Goal: Task Accomplishment & Management: Manage account settings

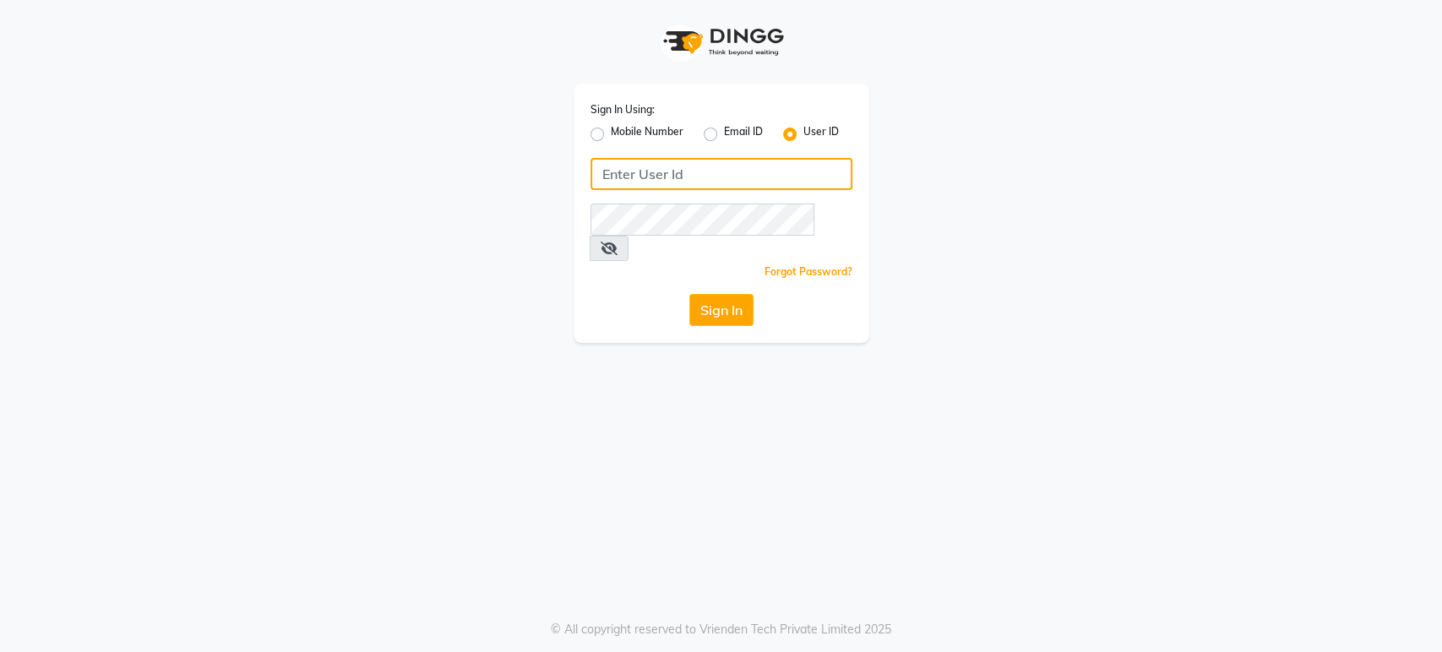
click at [787, 174] on input "Username" at bounding box center [722, 174] width 262 height 32
type input "h"
type input "H&S"
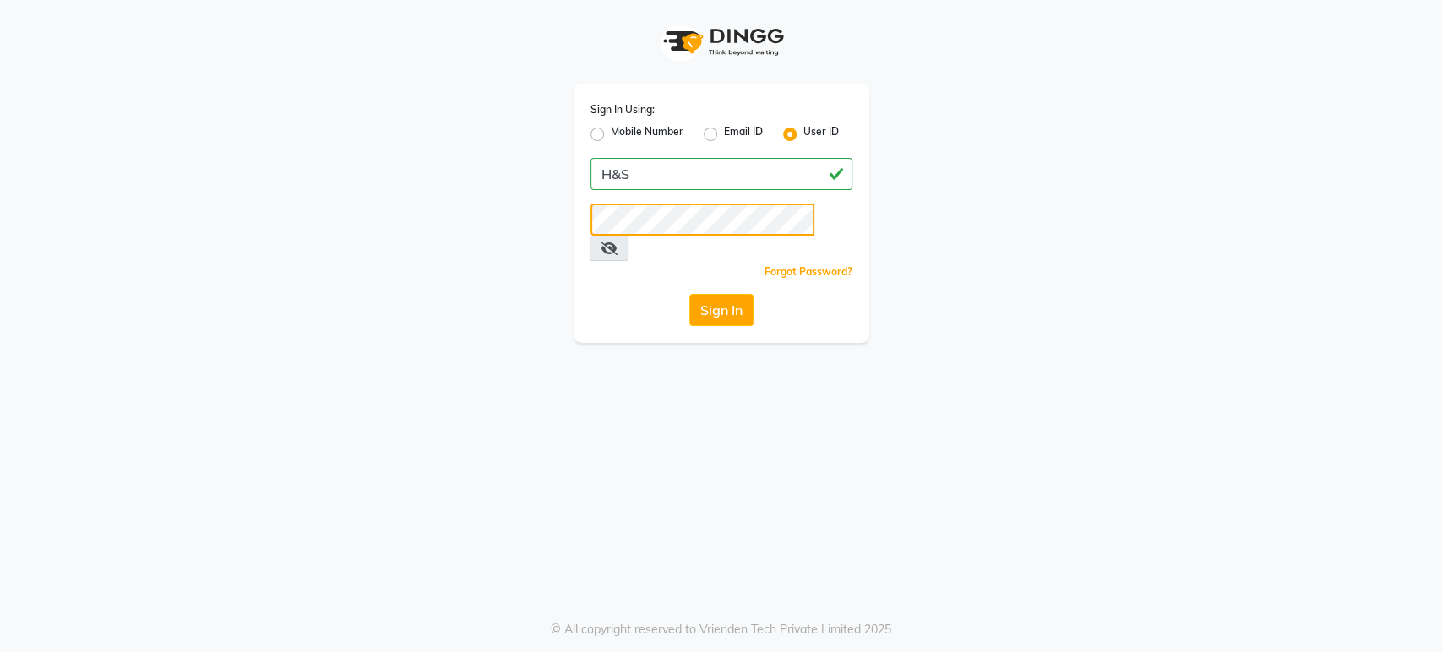
click at [689, 294] on button "Sign In" at bounding box center [721, 310] width 64 height 32
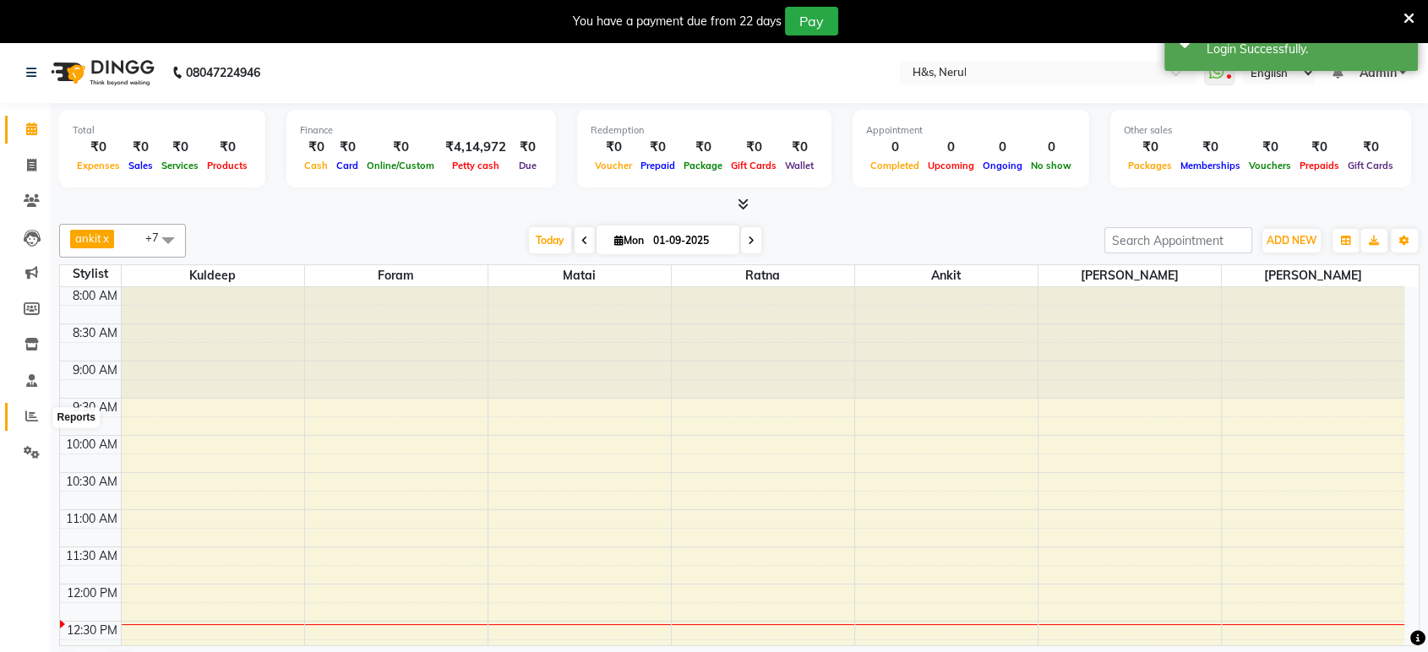
click at [29, 417] on icon at bounding box center [31, 416] width 13 height 13
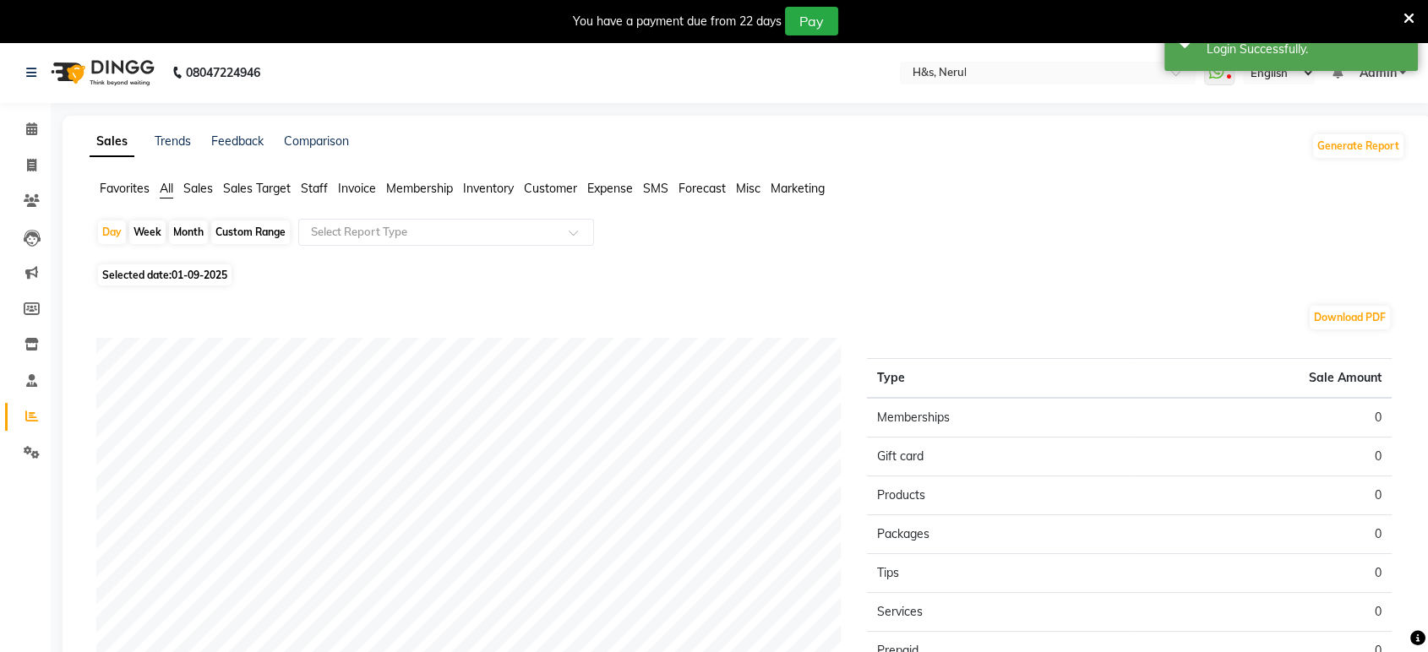
click at [162, 271] on span "Selected date: 01-09-2025" at bounding box center [164, 274] width 133 height 21
select select "9"
select select "2025"
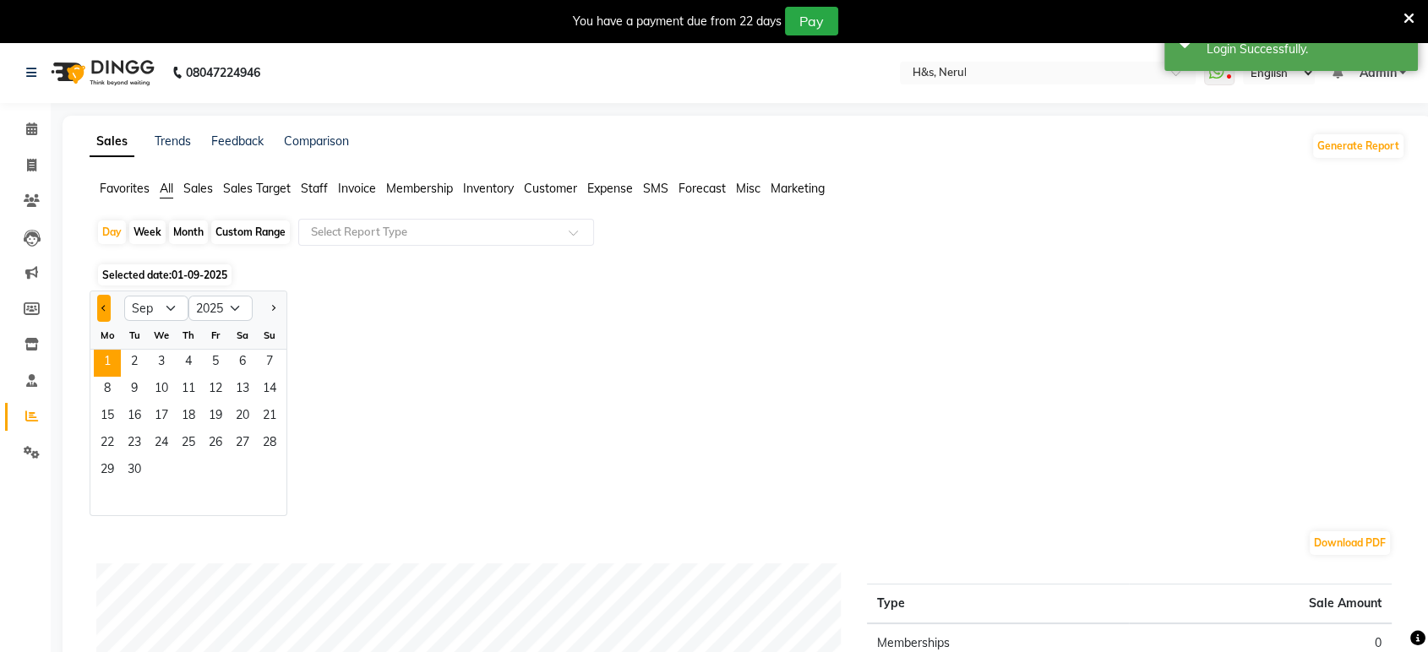
click at [107, 309] on button "Previous month" at bounding box center [104, 308] width 14 height 27
click at [100, 309] on button "Previous month" at bounding box center [104, 308] width 14 height 27
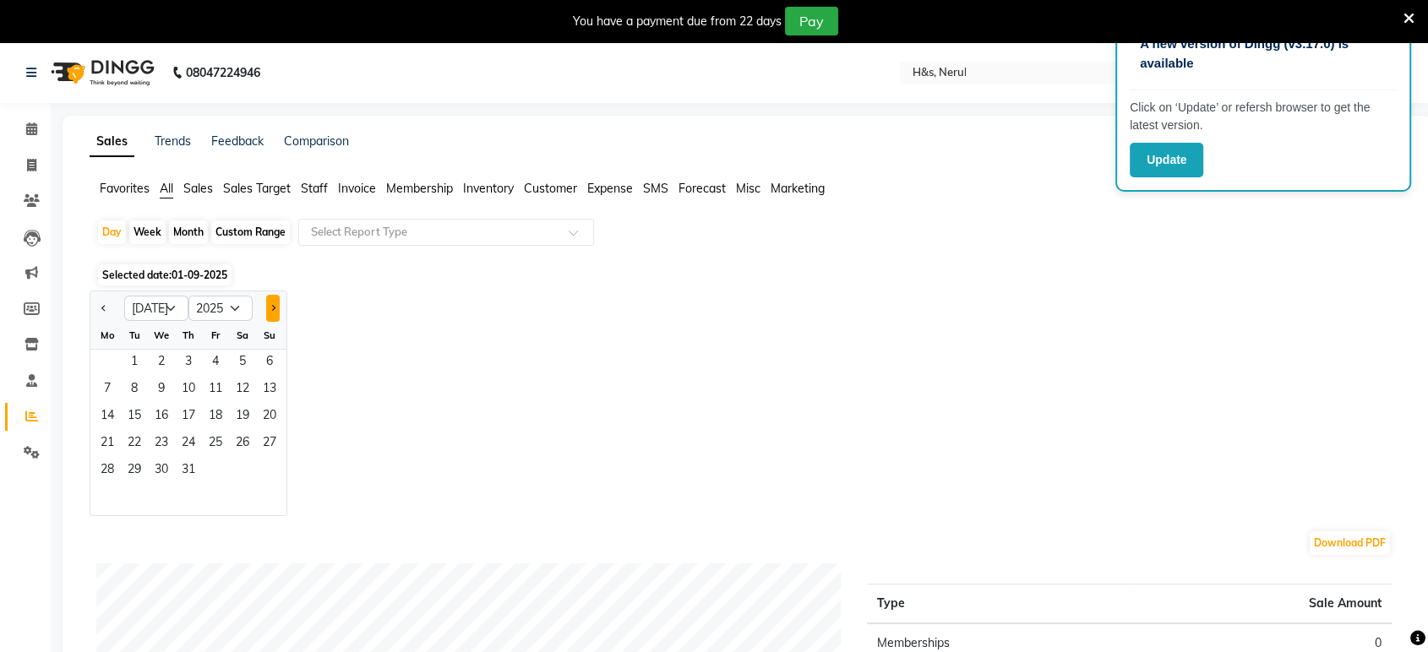
click at [272, 302] on button "Next month" at bounding box center [273, 308] width 14 height 27
select select "8"
click at [267, 479] on span "31" at bounding box center [269, 471] width 27 height 27
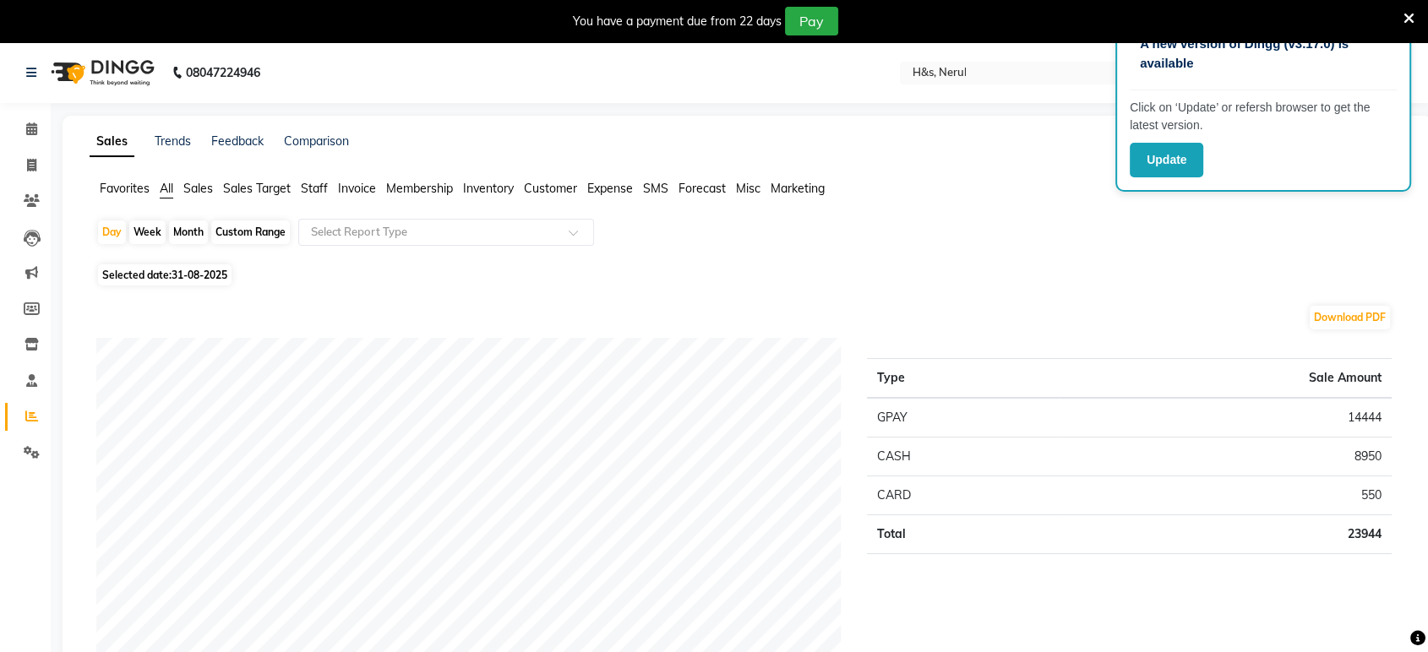
click at [318, 193] on span "Staff" at bounding box center [314, 188] width 27 height 15
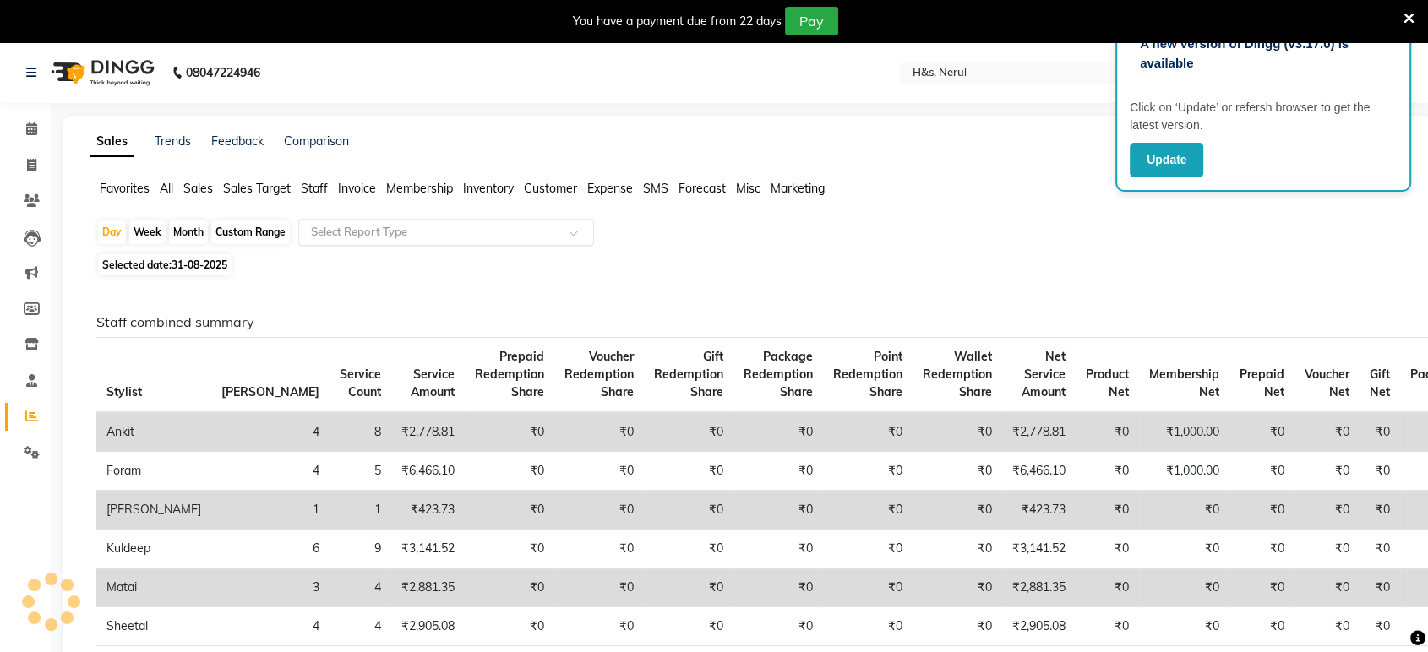
click at [332, 226] on input "text" at bounding box center [429, 232] width 243 height 17
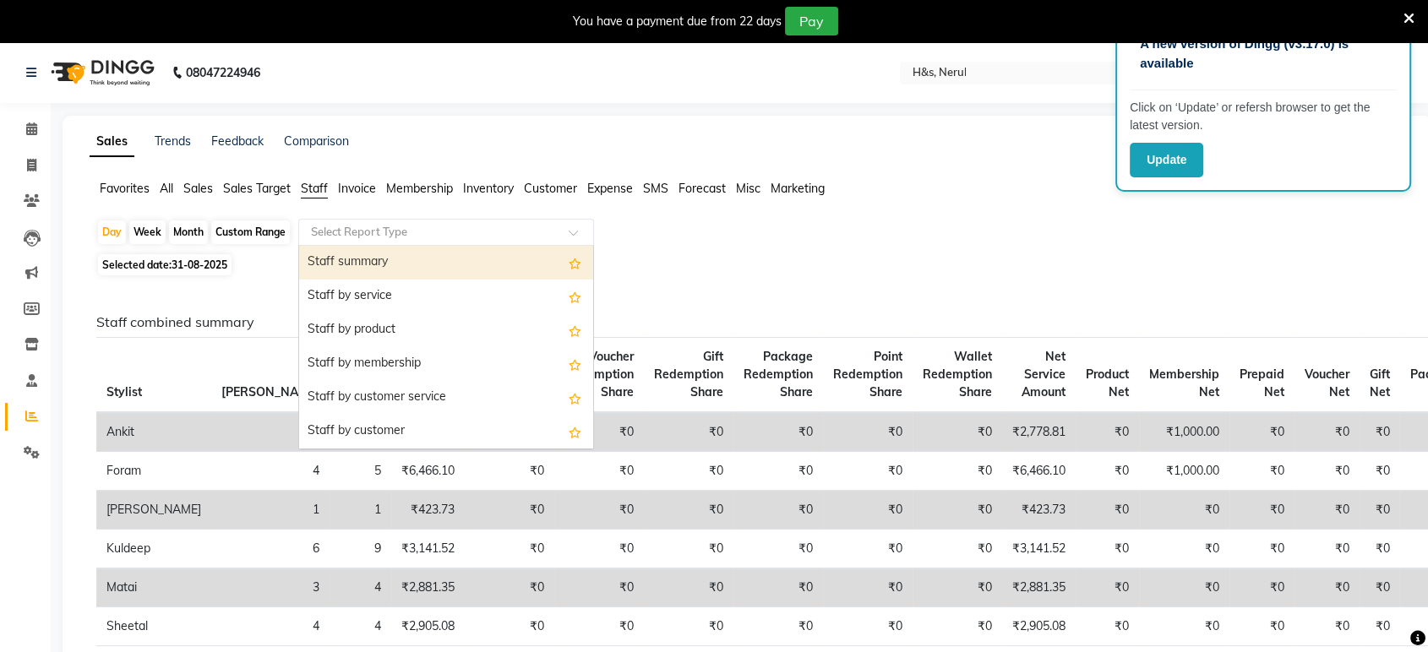
click at [344, 267] on div "Staff summary" at bounding box center [446, 263] width 294 height 34
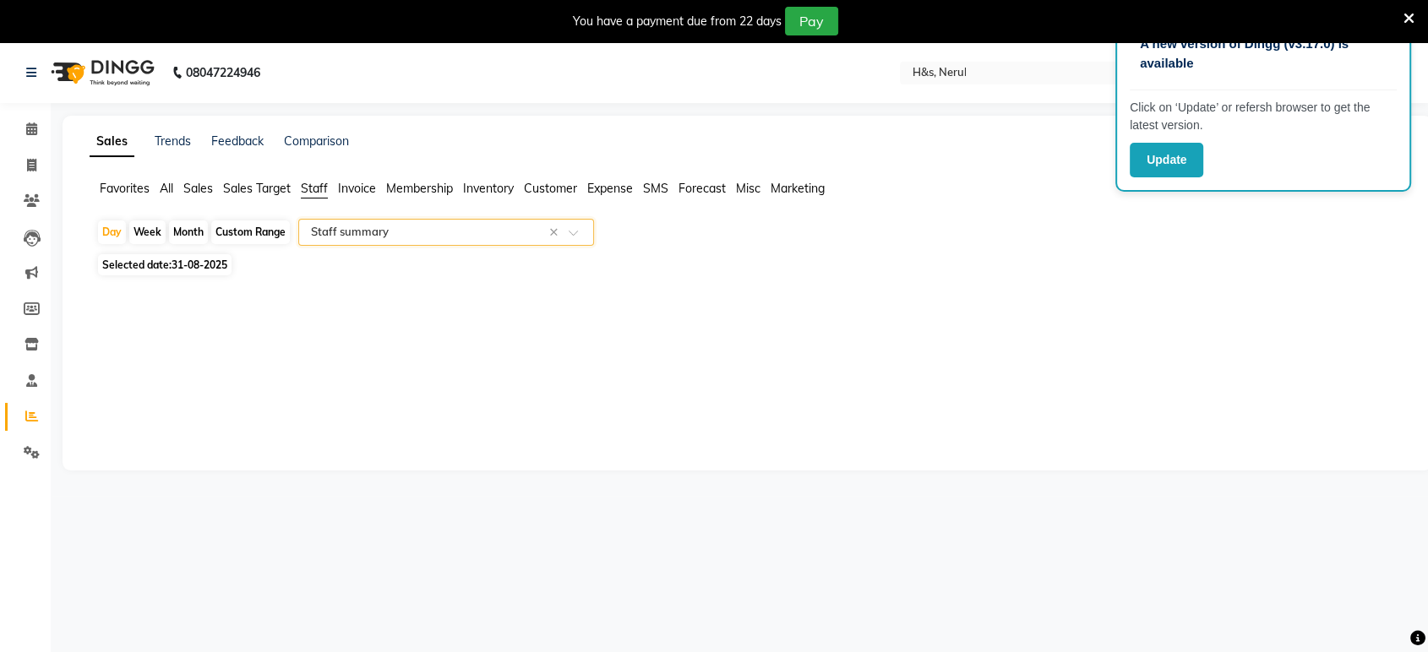
select select "full_report"
select select "csv"
click at [184, 225] on div "Month" at bounding box center [188, 232] width 39 height 24
select select "8"
select select "2025"
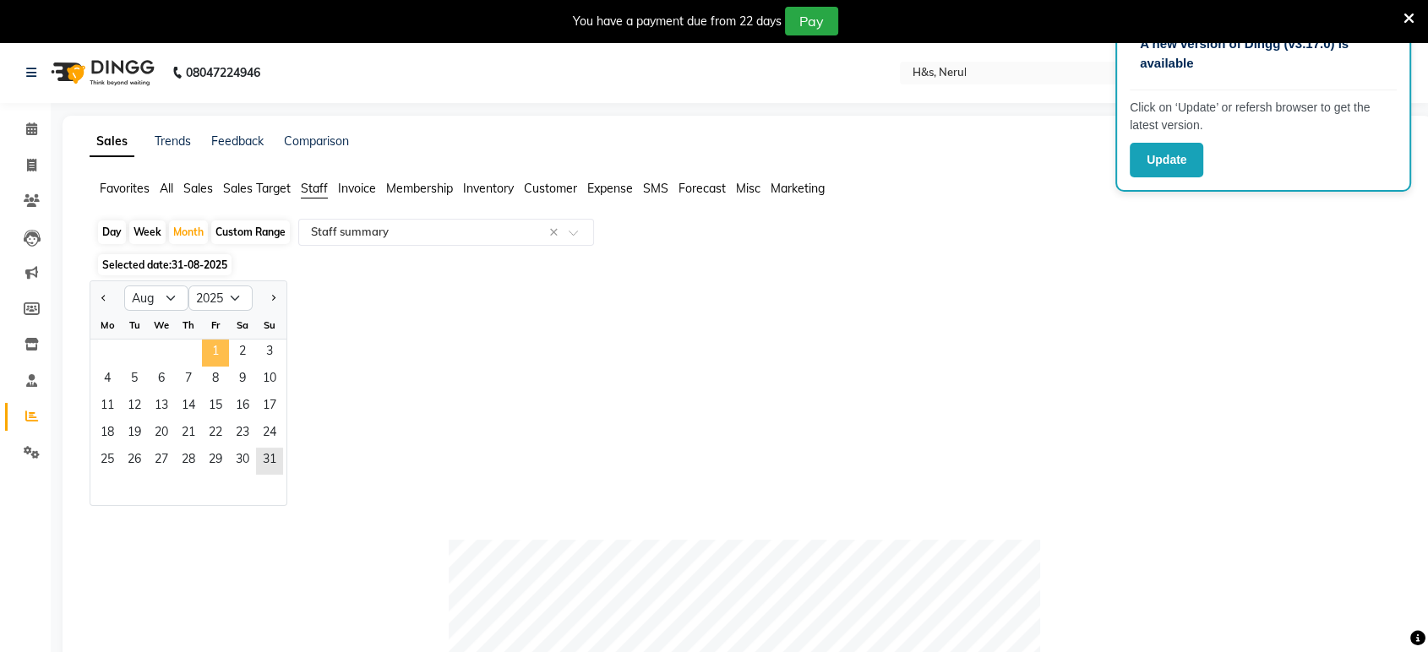
click at [210, 360] on span "1" at bounding box center [215, 353] width 27 height 27
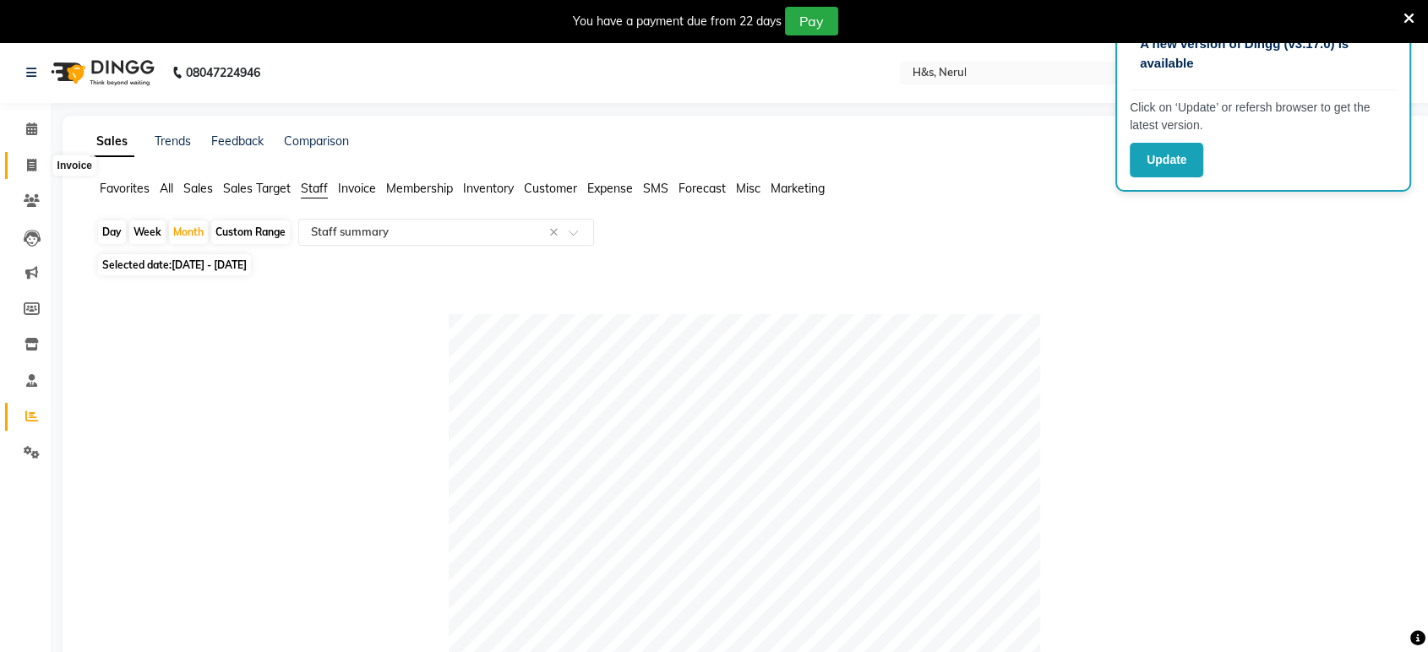
click at [25, 166] on span at bounding box center [32, 165] width 30 height 19
select select "service"
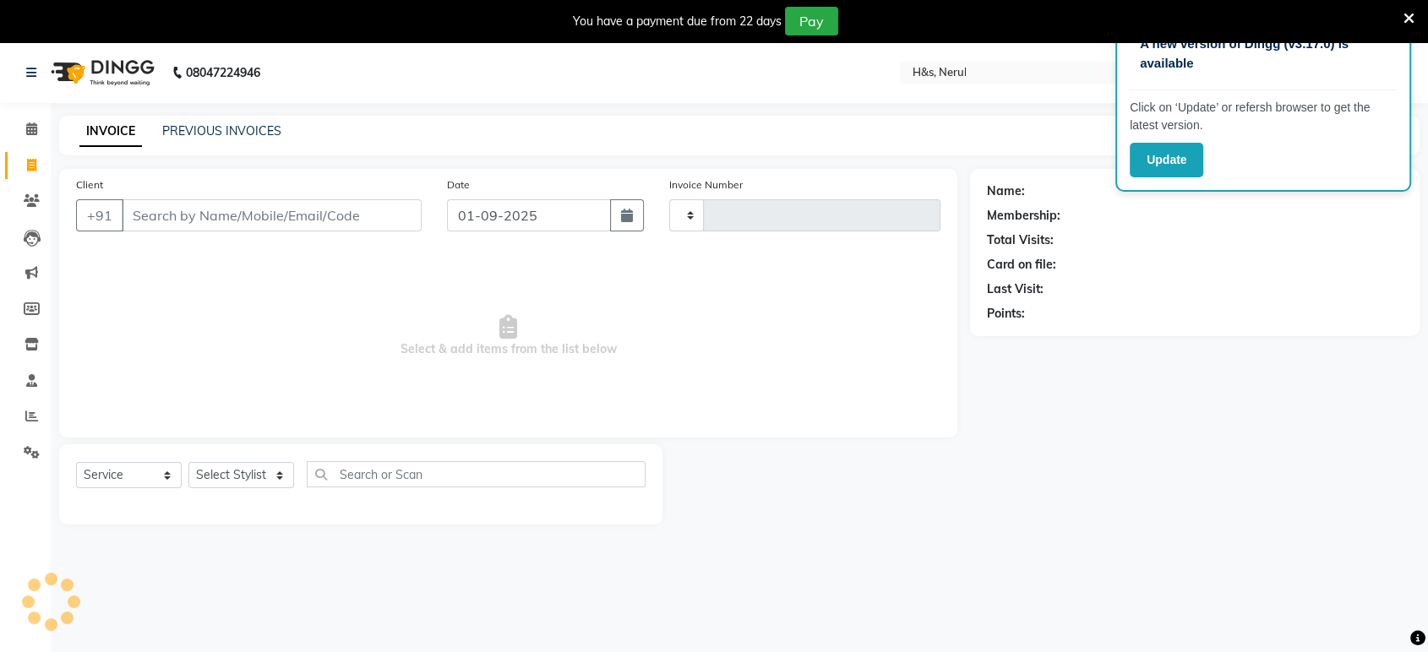
scroll to position [41, 0]
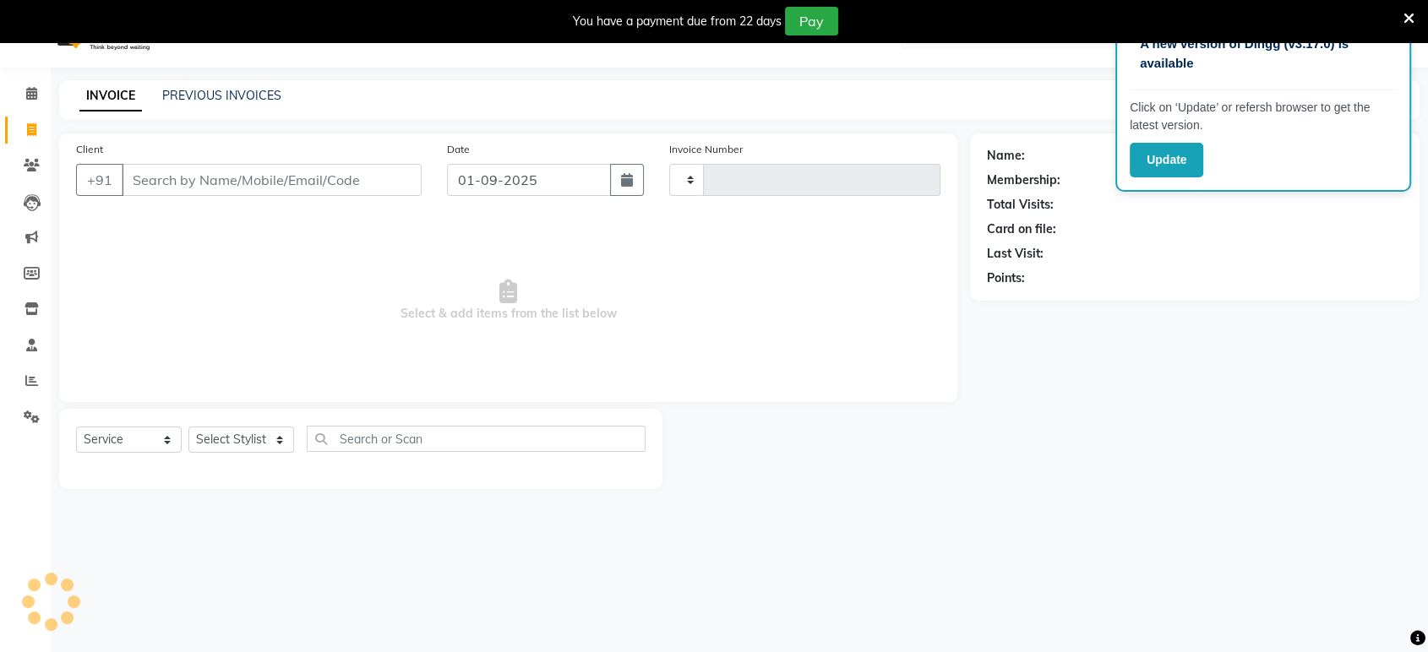
type input "2047"
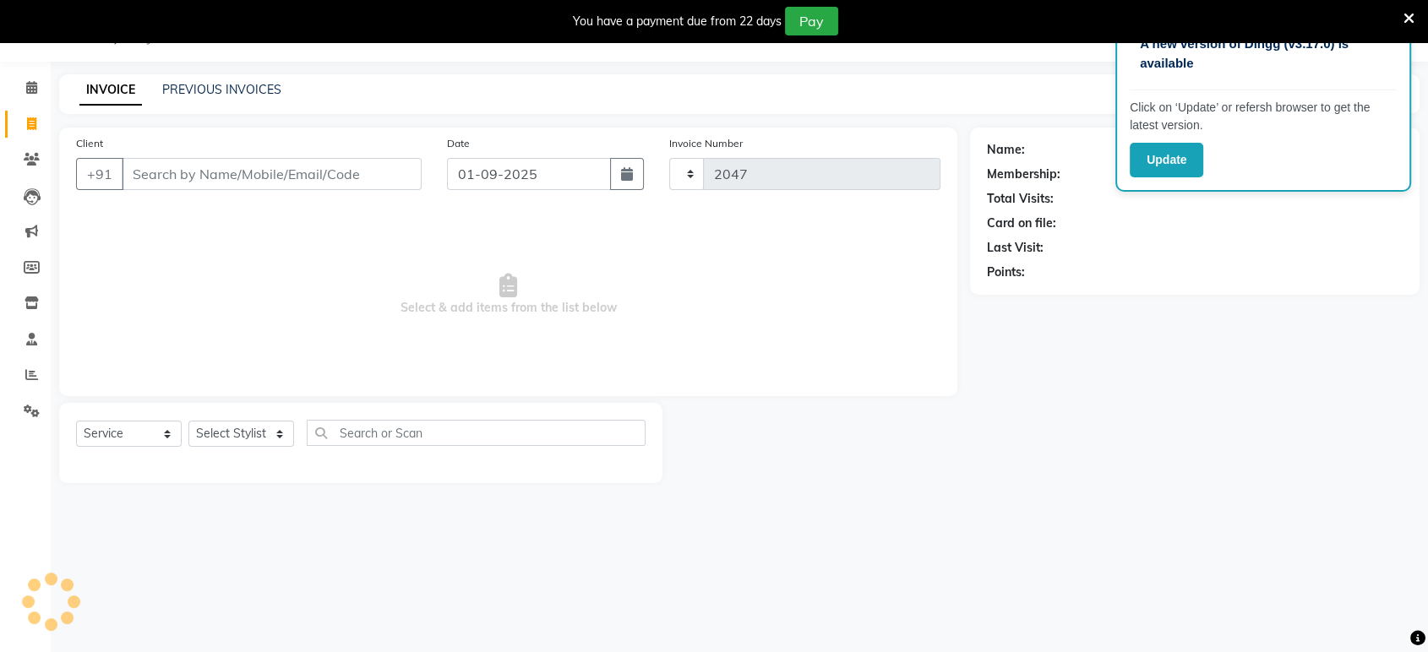
select select "6419"
click at [226, 436] on select "Select Stylist ankit [PERSON_NAME] Foram [PERSON_NAME] [PERSON_NAME] [PERSON_NA…" at bounding box center [241, 434] width 106 height 26
select select "61692"
click at [188, 421] on select "Select Stylist ankit [PERSON_NAME] Foram [PERSON_NAME] [PERSON_NAME] [PERSON_NA…" at bounding box center [241, 434] width 106 height 26
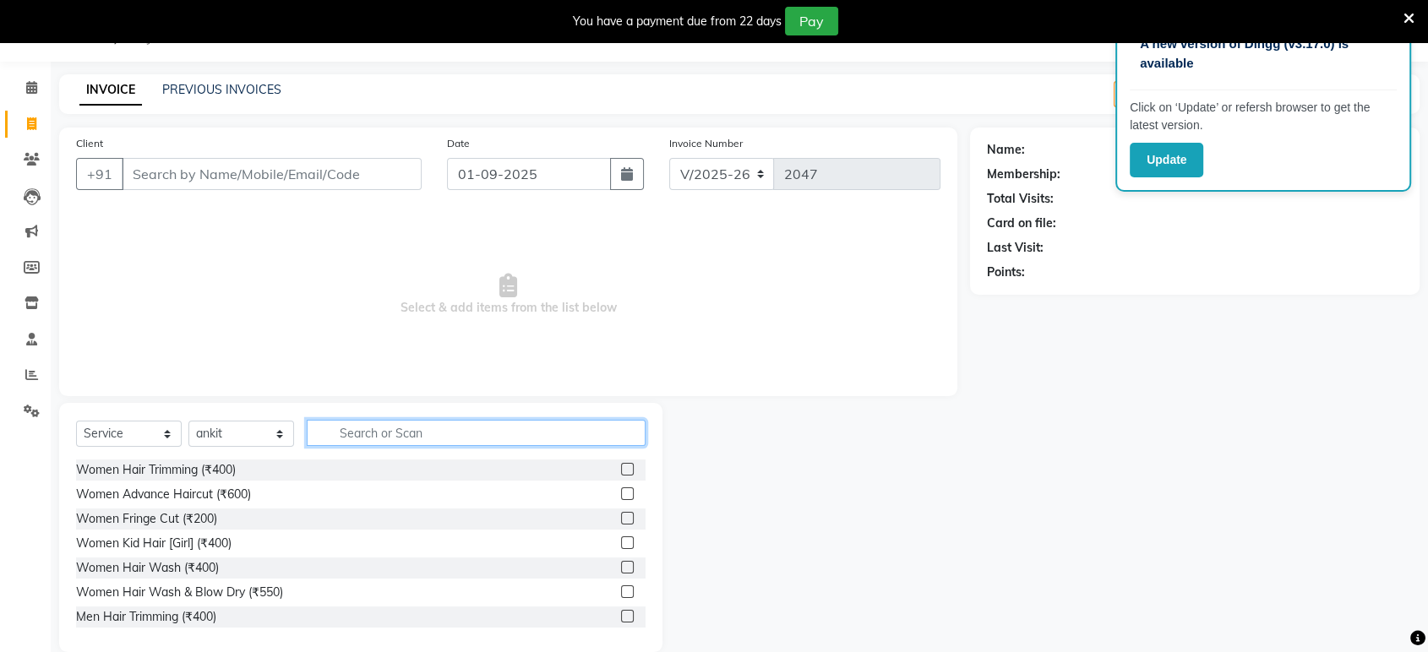
click at [427, 425] on input "text" at bounding box center [476, 433] width 339 height 26
type input "CUT"
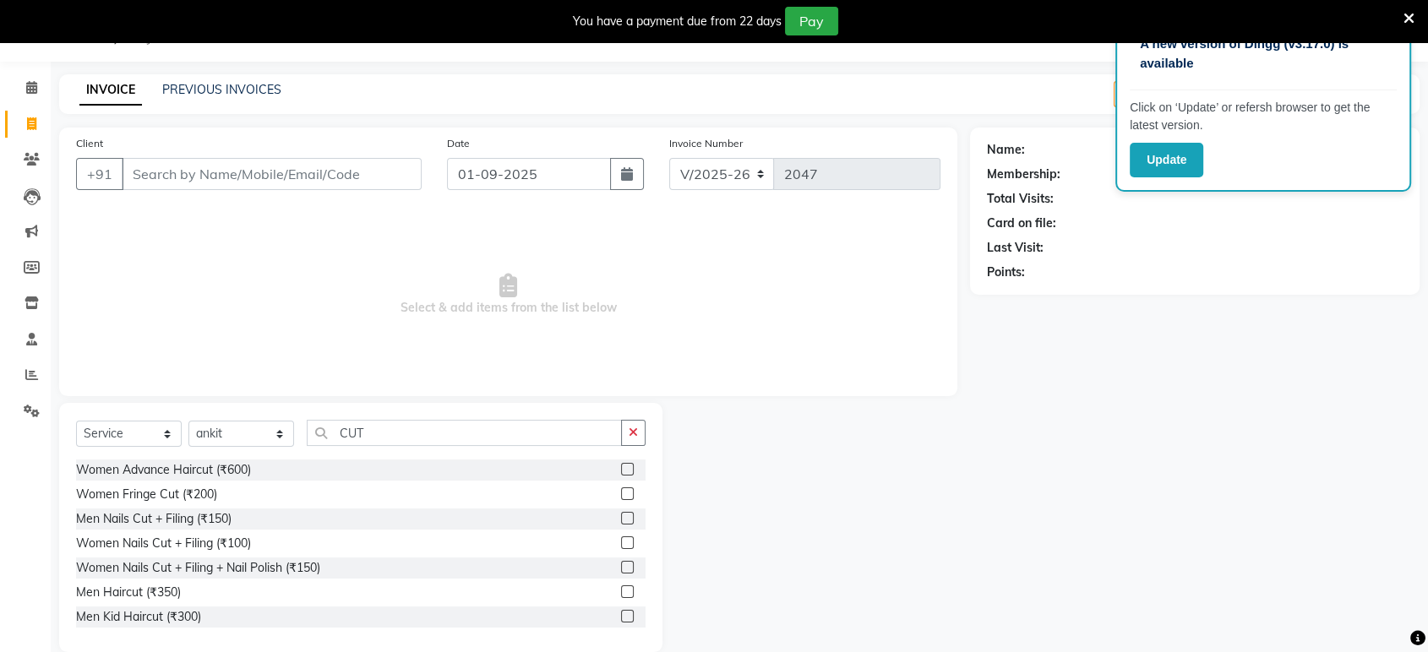
click at [621, 616] on label at bounding box center [627, 616] width 13 height 13
click at [621, 616] on input "checkbox" at bounding box center [626, 617] width 11 height 11
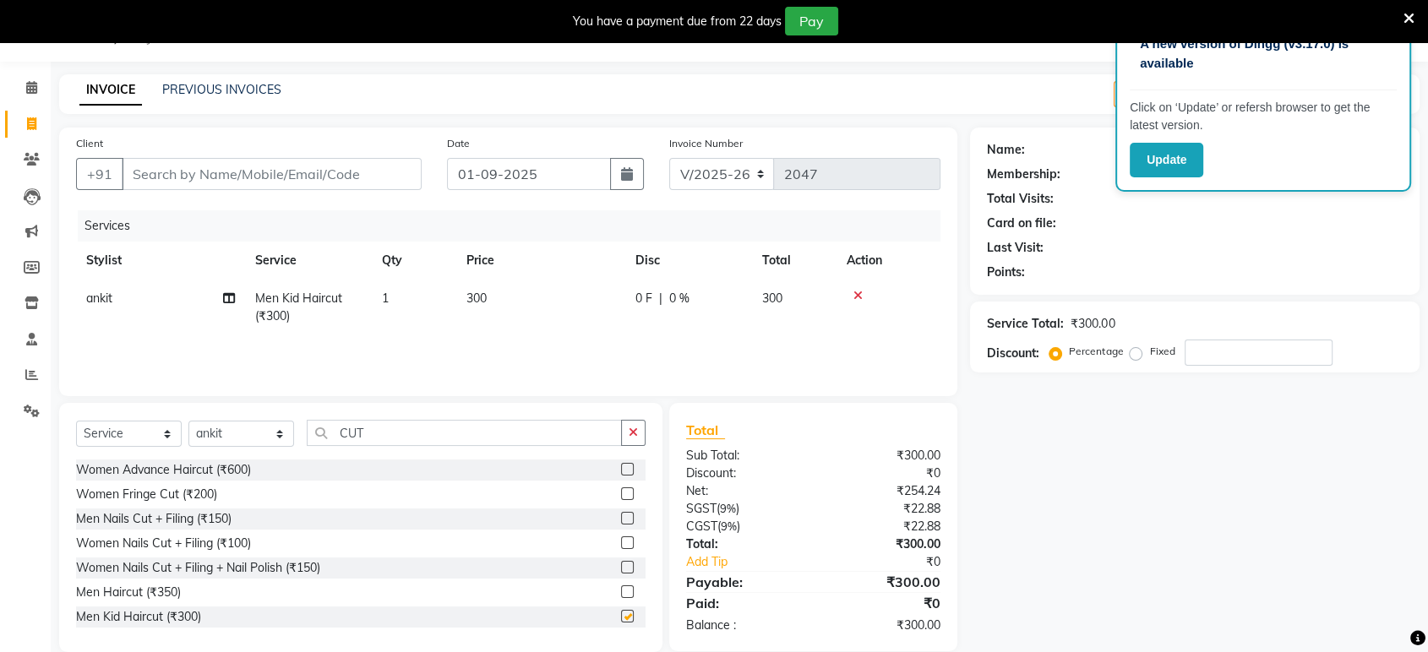
checkbox input "false"
click at [621, 465] on label at bounding box center [627, 469] width 13 height 13
click at [621, 465] on input "checkbox" at bounding box center [626, 470] width 11 height 11
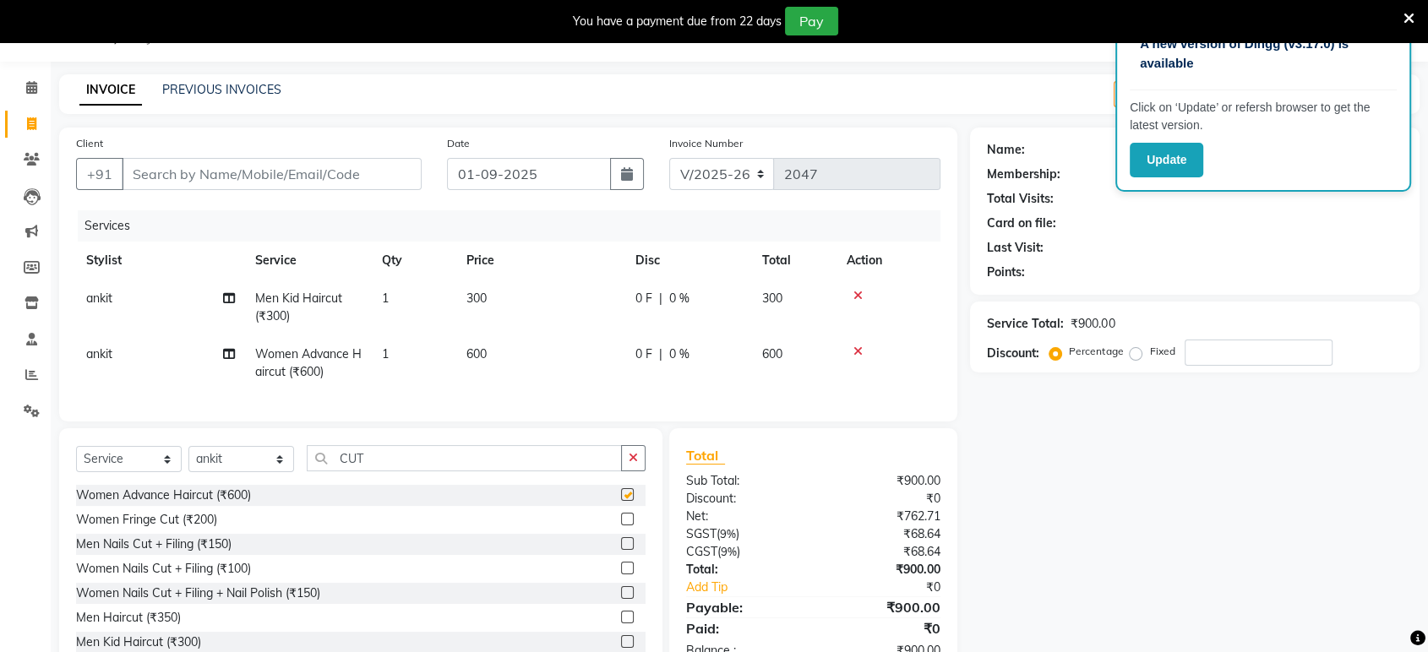
checkbox input "false"
click at [537, 328] on td "300" at bounding box center [540, 308] width 169 height 56
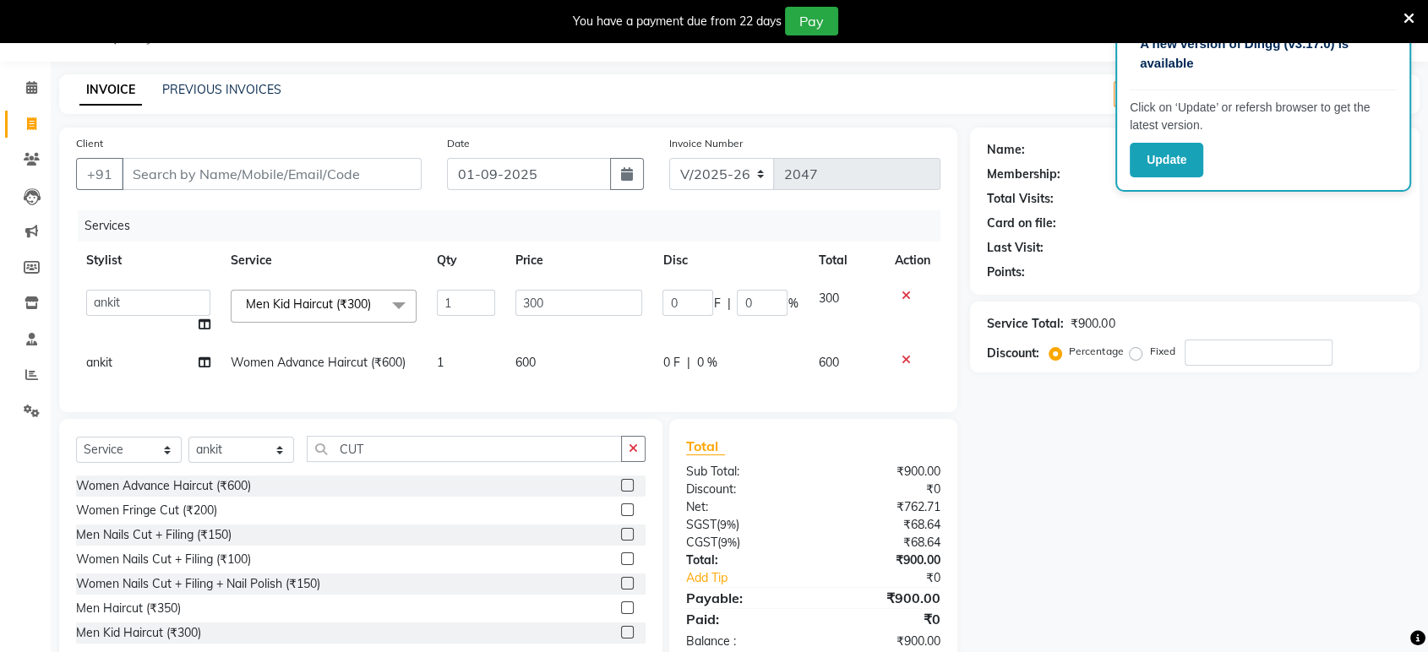
click at [514, 351] on td "600" at bounding box center [579, 363] width 148 height 38
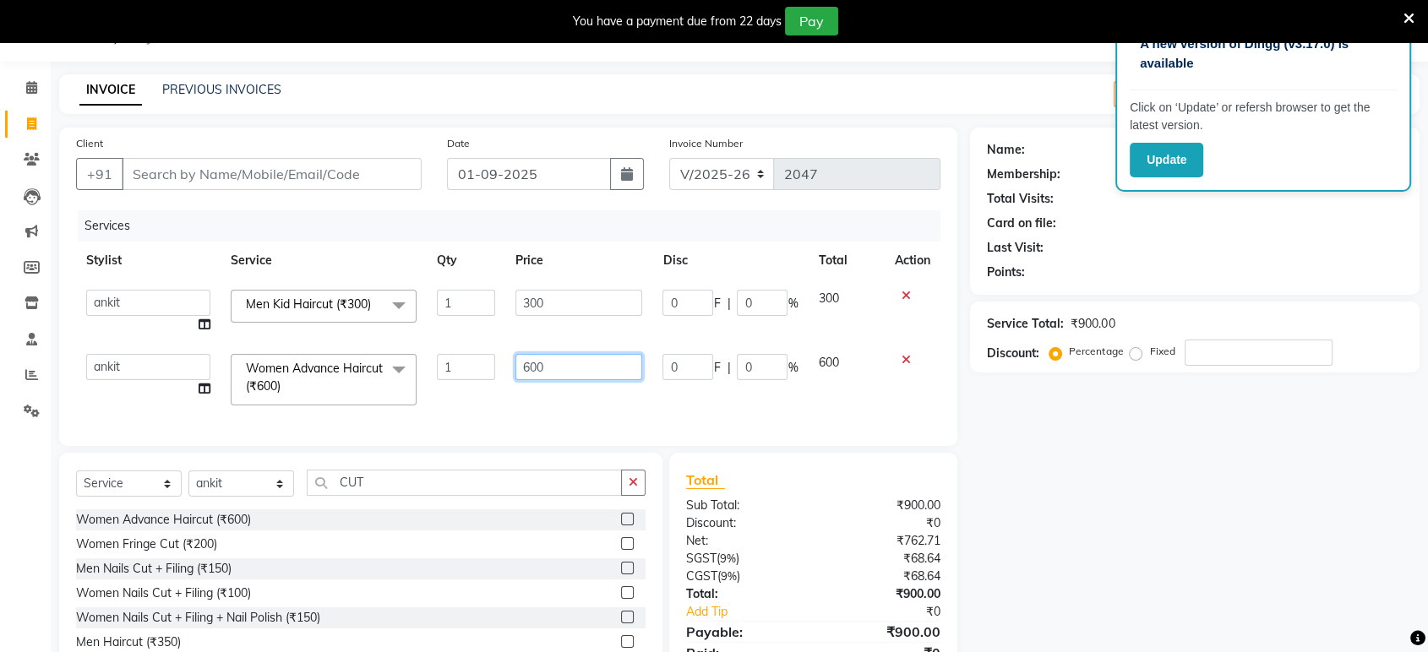
click at [526, 372] on input "600" at bounding box center [579, 367] width 128 height 26
type input "500"
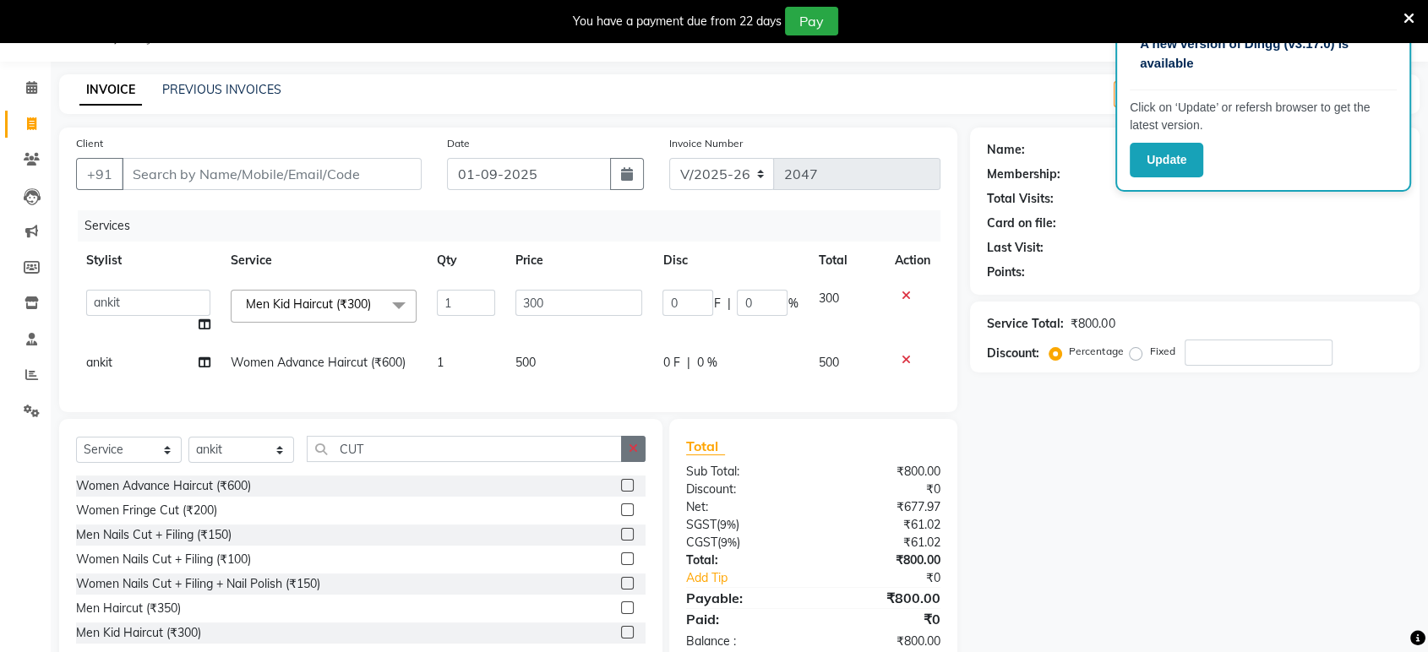
drag, startPoint x: 633, startPoint y: 487, endPoint x: 614, endPoint y: 498, distance: 22.0
click at [632, 476] on div "Select Service Product Membership Package Voucher Prepaid Gift Card Select Styl…" at bounding box center [360, 456] width 569 height 40
click at [569, 458] on input "CUT" at bounding box center [464, 449] width 315 height 26
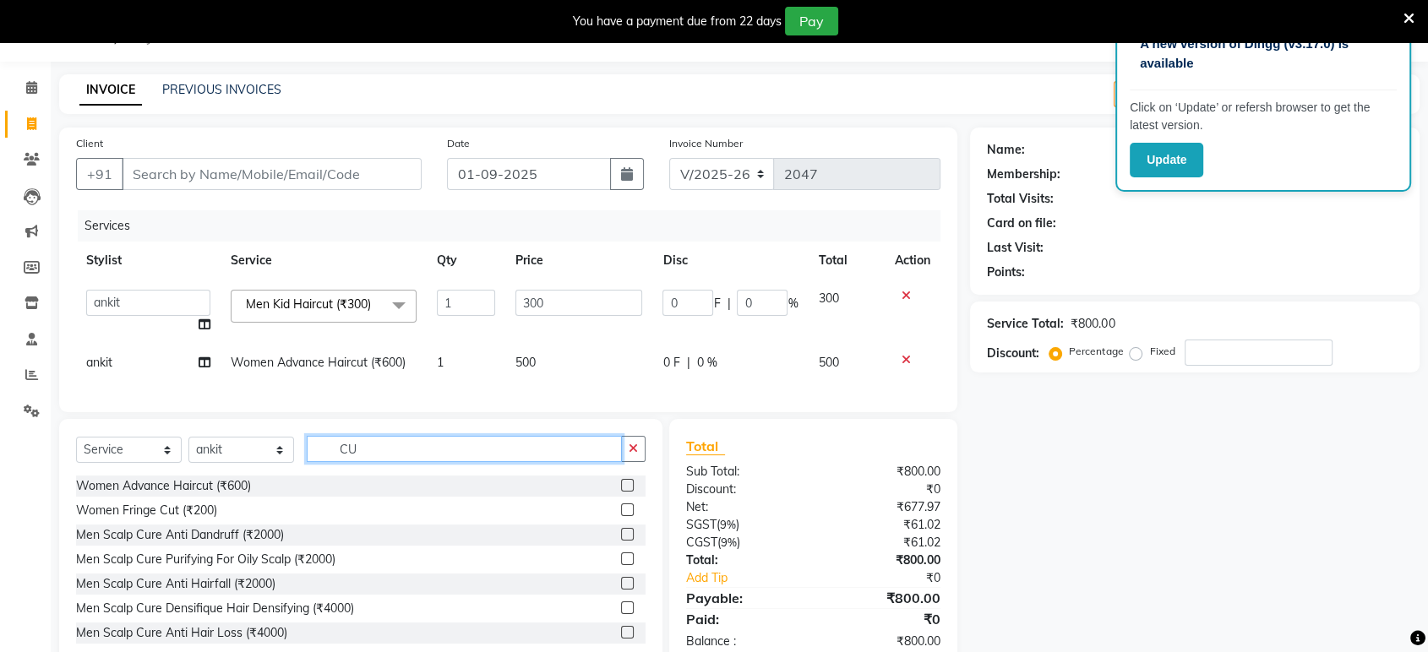
type input "C"
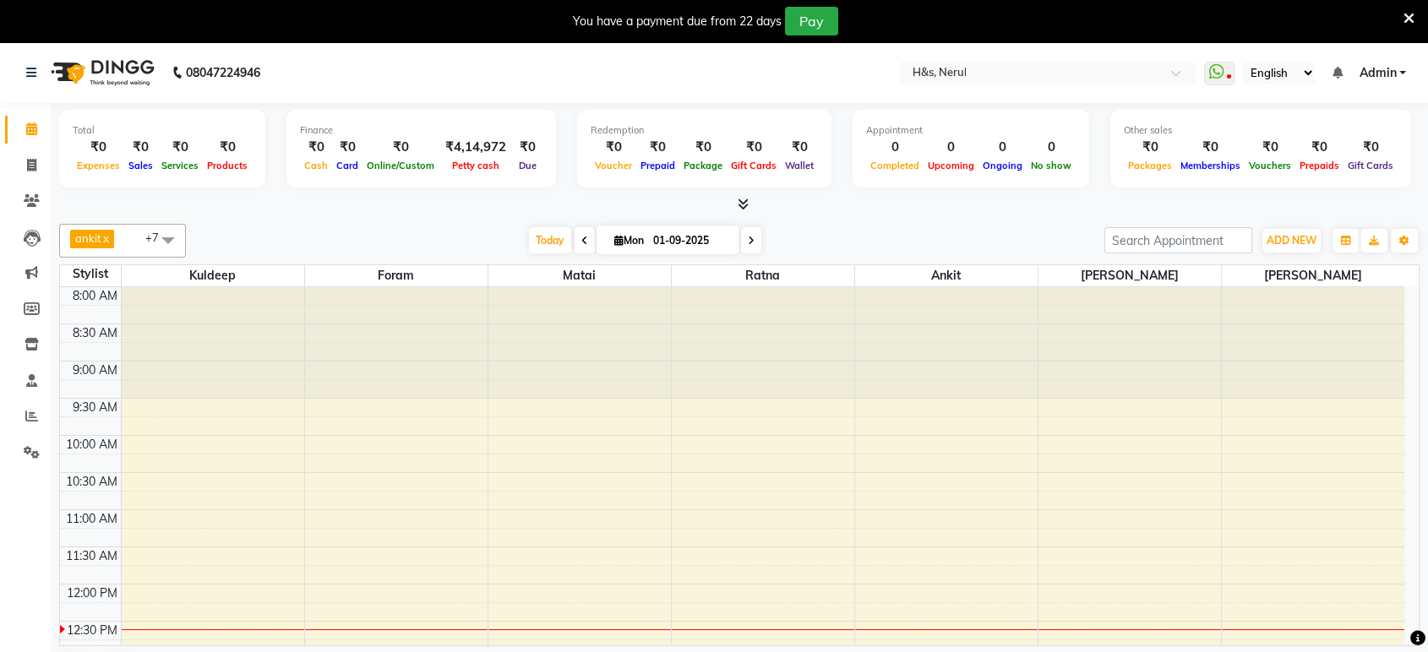
click at [46, 161] on li "Invoice" at bounding box center [25, 166] width 51 height 36
click at [32, 163] on icon at bounding box center [31, 165] width 9 height 13
select select "service"
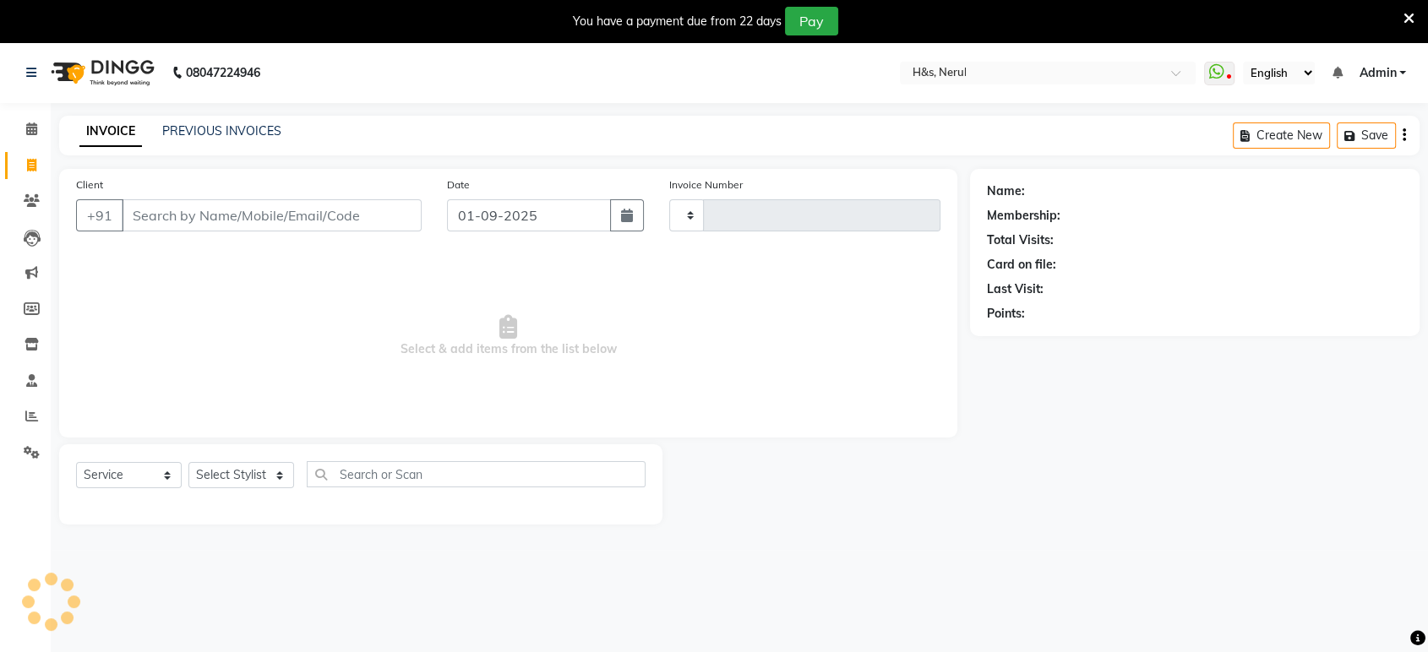
type input "2047"
select select "6419"
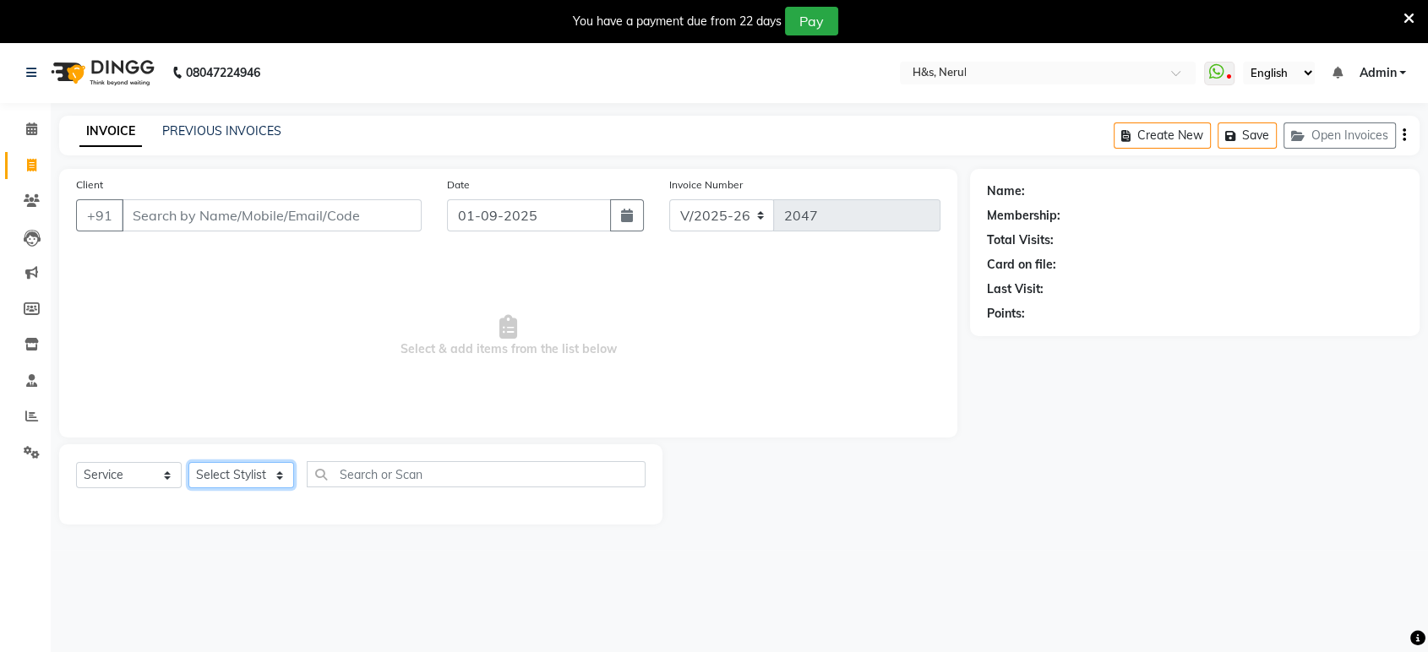
click at [216, 478] on select "Select Stylist" at bounding box center [241, 475] width 106 height 26
select select "61692"
click at [188, 462] on select "Select Stylist ankit [PERSON_NAME] Foram [PERSON_NAME] [PERSON_NAME] [PERSON_NA…" at bounding box center [241, 475] width 106 height 26
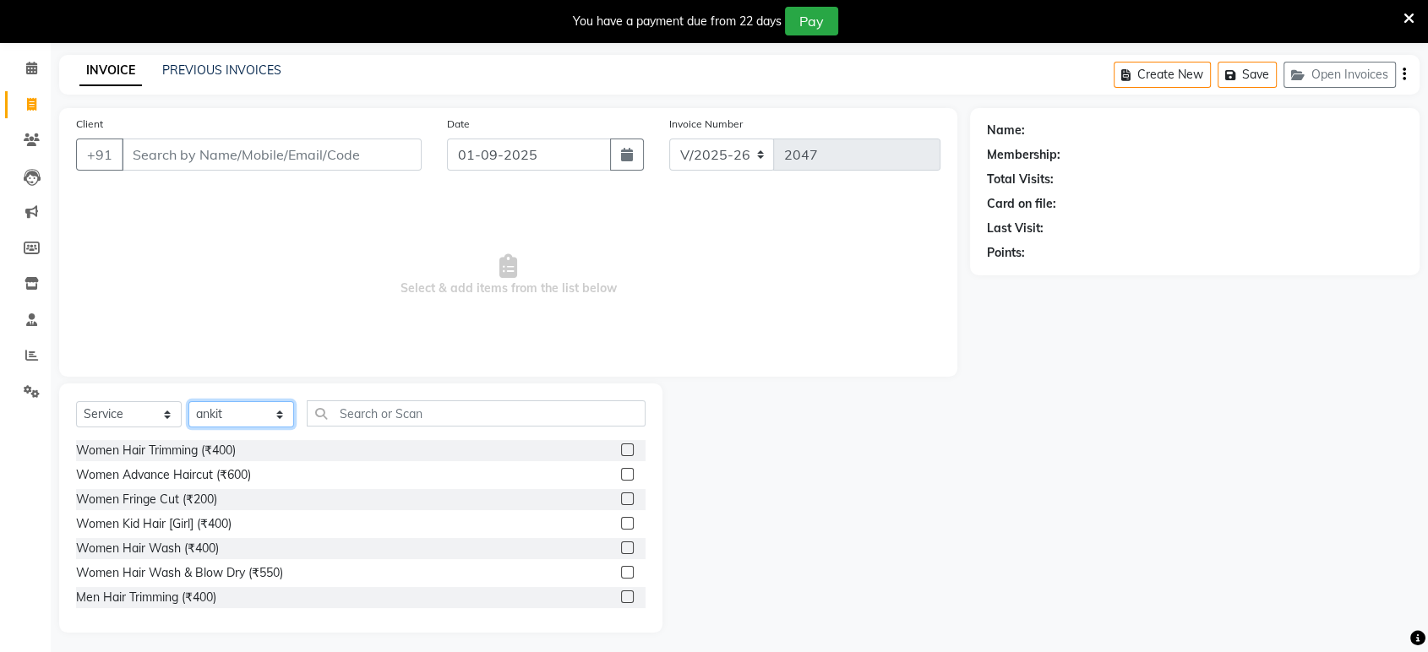
scroll to position [62, 0]
click at [621, 565] on label at bounding box center [627, 571] width 13 height 13
click at [621, 567] on input "checkbox" at bounding box center [626, 572] width 11 height 11
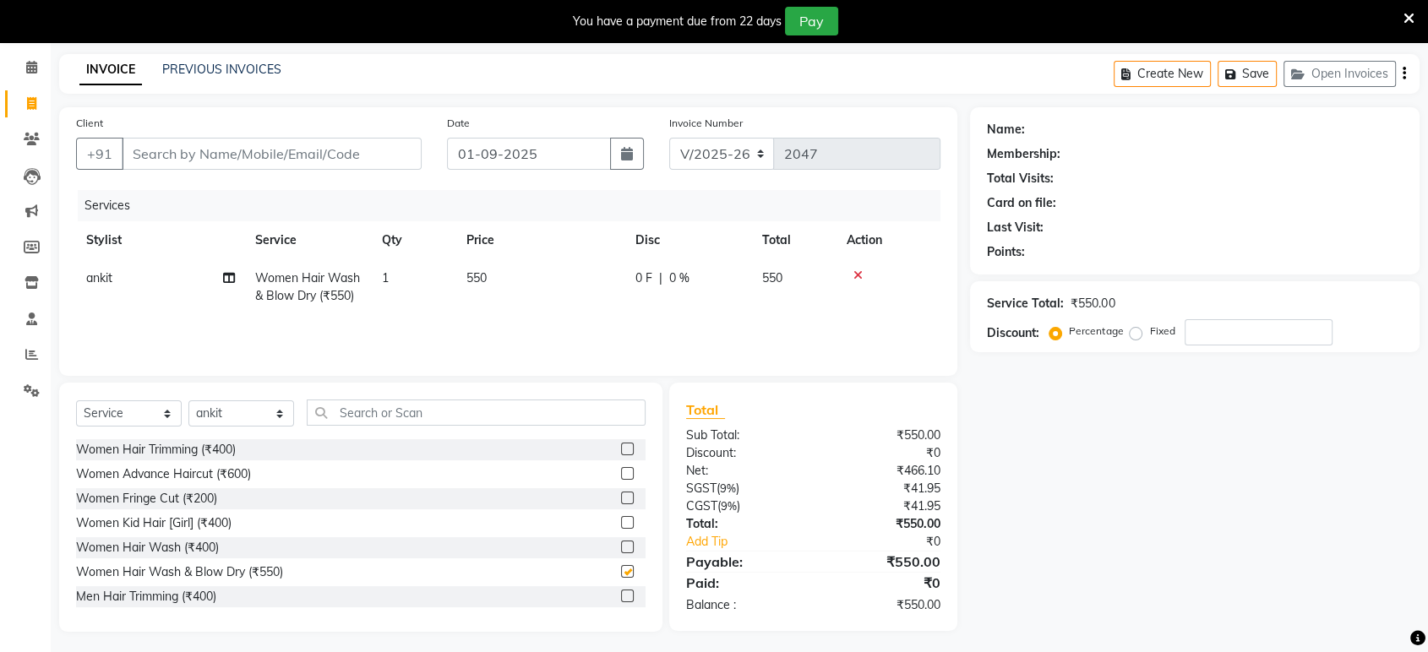
checkbox input "false"
click at [862, 280] on td at bounding box center [888, 287] width 104 height 56
click at [860, 276] on icon at bounding box center [857, 275] width 9 height 12
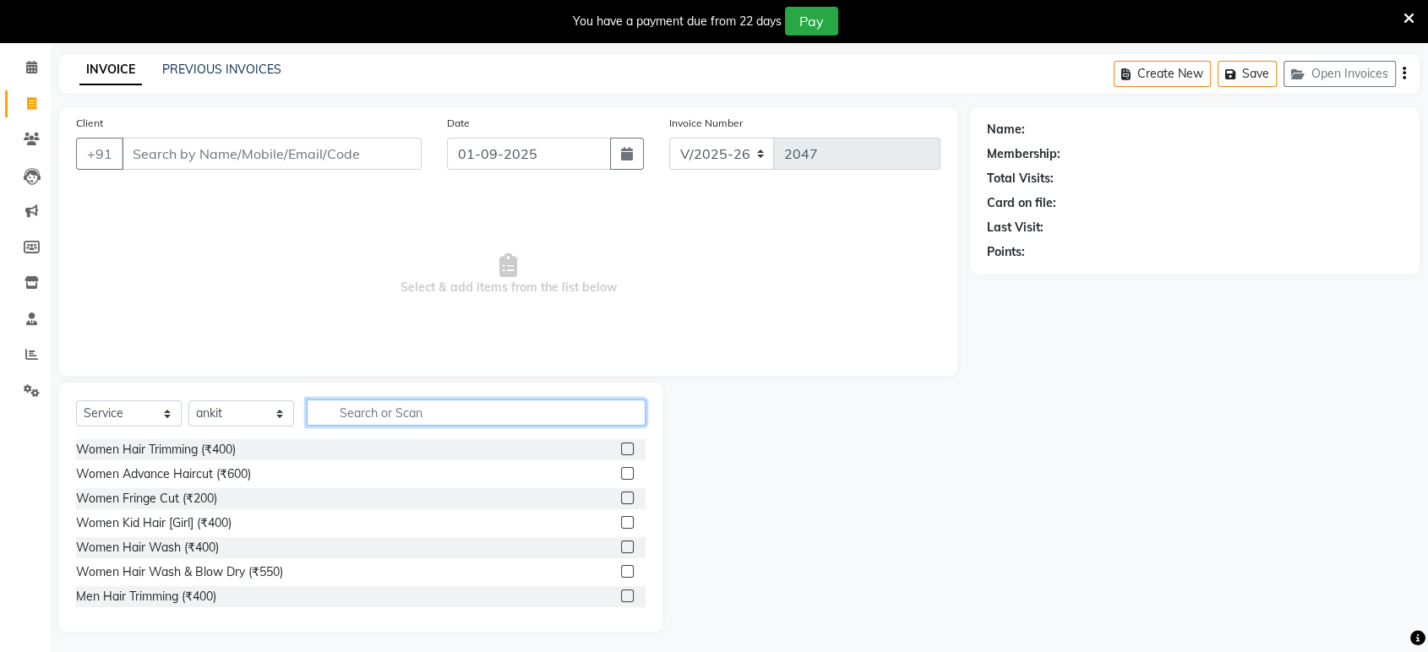
click at [593, 413] on input "text" at bounding box center [476, 413] width 339 height 26
type input "CUT"
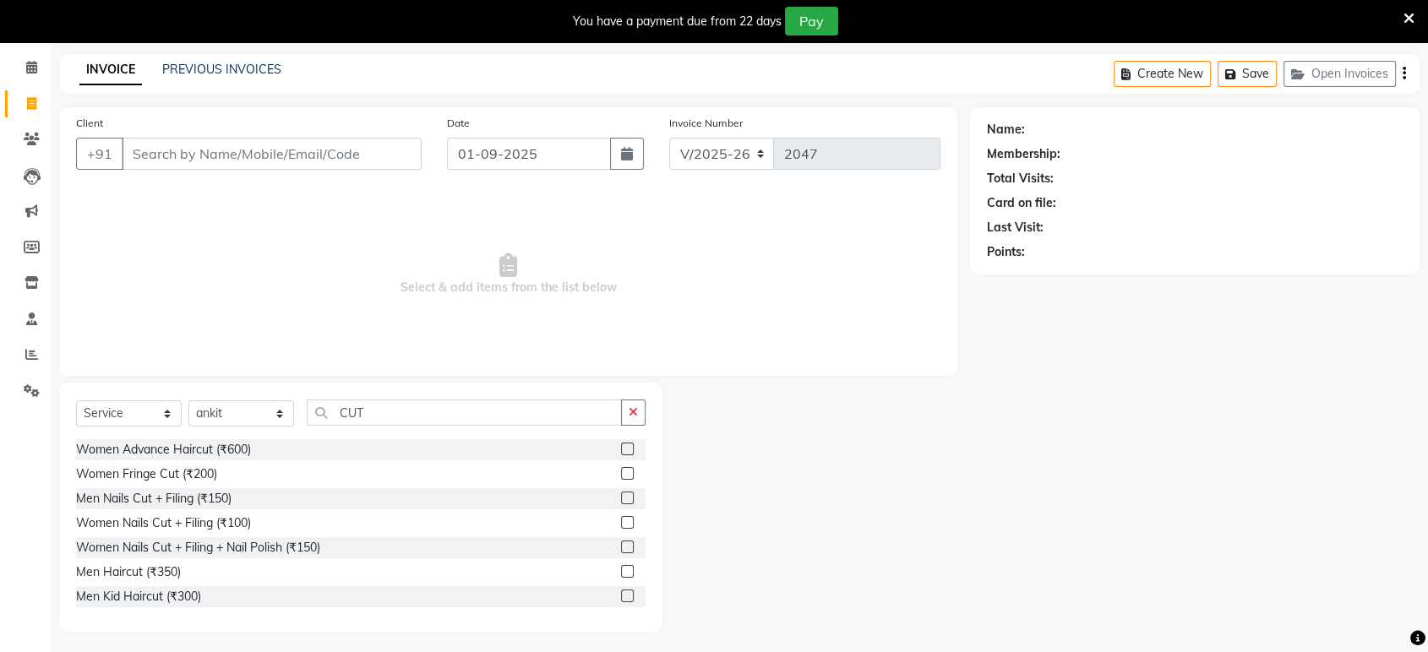
click at [621, 594] on label at bounding box center [627, 596] width 13 height 13
click at [621, 594] on input "checkbox" at bounding box center [626, 596] width 11 height 11
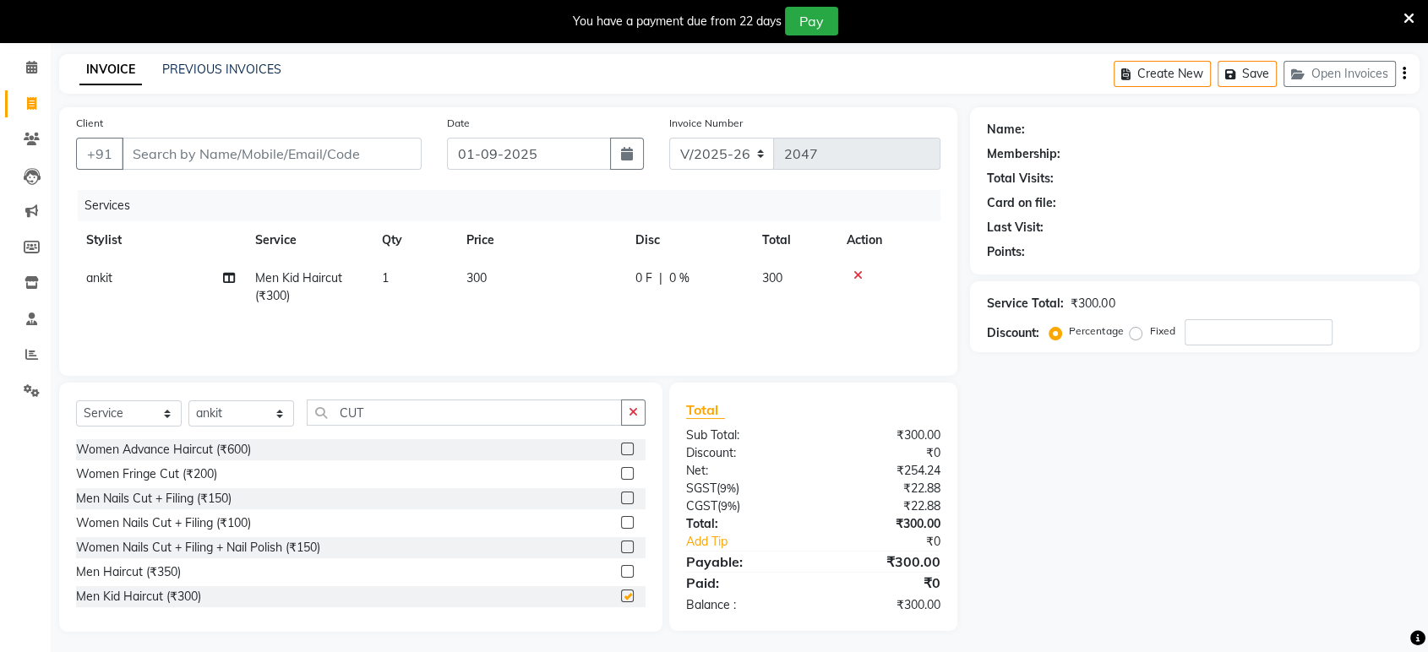
checkbox input "false"
click at [629, 401] on button "button" at bounding box center [633, 413] width 24 height 26
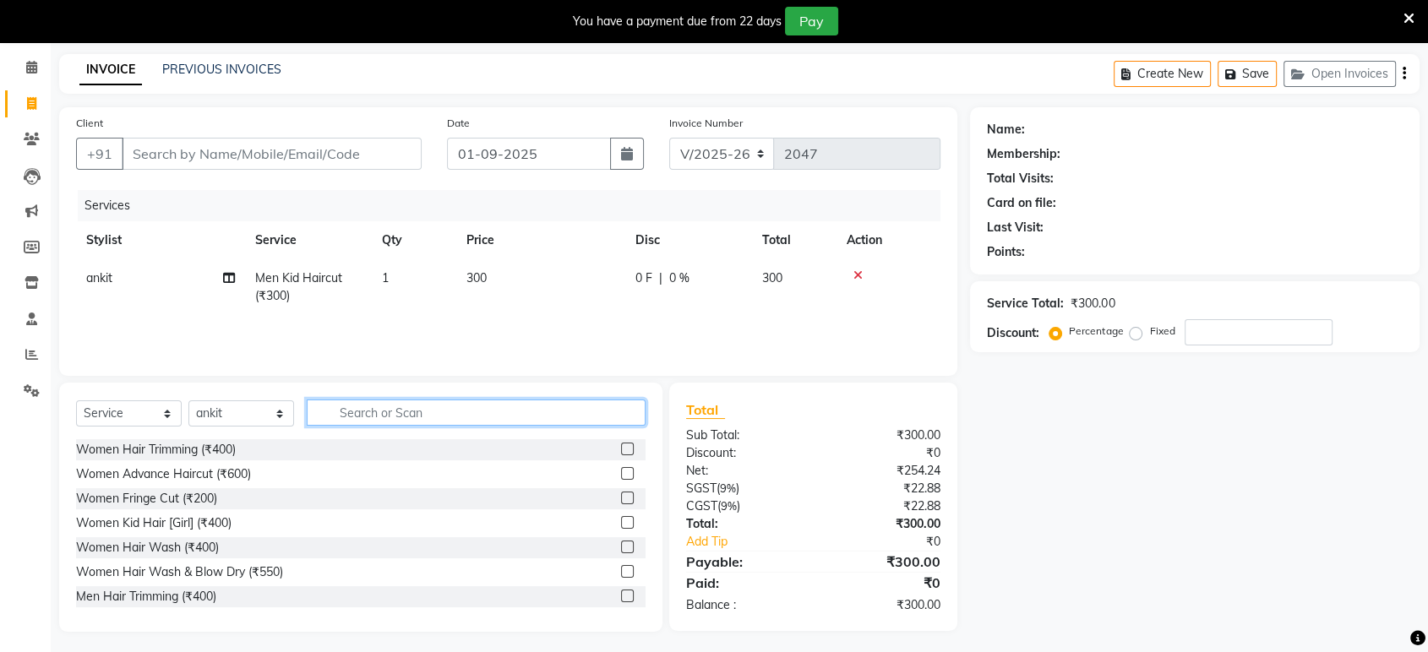
click at [610, 408] on input "text" at bounding box center [476, 413] width 339 height 26
type input "BEAR"
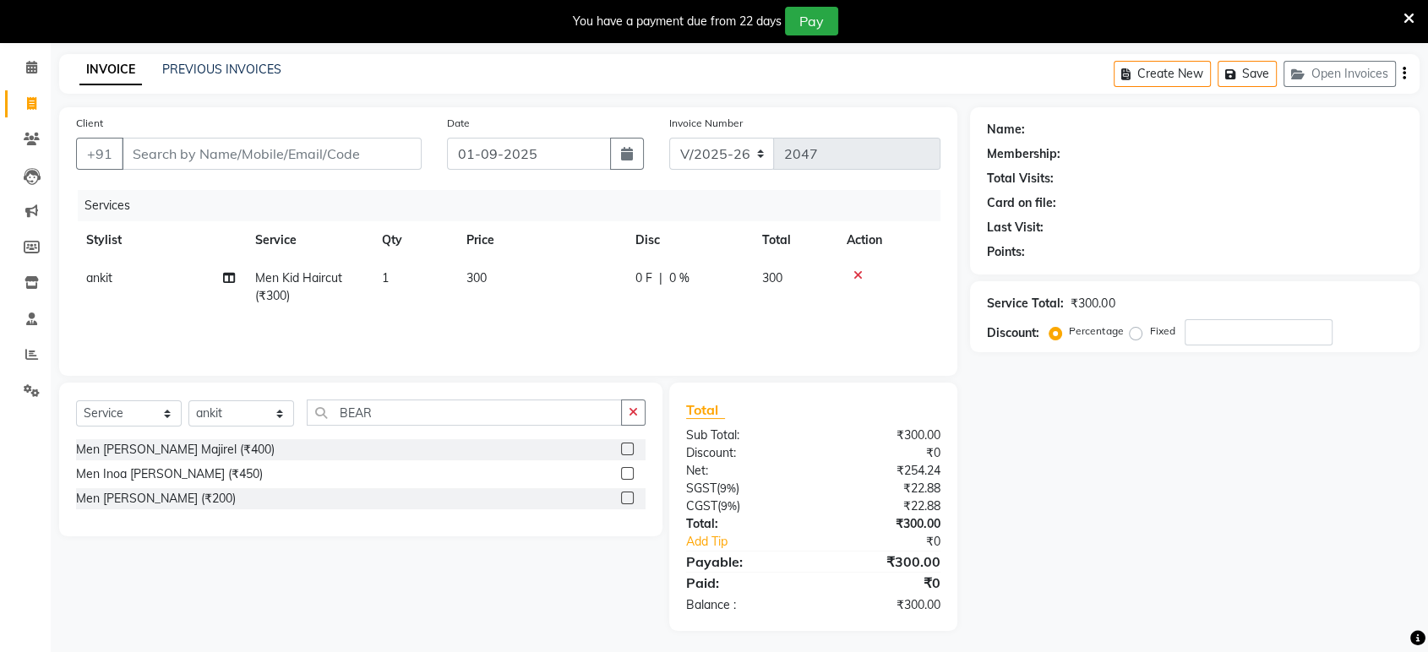
click at [632, 494] on label at bounding box center [627, 498] width 13 height 13
click at [632, 494] on input "checkbox" at bounding box center [626, 498] width 11 height 11
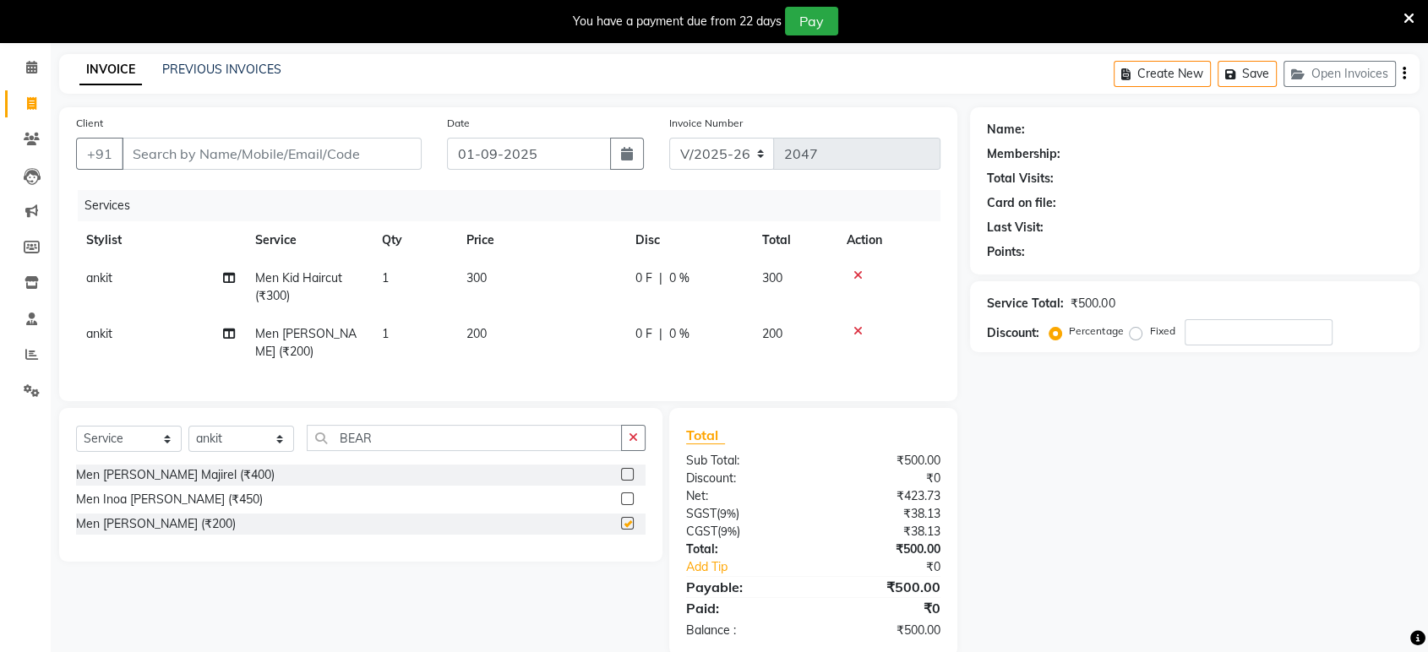
checkbox input "false"
click at [398, 150] on input "Client" at bounding box center [272, 154] width 300 height 32
type input "W"
type input "0"
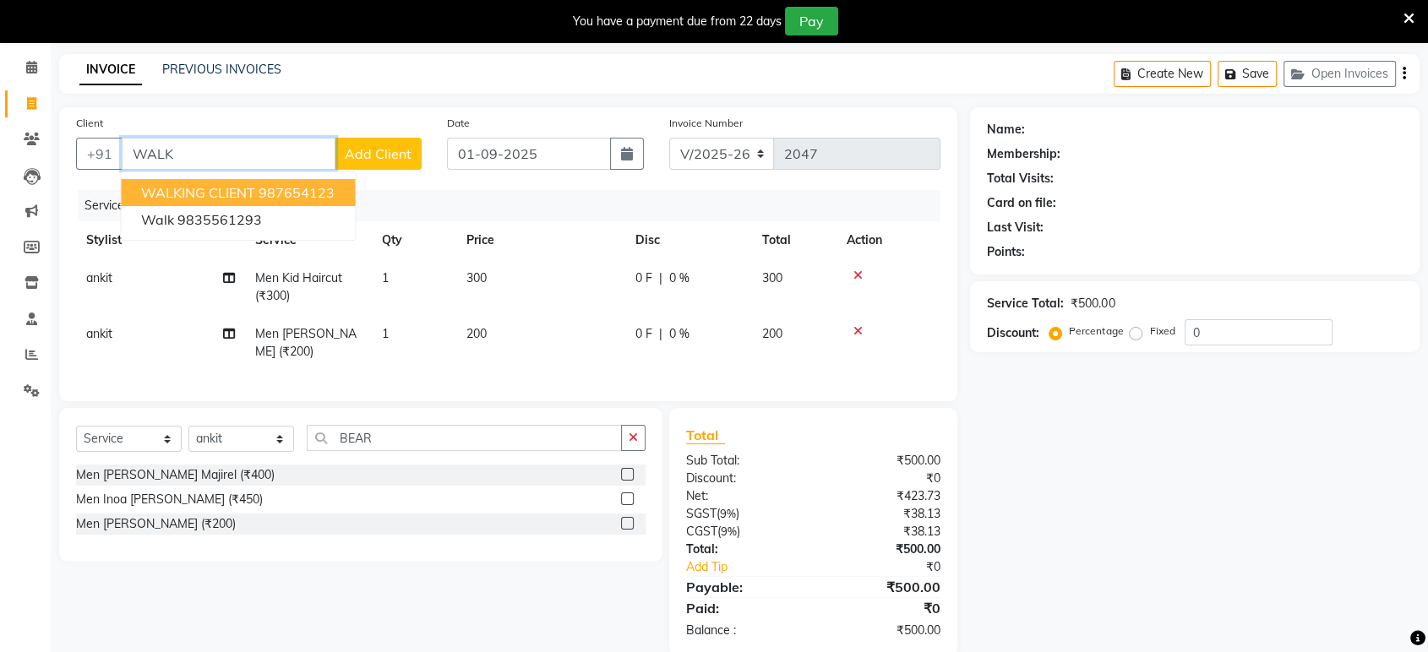
click at [350, 193] on button "WALKING CLIENT 987654123" at bounding box center [238, 192] width 234 height 27
type input "987654123"
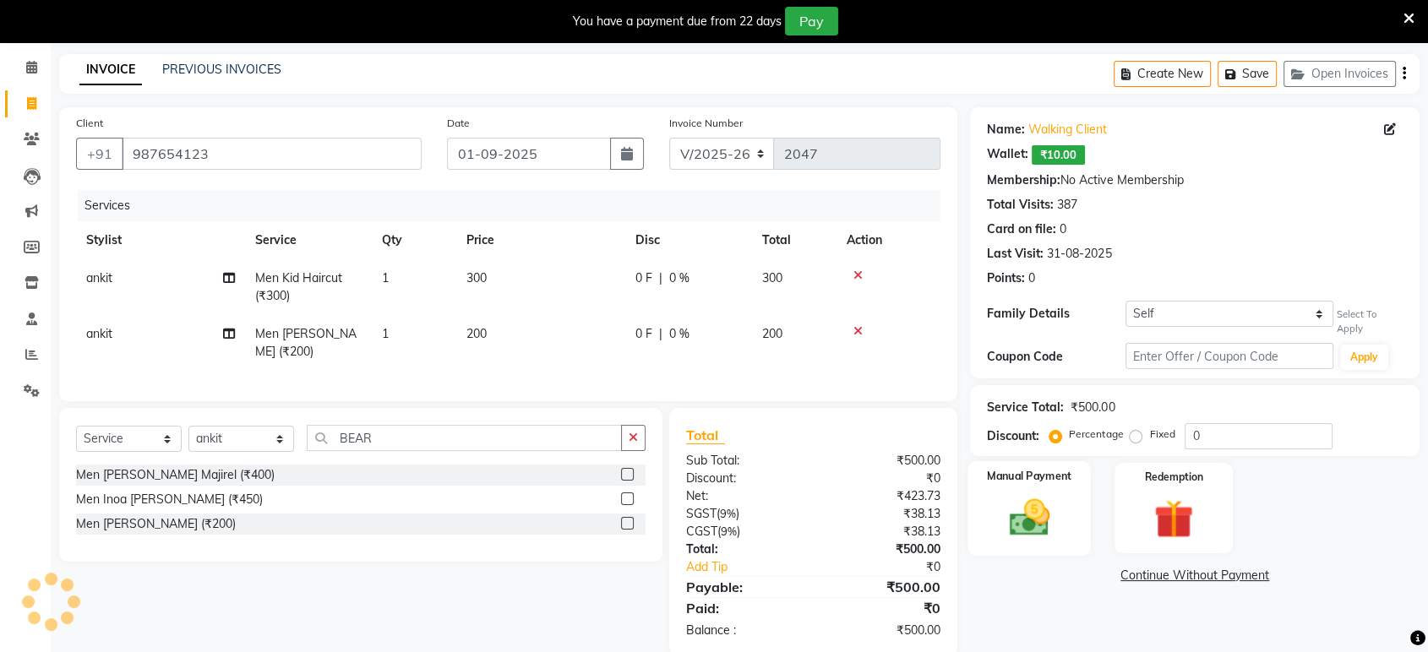
click at [989, 498] on div "Manual Payment" at bounding box center [1029, 507] width 123 height 95
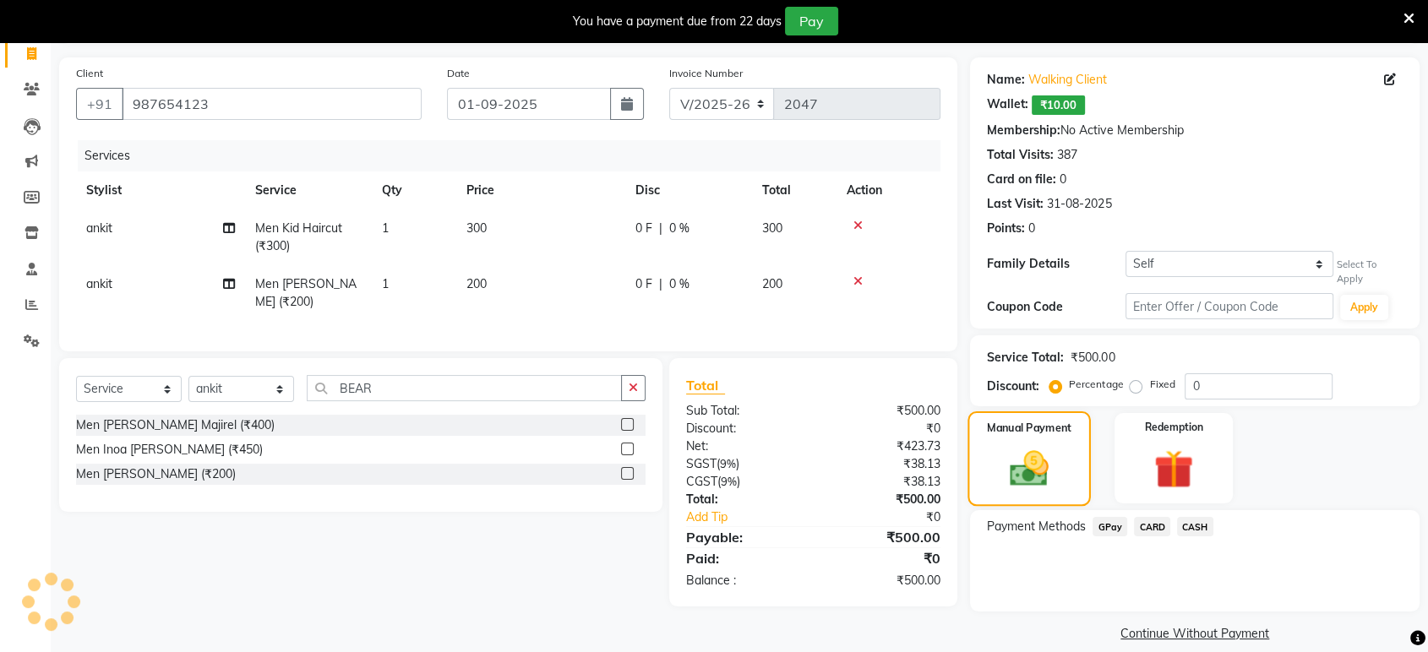
scroll to position [129, 0]
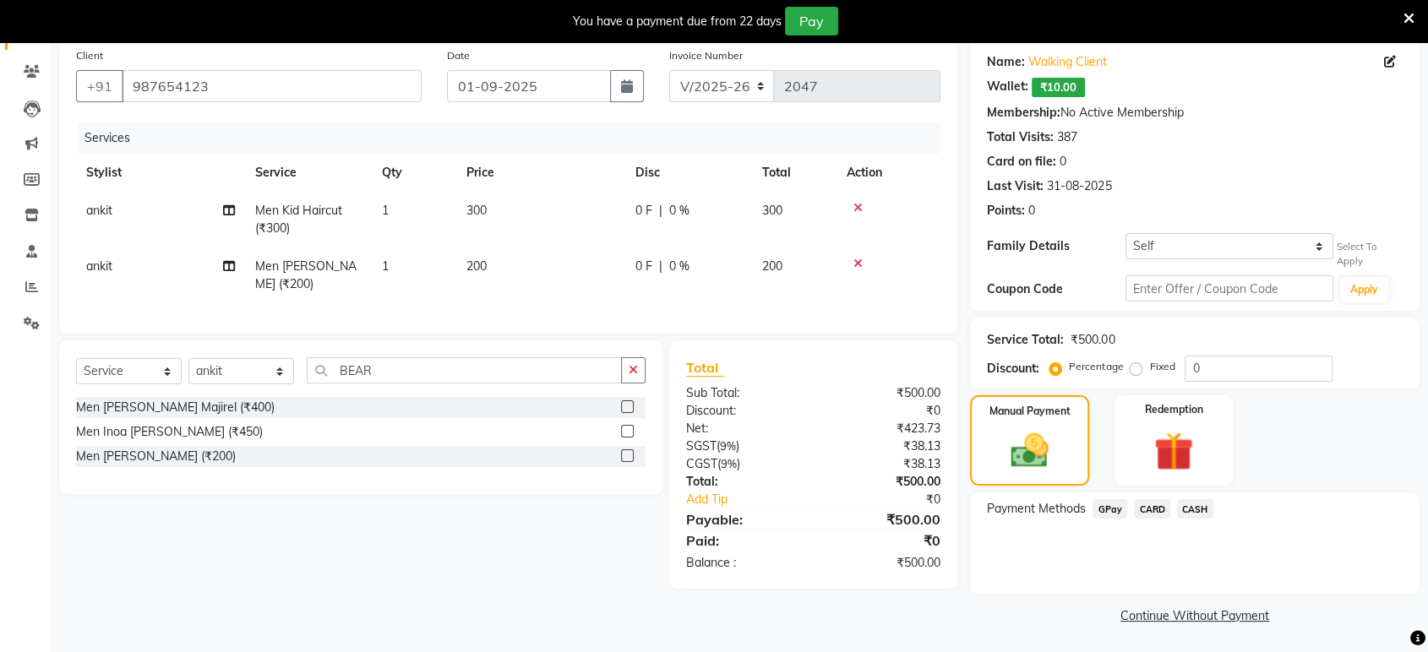
click at [1097, 506] on span "GPay" at bounding box center [1109, 508] width 35 height 19
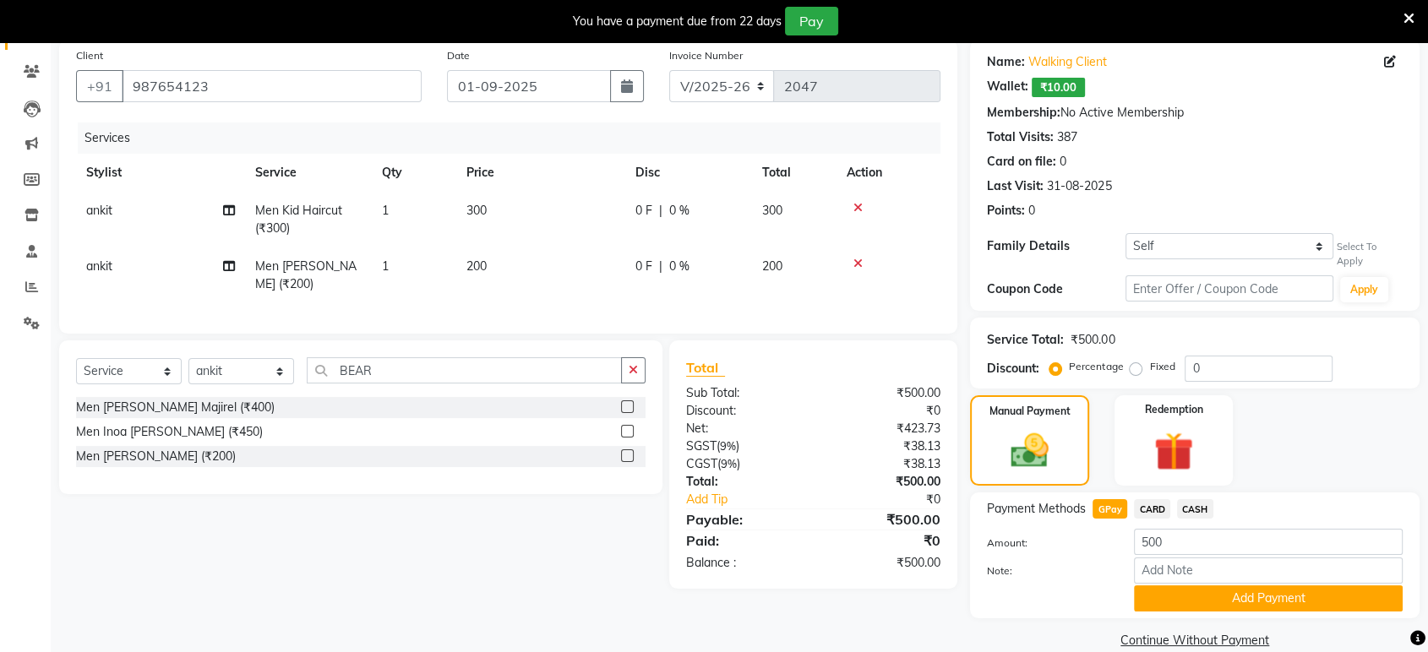
scroll to position [155, 0]
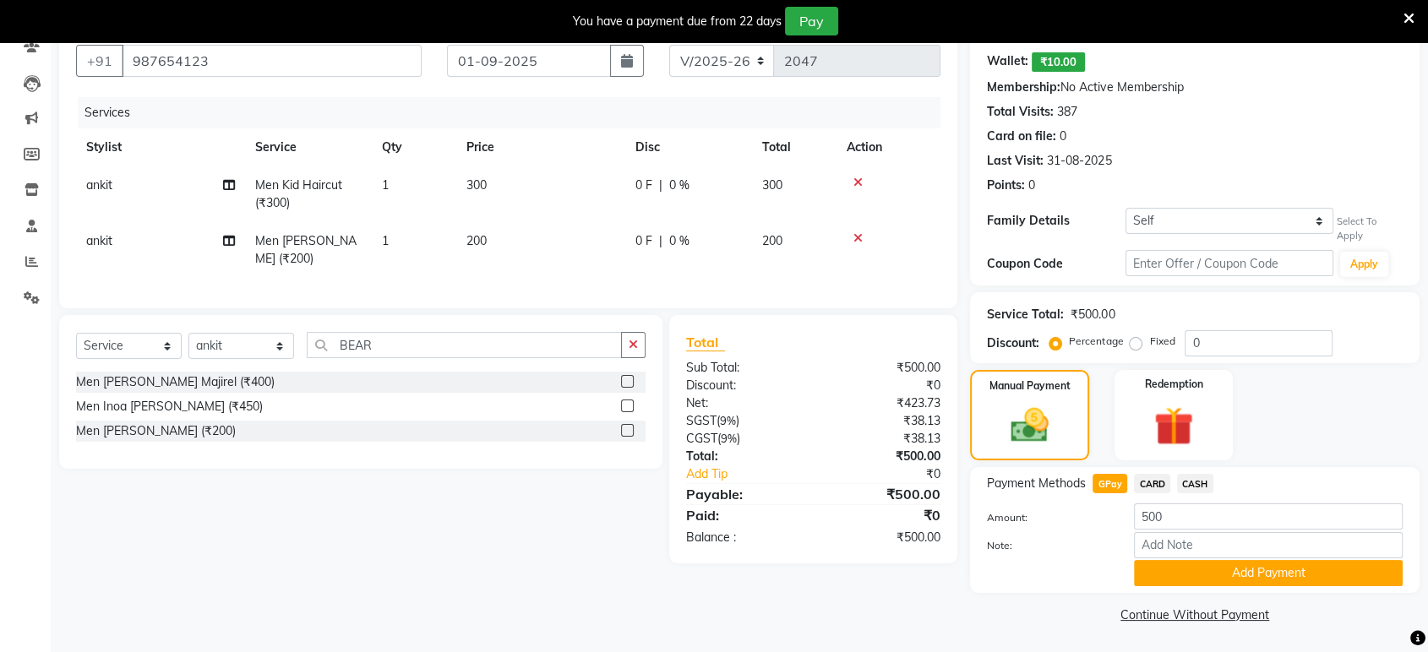
click at [1220, 555] on div "Note:" at bounding box center [1194, 546] width 441 height 29
click at [1222, 580] on button "Add Payment" at bounding box center [1268, 573] width 269 height 26
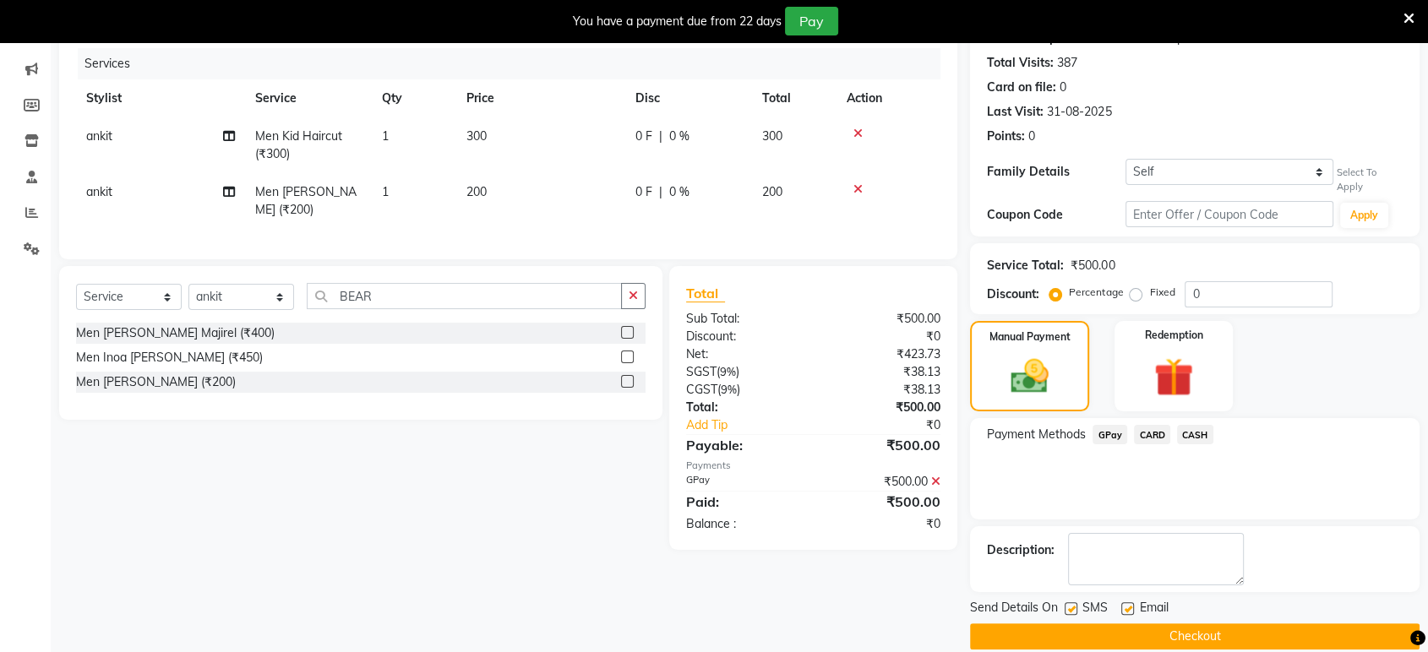
scroll to position [225, 0]
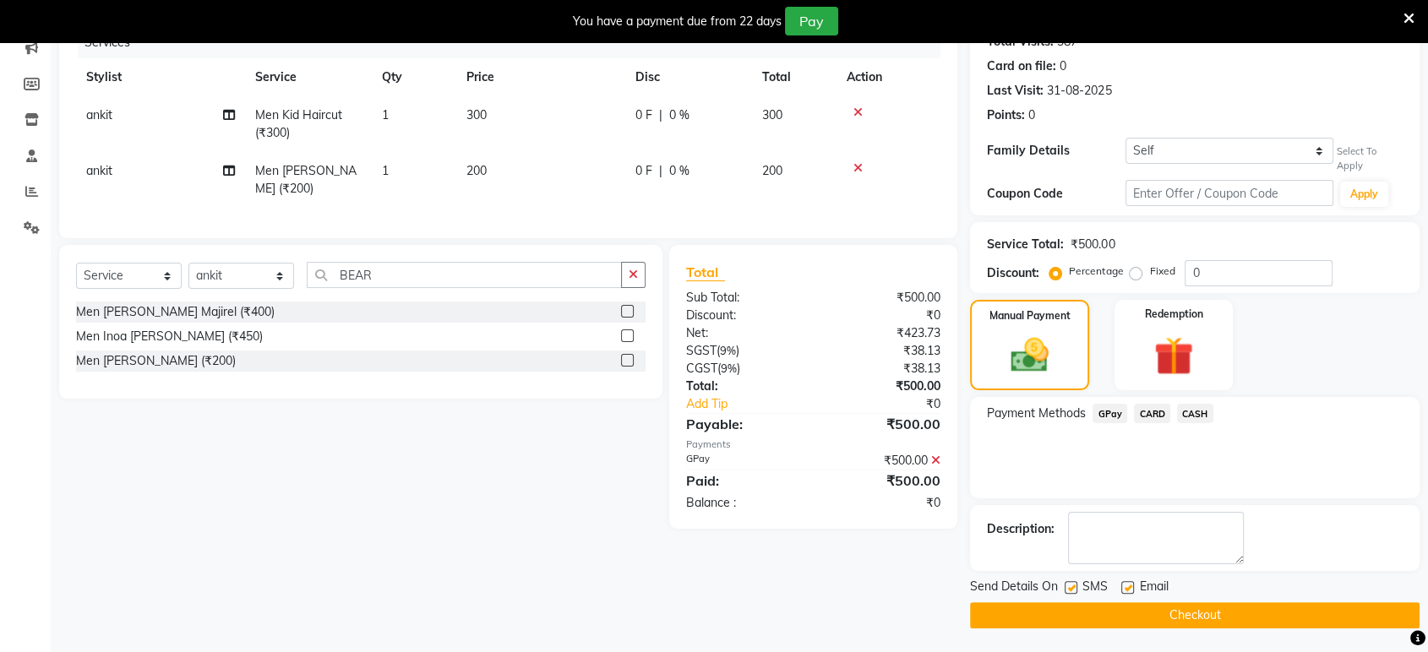
click at [1128, 582] on label at bounding box center [1127, 587] width 13 height 13
click at [1128, 583] on input "checkbox" at bounding box center [1126, 588] width 11 height 11
checkbox input "false"
click at [1071, 586] on label at bounding box center [1070, 587] width 13 height 13
click at [1071, 586] on input "checkbox" at bounding box center [1069, 588] width 11 height 11
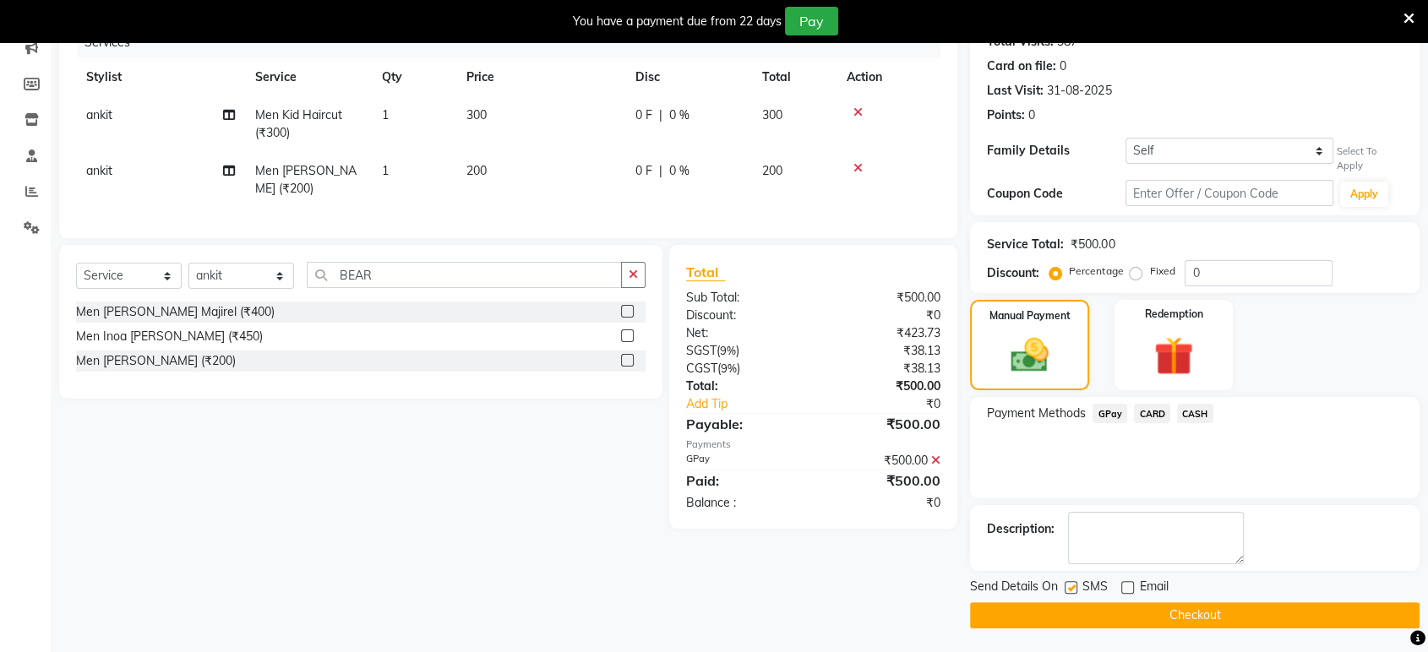
checkbox input "false"
click at [1096, 612] on button "Checkout" at bounding box center [1194, 615] width 449 height 26
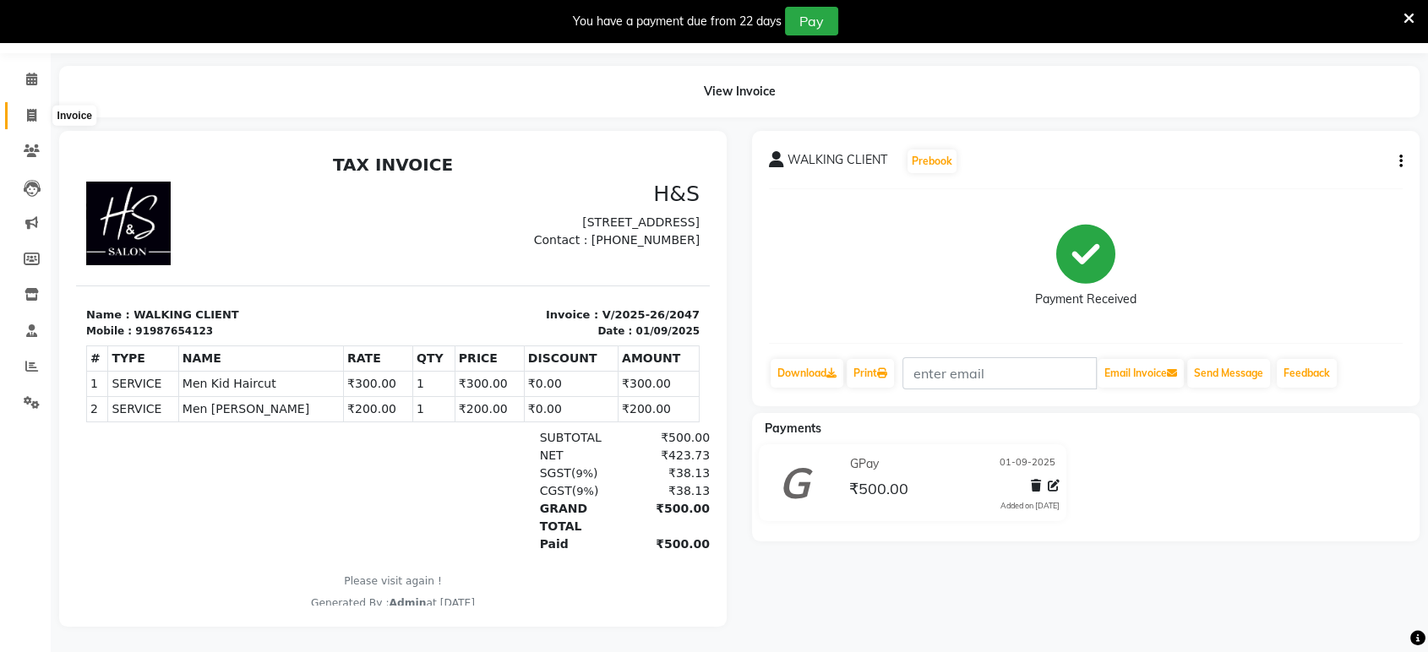
click at [35, 109] on icon at bounding box center [31, 115] width 9 height 13
select select "service"
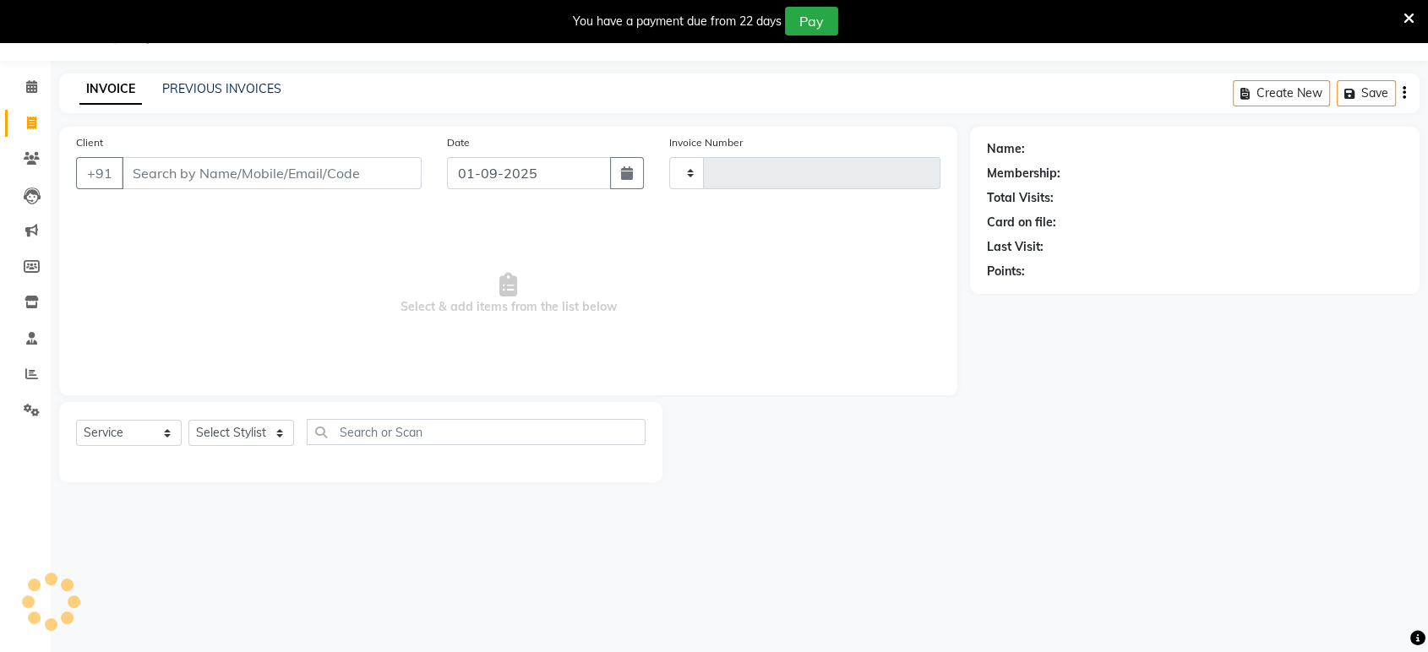
scroll to position [41, 0]
type input "2048"
select select "6419"
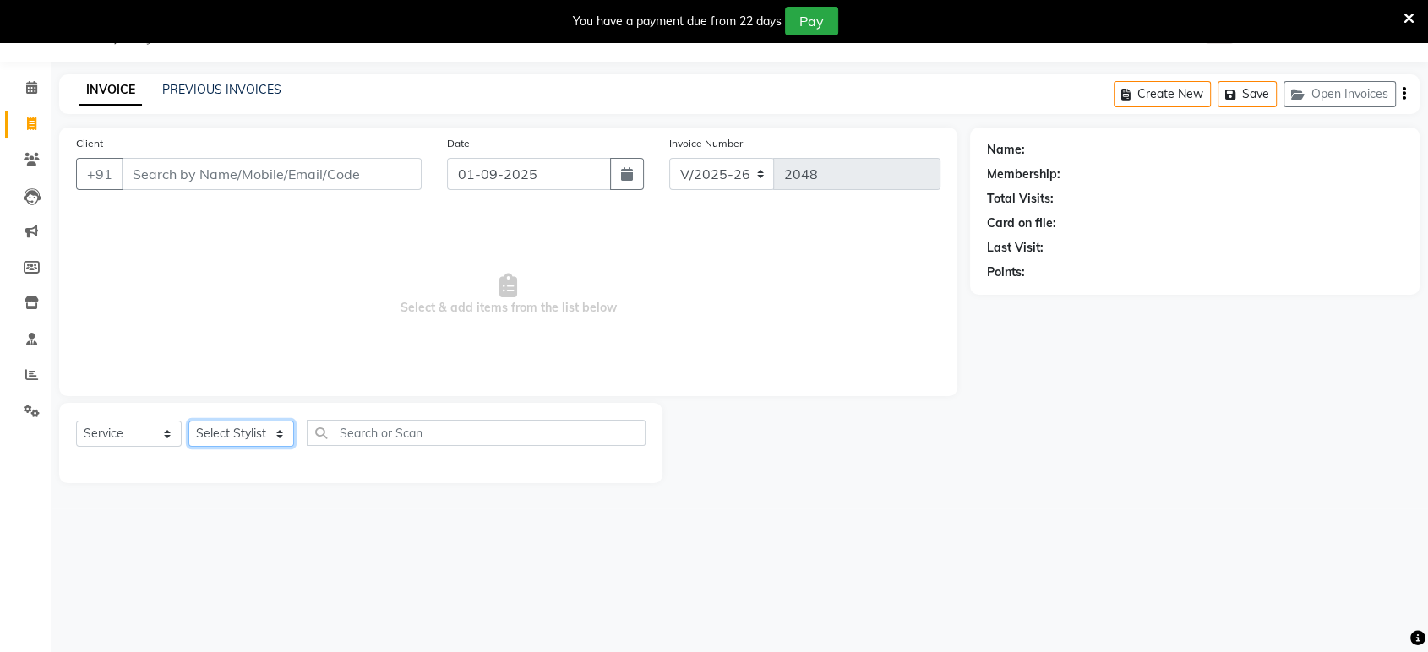
click at [214, 430] on select "Select Stylist ankit Dipeeka Foram Joshua Kuldeep matai Ratna sayli sheetal" at bounding box center [241, 434] width 106 height 26
select select "61692"
click at [188, 421] on select "Select Stylist ankit Dipeeka Foram Joshua Kuldeep matai Ratna sayli sheetal" at bounding box center [241, 434] width 106 height 26
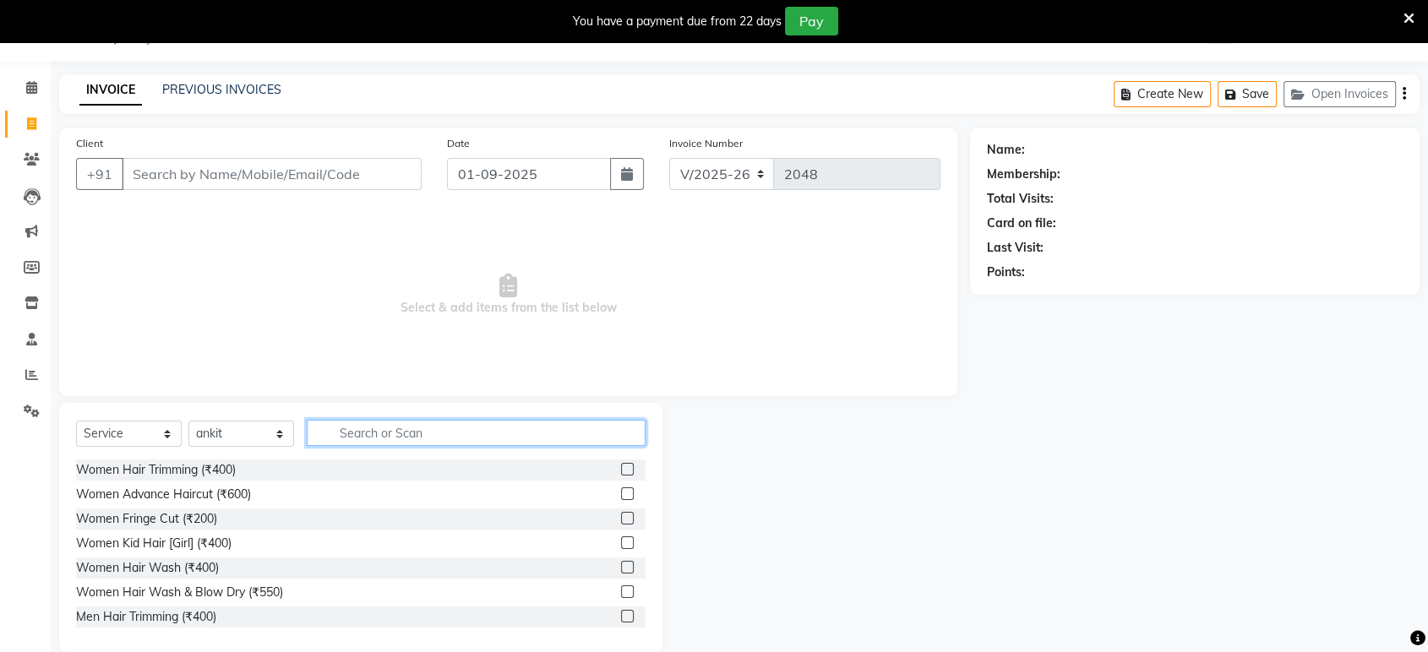
click at [378, 424] on input "text" at bounding box center [476, 433] width 339 height 26
type input "CUT"
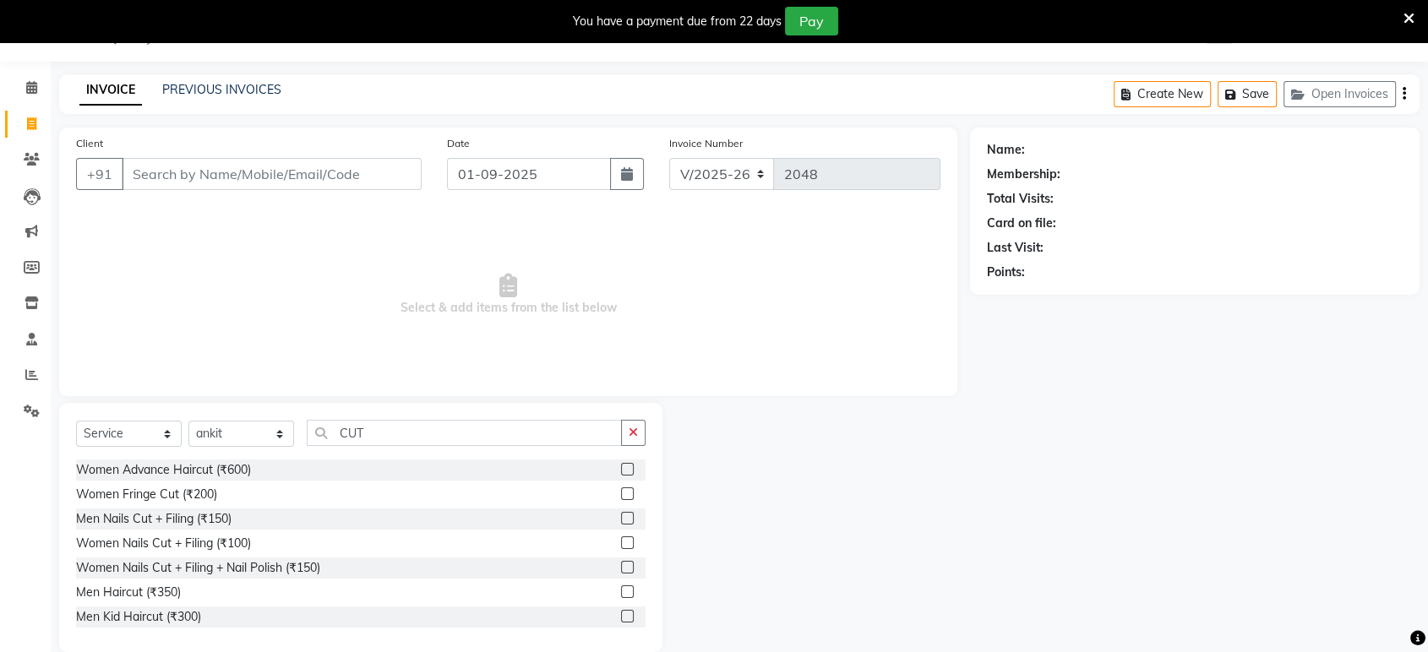
click at [621, 591] on label at bounding box center [627, 591] width 13 height 13
click at [621, 591] on input "checkbox" at bounding box center [626, 592] width 11 height 11
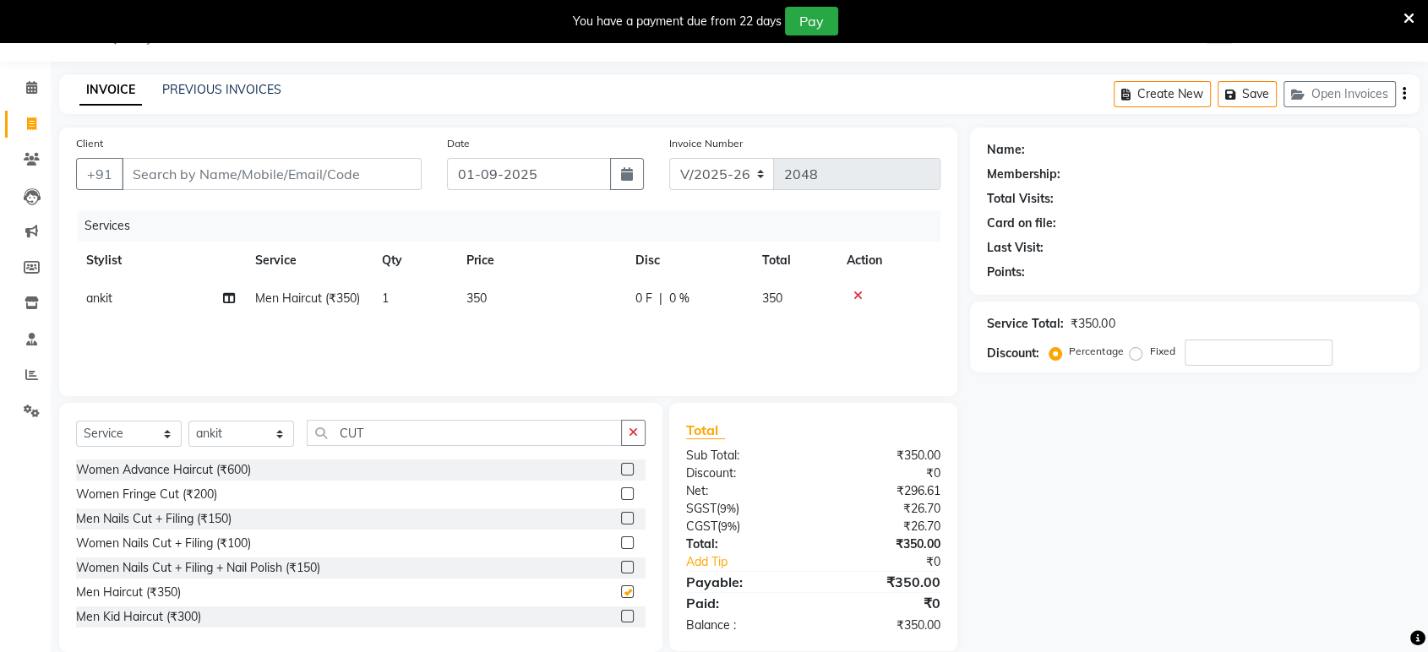
checkbox input "false"
click at [357, 182] on input "Client" at bounding box center [272, 174] width 300 height 32
type input "8"
type input "0"
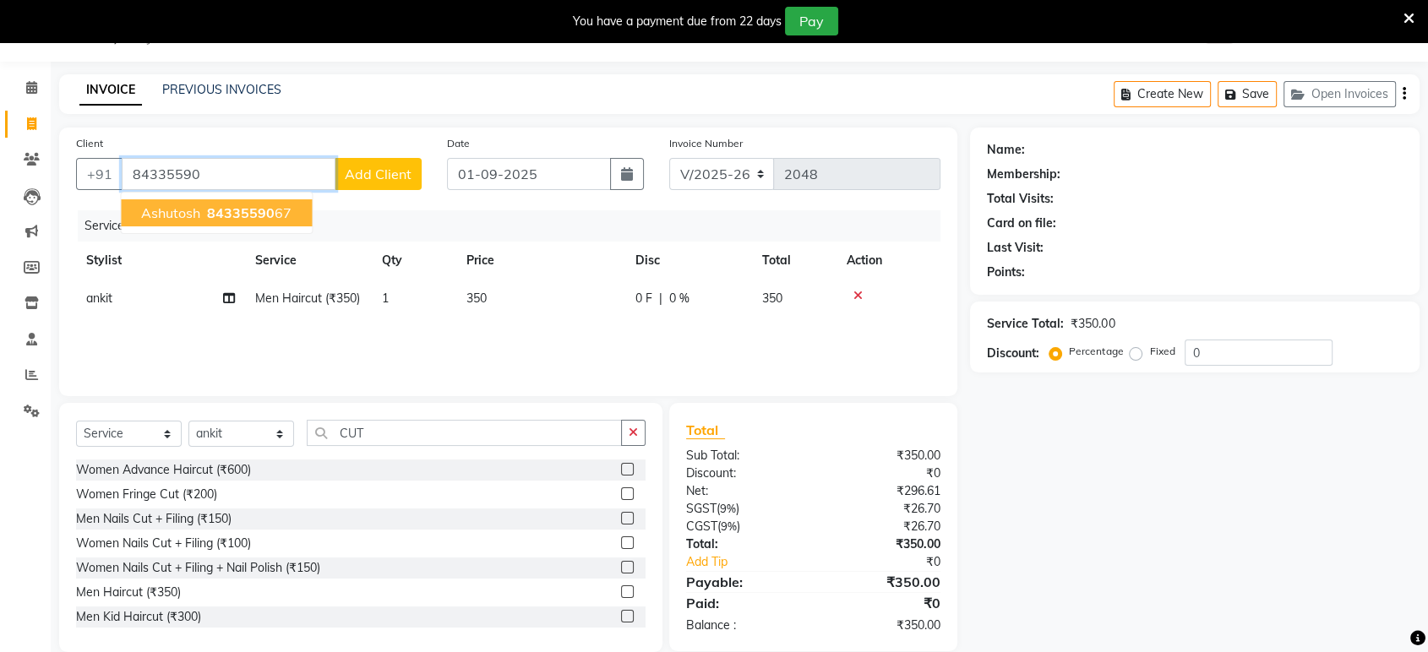
click at [144, 201] on button "Ashutosh 84335590 67" at bounding box center [216, 212] width 191 height 27
type input "8433559067"
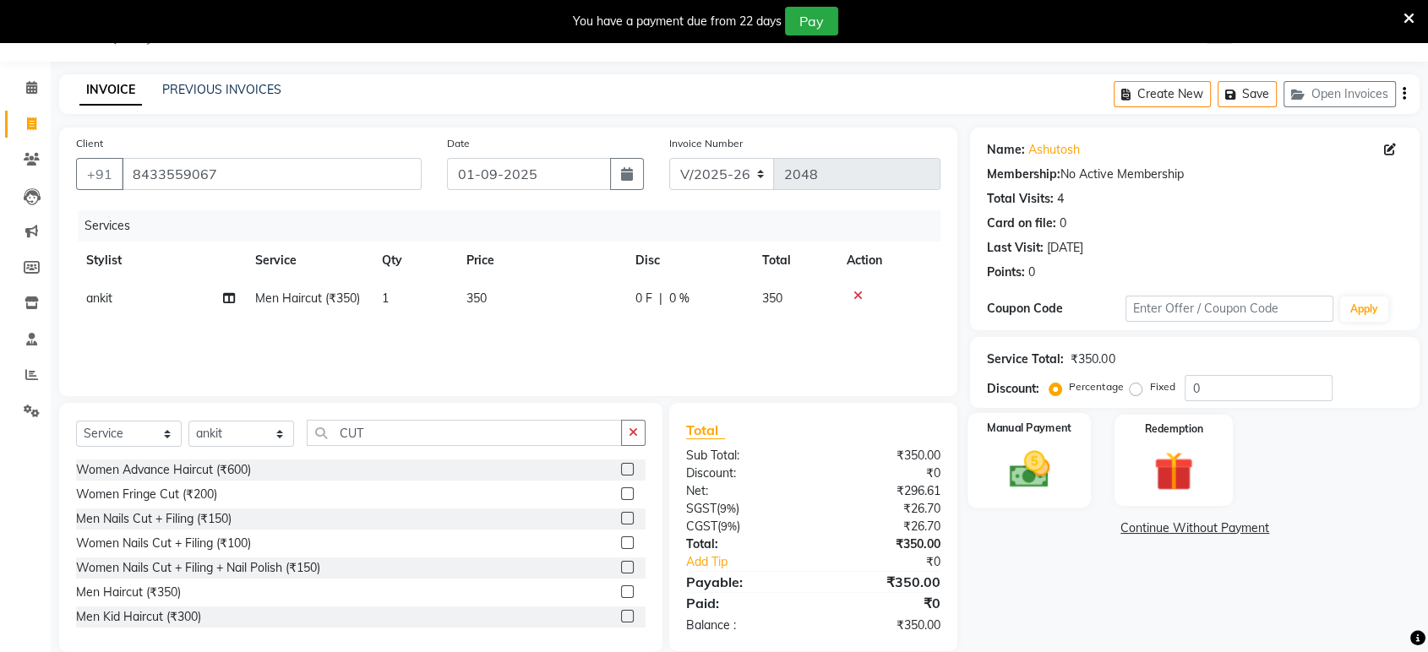
click at [1032, 416] on div "Manual Payment" at bounding box center [1029, 460] width 123 height 95
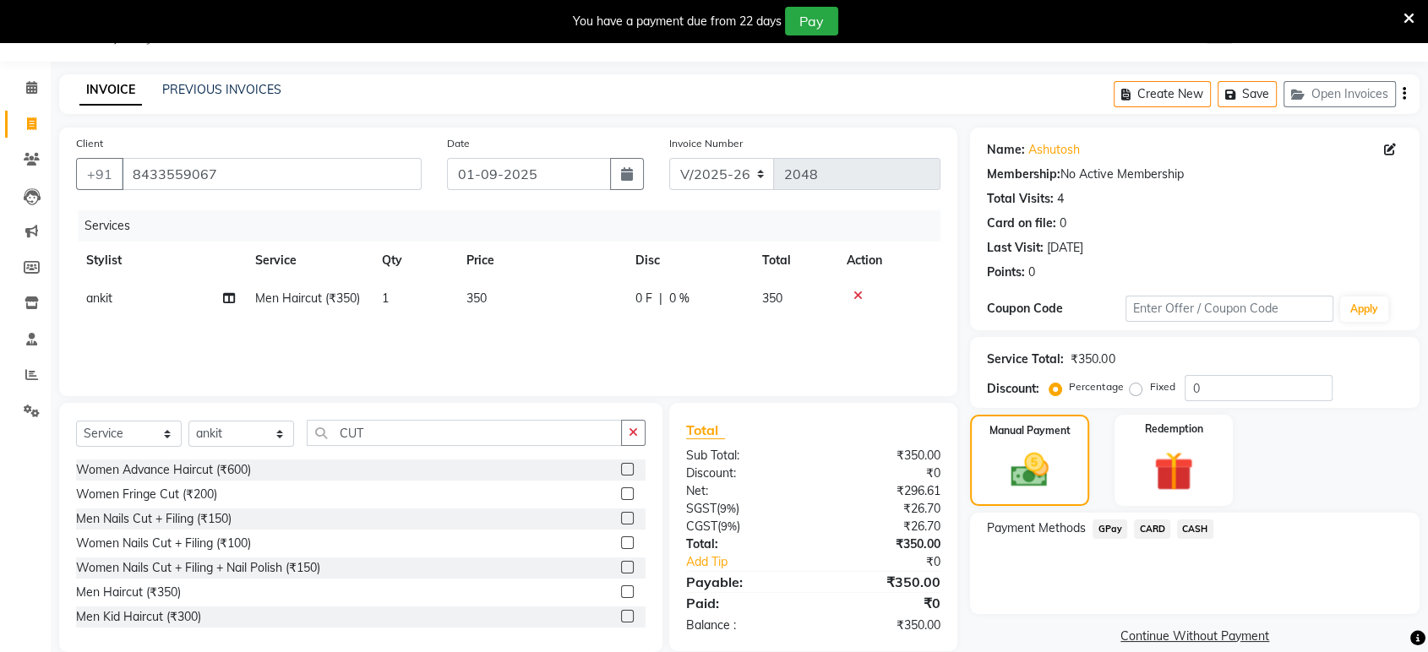
click at [1105, 530] on span "GPay" at bounding box center [1109, 529] width 35 height 19
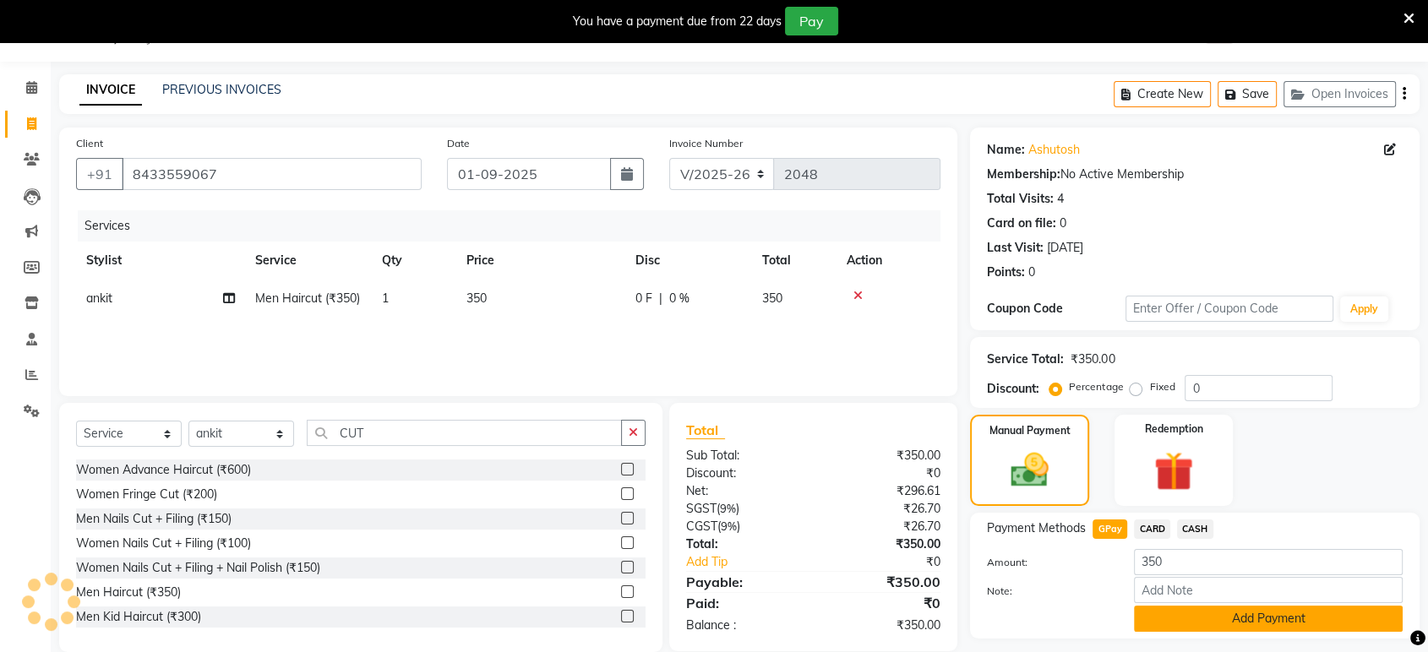
click at [1175, 613] on button "Add Payment" at bounding box center [1268, 619] width 269 height 26
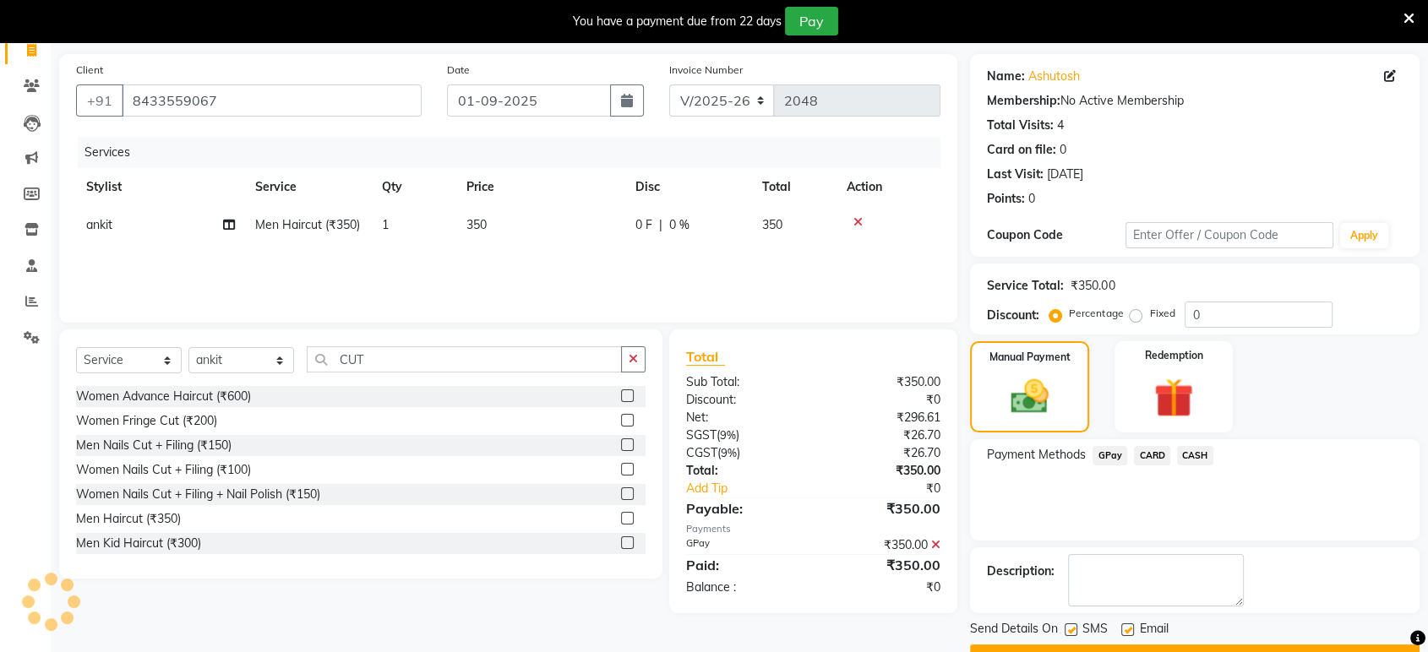
scroll to position [135, 0]
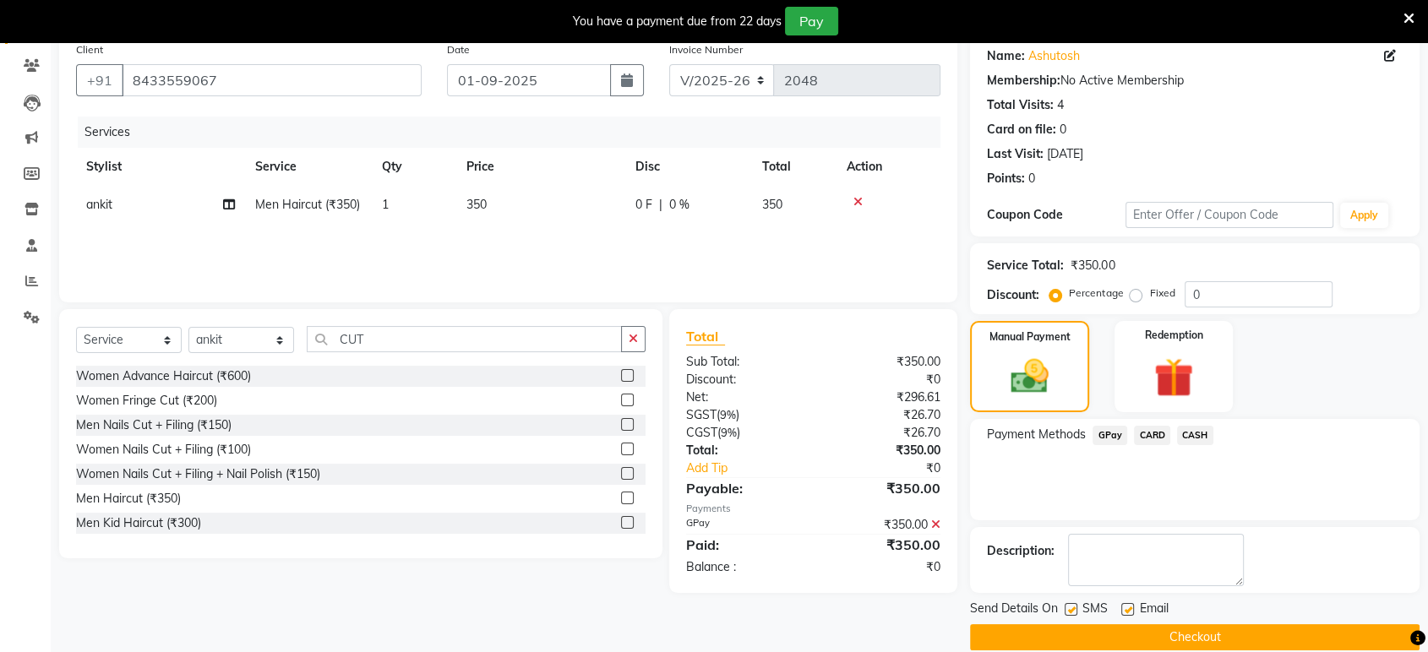
click at [1128, 612] on label at bounding box center [1127, 609] width 13 height 13
click at [1128, 612] on input "checkbox" at bounding box center [1126, 610] width 11 height 11
checkbox input "false"
click at [1074, 605] on label at bounding box center [1070, 609] width 13 height 13
click at [1074, 605] on input "checkbox" at bounding box center [1069, 610] width 11 height 11
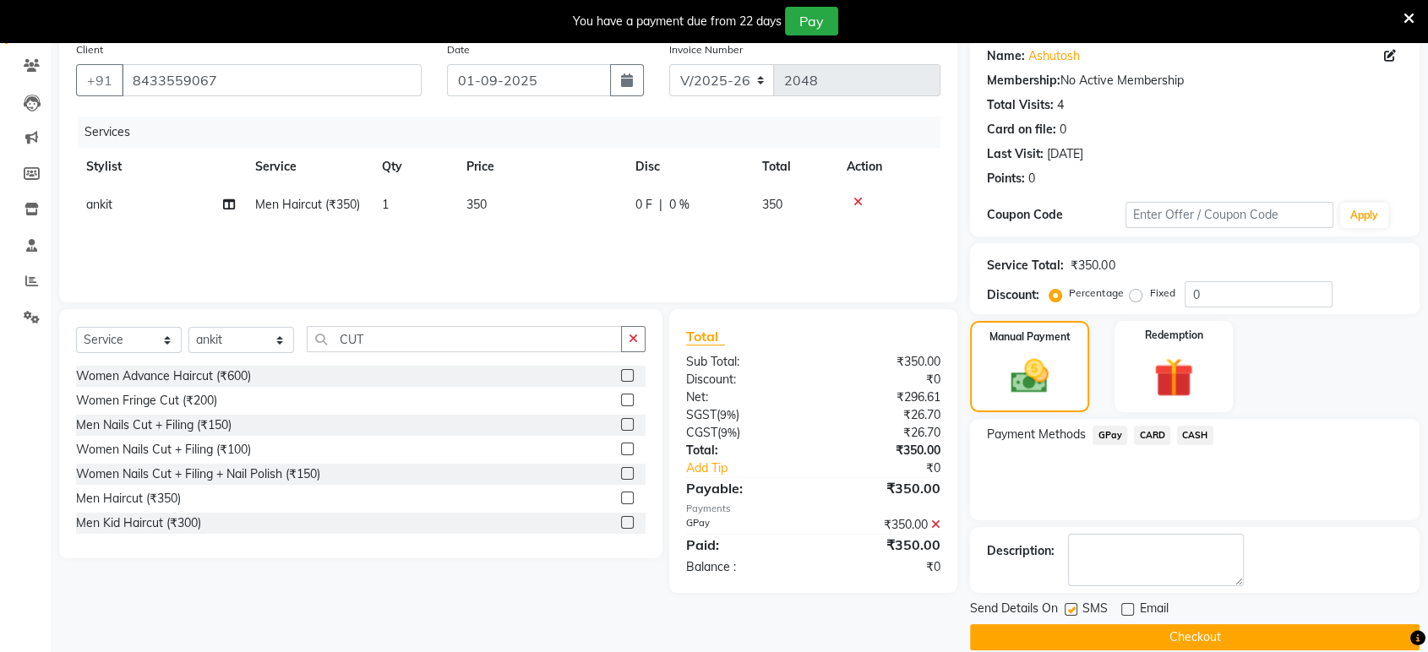
checkbox input "false"
click at [1060, 638] on button "Checkout" at bounding box center [1194, 637] width 449 height 26
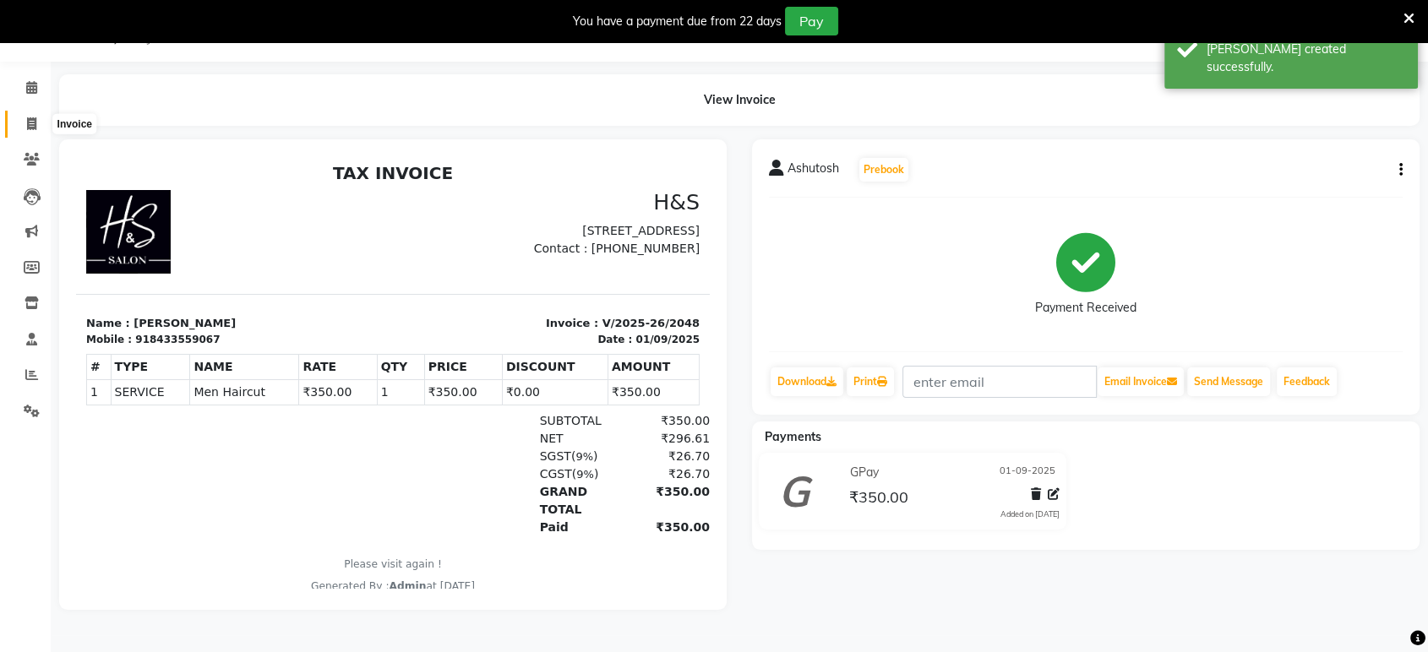
click at [24, 117] on span at bounding box center [32, 124] width 30 height 19
select select "6419"
select select "service"
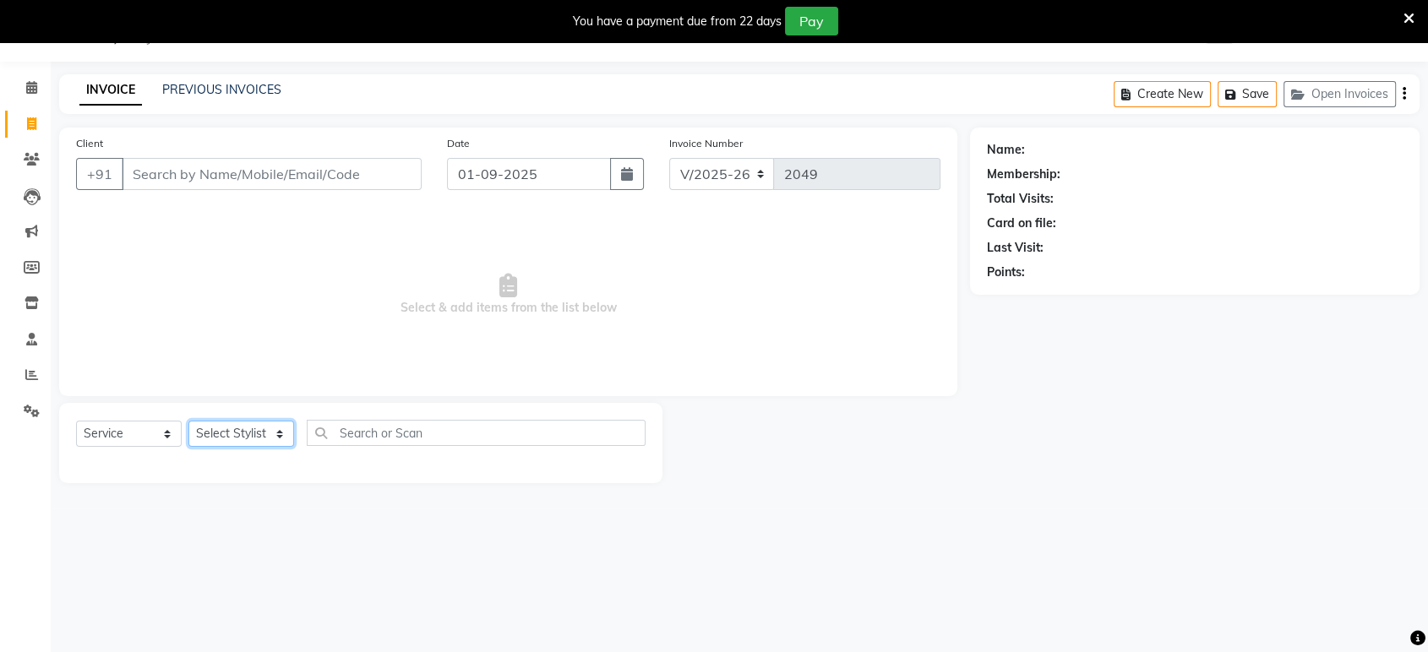
click at [241, 434] on select "Select Stylist ankit Dipeeka Foram Joshua Kuldeep matai Ratna sayli sheetal" at bounding box center [241, 434] width 106 height 26
select select "61692"
click at [188, 421] on select "Select Stylist ankit Dipeeka Foram Joshua Kuldeep matai Ratna sayli sheetal" at bounding box center [241, 434] width 106 height 26
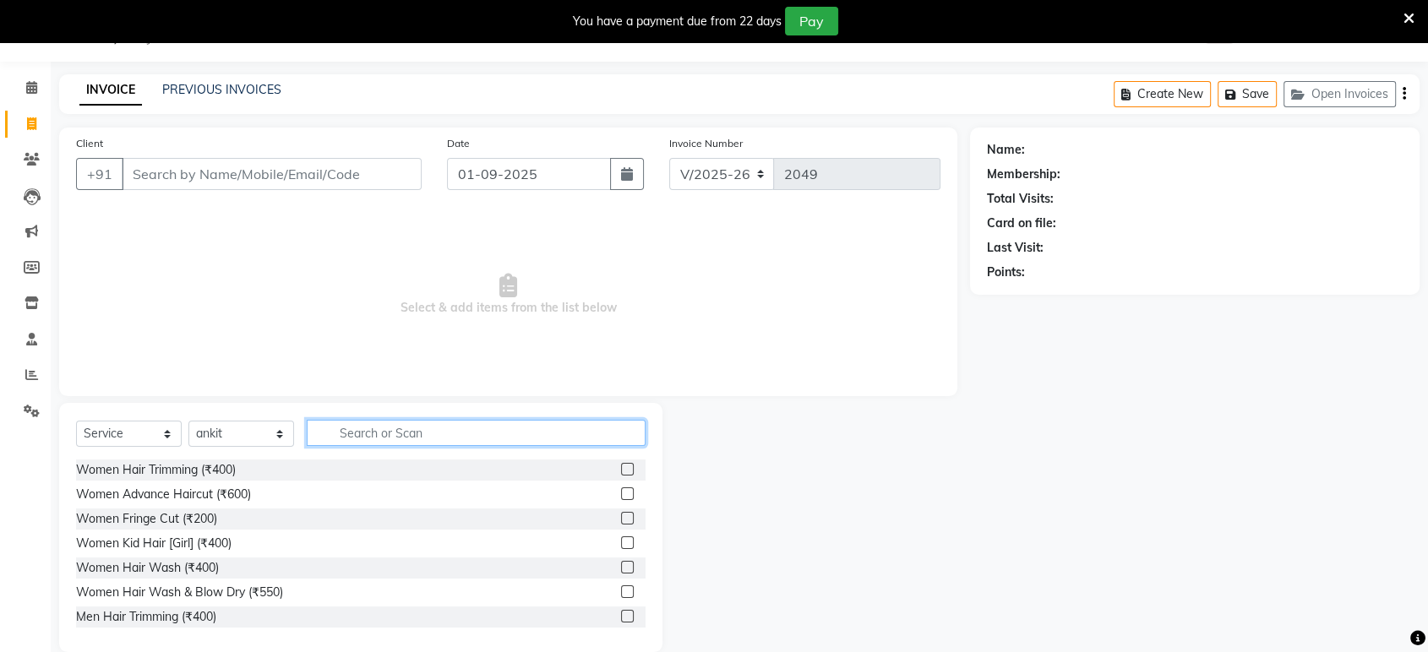
click at [405, 438] on input "text" at bounding box center [476, 433] width 339 height 26
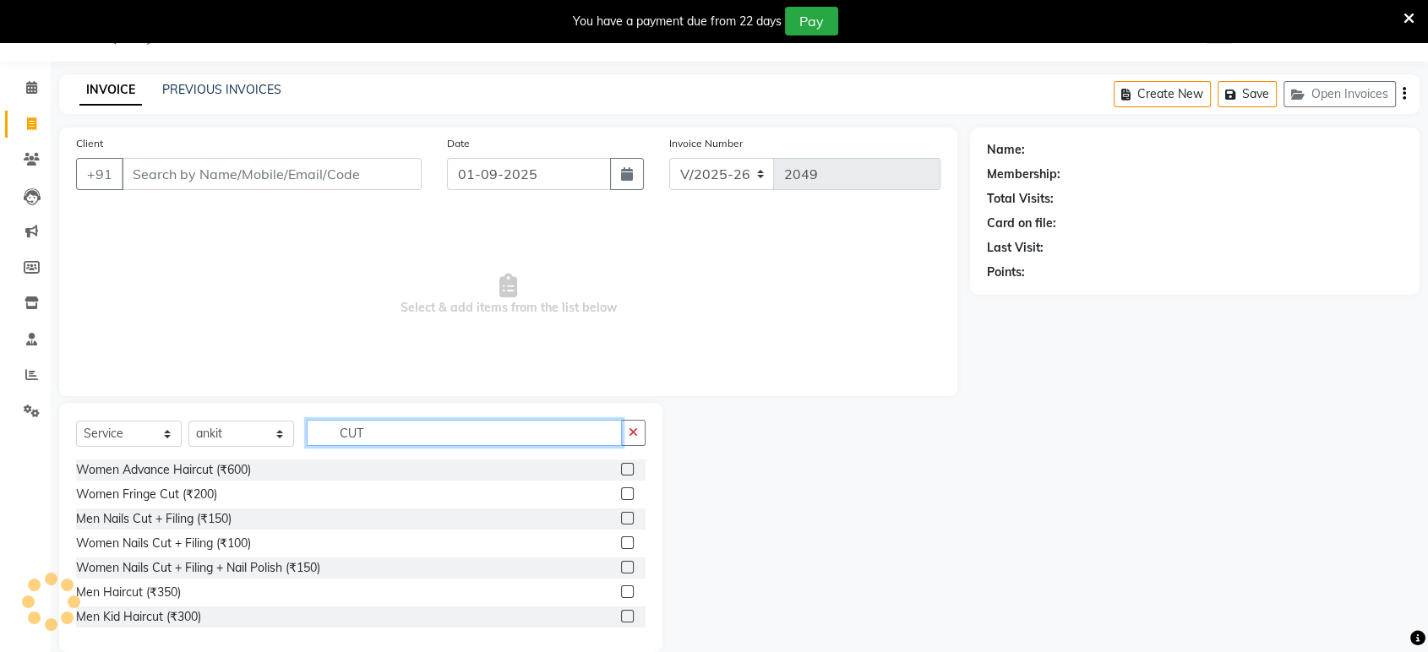
type input "CUT"
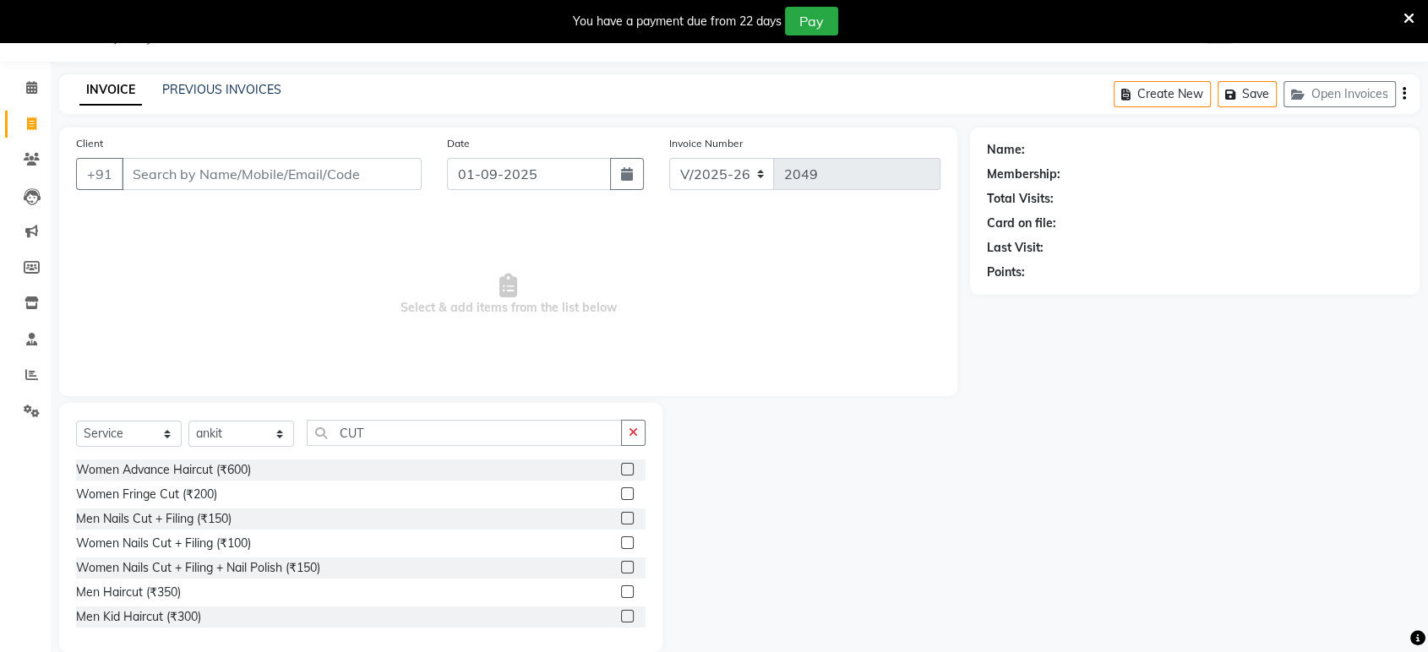
click at [621, 588] on label at bounding box center [627, 591] width 13 height 13
click at [621, 588] on input "checkbox" at bounding box center [626, 592] width 11 height 11
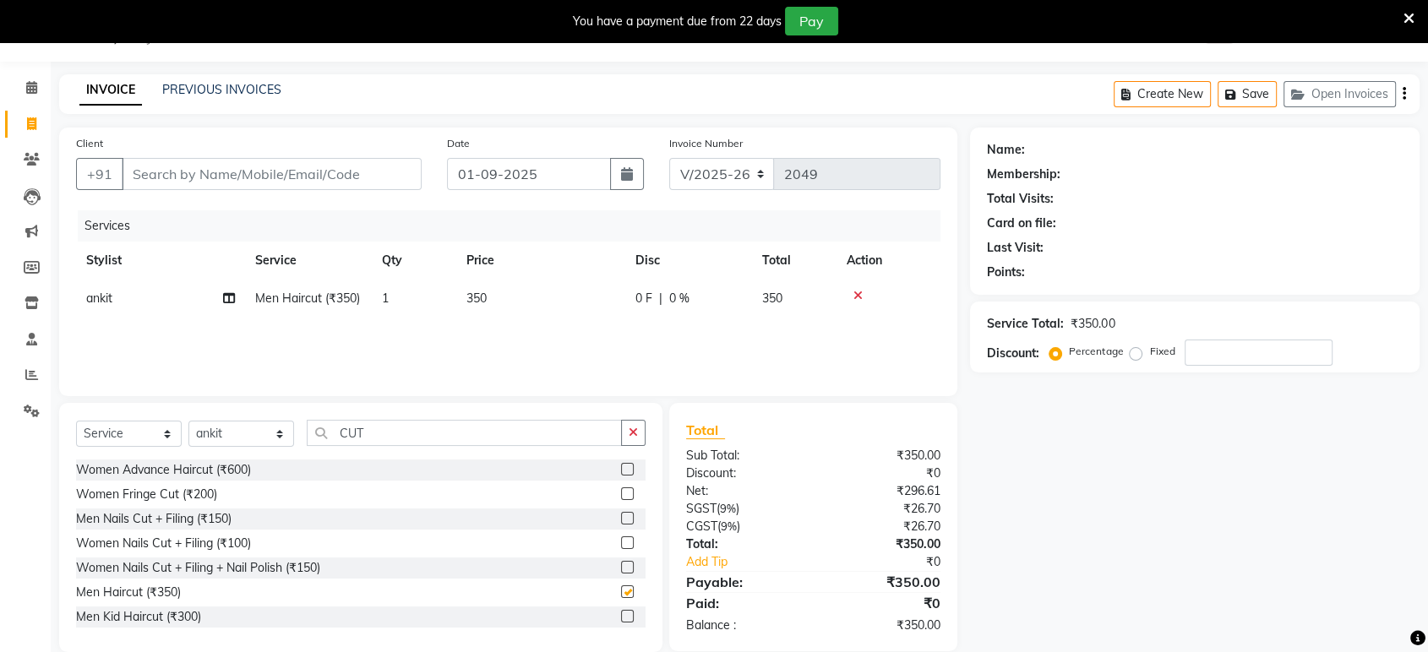
checkbox input "false"
click at [632, 433] on icon "button" at bounding box center [633, 433] width 9 height 12
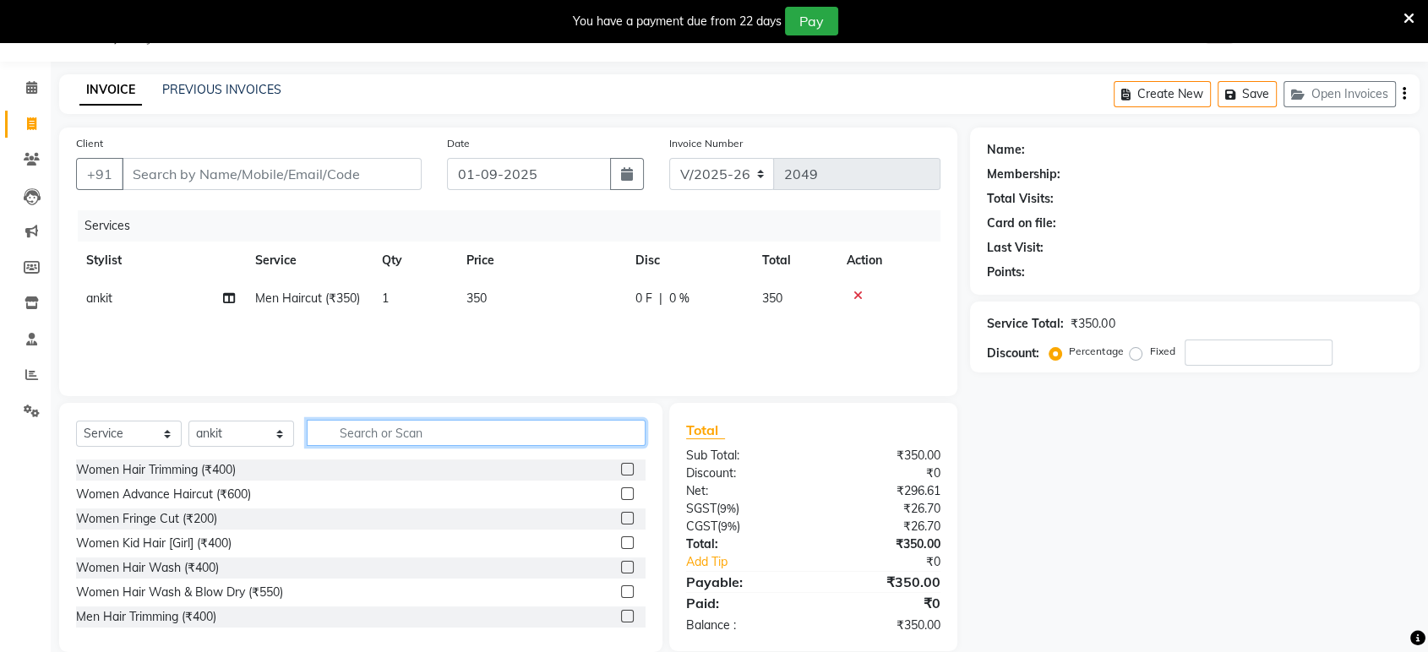
click at [621, 428] on input "text" at bounding box center [476, 433] width 339 height 26
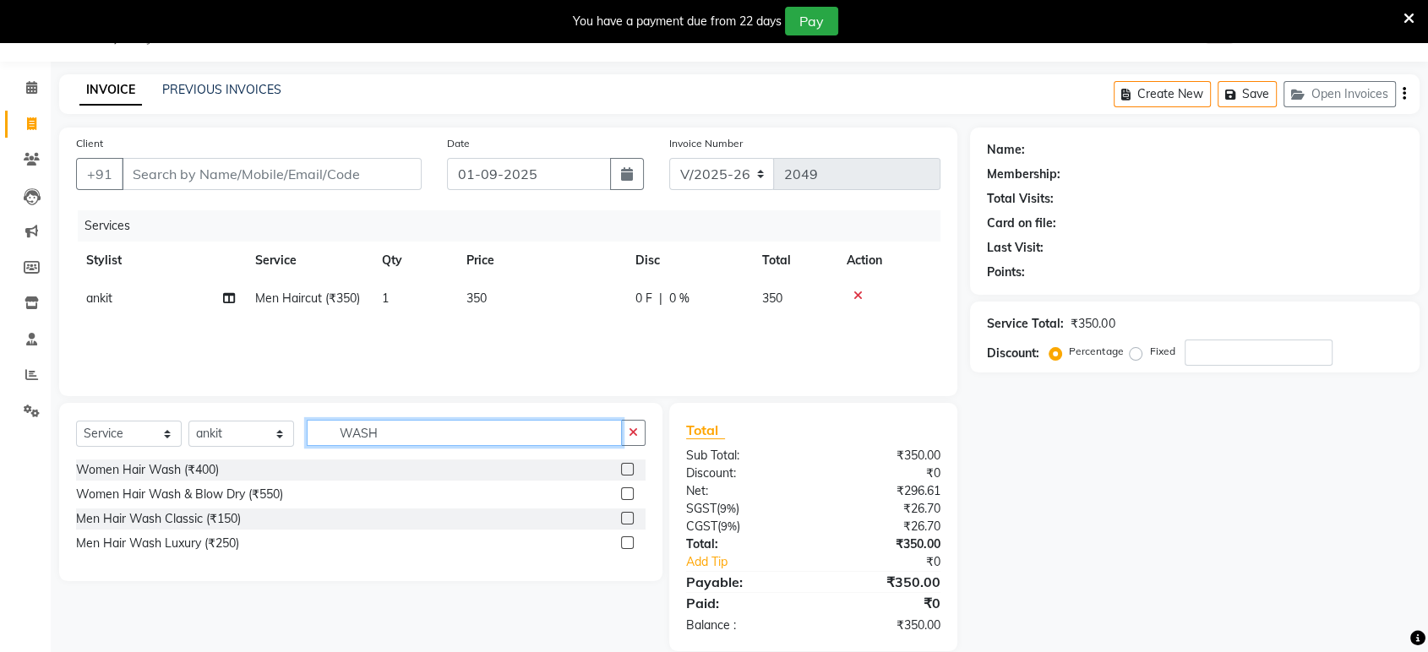
type input "WASH"
click at [627, 516] on label at bounding box center [627, 518] width 13 height 13
click at [627, 516] on input "checkbox" at bounding box center [626, 519] width 11 height 11
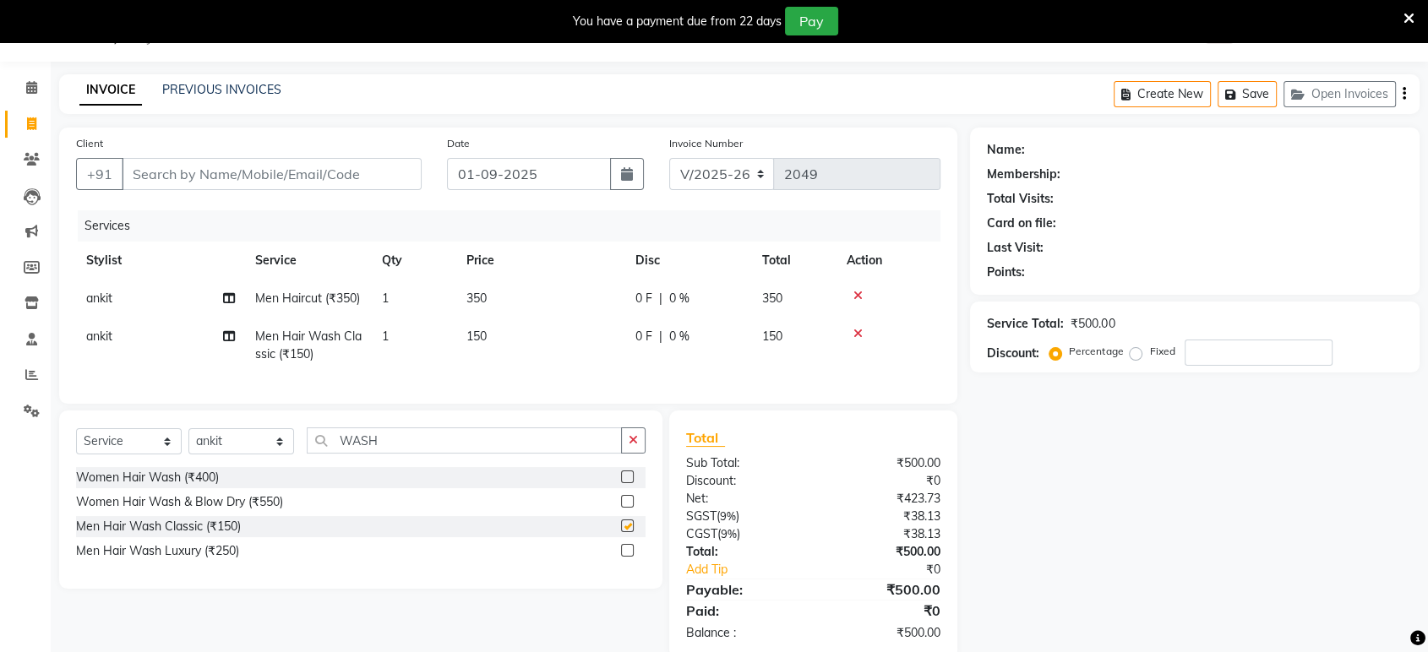
checkbox input "false"
click at [351, 182] on input "Client" at bounding box center [272, 174] width 300 height 32
click at [380, 182] on input "Client" at bounding box center [272, 174] width 300 height 32
type input "9"
type input "0"
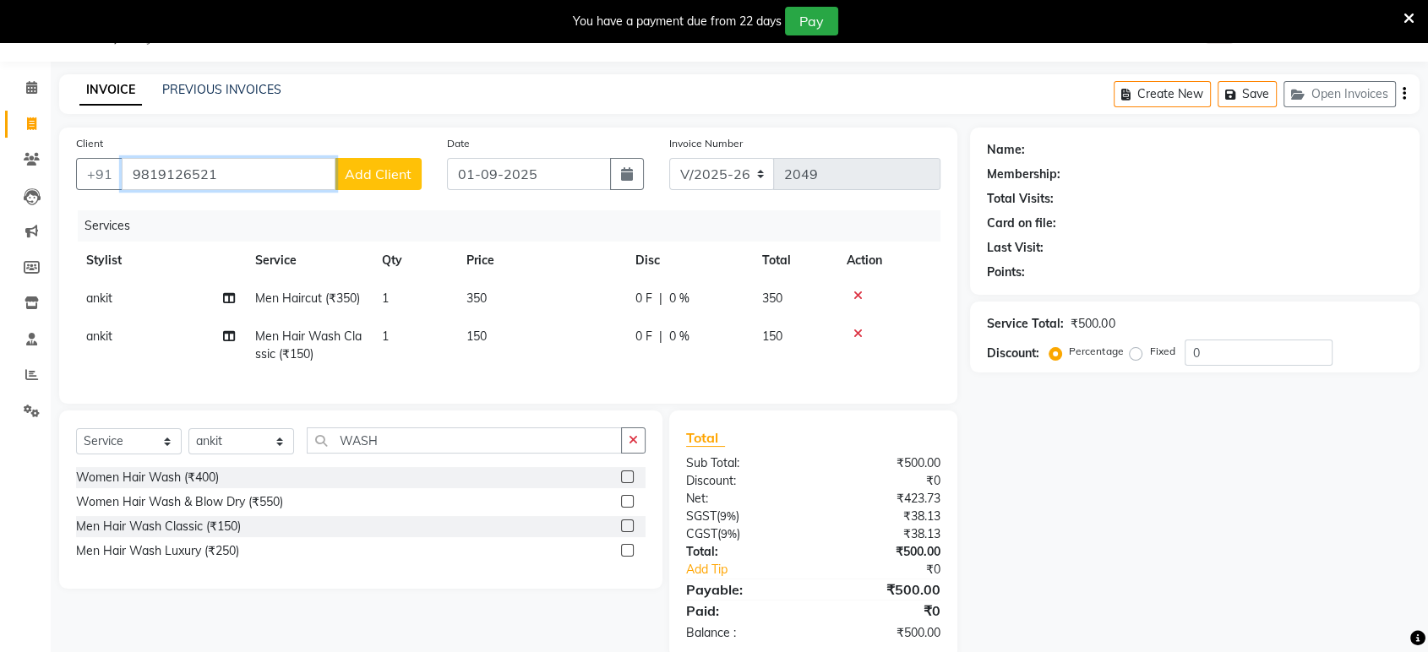
type input "9819126521"
click at [385, 177] on span "Add Client" at bounding box center [378, 174] width 67 height 17
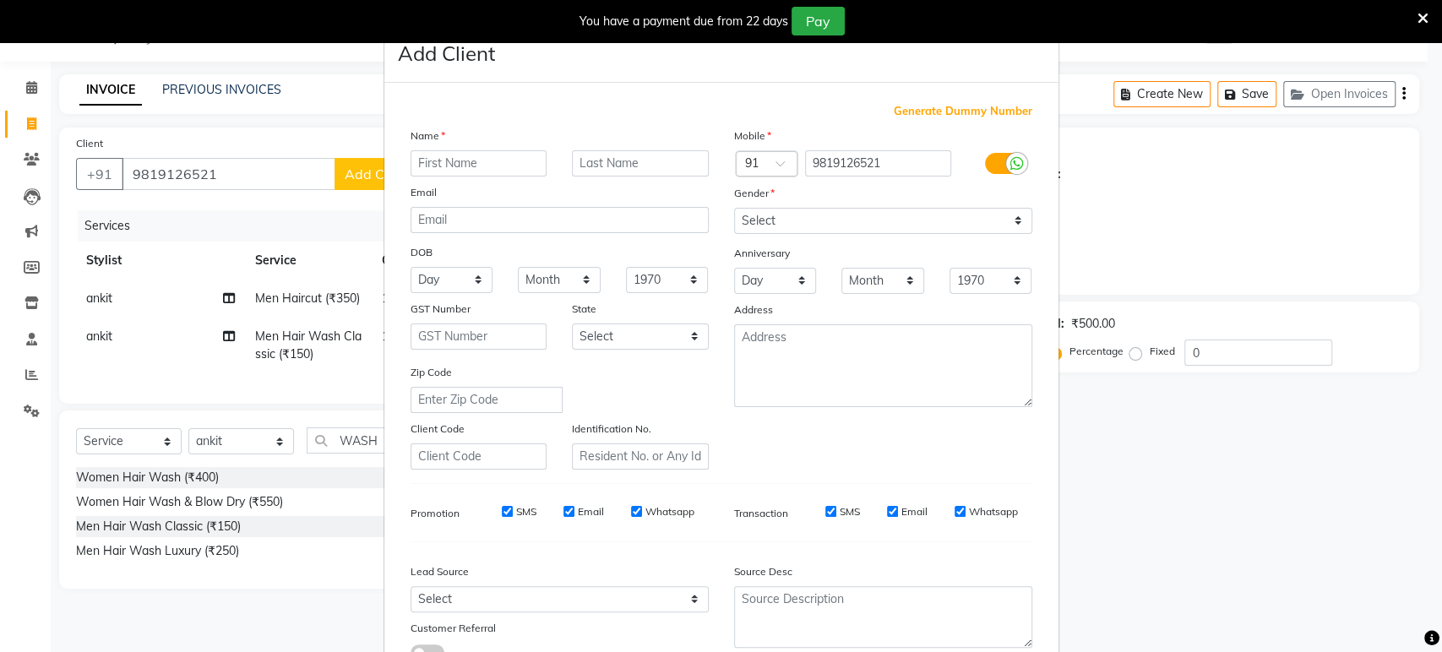
click at [458, 171] on input "text" at bounding box center [479, 163] width 137 height 26
type input "VIVEK"
click at [584, 164] on input "text" at bounding box center [640, 163] width 137 height 26
type input "MISHRA"
click at [764, 226] on select "Select Male Female Other Prefer Not To Say" at bounding box center [883, 221] width 298 height 26
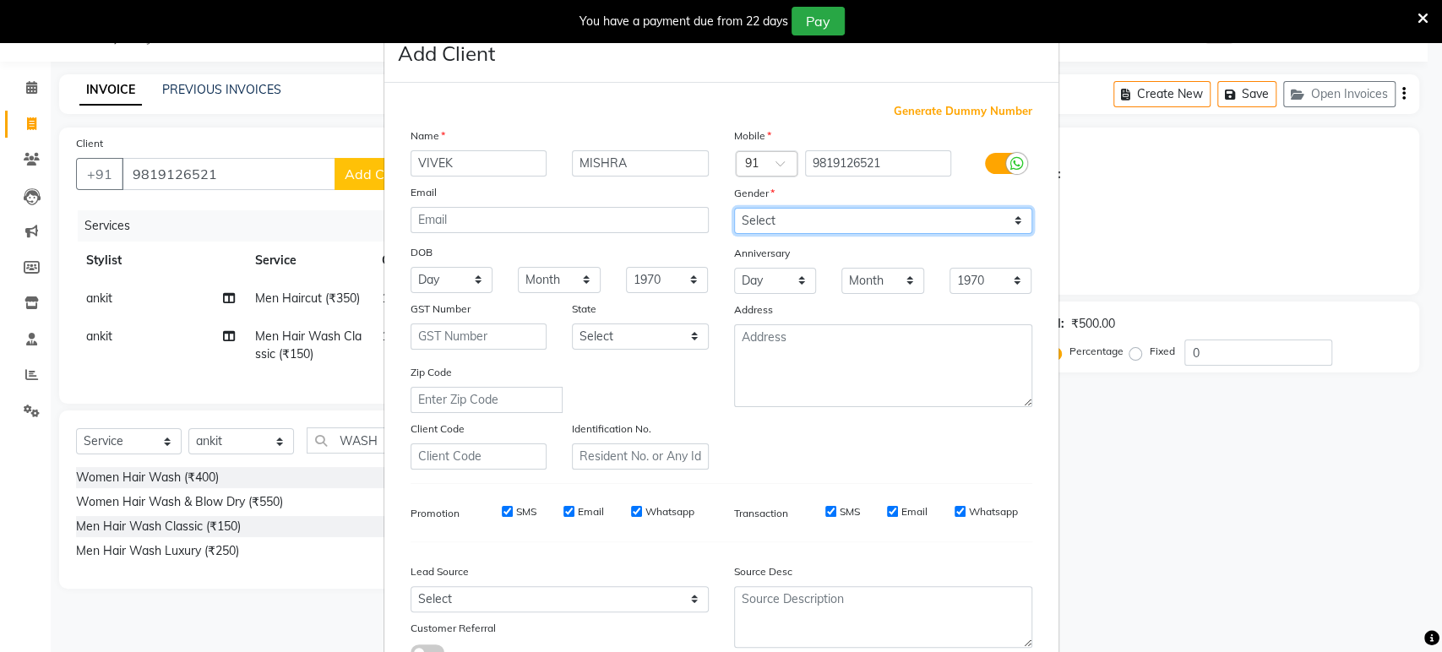
select select "male"
click at [734, 208] on select "Select Male Female Other Prefer Not To Say" at bounding box center [883, 221] width 298 height 26
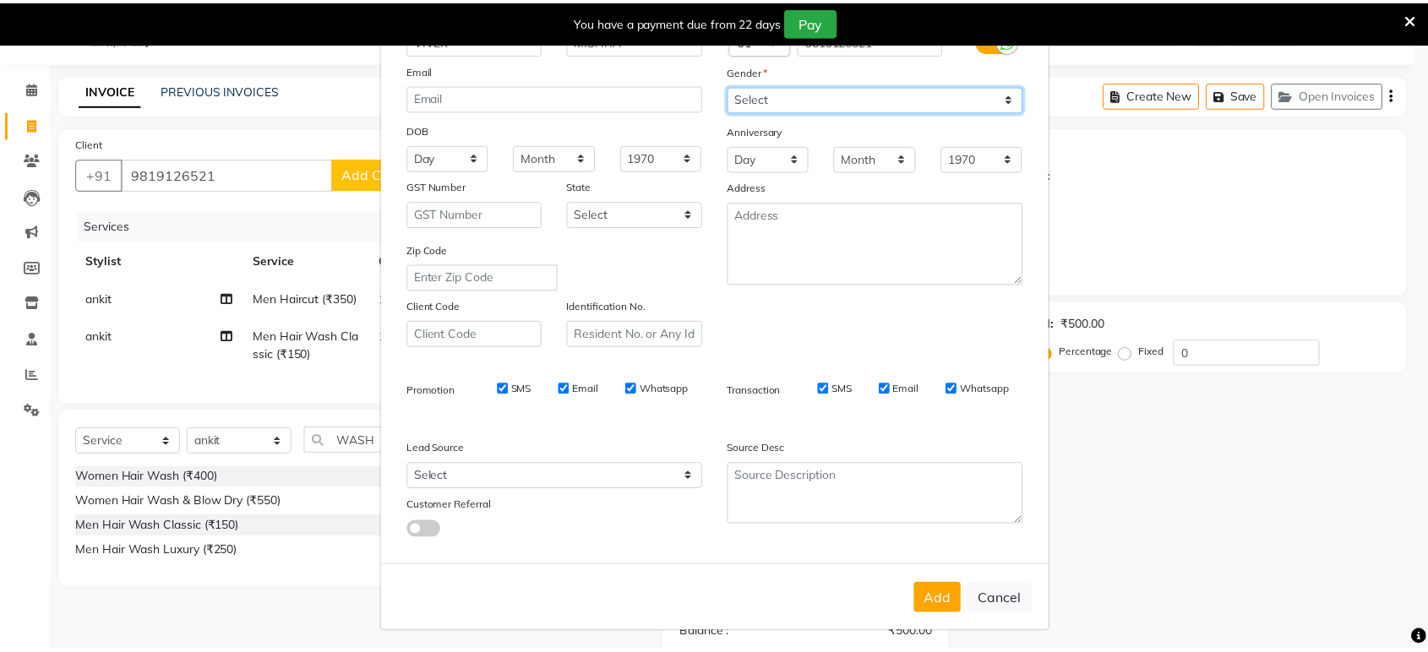
scroll to position [123, 0]
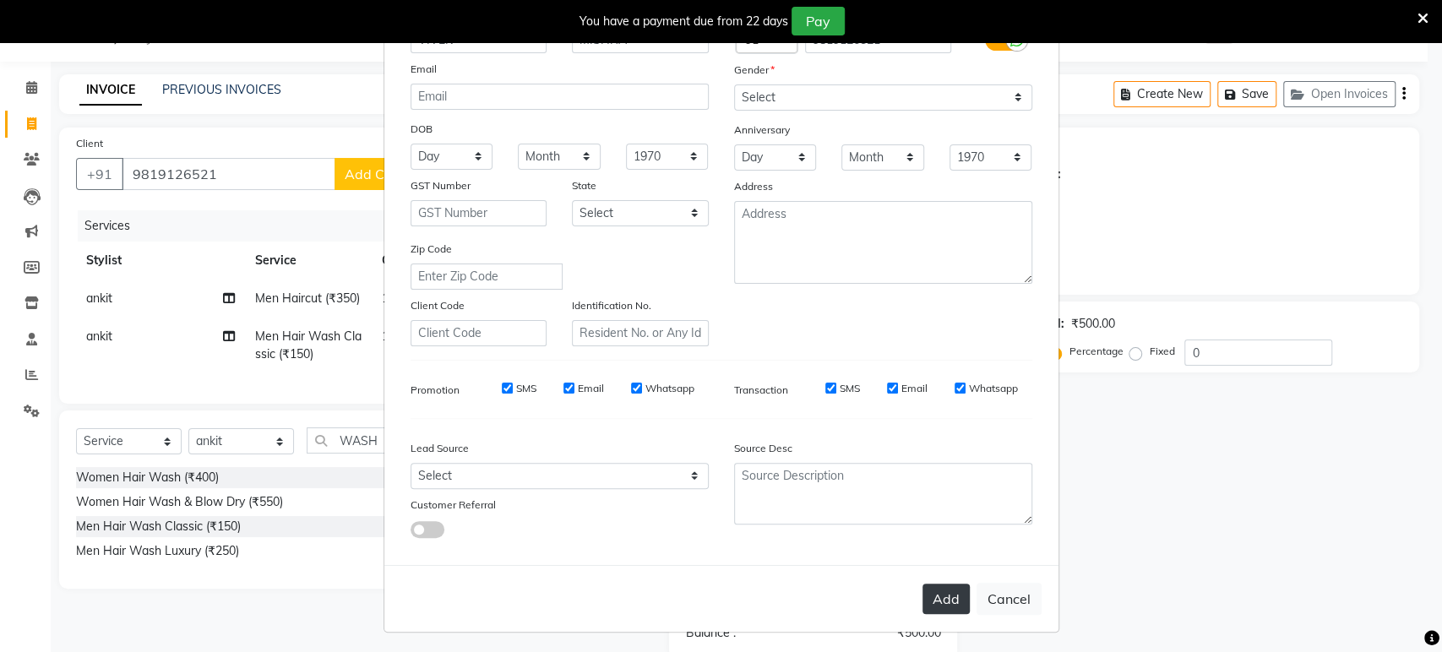
click at [945, 598] on button "Add" at bounding box center [946, 599] width 47 height 30
select select
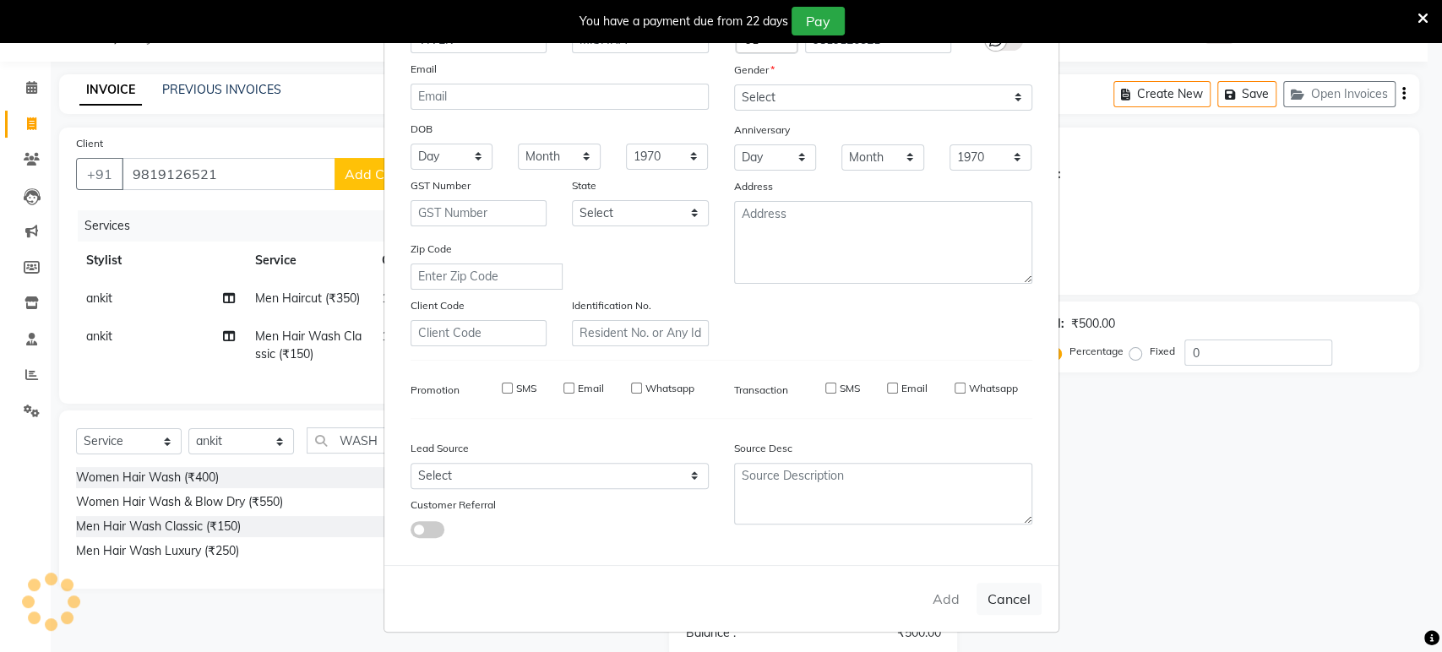
select select
checkbox input "false"
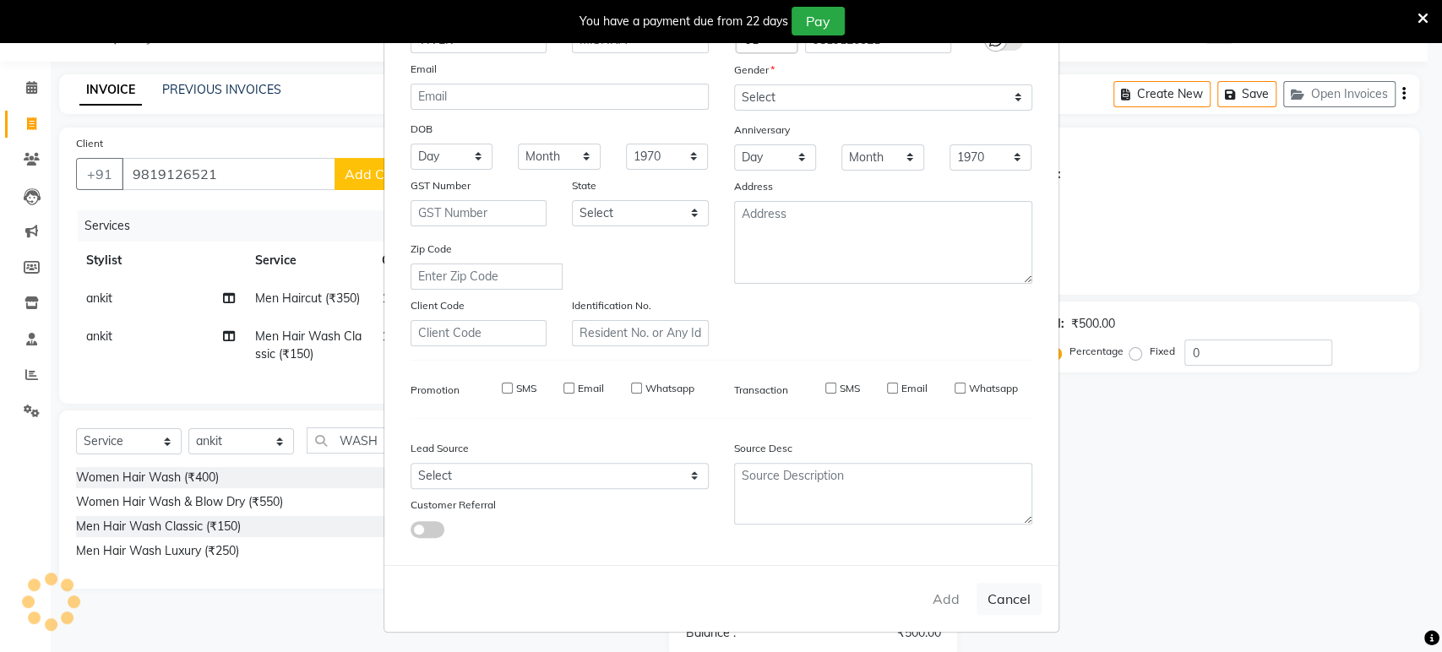
checkbox input "false"
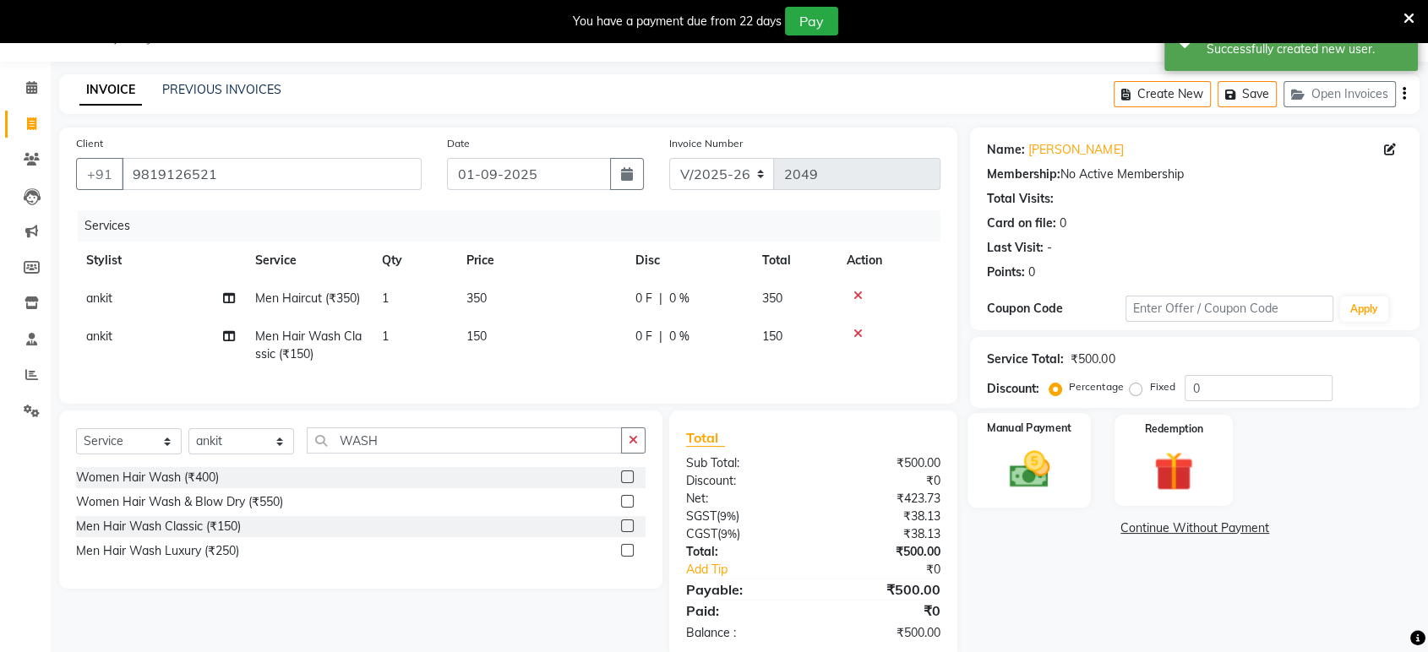
click at [1026, 489] on img at bounding box center [1029, 469] width 66 height 47
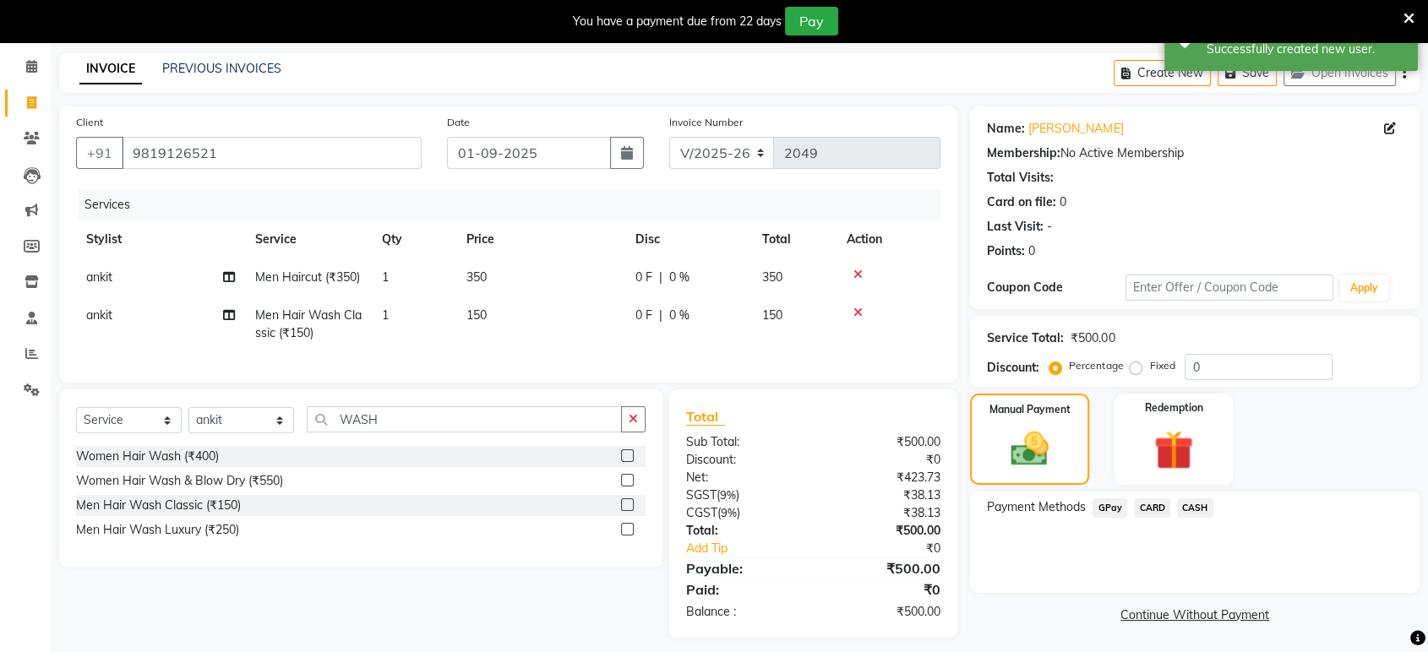
scroll to position [87, 0]
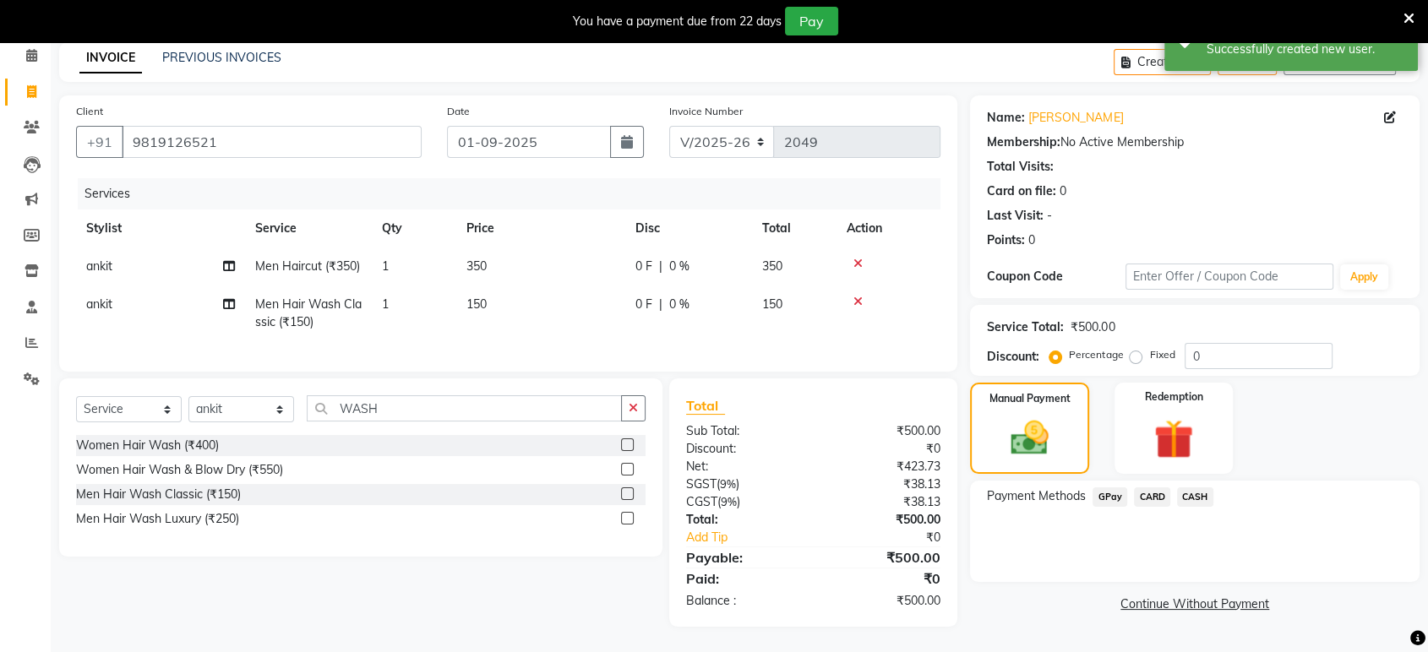
click at [1107, 487] on span "GPay" at bounding box center [1109, 496] width 35 height 19
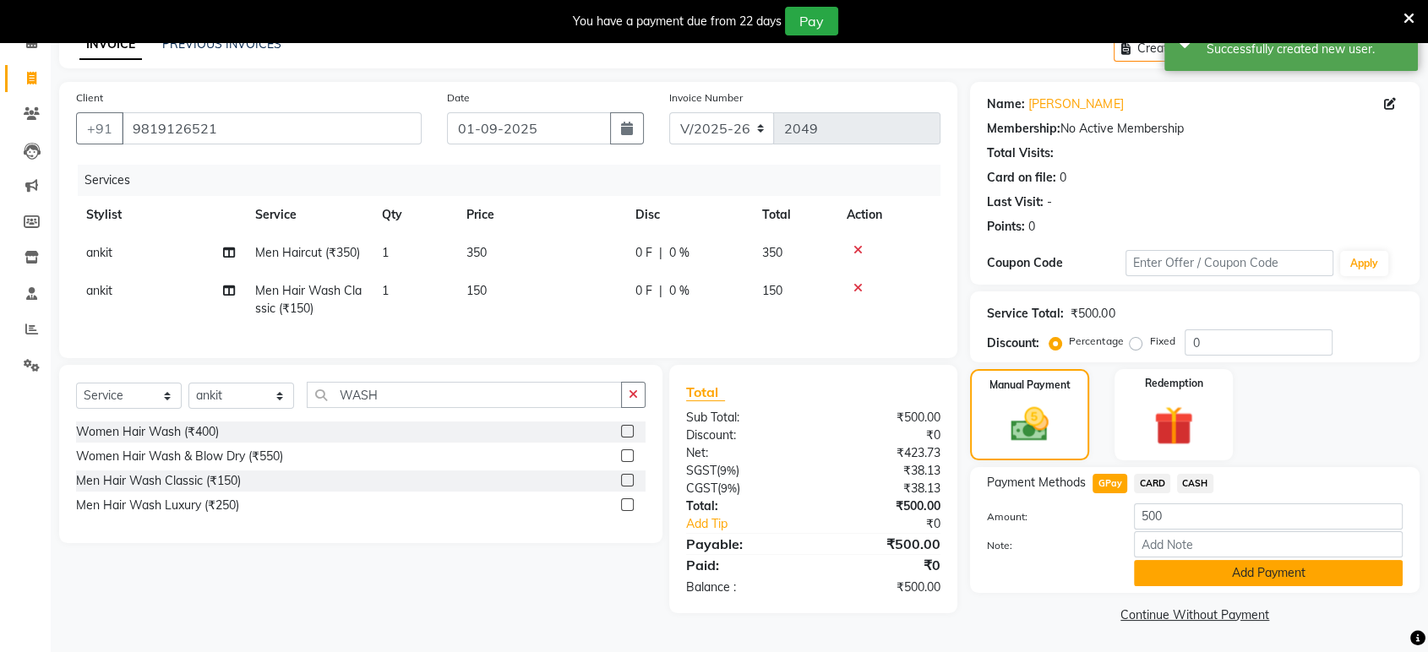
click at [1221, 577] on button "Add Payment" at bounding box center [1268, 573] width 269 height 26
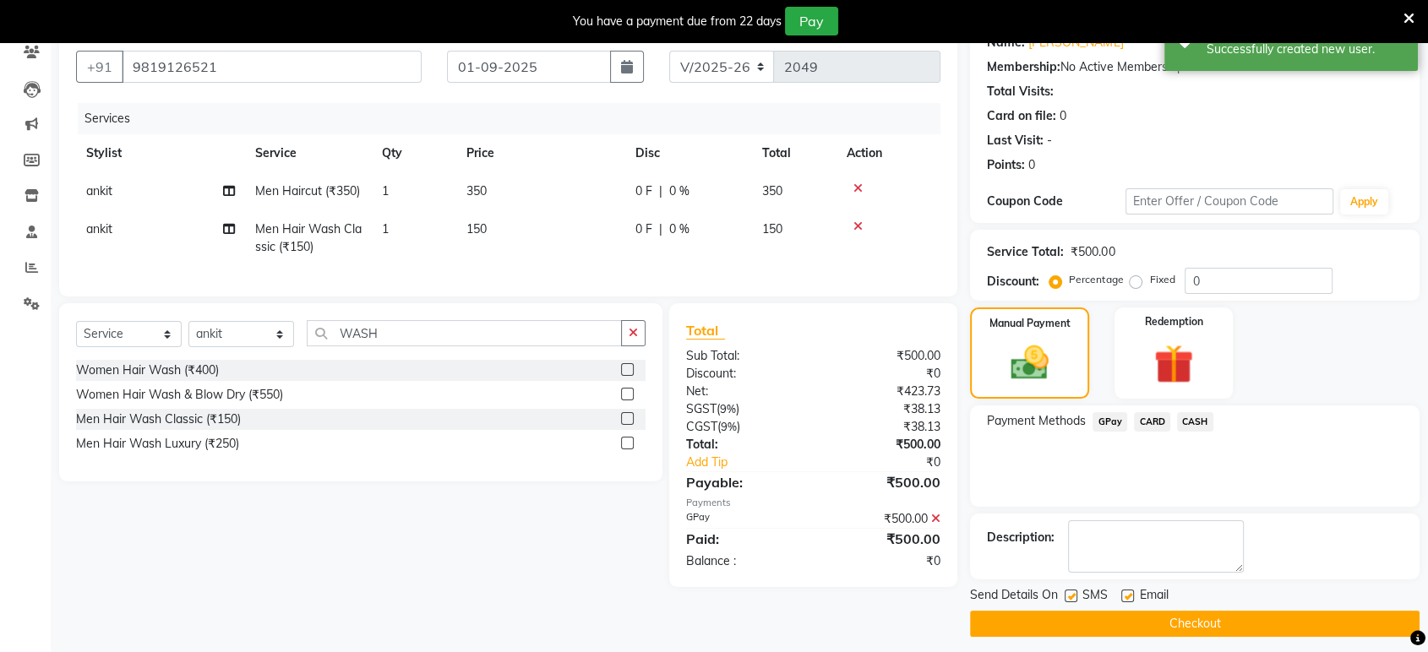
scroll to position [157, 0]
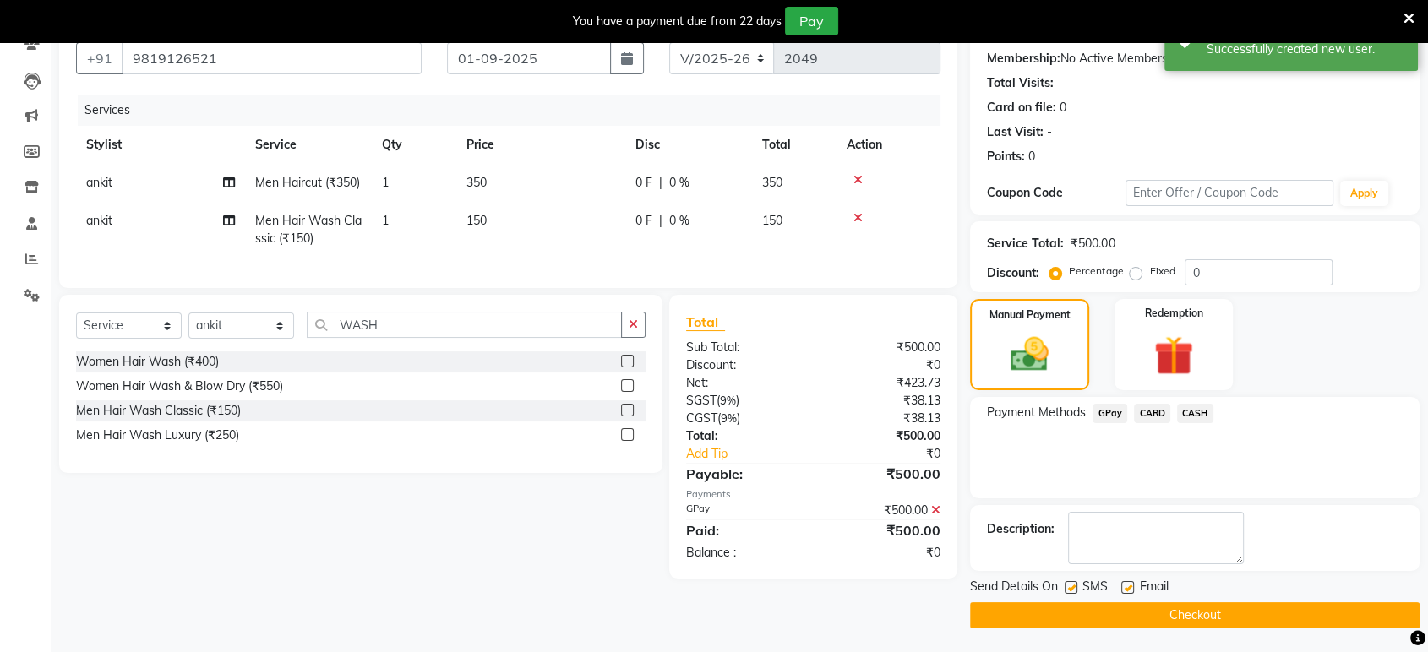
click at [1128, 585] on label at bounding box center [1127, 587] width 13 height 13
click at [1128, 585] on input "checkbox" at bounding box center [1126, 588] width 11 height 11
checkbox input "false"
click at [1065, 588] on label at bounding box center [1070, 587] width 13 height 13
click at [1065, 588] on input "checkbox" at bounding box center [1069, 588] width 11 height 11
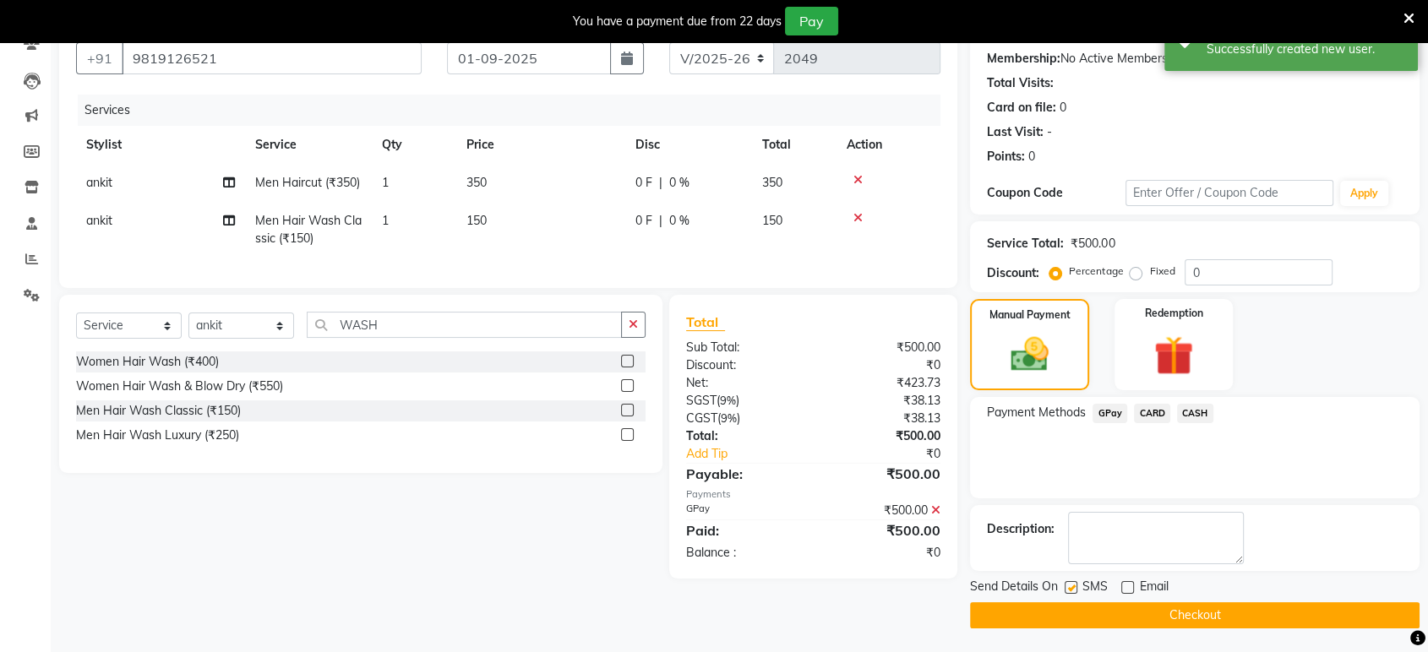
checkbox input "false"
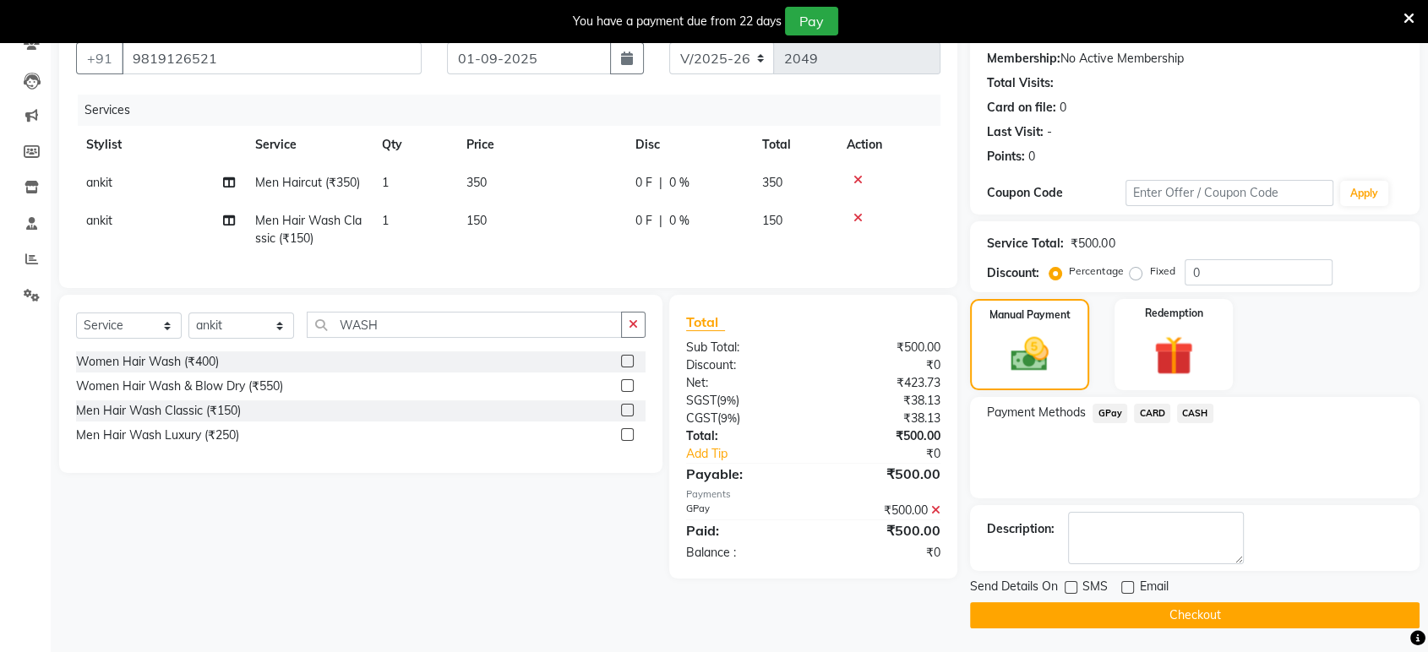
click at [1081, 613] on button "Checkout" at bounding box center [1194, 615] width 449 height 26
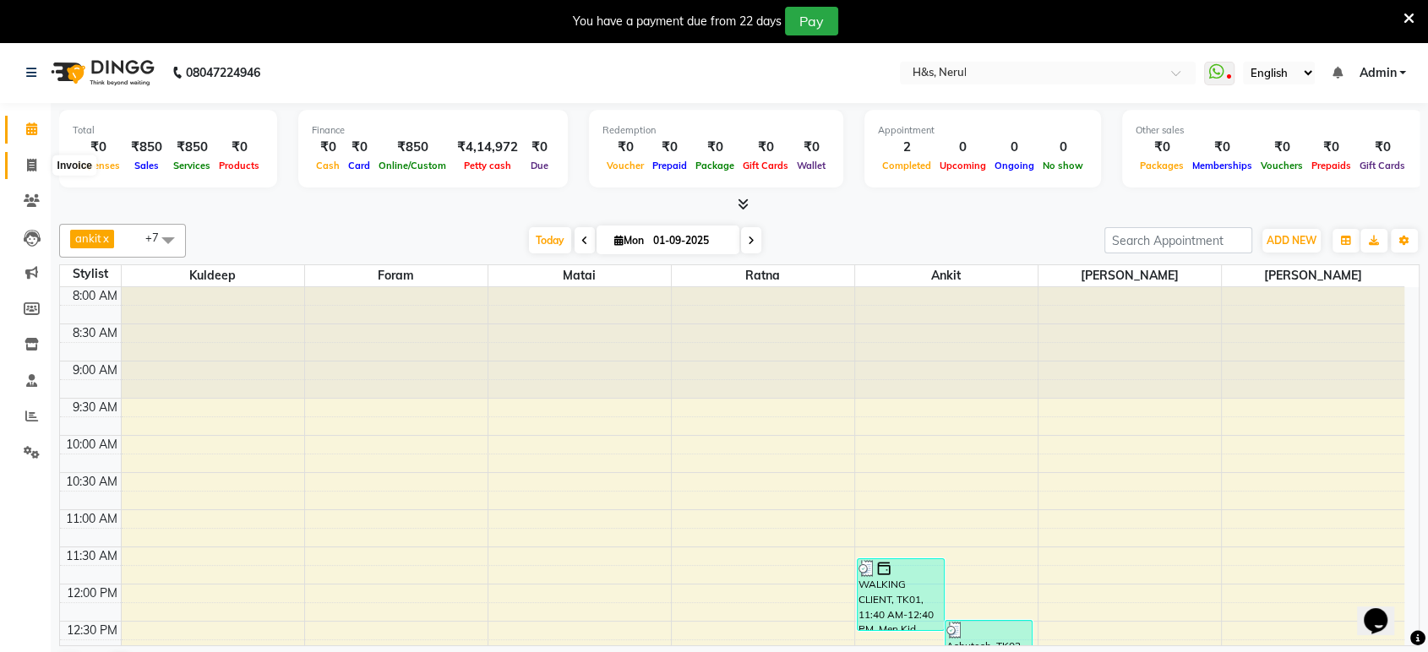
click at [19, 161] on span at bounding box center [32, 165] width 30 height 19
select select "6419"
select select "service"
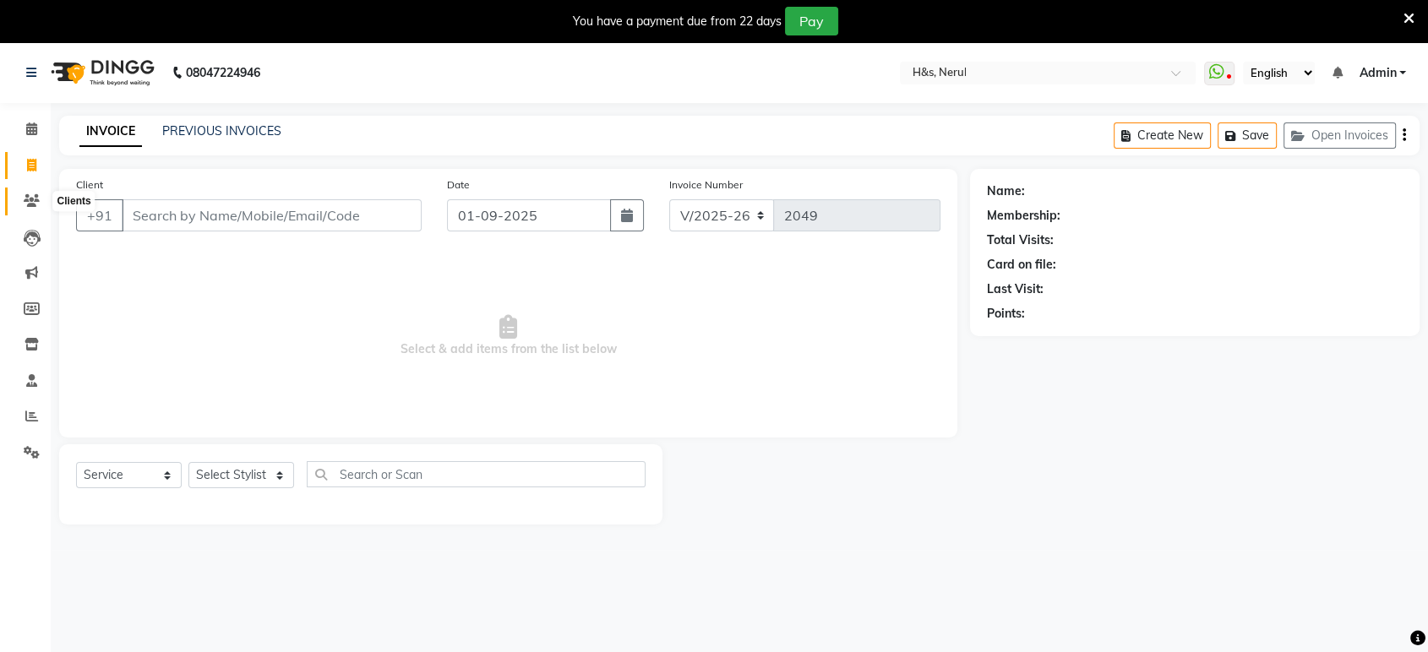
click at [26, 194] on icon at bounding box center [32, 200] width 16 height 13
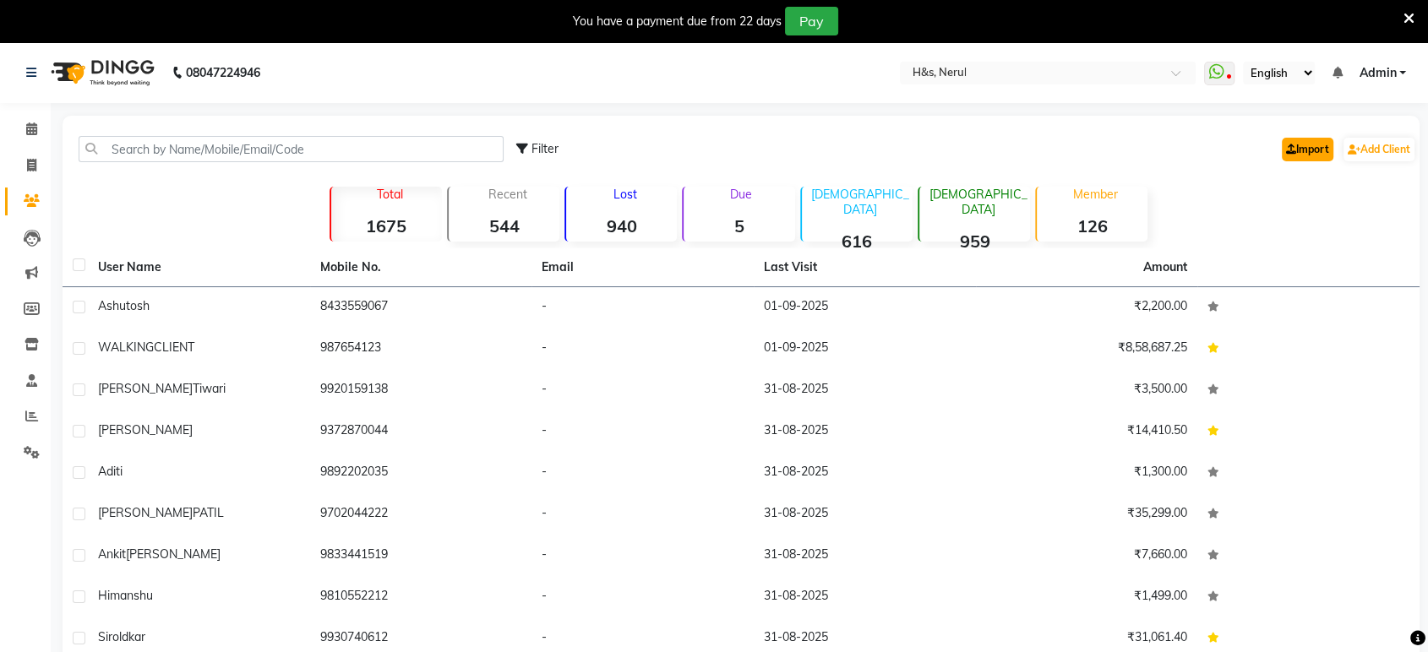
click at [1289, 144] on icon at bounding box center [1291, 149] width 10 height 10
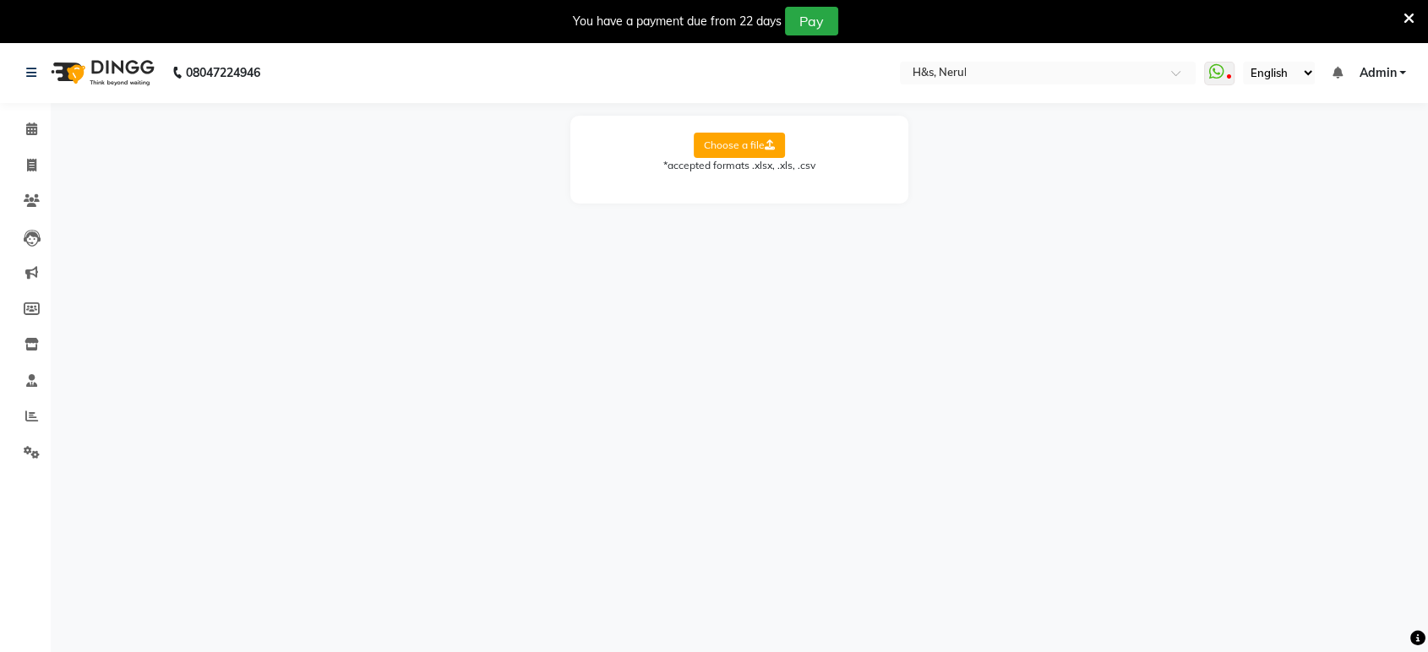
click at [727, 144] on label "Choose a file" at bounding box center [739, 145] width 91 height 25
click at [0, 0] on input "Choose a file" at bounding box center [0, 0] width 0 height 0
click at [716, 138] on label "Choose a file" at bounding box center [739, 145] width 91 height 25
click at [0, 0] on input "Choose a file" at bounding box center [0, 0] width 0 height 0
click at [717, 141] on label "Choose a file" at bounding box center [739, 145] width 91 height 25
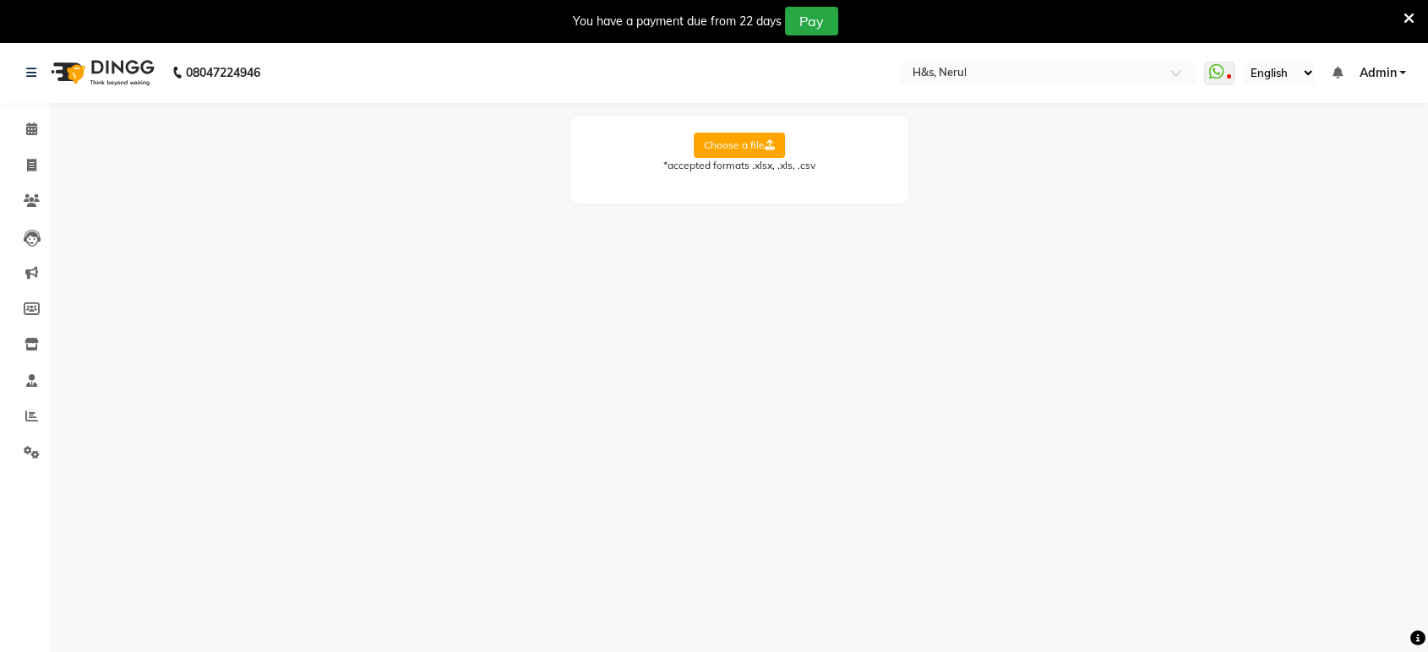
click at [0, 0] on input "Choose a file" at bounding box center [0, 0] width 0 height 0
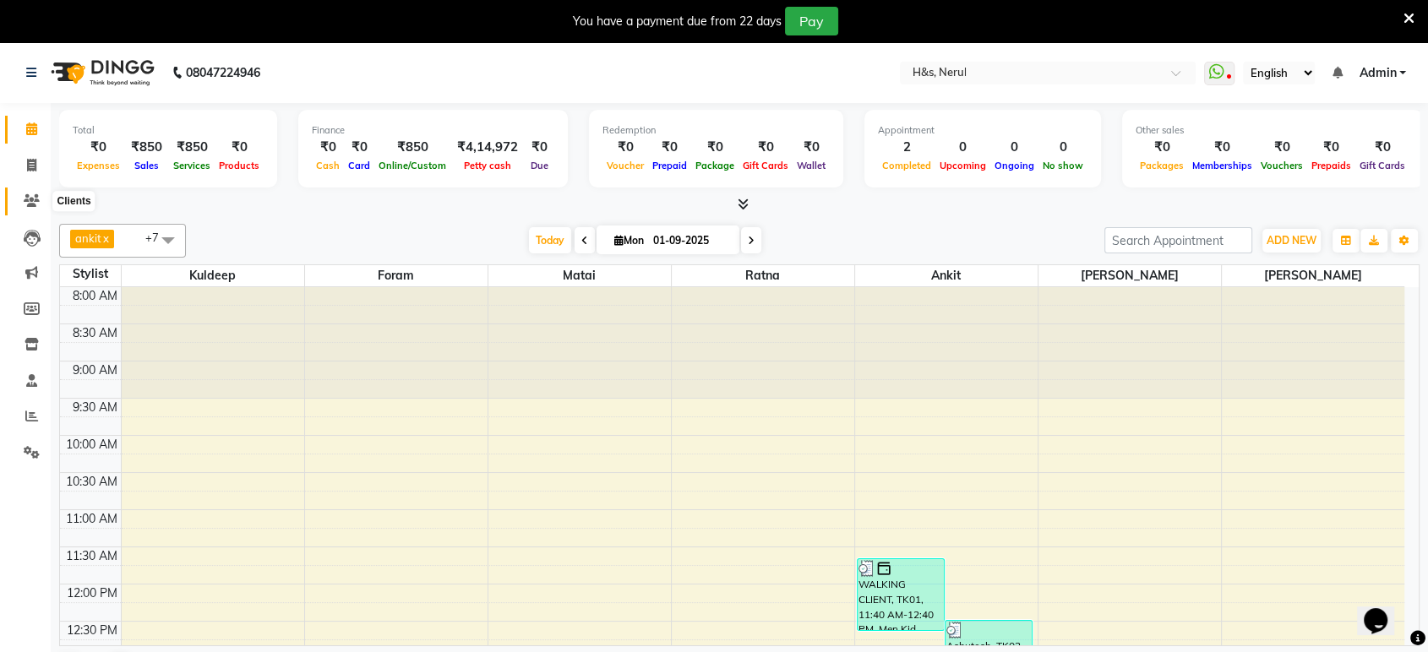
click at [30, 201] on icon at bounding box center [32, 200] width 16 height 13
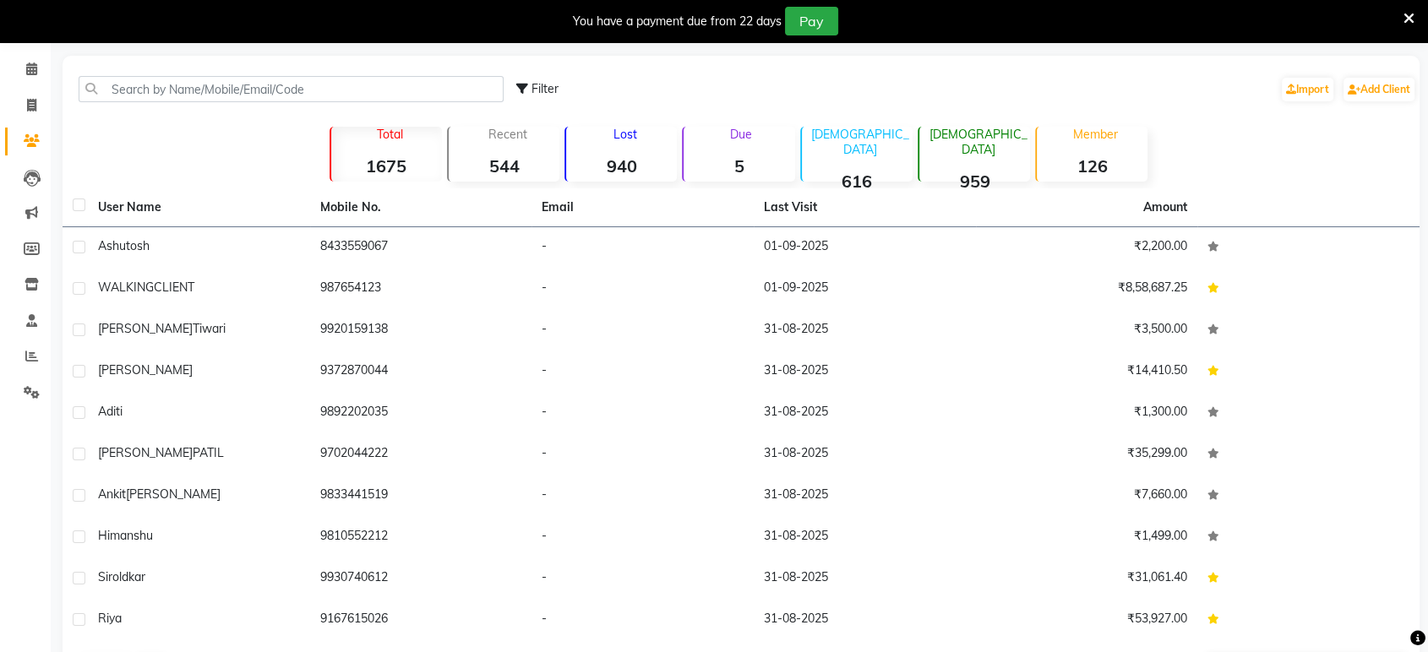
scroll to position [121, 0]
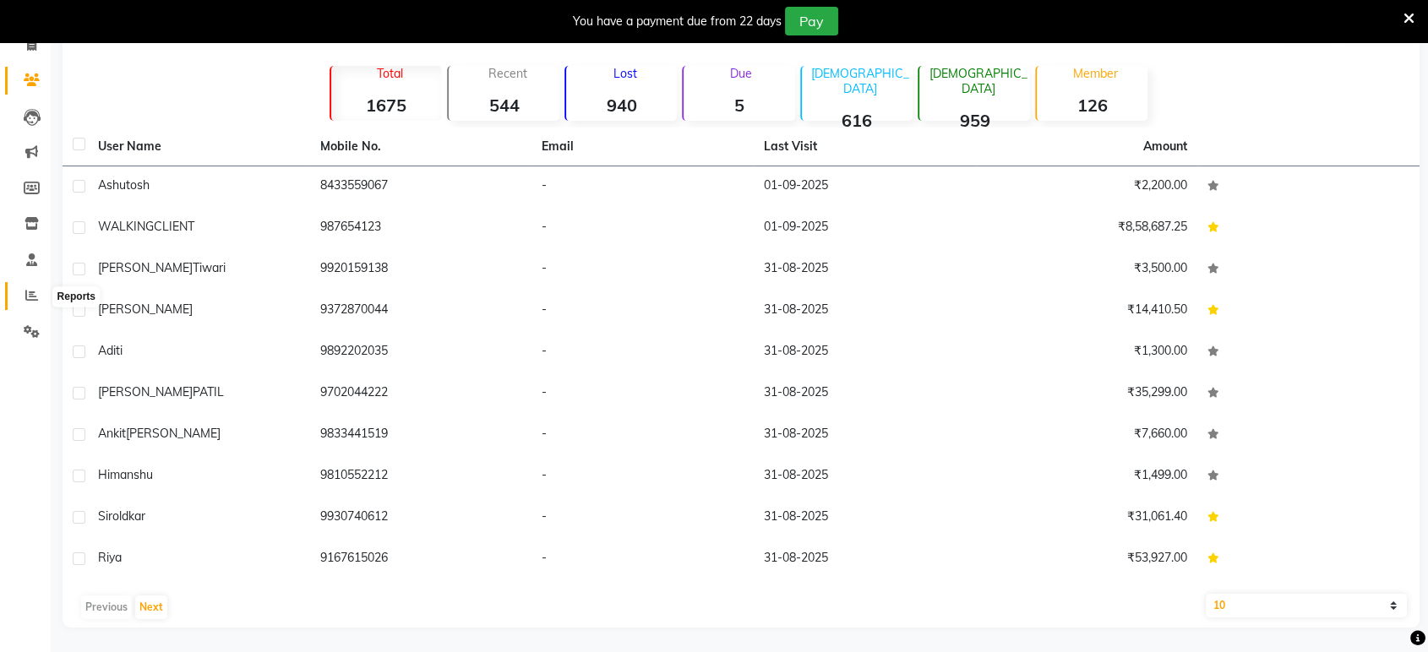
click at [22, 293] on span at bounding box center [32, 295] width 30 height 19
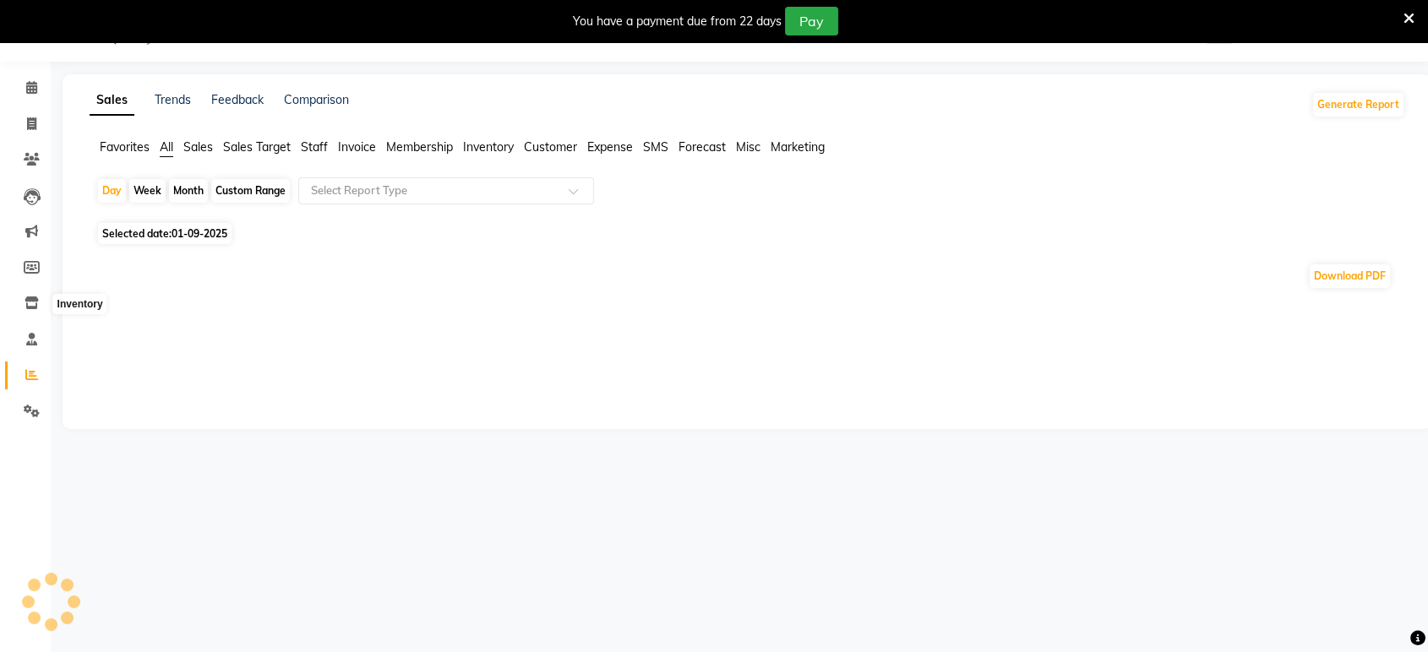
scroll to position [121, 0]
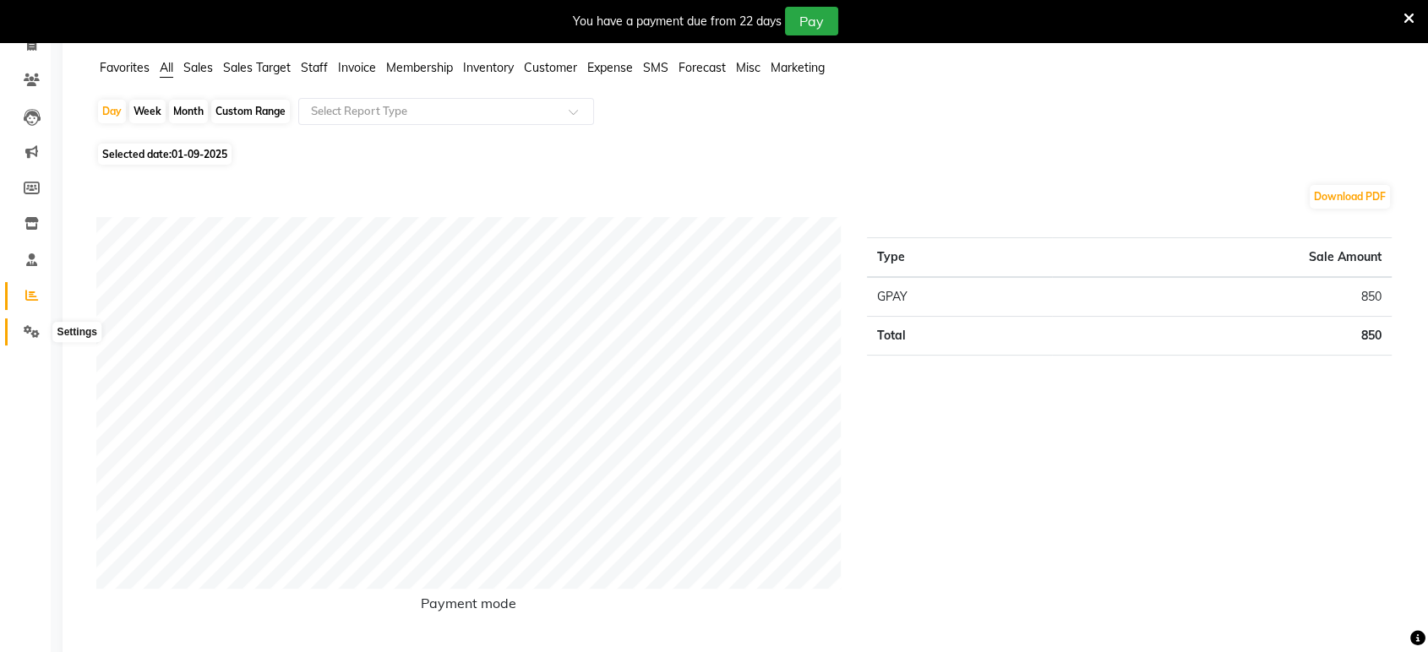
click at [34, 326] on icon at bounding box center [32, 331] width 16 height 13
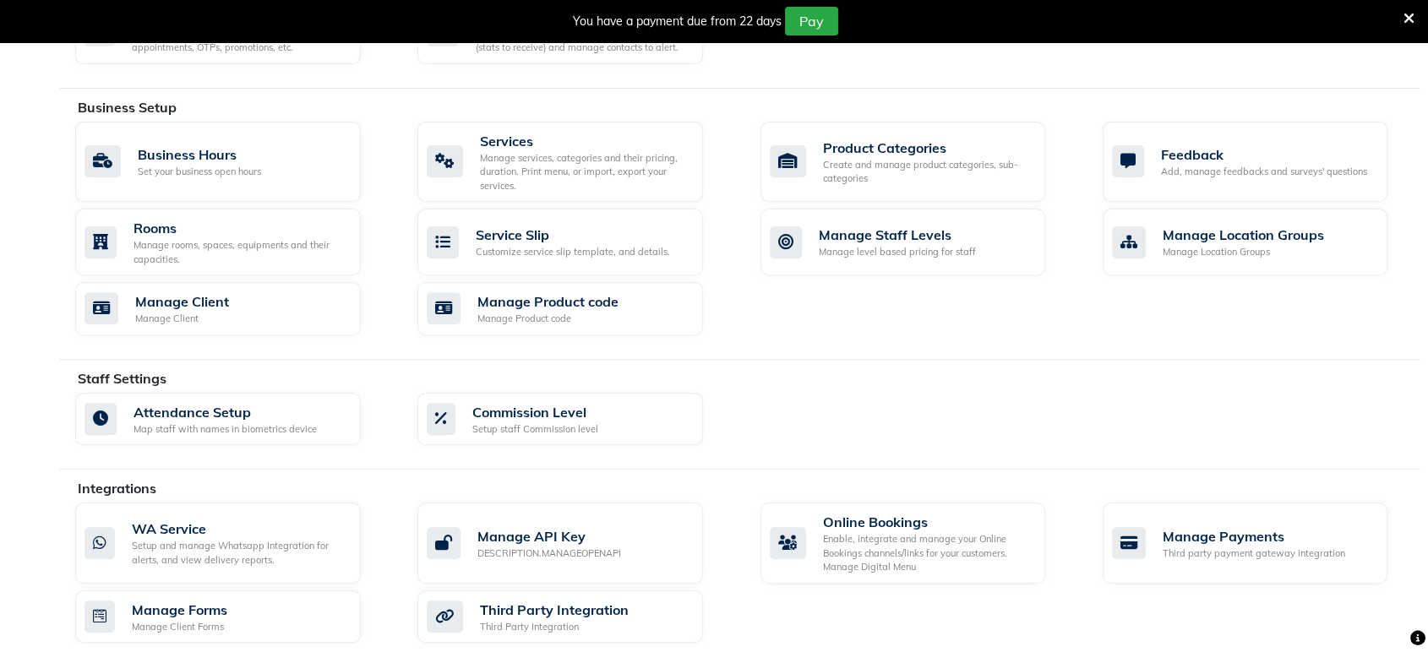
scroll to position [700, 0]
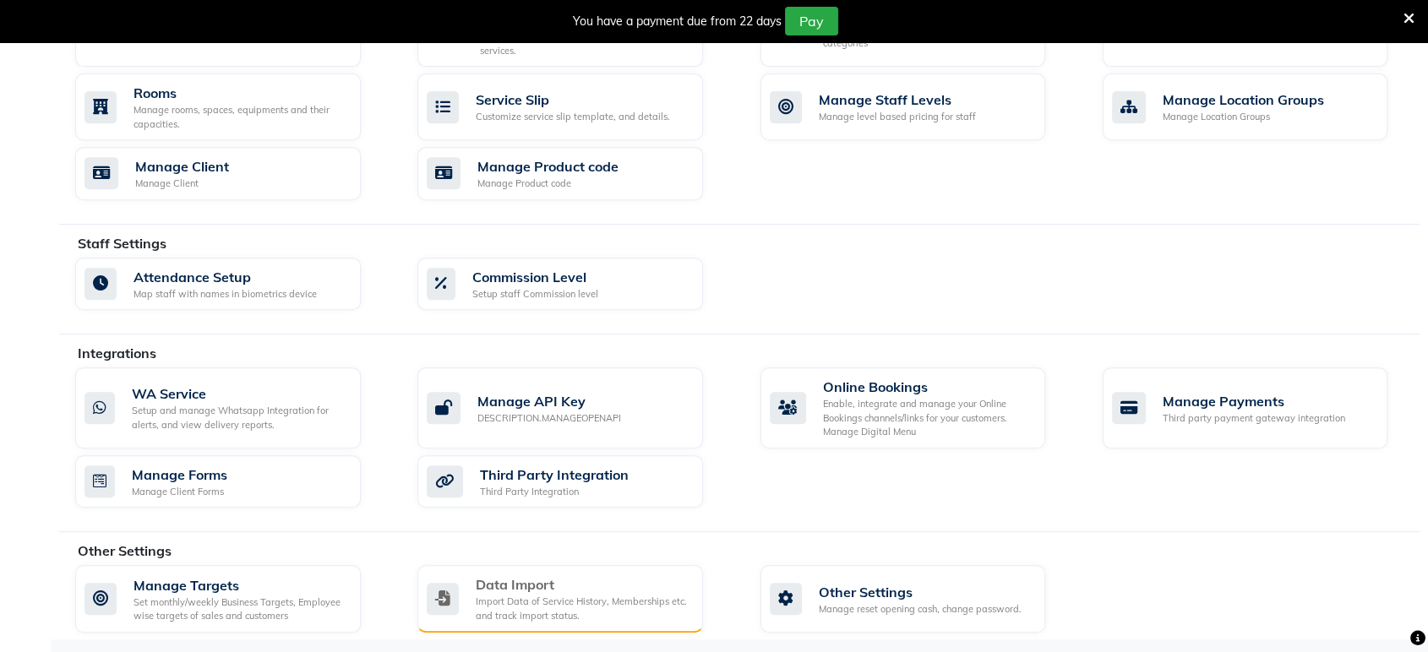
click at [596, 600] on div "Import Data of Service History, Memberships etc. and track import status." at bounding box center [583, 609] width 214 height 28
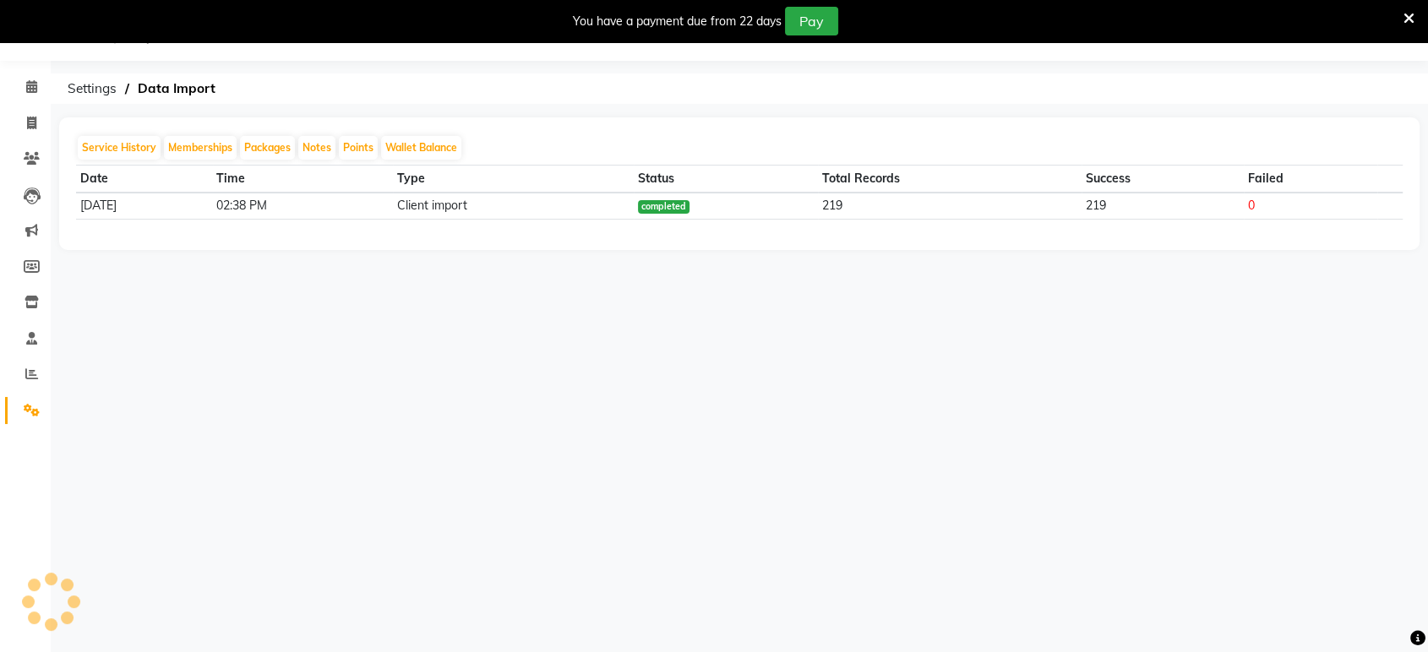
scroll to position [41, 0]
click at [20, 155] on span at bounding box center [32, 159] width 30 height 19
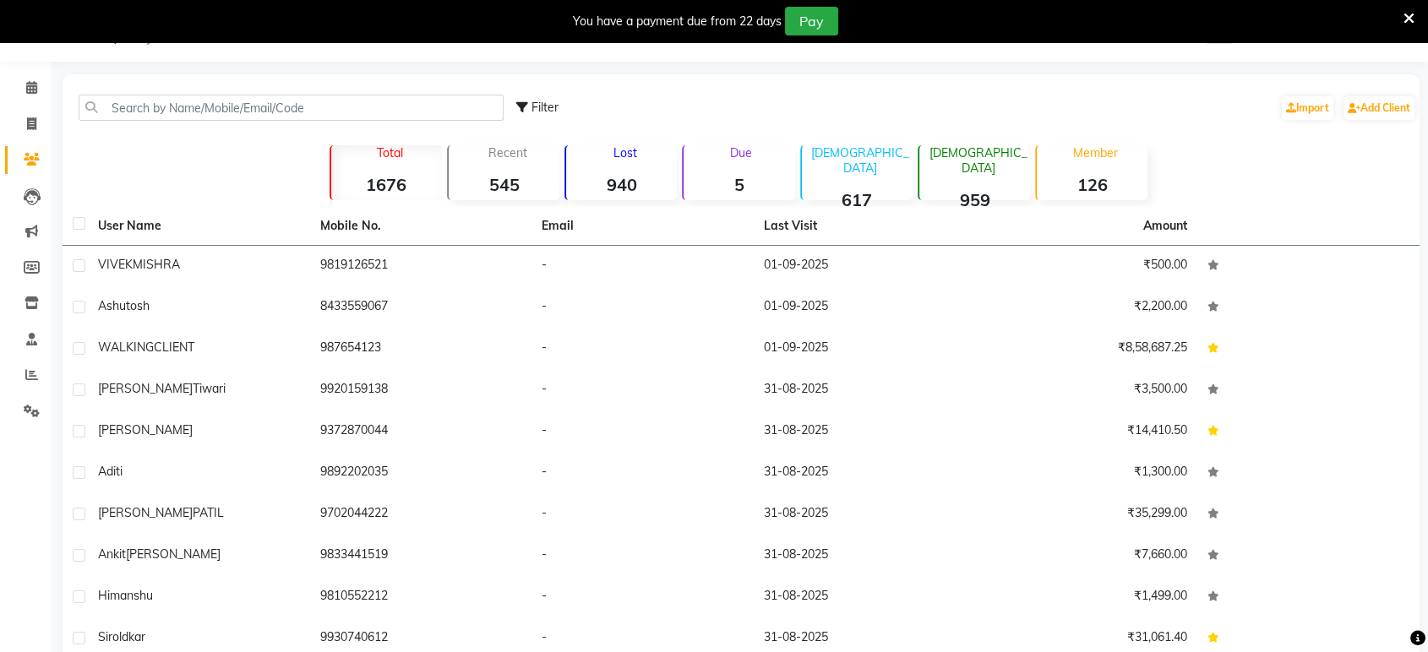
click at [420, 169] on div "Total 1676" at bounding box center [385, 172] width 112 height 55
click at [370, 179] on strong "1676" at bounding box center [386, 184] width 111 height 21
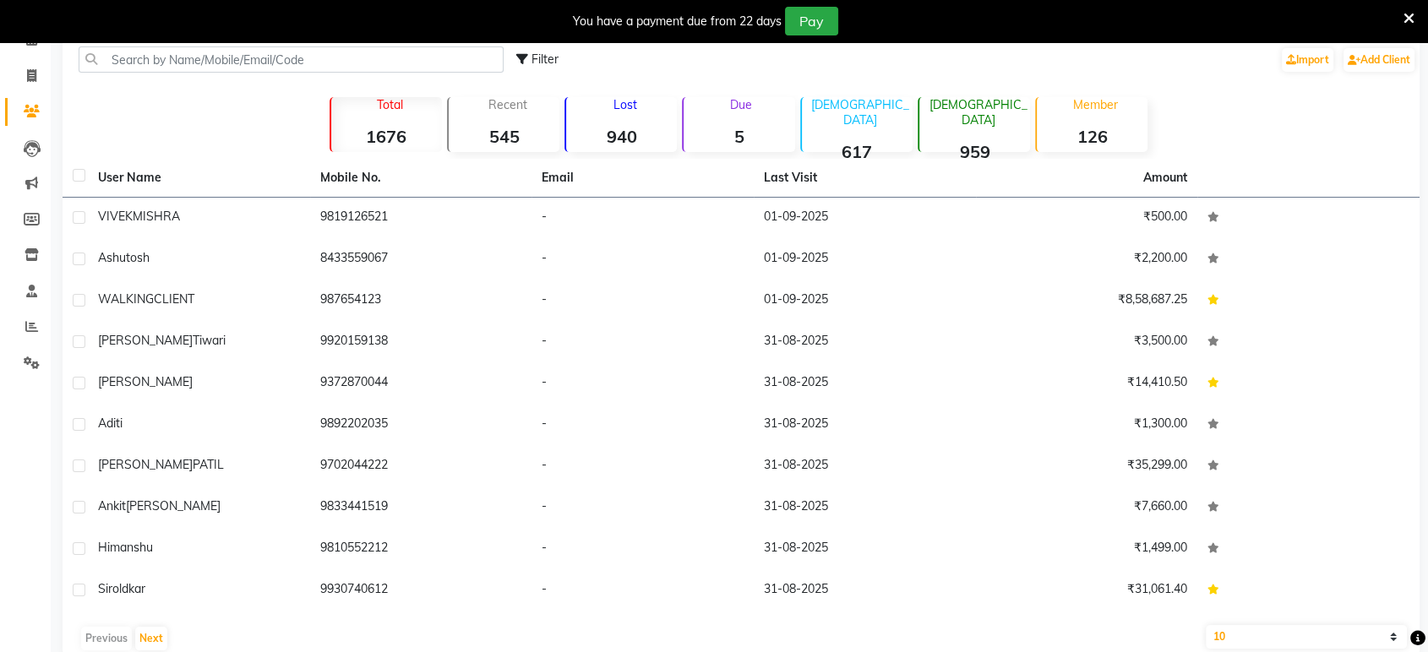
scroll to position [121, 0]
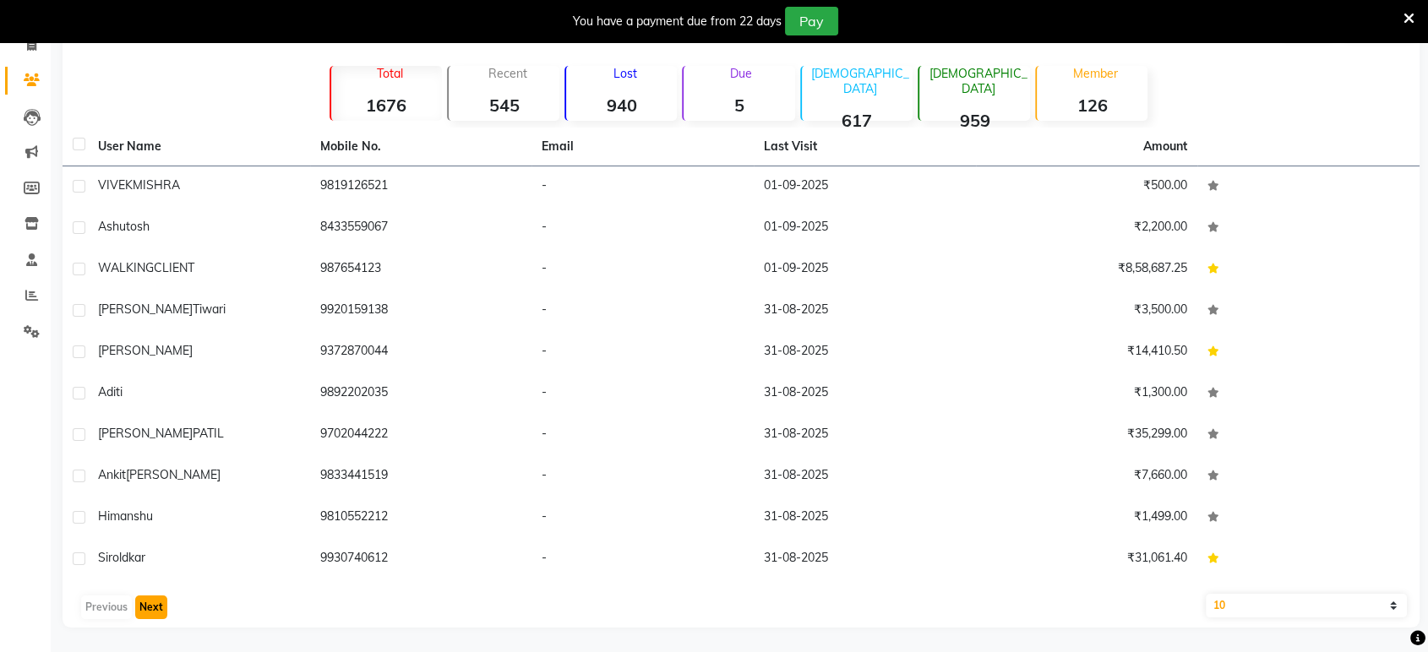
click at [144, 607] on button "Next" at bounding box center [151, 608] width 32 height 24
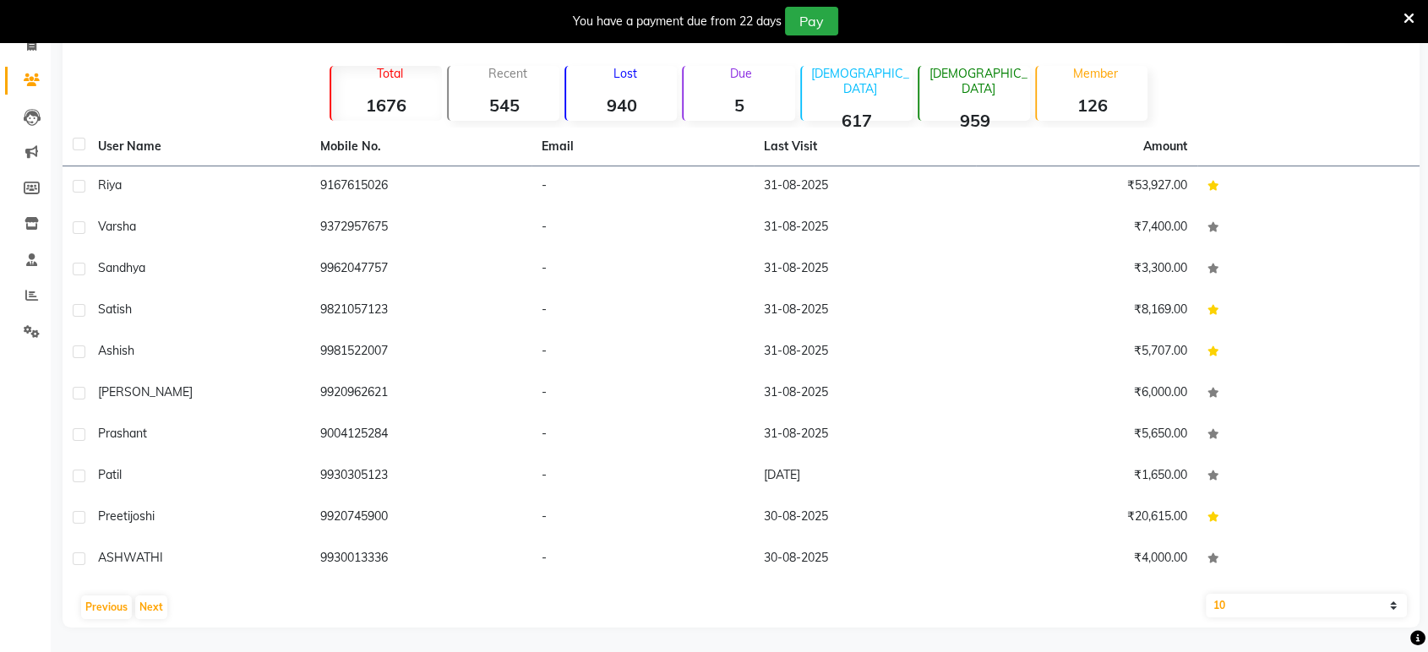
click at [462, 103] on strong "545" at bounding box center [504, 105] width 111 height 21
click at [426, 105] on strong "1676" at bounding box center [386, 105] width 111 height 21
click at [1298, 605] on select "10 50 100" at bounding box center [1306, 606] width 201 height 24
select select "100"
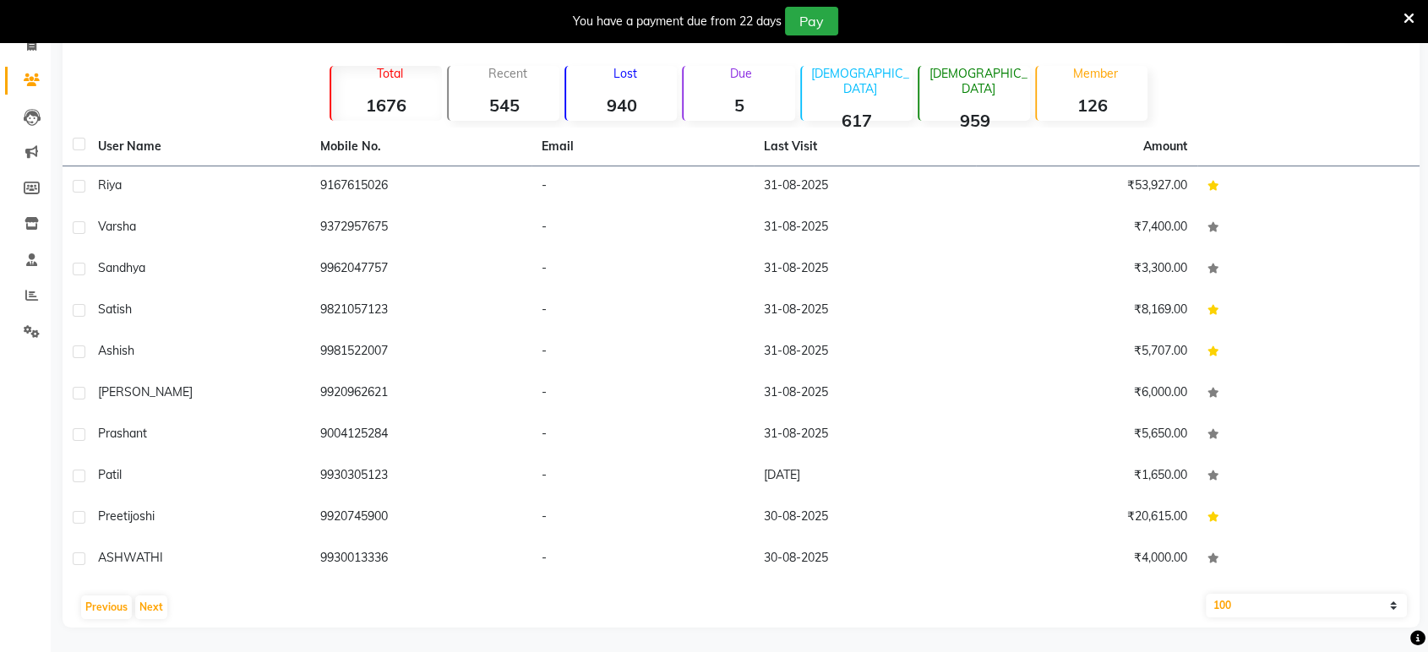
click at [1206, 594] on select "10 50 100" at bounding box center [1306, 606] width 201 height 24
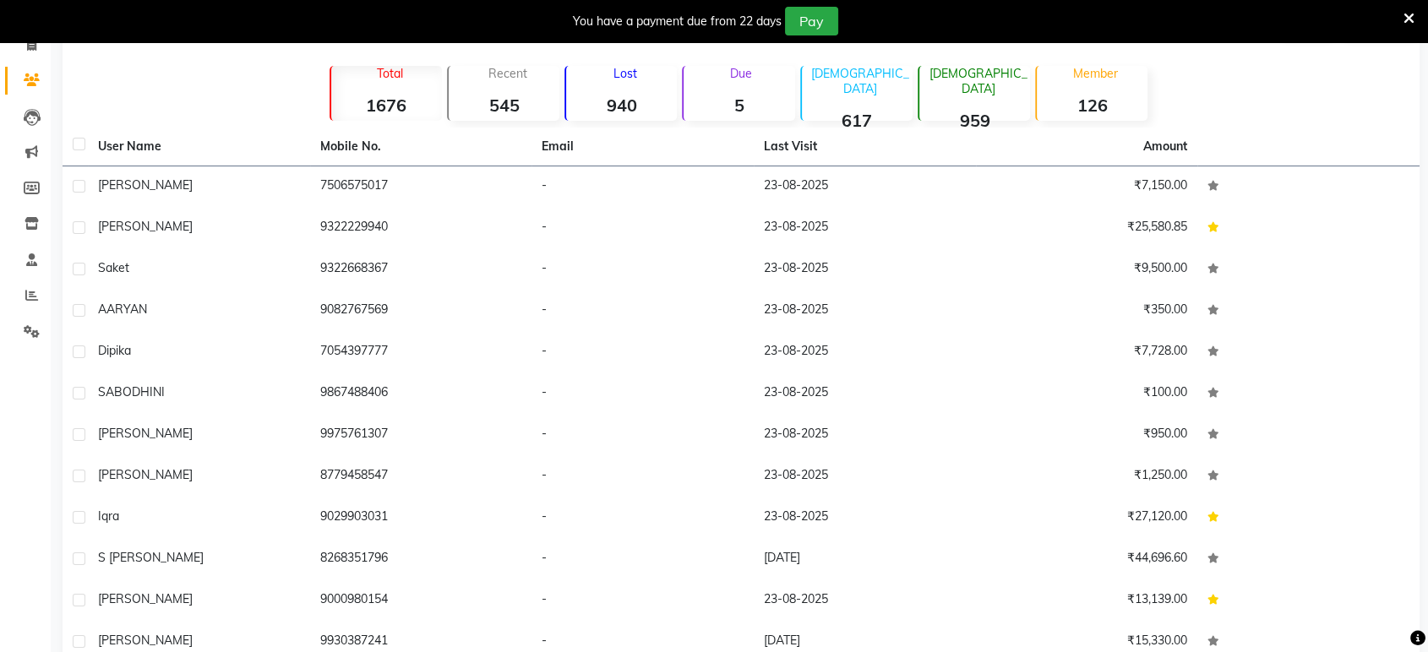
click at [438, 79] on p "Total" at bounding box center [390, 73] width 104 height 15
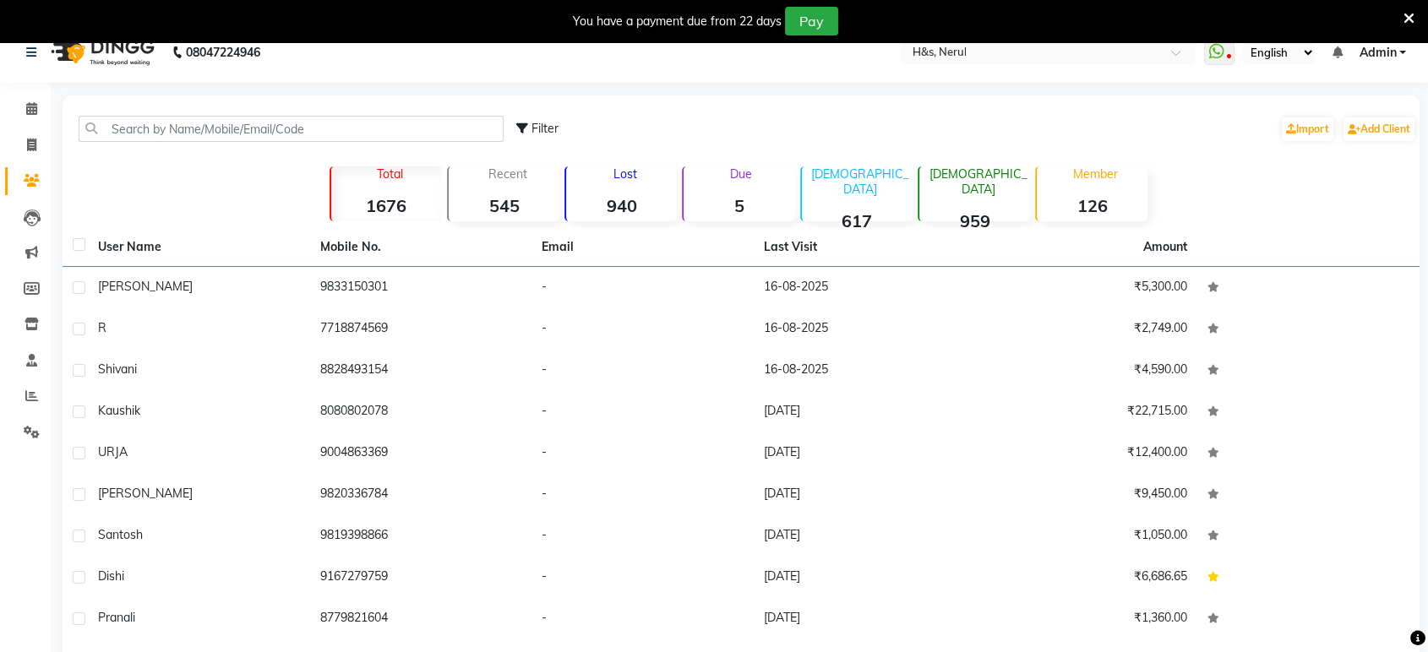
scroll to position [0, 0]
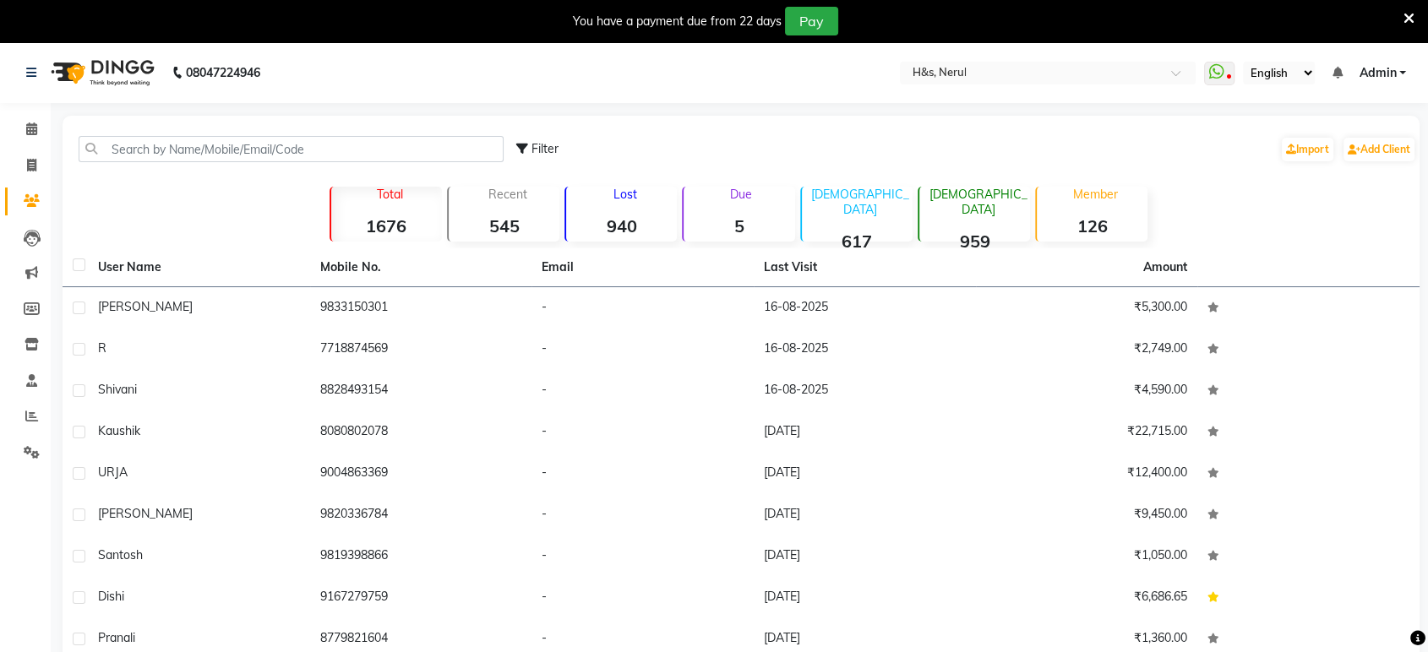
click at [408, 208] on div "Total 1676" at bounding box center [385, 214] width 112 height 55
click at [35, 313] on icon at bounding box center [32, 308] width 16 height 13
select select
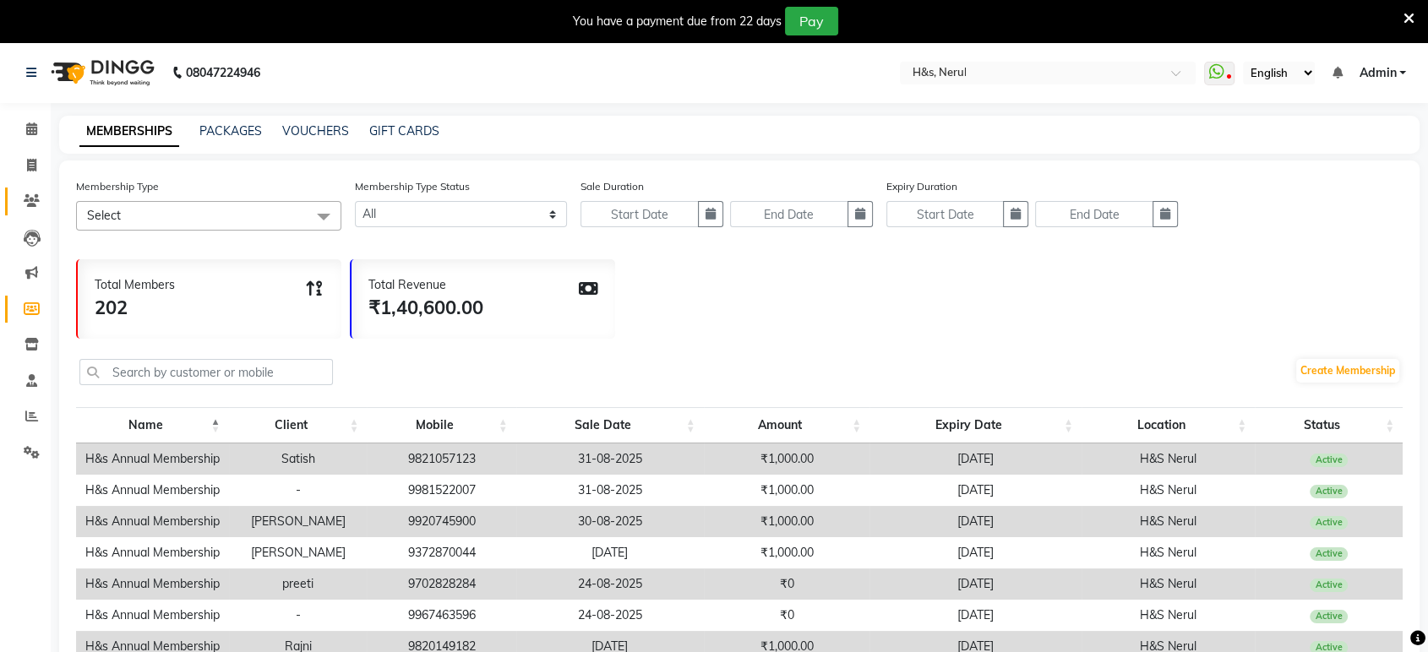
click at [26, 189] on link "Clients" at bounding box center [25, 202] width 41 height 28
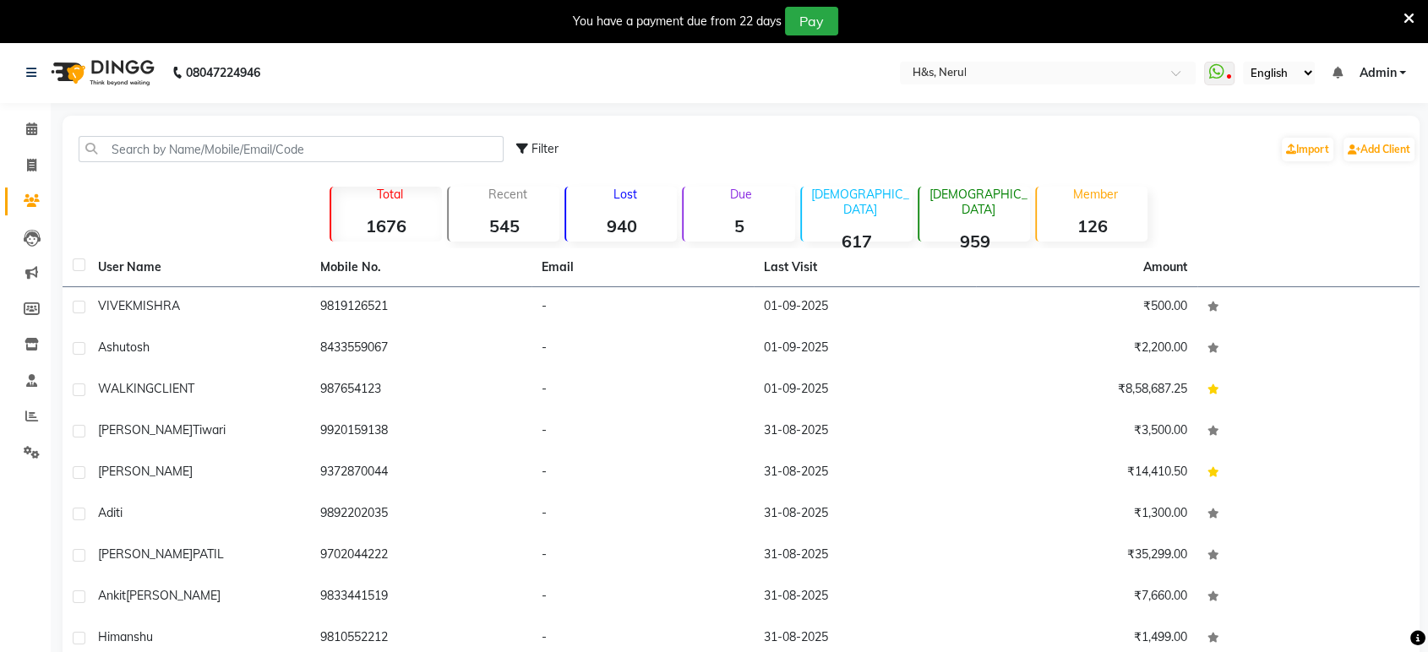
click at [552, 148] on span "Filter" at bounding box center [544, 148] width 27 height 15
select select "1000000"
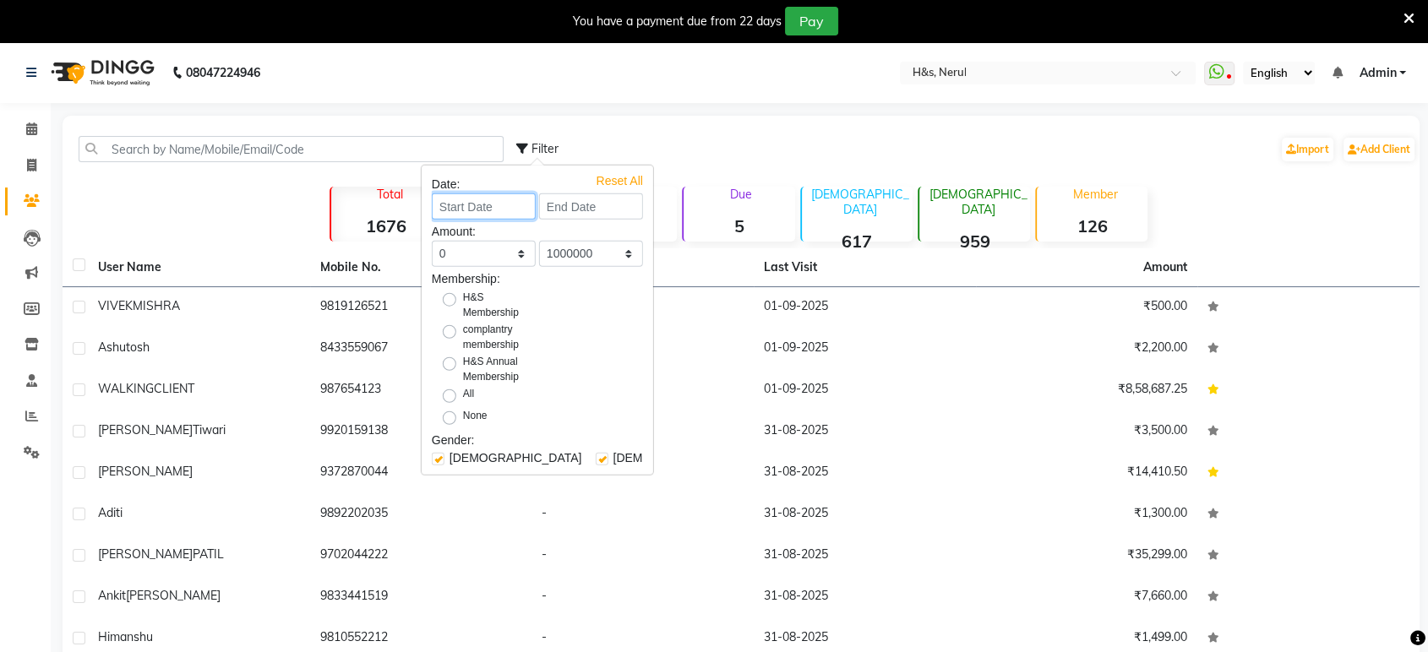
click at [512, 205] on input at bounding box center [484, 206] width 104 height 26
select select "9"
select select "2025"
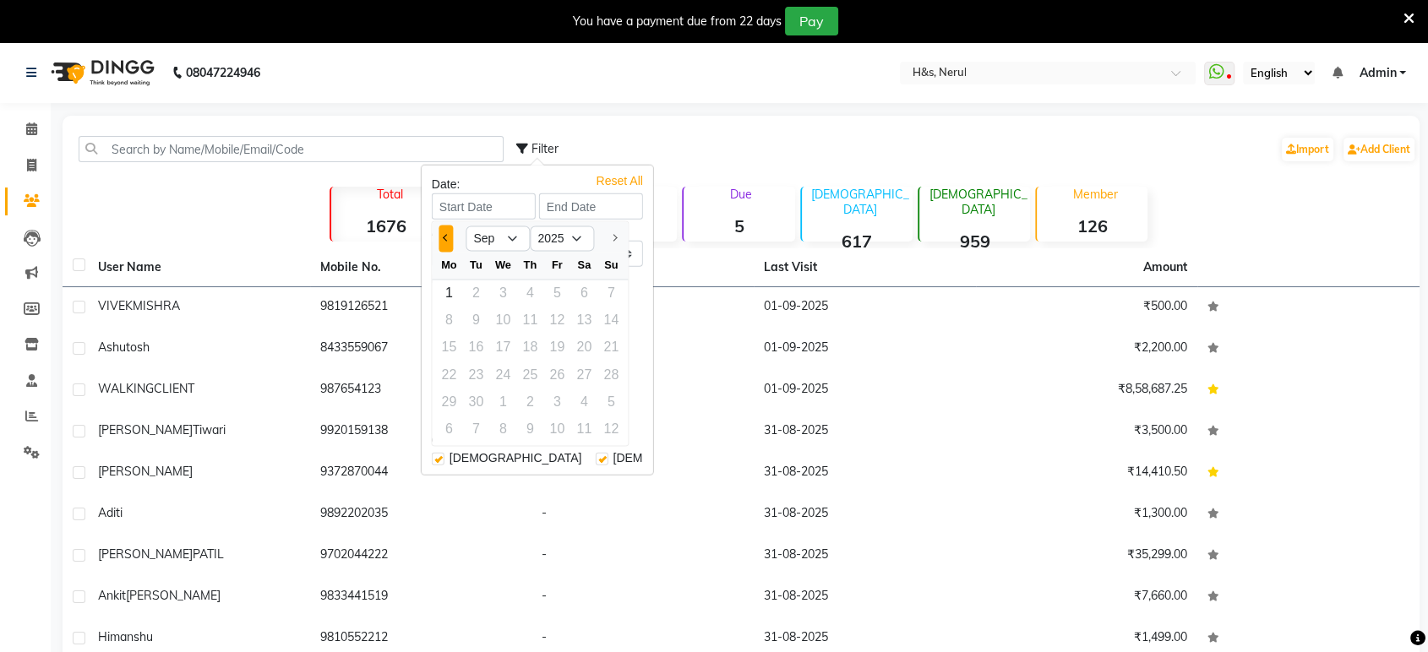
click at [440, 235] on button "Previous month" at bounding box center [445, 238] width 14 height 27
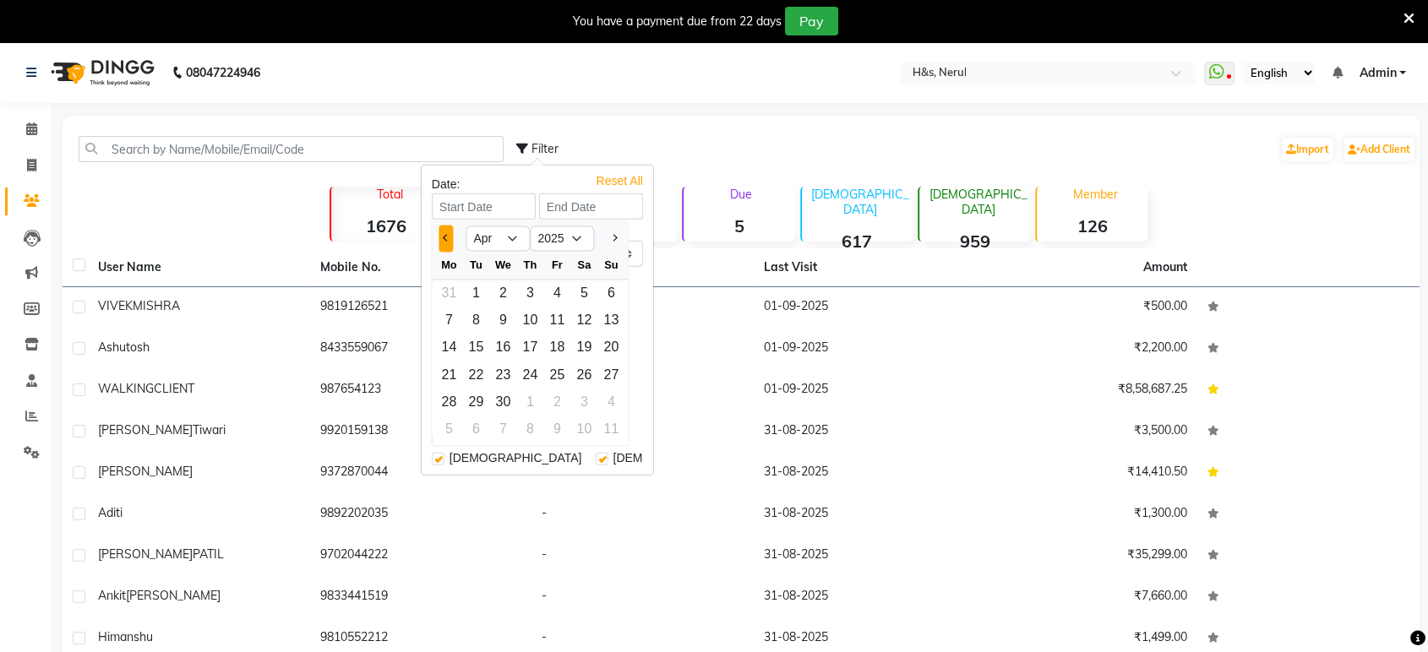
click at [440, 235] on button "Previous month" at bounding box center [445, 238] width 14 height 27
select select "12"
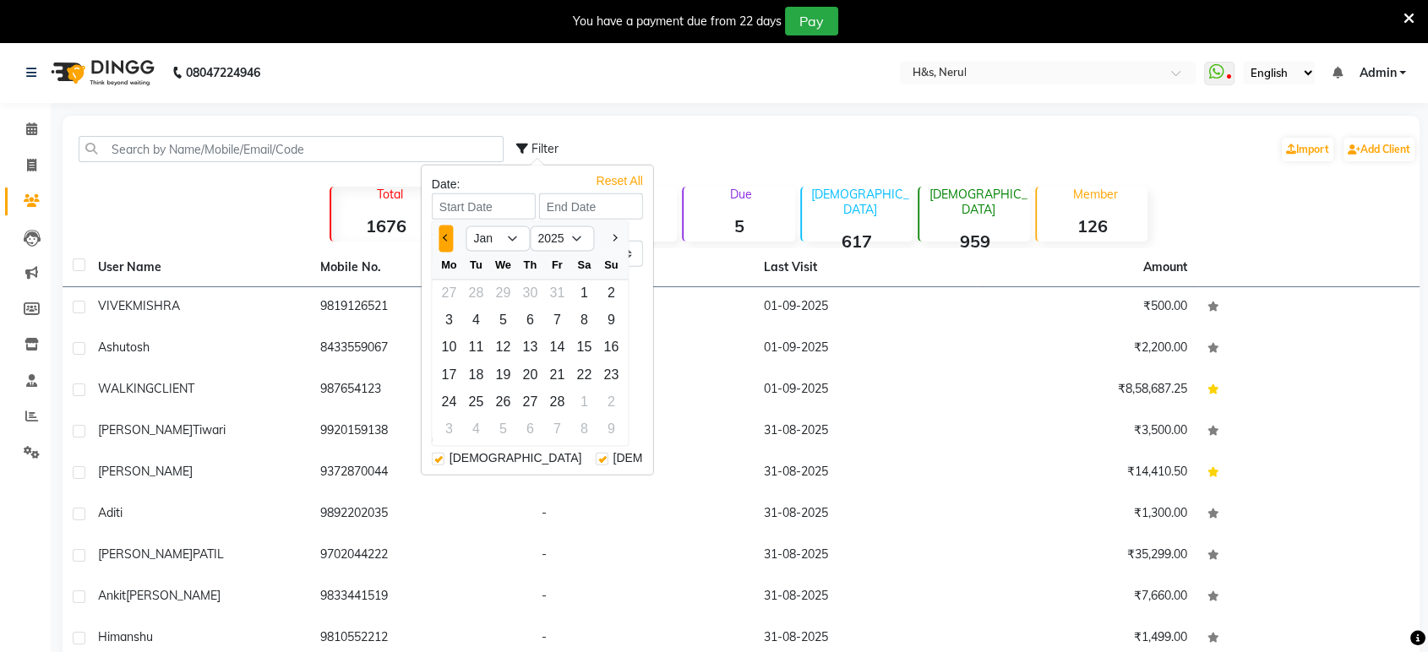
select select "2024"
click at [440, 235] on button "Previous month" at bounding box center [445, 238] width 14 height 27
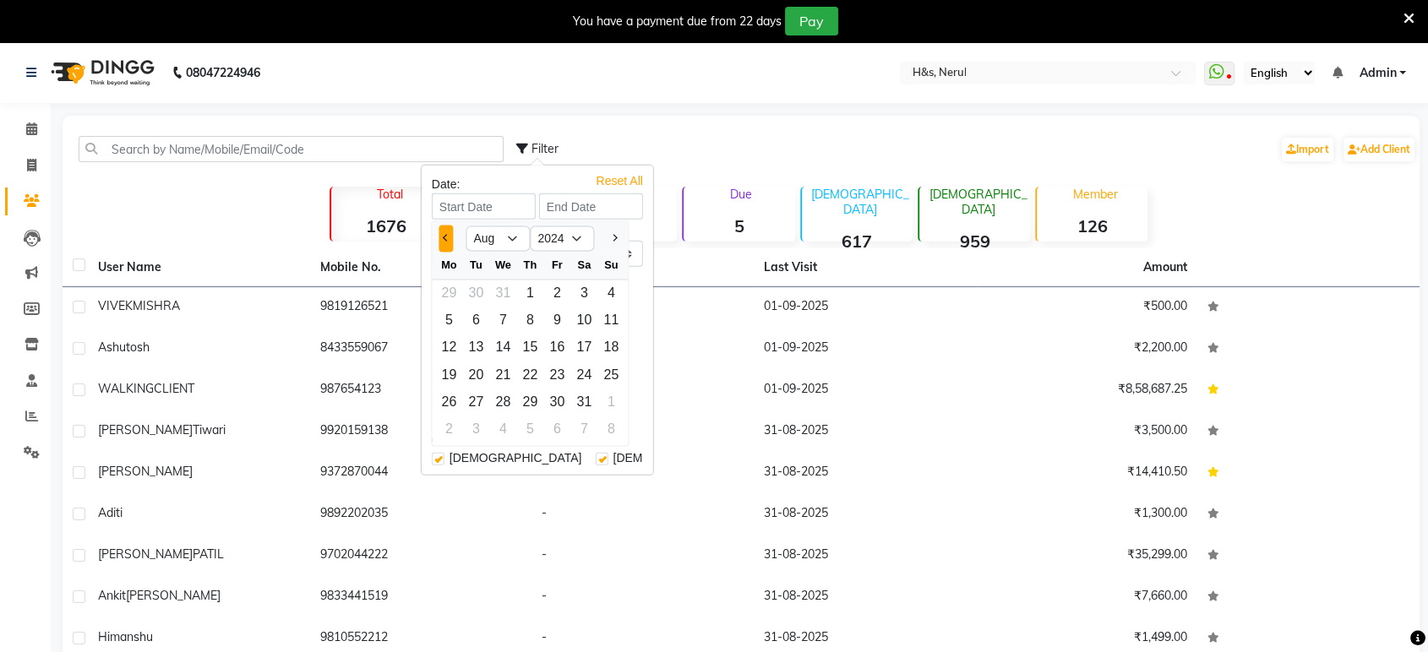
click at [440, 235] on button "Previous month" at bounding box center [445, 238] width 14 height 27
select select "6"
click at [589, 296] on div "1" at bounding box center [583, 293] width 27 height 27
type input "01-06-2024"
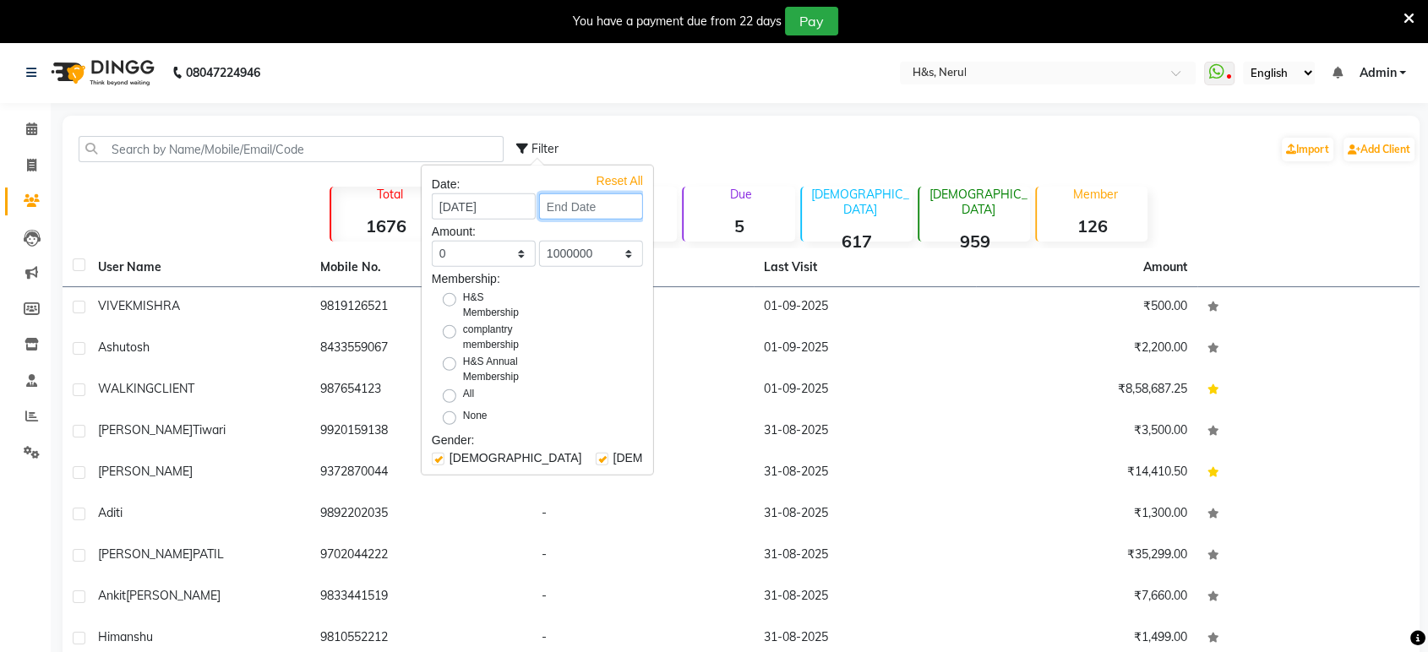
click at [572, 208] on input at bounding box center [591, 206] width 104 height 26
click at [662, 244] on select "2024" at bounding box center [662, 238] width 64 height 25
click at [618, 236] on select "May Jun" at bounding box center [598, 238] width 64 height 25
click at [716, 245] on div at bounding box center [711, 238] width 34 height 27
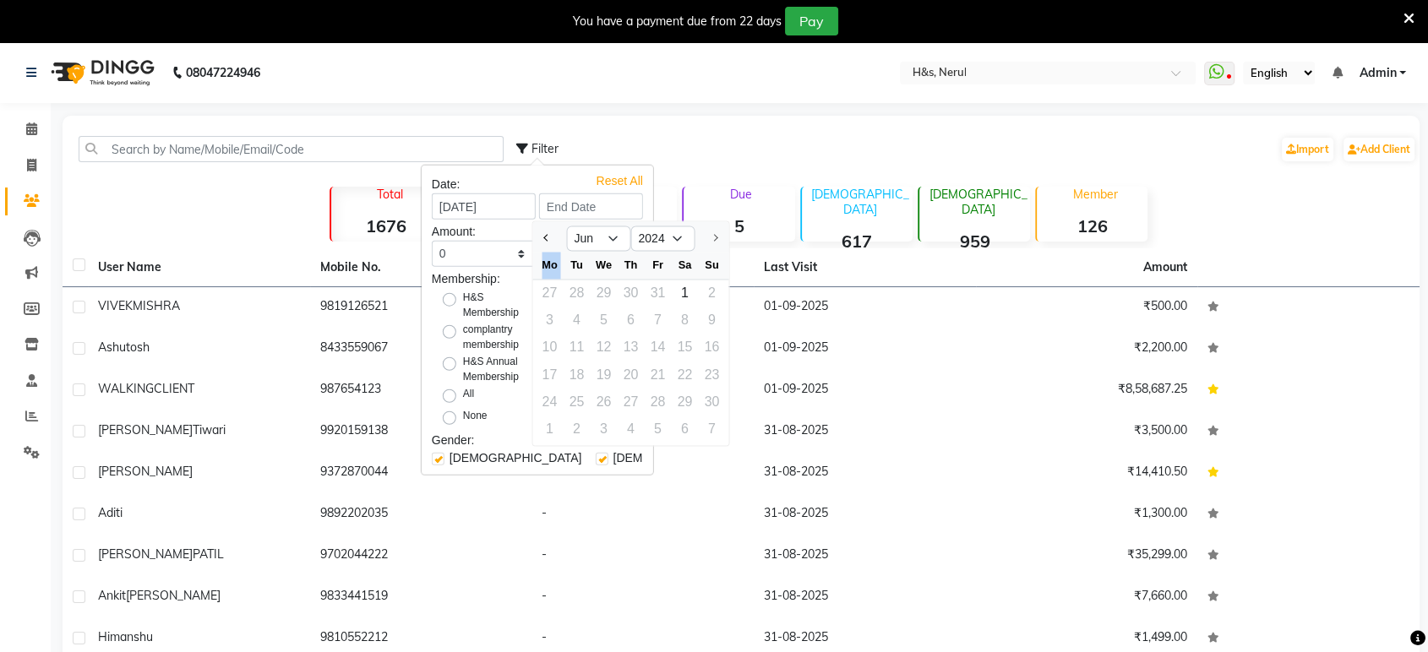
click at [716, 245] on div at bounding box center [711, 238] width 34 height 27
click at [714, 233] on div at bounding box center [711, 238] width 34 height 27
click at [665, 247] on select "2024" at bounding box center [662, 238] width 64 height 25
click at [599, 246] on select "May Jun" at bounding box center [598, 238] width 64 height 25
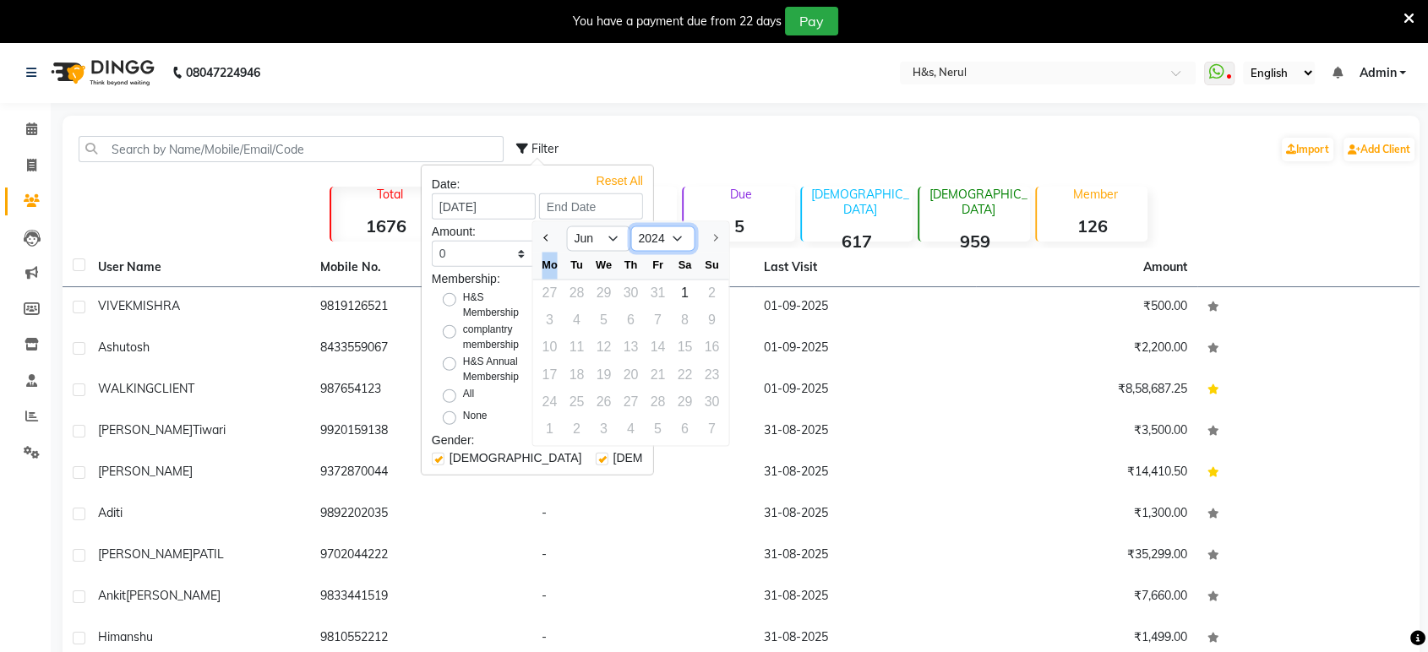
click at [672, 236] on select "2024" at bounding box center [662, 238] width 64 height 25
click at [630, 226] on select "2024" at bounding box center [662, 238] width 64 height 25
click at [719, 235] on div at bounding box center [711, 238] width 34 height 27
click at [719, 233] on div at bounding box center [711, 238] width 34 height 27
click at [715, 237] on div at bounding box center [711, 238] width 34 height 27
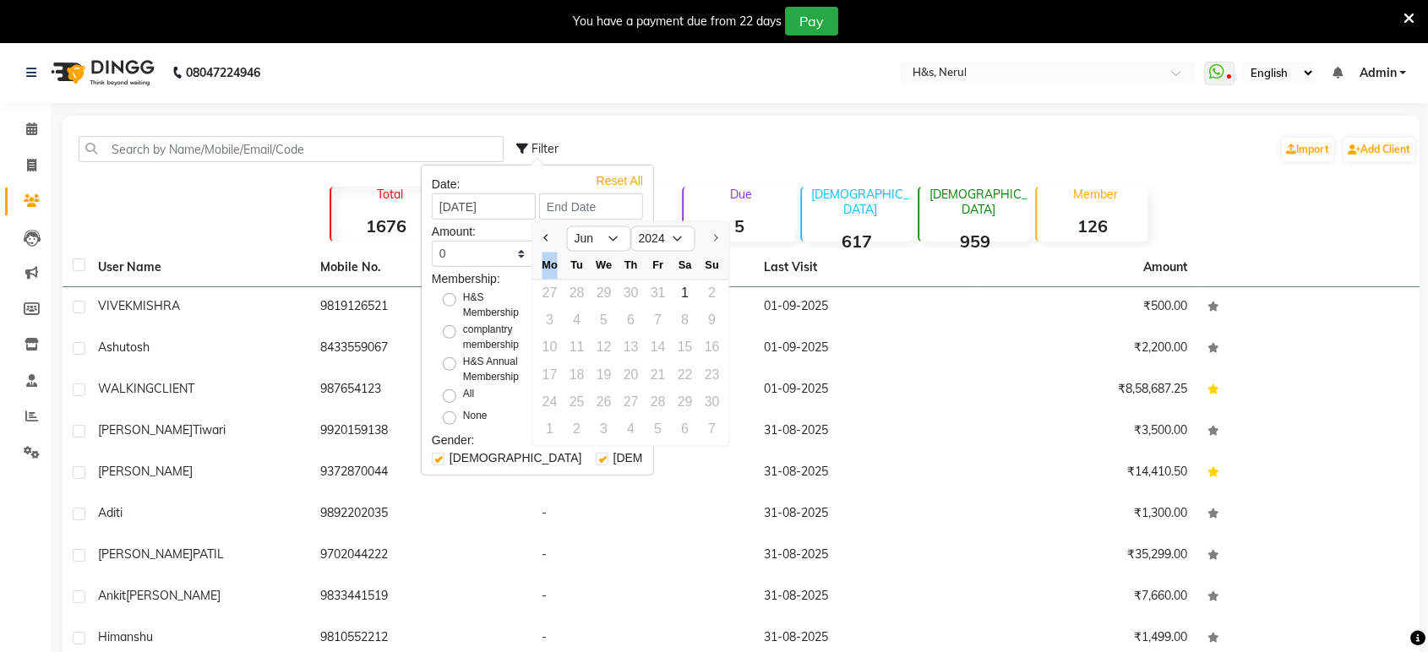
click at [715, 237] on div at bounding box center [711, 238] width 34 height 27
click at [544, 233] on button "Previous month" at bounding box center [546, 238] width 14 height 27
click at [711, 235] on button "Next month" at bounding box center [714, 238] width 14 height 27
select select "6"
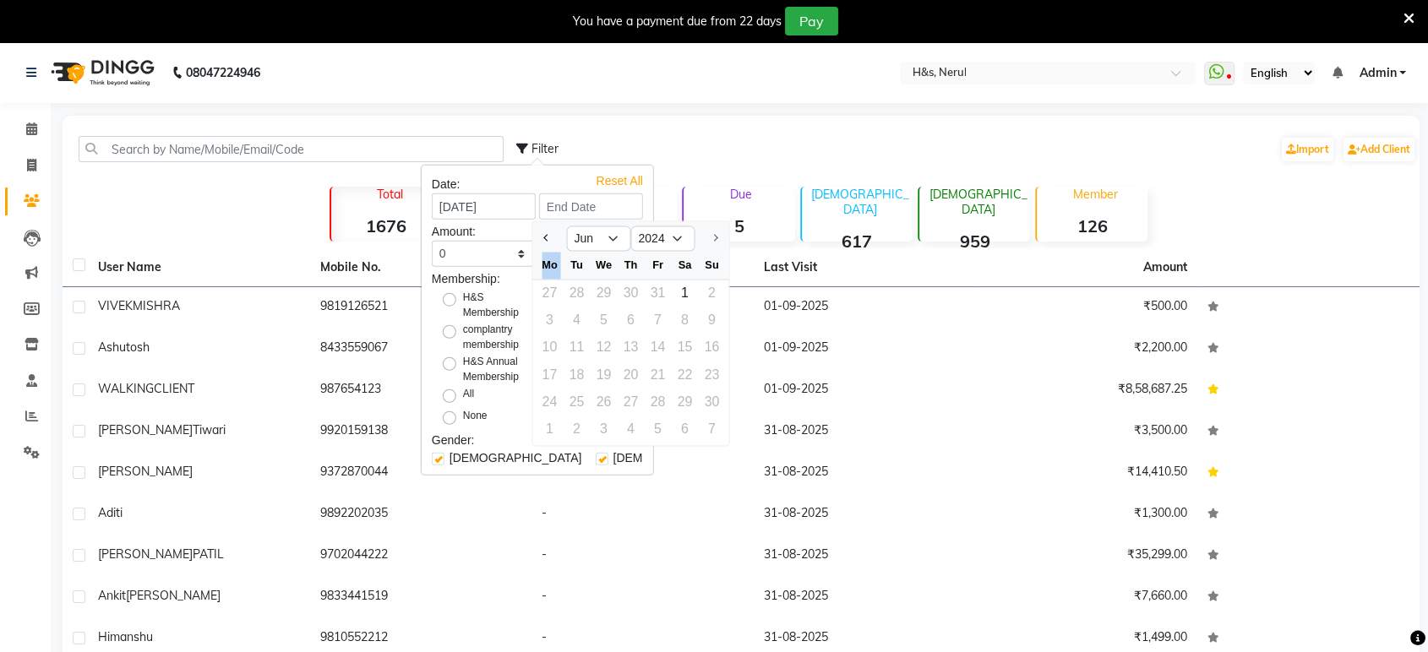
click at [711, 235] on div at bounding box center [711, 238] width 34 height 27
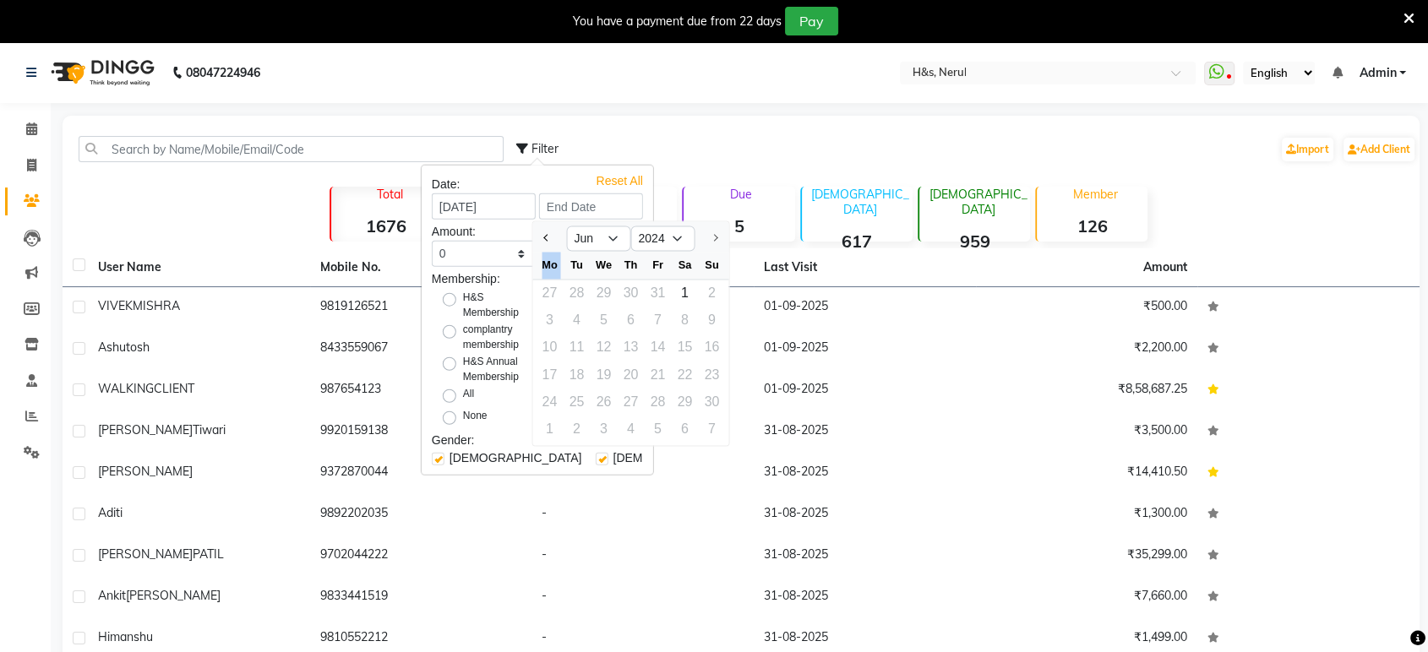
click at [711, 235] on div at bounding box center [711, 238] width 34 height 27
click at [631, 146] on div "Filter Import Add Client" at bounding box center [966, 148] width 900 height 53
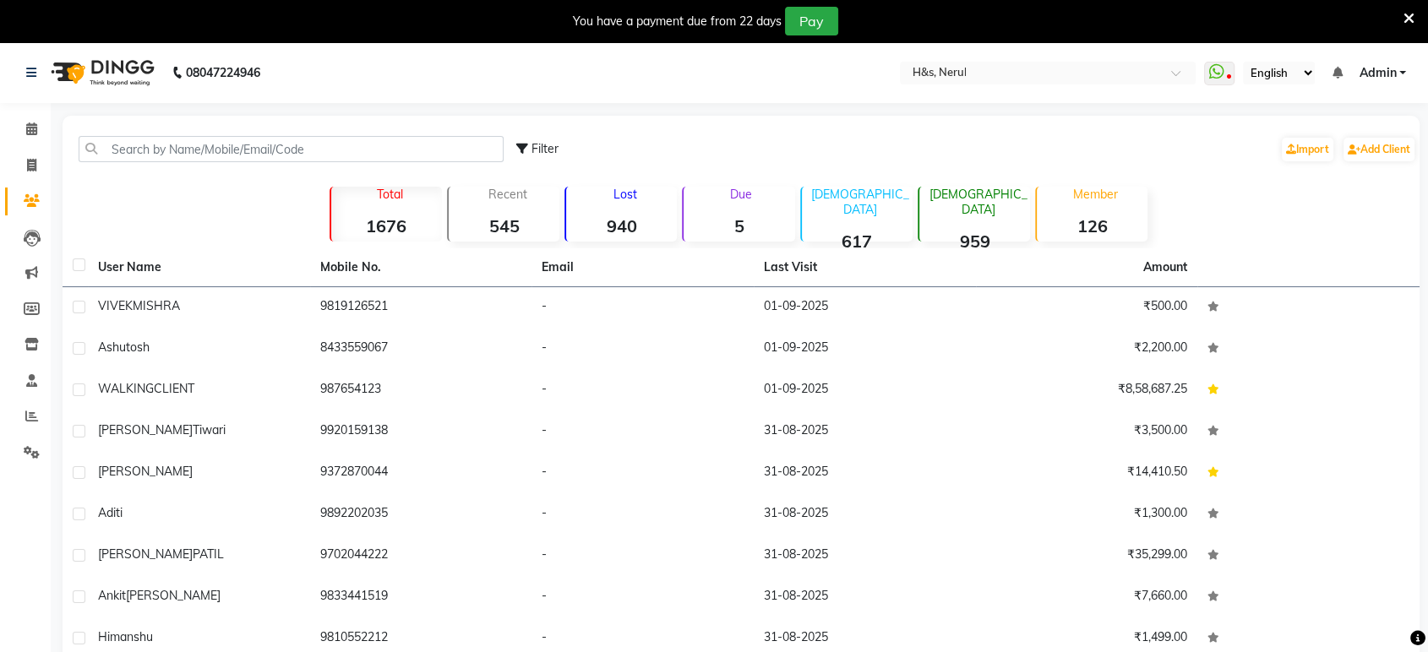
click at [457, 217] on strong "545" at bounding box center [504, 225] width 111 height 21
click at [890, 232] on strong "617" at bounding box center [857, 241] width 111 height 21
click at [721, 233] on strong "5" at bounding box center [738, 225] width 111 height 21
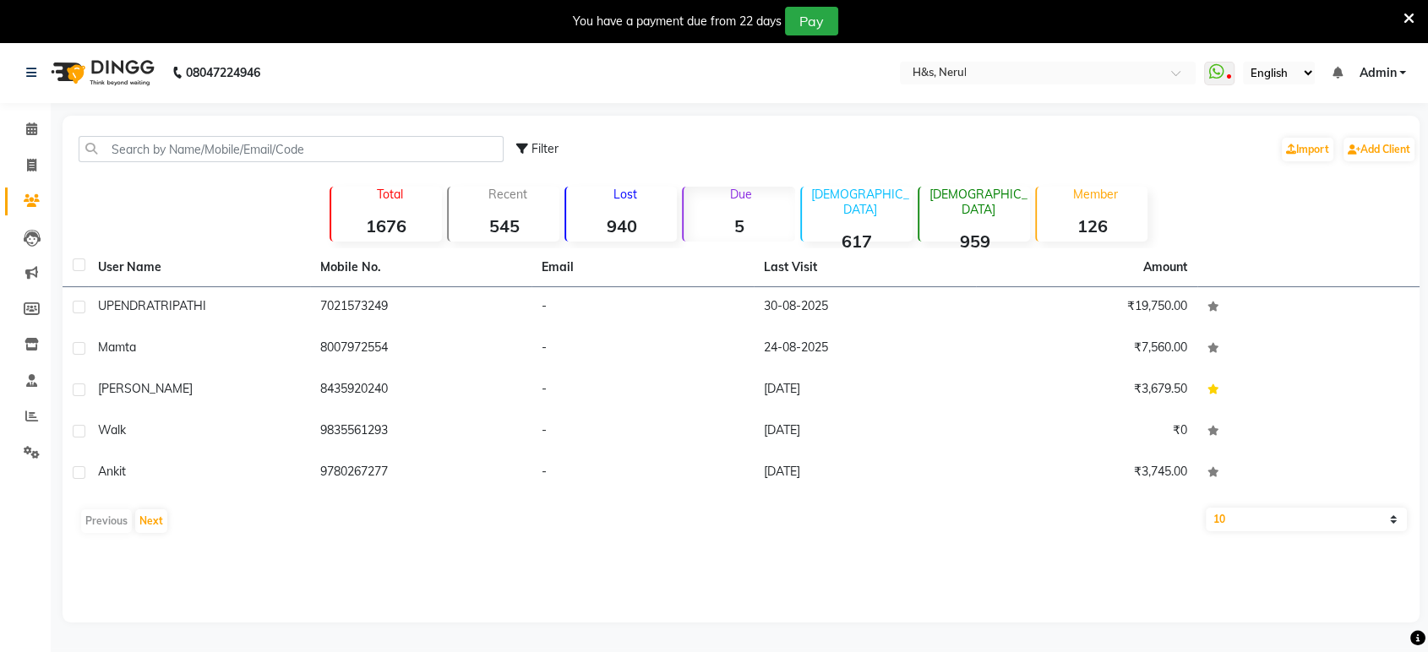
click at [514, 226] on strong "545" at bounding box center [504, 225] width 111 height 21
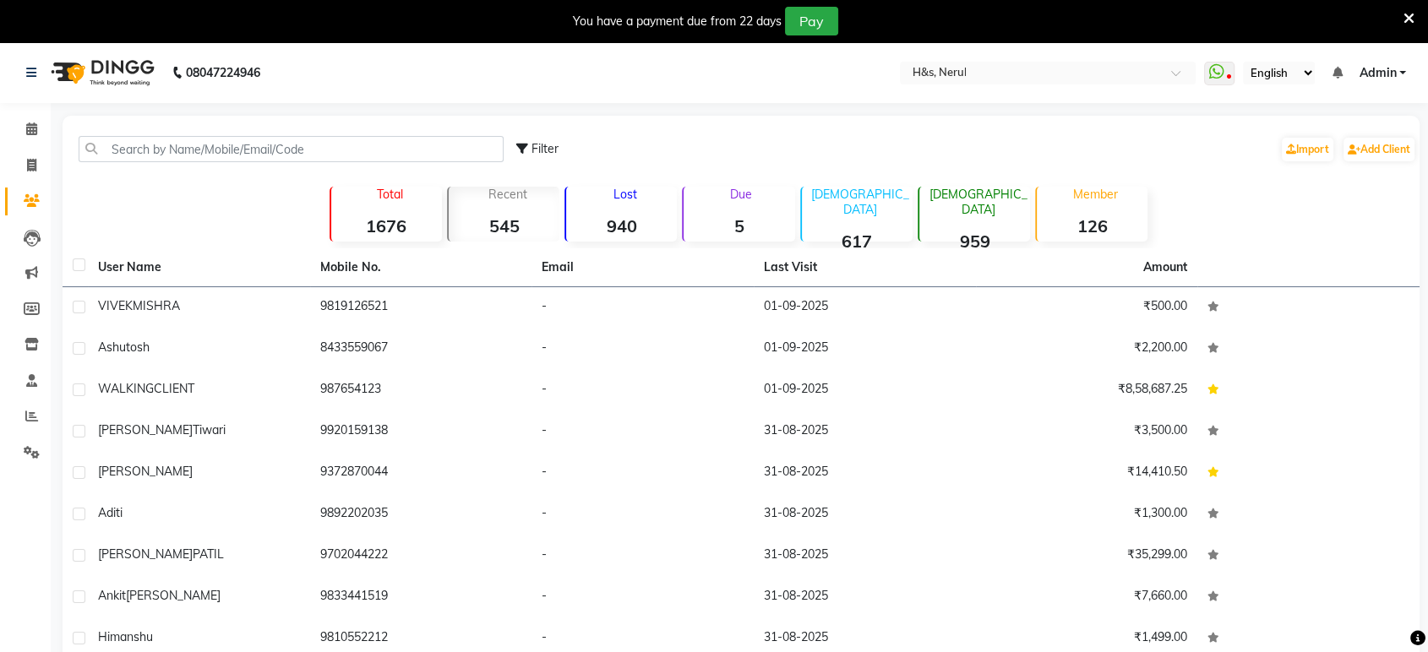
click at [369, 190] on p "Total" at bounding box center [390, 194] width 104 height 15
click at [35, 161] on icon at bounding box center [31, 165] width 9 height 13
select select "service"
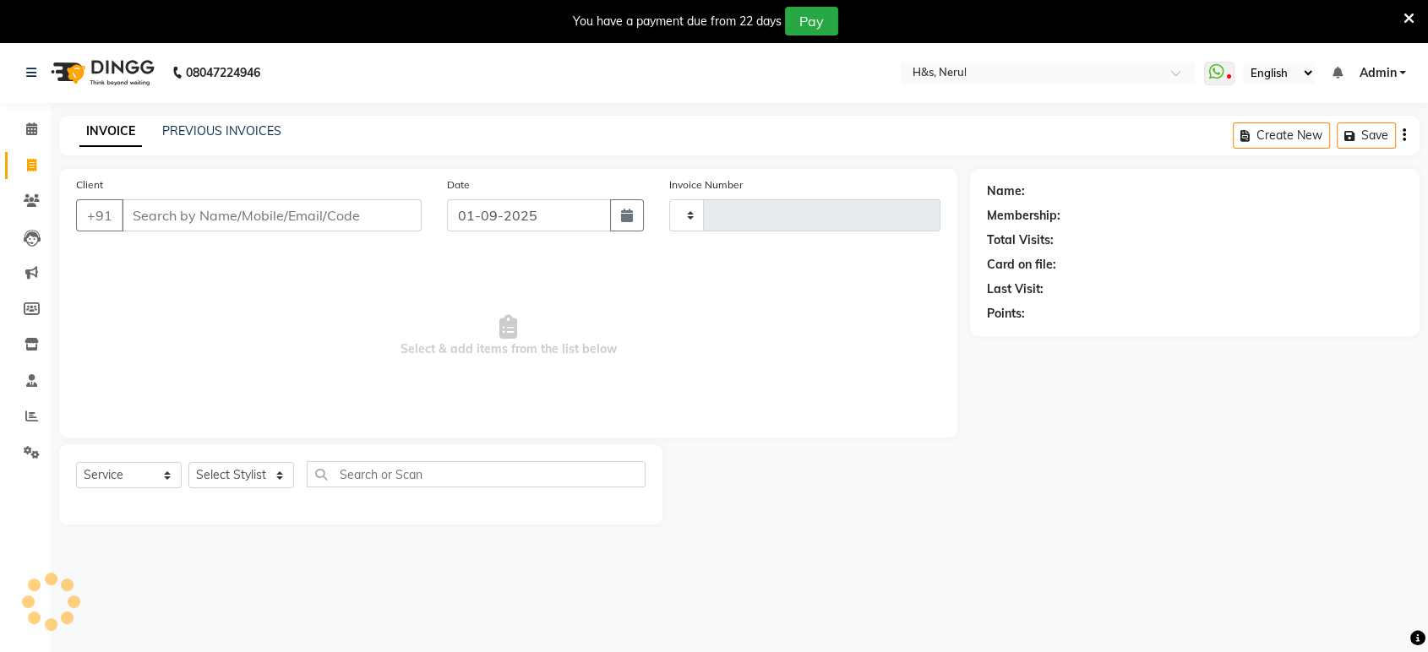
scroll to position [41, 0]
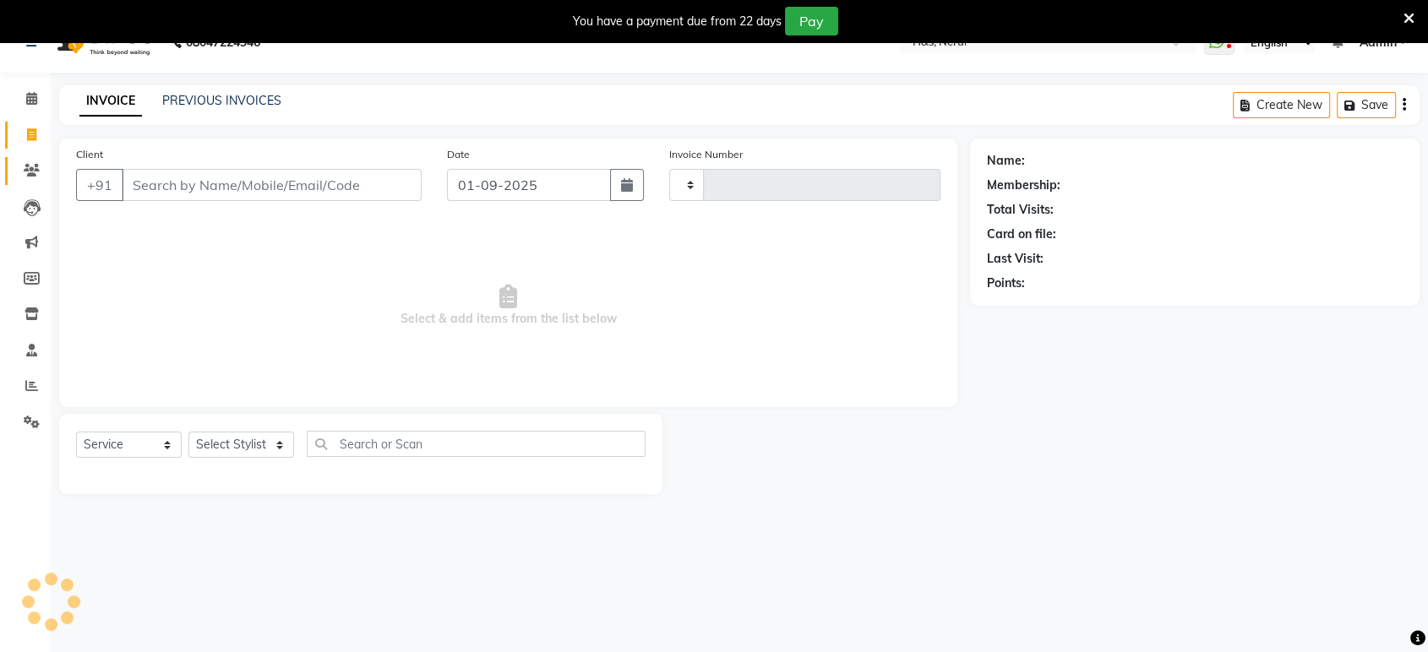
type input "2050"
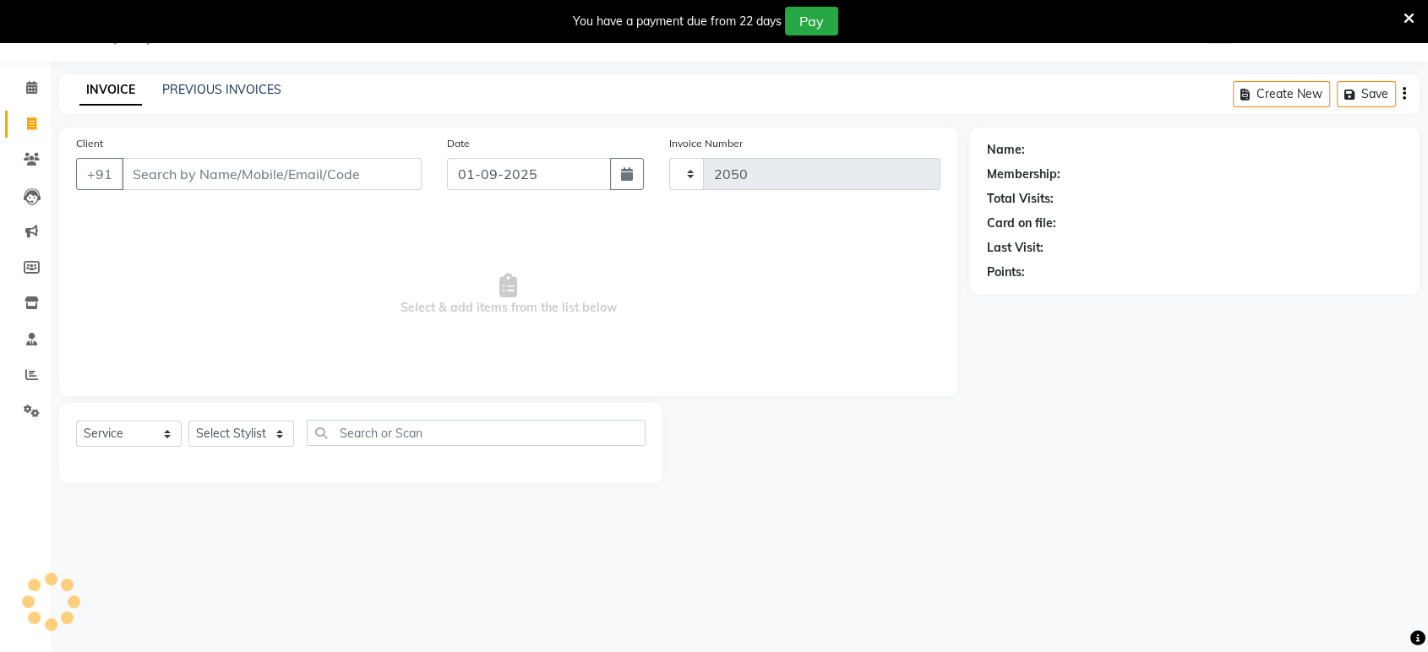
select select "6419"
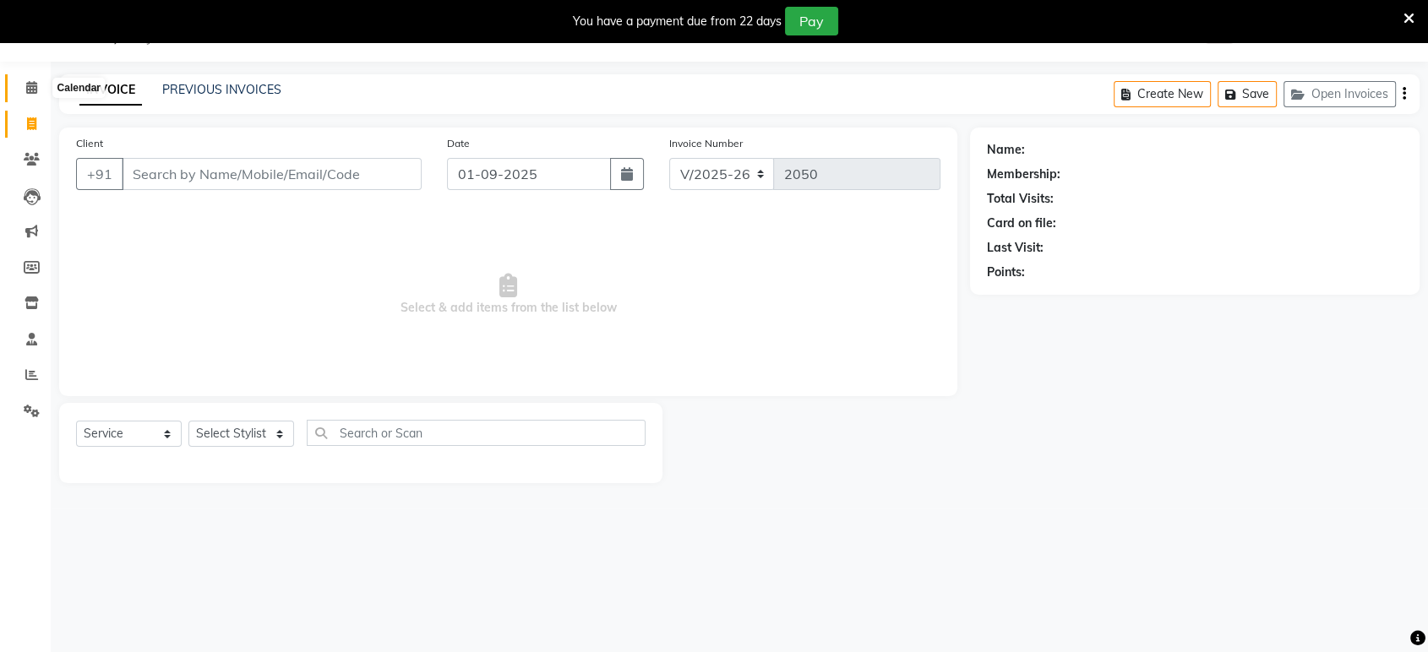
click at [27, 82] on icon at bounding box center [31, 87] width 11 height 13
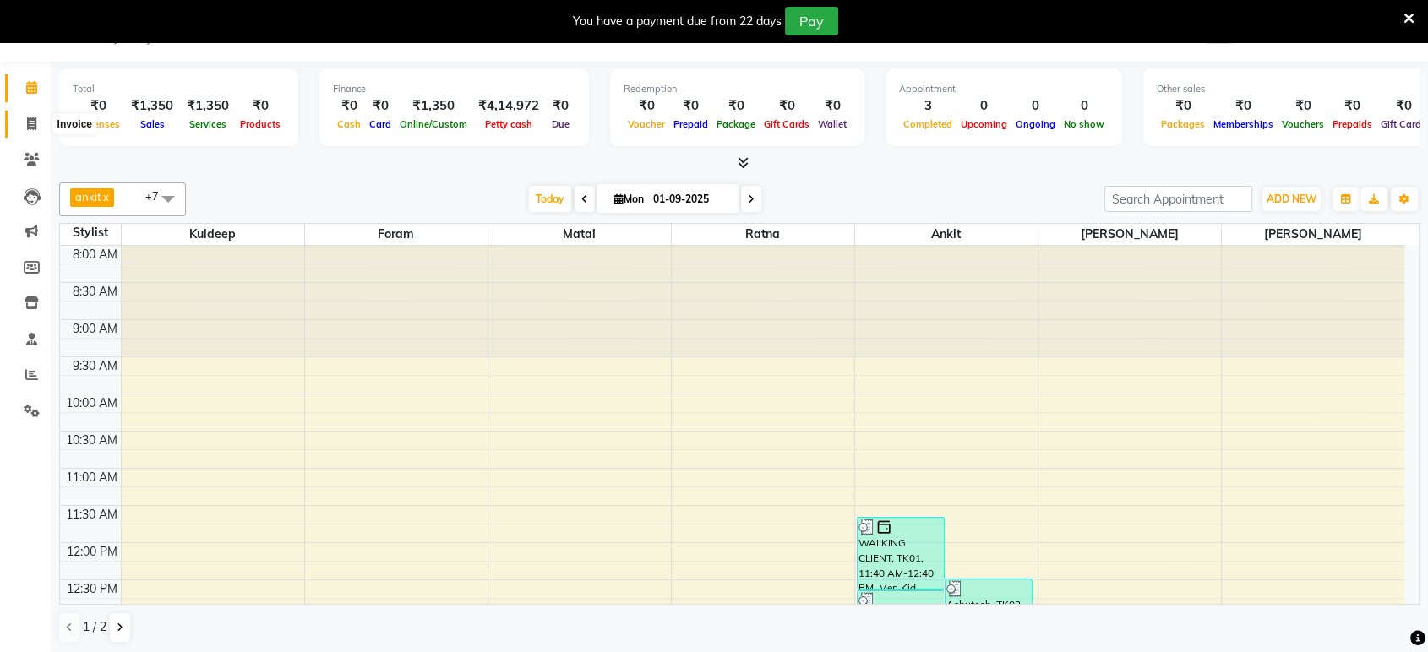
click at [30, 128] on icon at bounding box center [31, 123] width 9 height 13
select select "service"
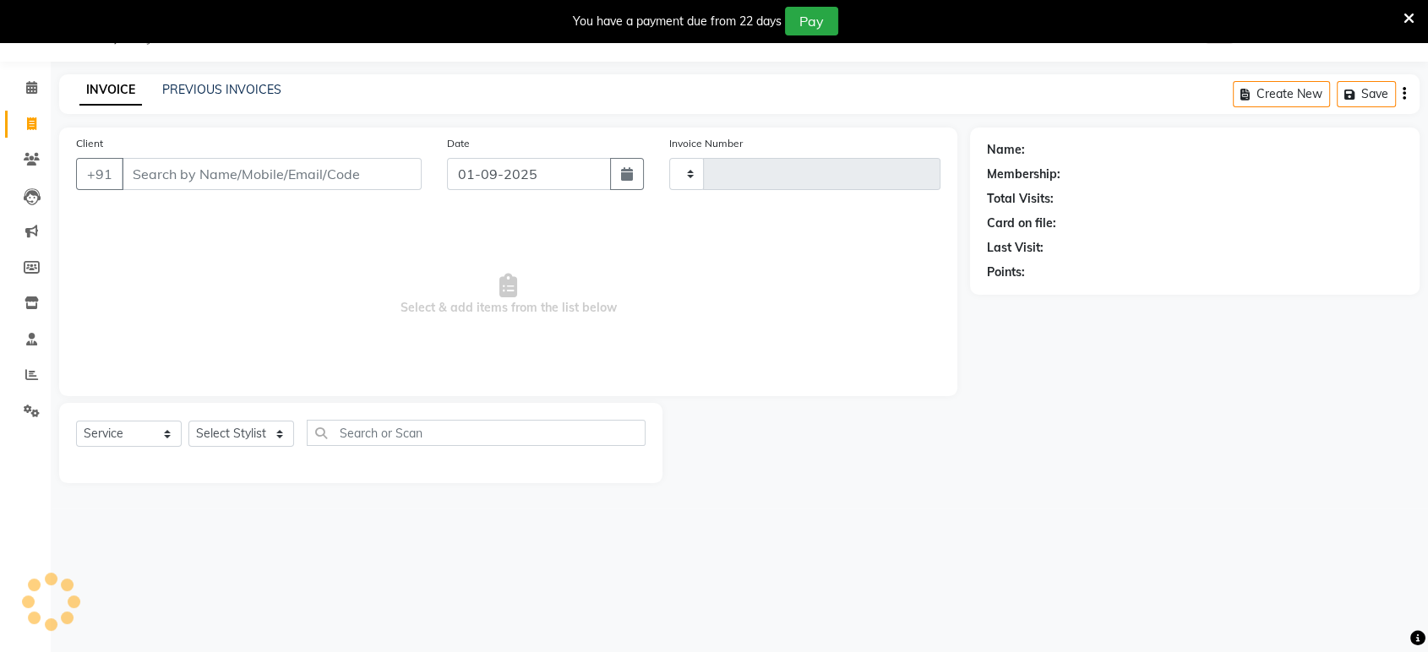
type input "2050"
select select "6419"
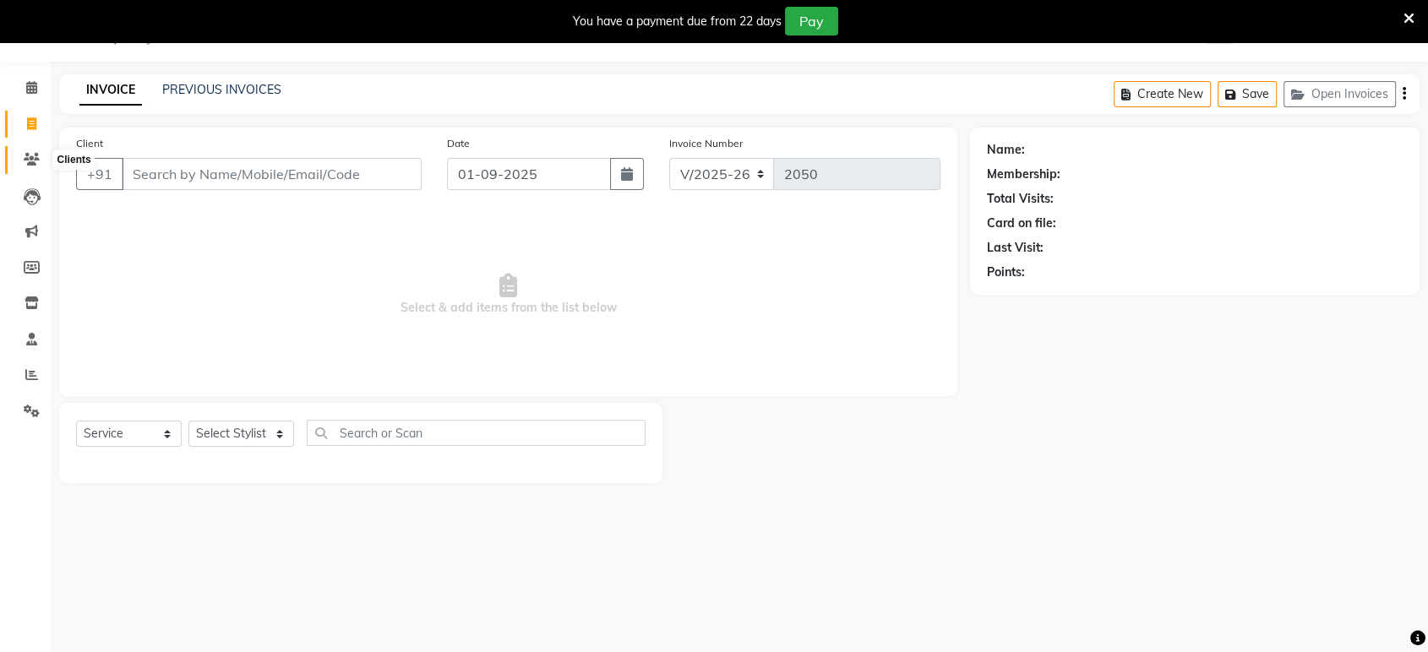
click at [41, 150] on span at bounding box center [32, 159] width 30 height 19
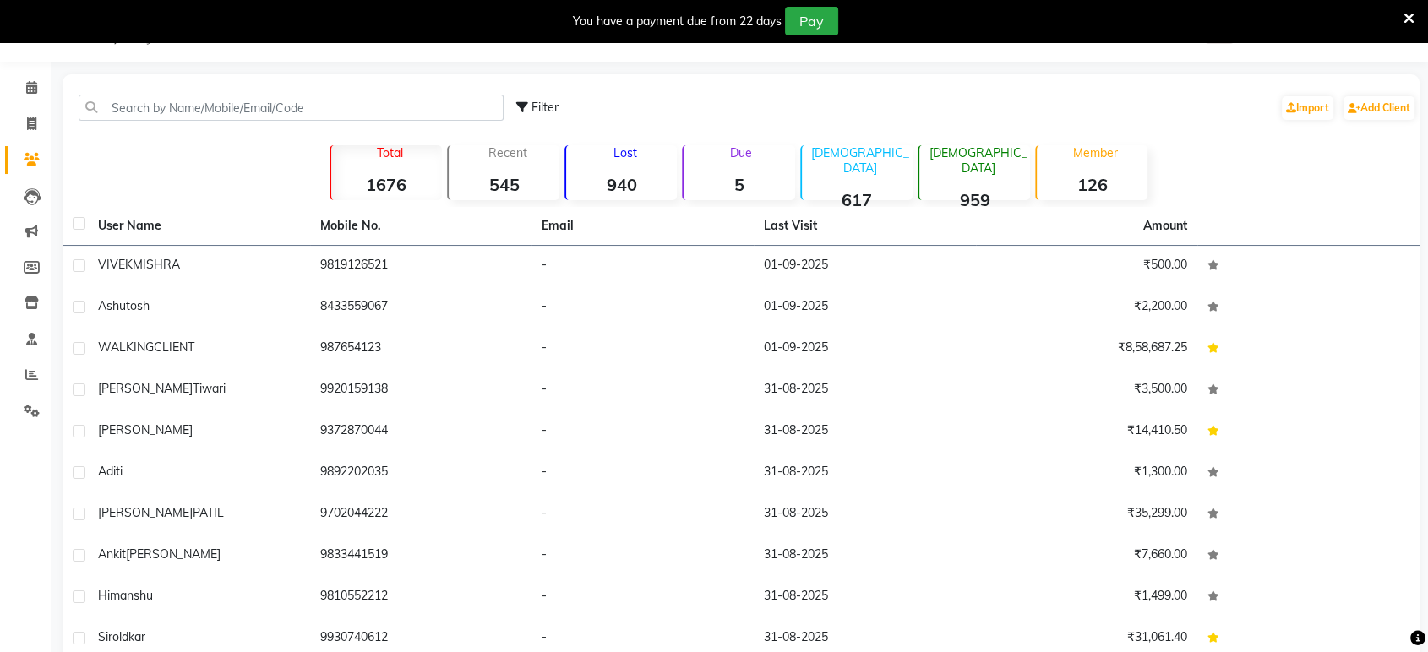
click at [421, 180] on strong "1676" at bounding box center [386, 184] width 111 height 21
click at [1282, 100] on link "Import" at bounding box center [1308, 108] width 52 height 24
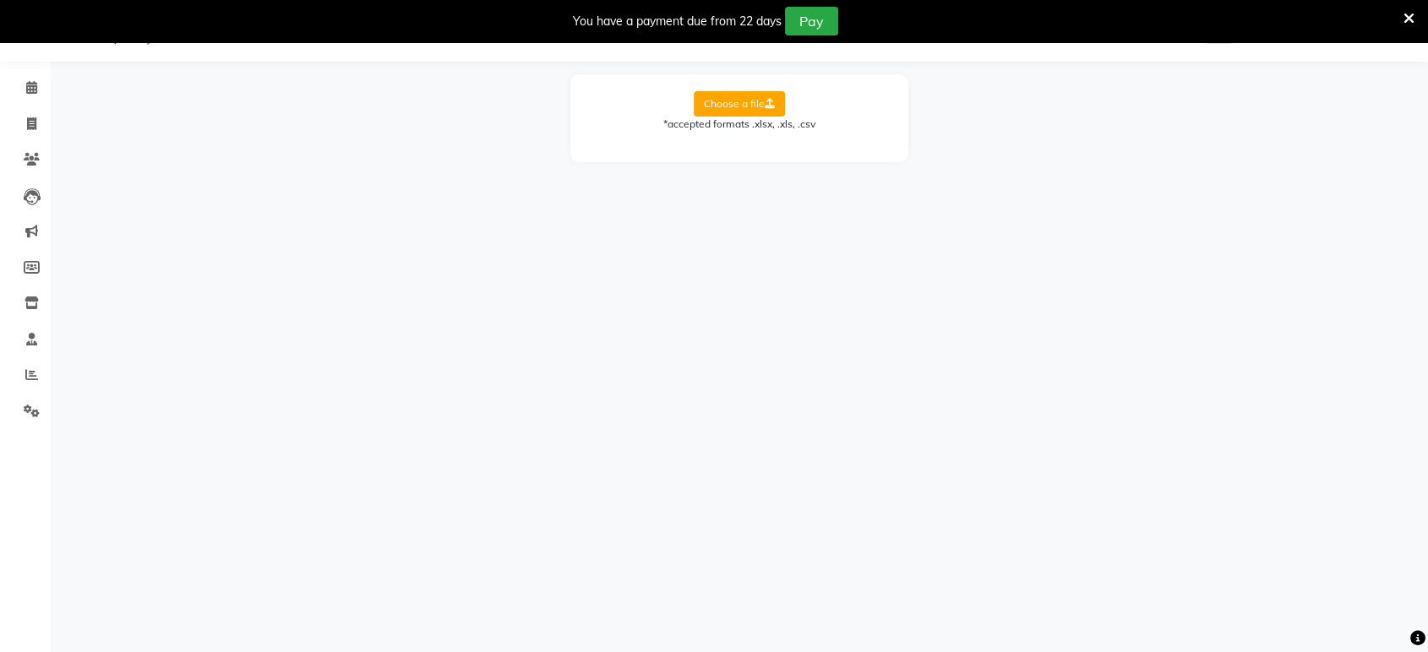
click at [736, 101] on label "Choose a file" at bounding box center [739, 103] width 91 height 25
click at [0, 0] on input "Choose a file" at bounding box center [0, 0] width 0 height 0
click at [756, 105] on label "Choose a file" at bounding box center [739, 103] width 91 height 25
click at [0, 0] on input "Choose a file" at bounding box center [0, 0] width 0 height 0
click at [31, 133] on link "Invoice" at bounding box center [25, 125] width 41 height 28
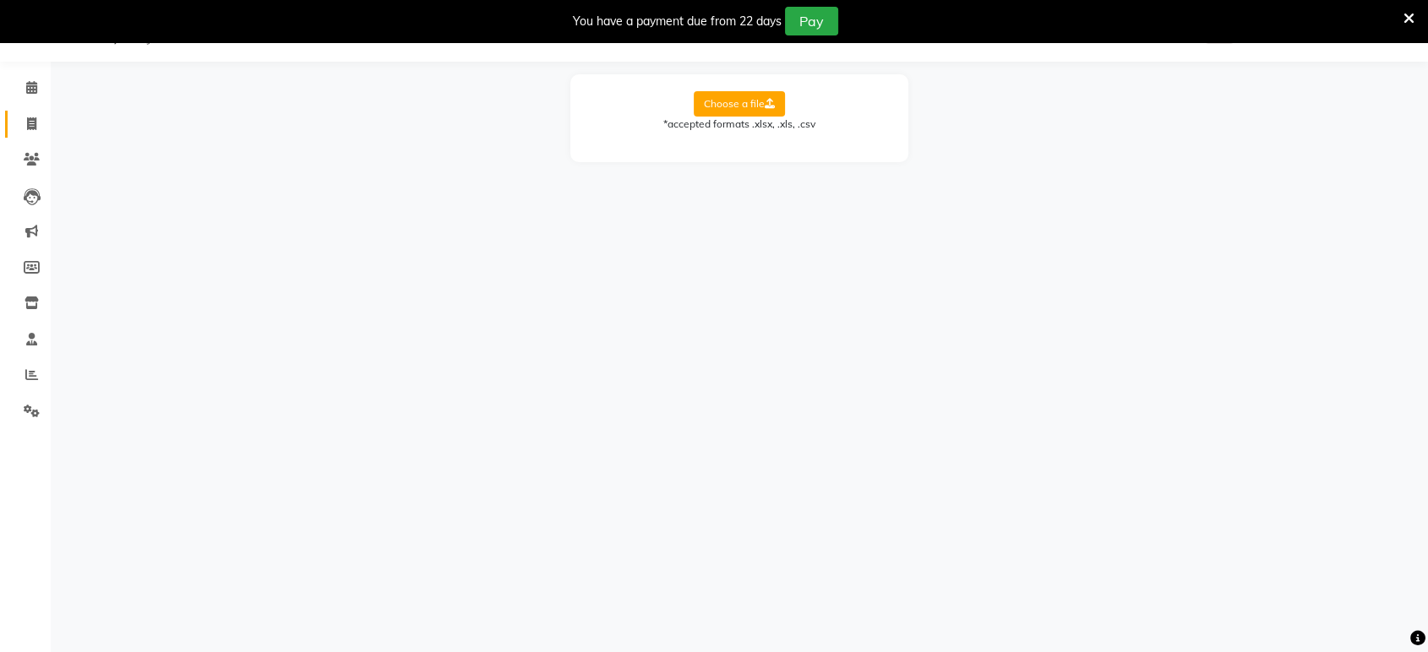
select select "service"
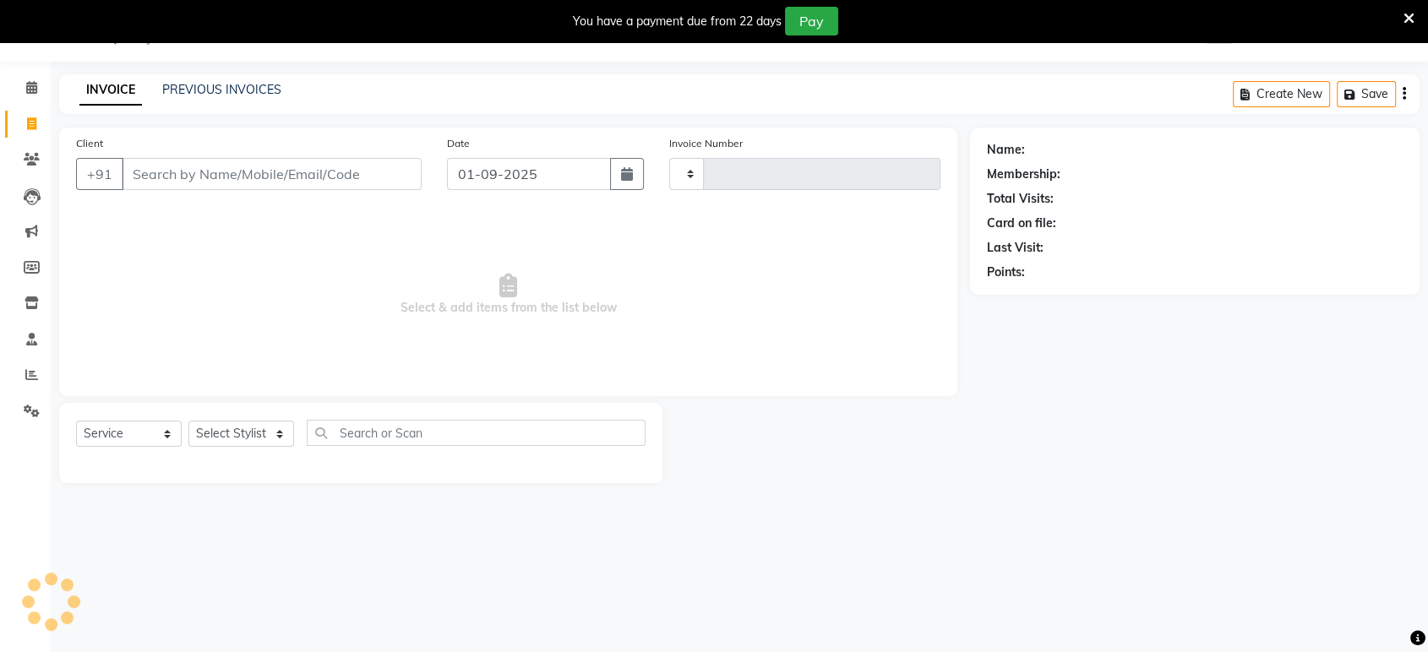
type input "2050"
select select "6419"
click at [40, 154] on span at bounding box center [32, 159] width 30 height 19
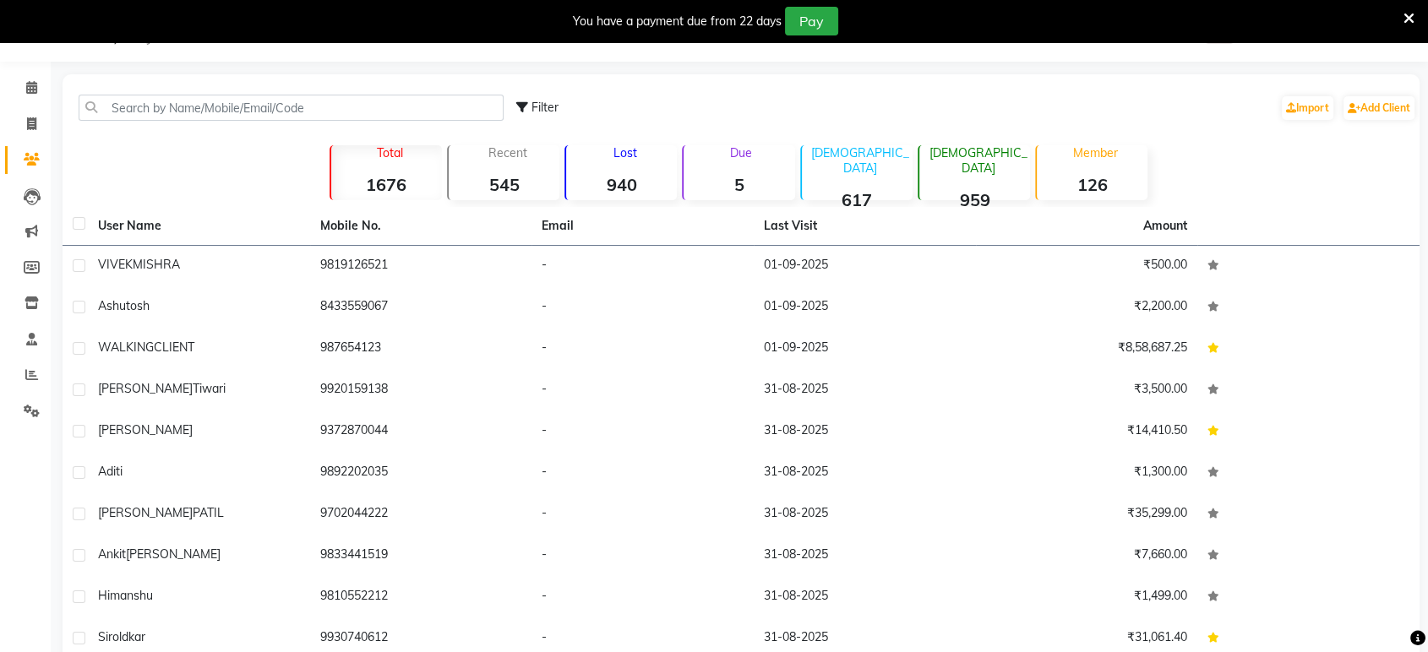
click at [486, 177] on strong "545" at bounding box center [504, 184] width 111 height 21
click at [1316, 111] on link "Import" at bounding box center [1308, 108] width 52 height 24
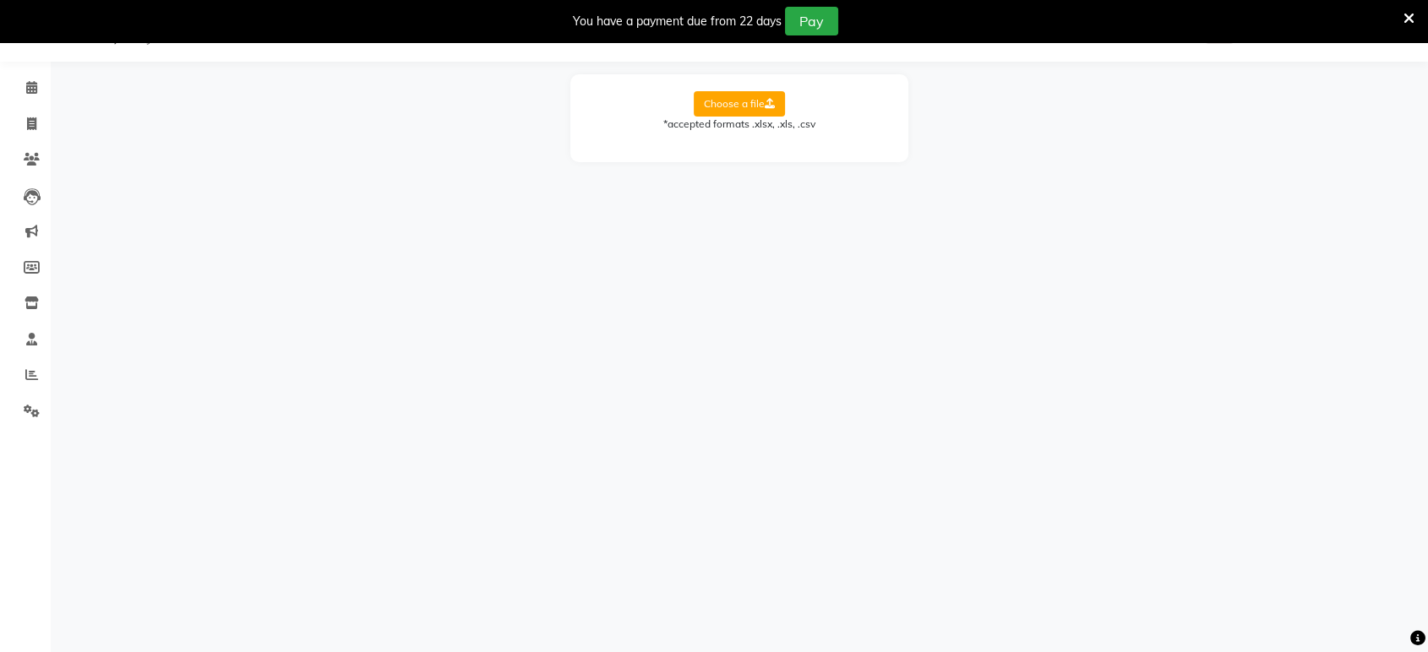
click at [748, 98] on label "Choose a file" at bounding box center [739, 103] width 91 height 25
click at [0, 0] on input "Choose a file" at bounding box center [0, 0] width 0 height 0
click at [779, 163] on select "Select Sheet Sheet1" at bounding box center [815, 158] width 127 height 26
click at [752, 145] on select "Select Sheet Sheet1" at bounding box center [815, 158] width 127 height 26
click at [807, 155] on select "Select Sheet Sheet1" at bounding box center [815, 158] width 127 height 26
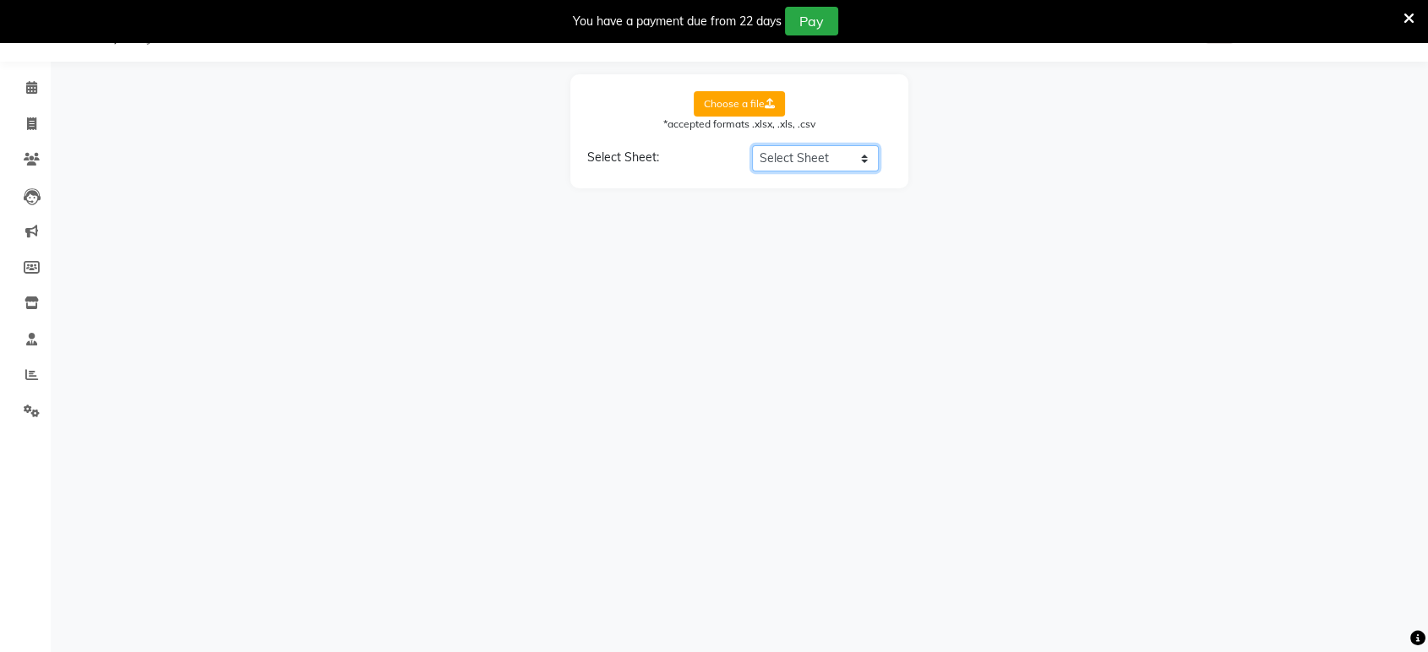
select select "Sheet1"
click at [752, 145] on select "Select Sheet Sheet1" at bounding box center [815, 158] width 127 height 26
select select "Location"
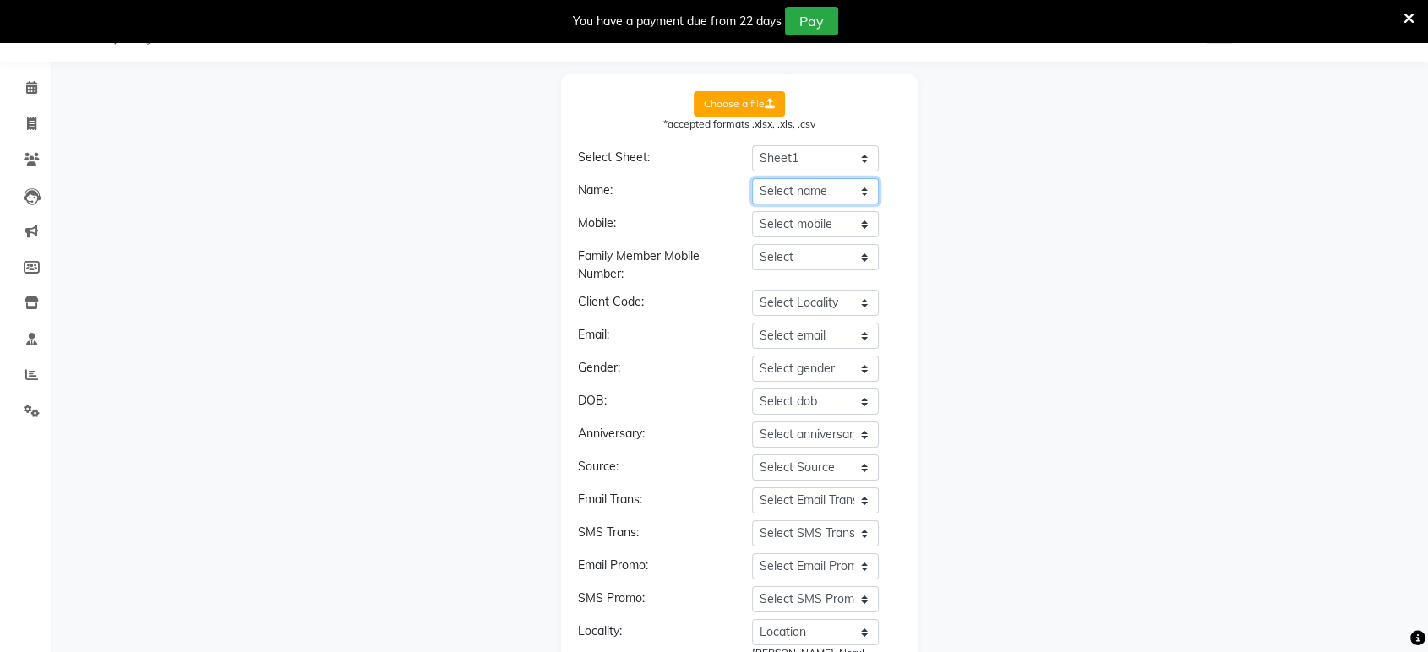
click at [834, 200] on select "Select name Location Stylist Customer Invoices Services Services W/o Tax Member…" at bounding box center [815, 191] width 127 height 26
click at [834, 198] on select "Select name Location Stylist Customer Invoices Services Services W/o Tax Member…" at bounding box center [815, 191] width 127 height 26
click at [830, 191] on select "Select name Location Stylist Customer Invoices Services Services W/o Tax Member…" at bounding box center [815, 191] width 127 height 26
select select "Customer"
click at [752, 178] on select "Select name Location Stylist Customer Invoices Services Services W/o Tax Member…" at bounding box center [815, 191] width 127 height 26
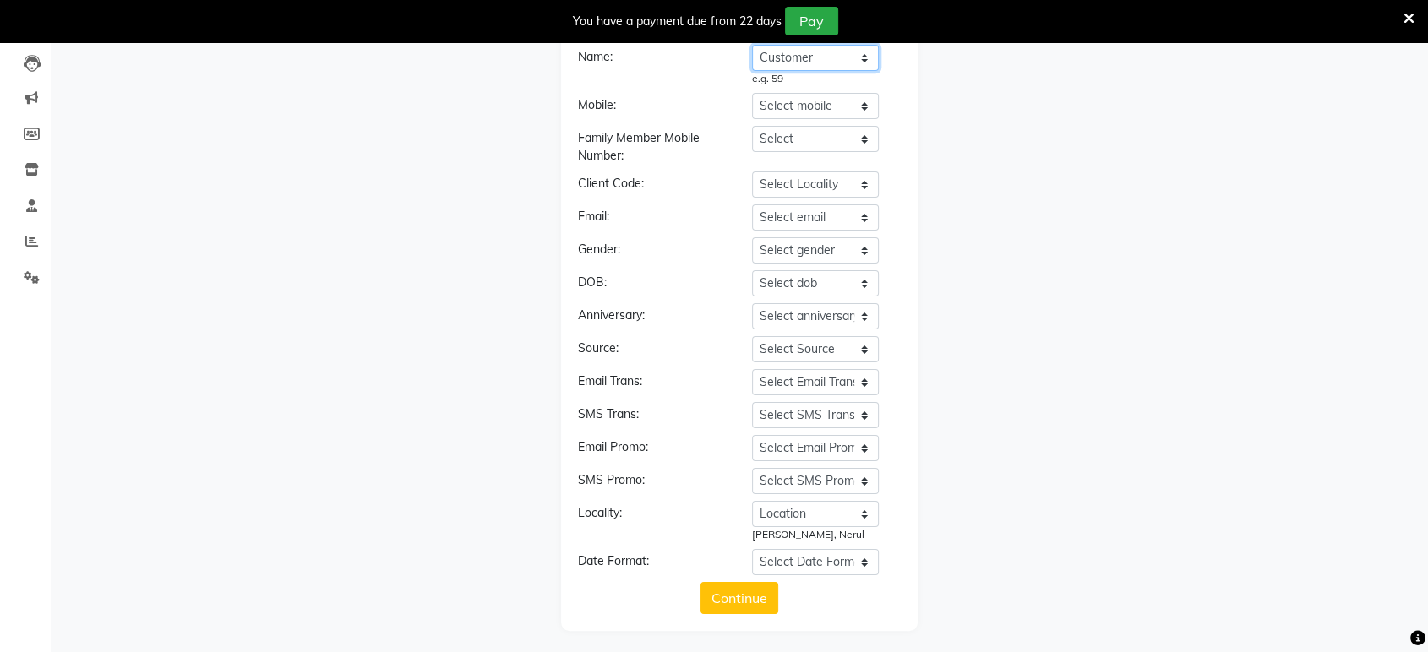
scroll to position [178, 0]
click at [705, 593] on button "Continue" at bounding box center [739, 595] width 78 height 32
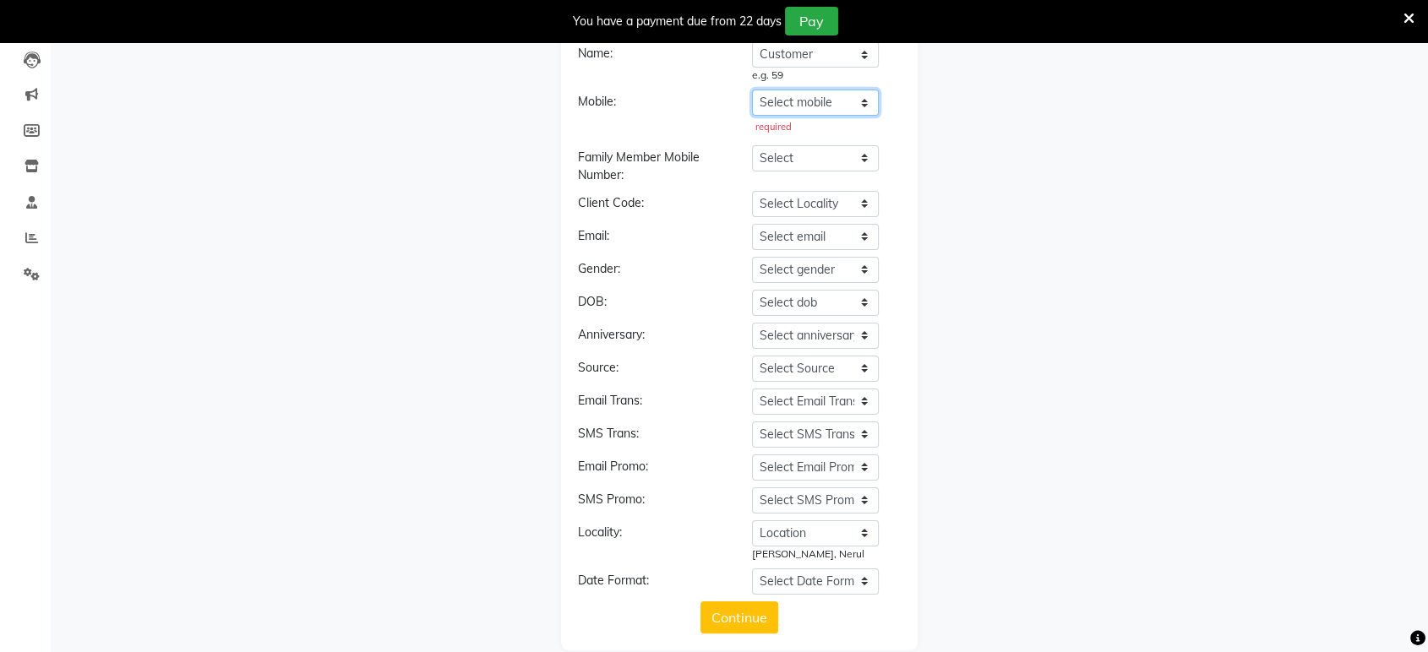
click at [854, 101] on select "Select mobile Location Stylist Customer Invoices Services Services W/o Tax Memb…" at bounding box center [815, 103] width 127 height 26
select select "Stylist"
click at [752, 90] on select "Select mobile Location Stylist Customer Invoices Services Services W/o Tax Memb…" at bounding box center [815, 103] width 127 height 26
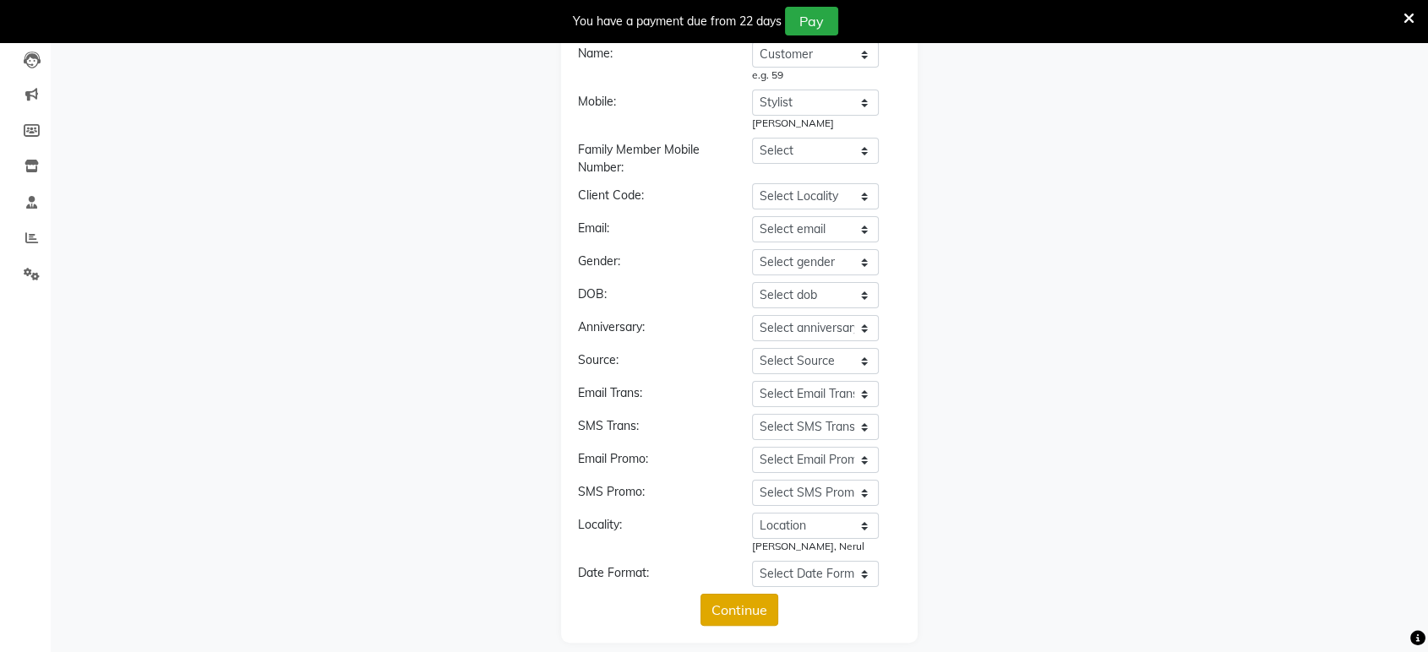
drag, startPoint x: 723, startPoint y: 615, endPoint x: 712, endPoint y: 594, distance: 23.8
click at [723, 613] on button "Continue" at bounding box center [739, 610] width 78 height 32
click at [719, 599] on button "Continue" at bounding box center [739, 610] width 78 height 32
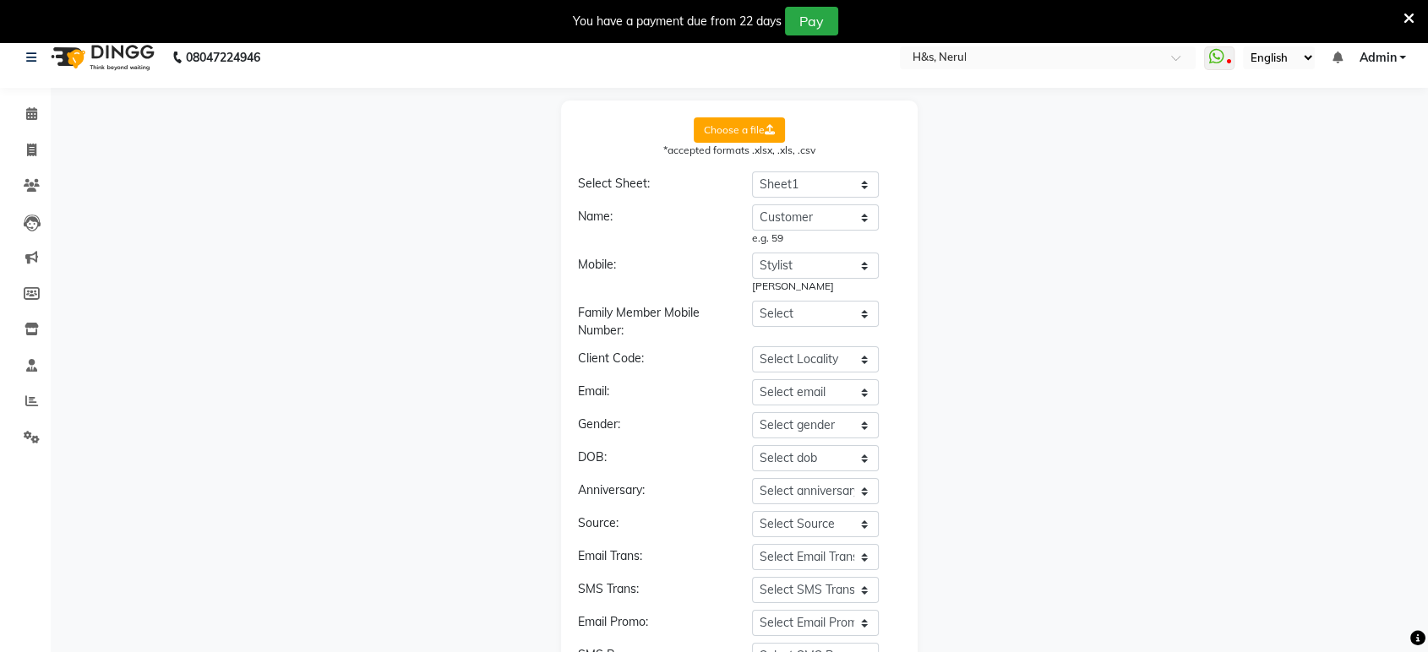
scroll to position [0, 0]
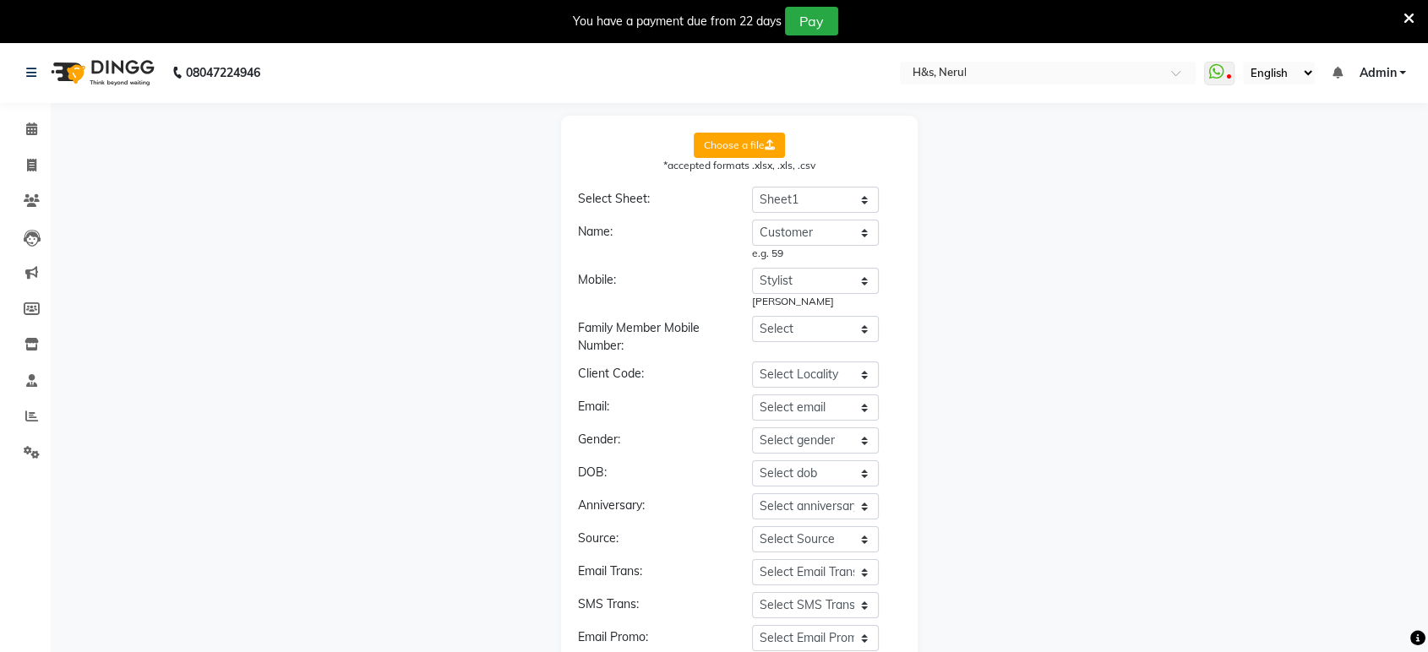
click at [744, 141] on label "Choose a file" at bounding box center [739, 145] width 91 height 25
click at [0, 0] on input "Choose a file" at bounding box center [0, 0] width 0 height 0
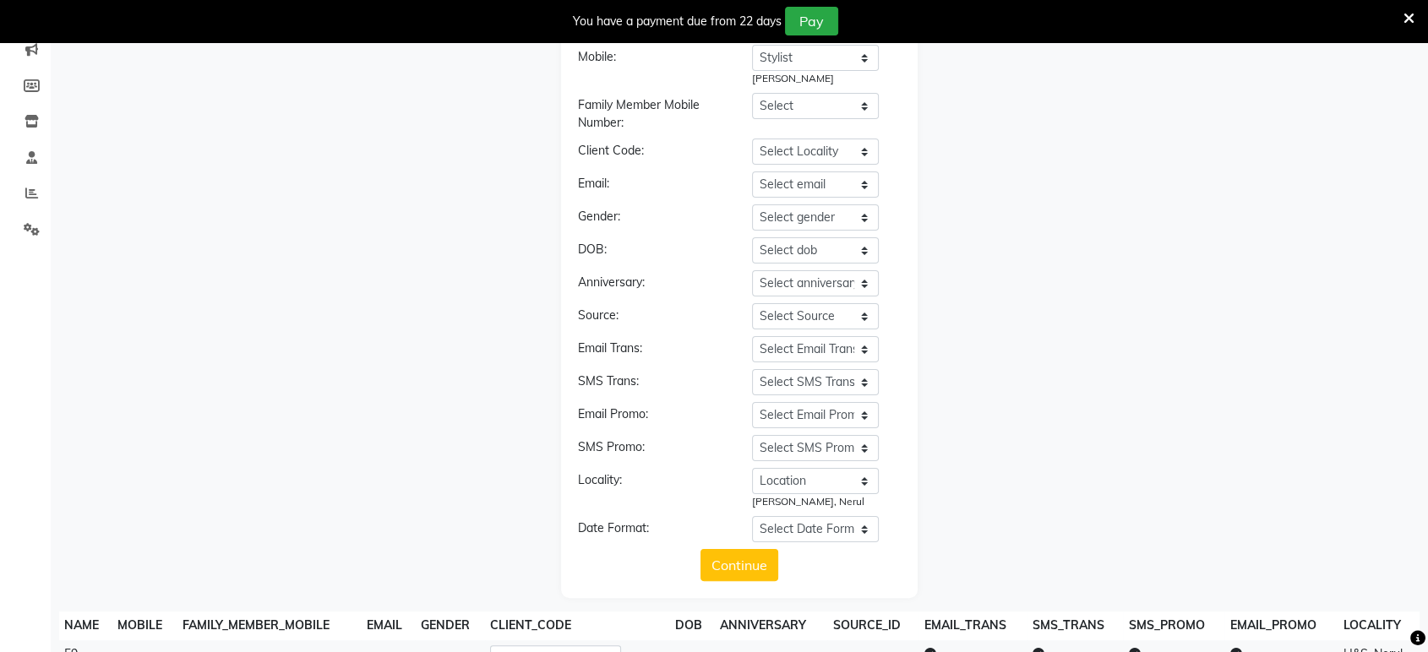
scroll to position [250, 0]
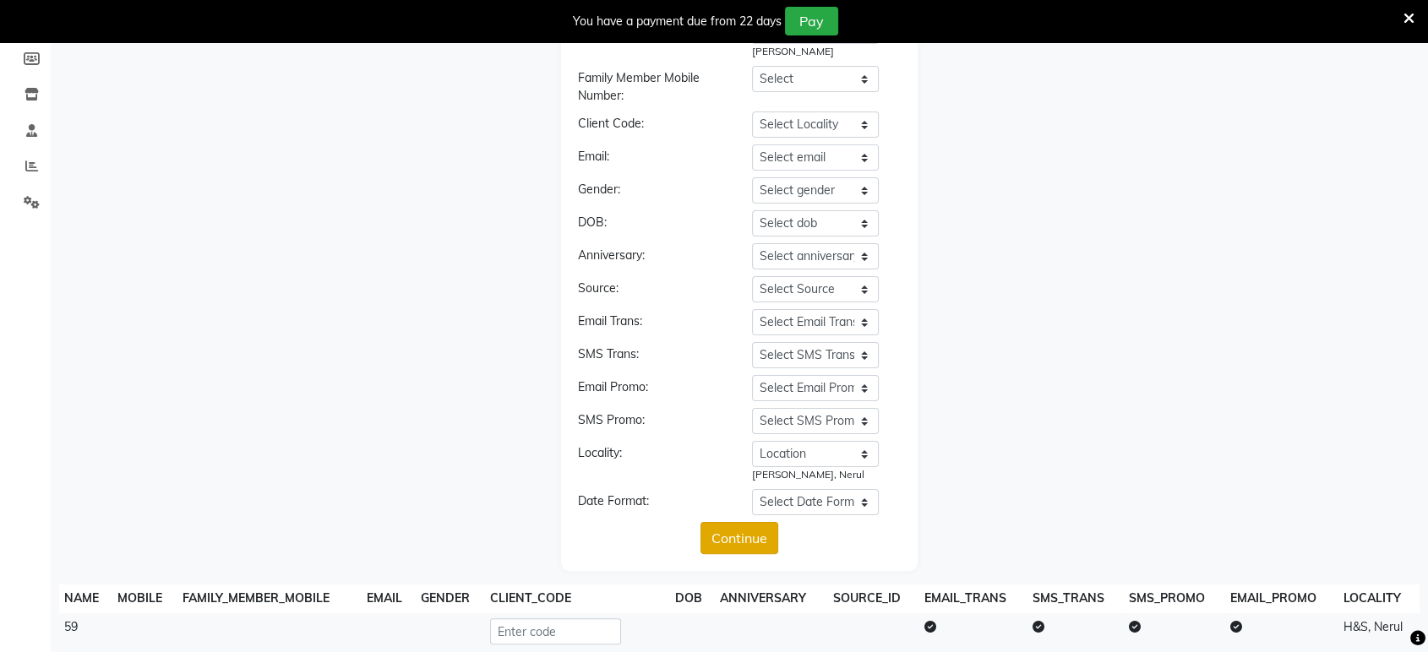
click at [752, 532] on button "Continue" at bounding box center [739, 538] width 78 height 32
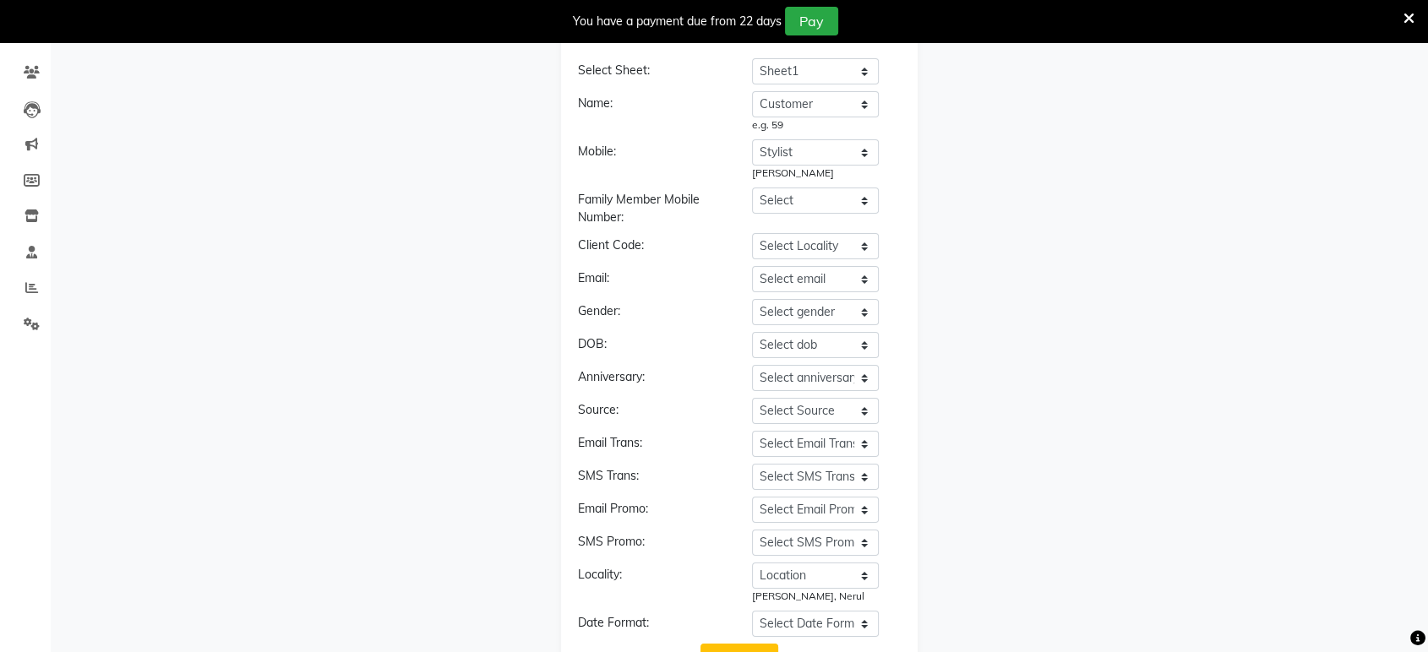
scroll to position [20, 0]
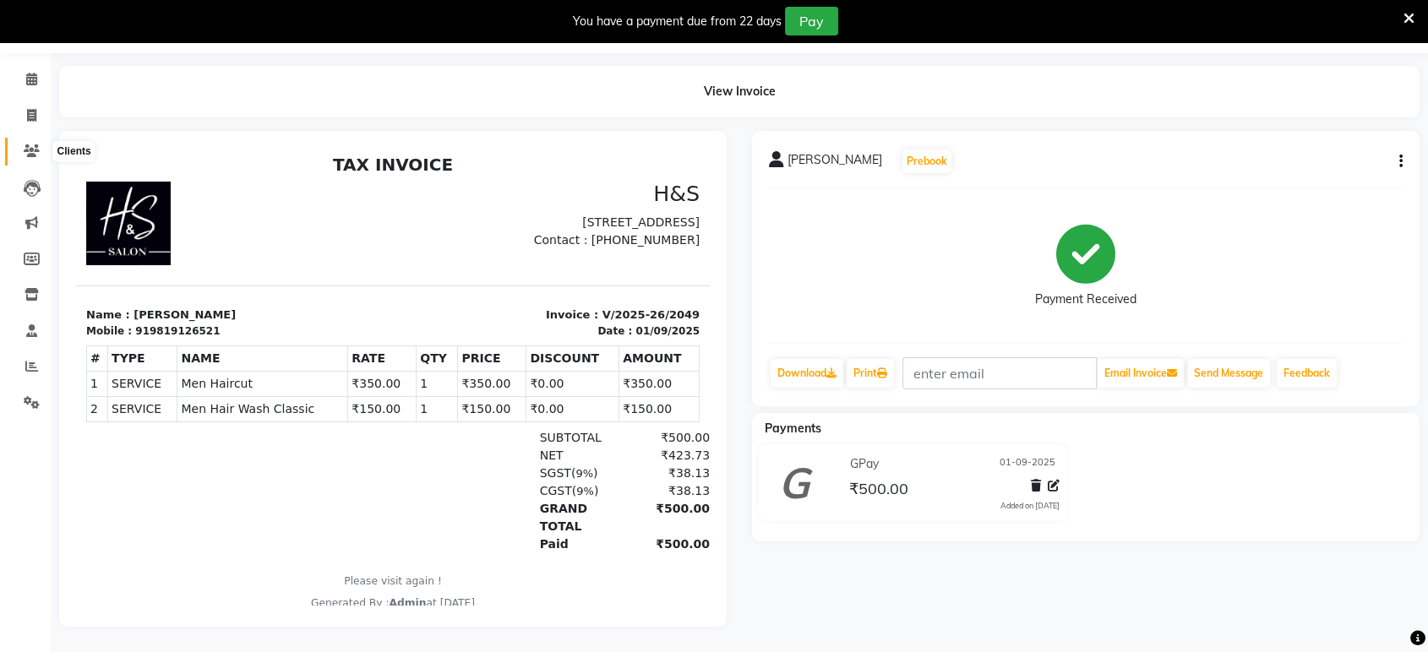
click at [35, 144] on icon at bounding box center [32, 150] width 16 height 13
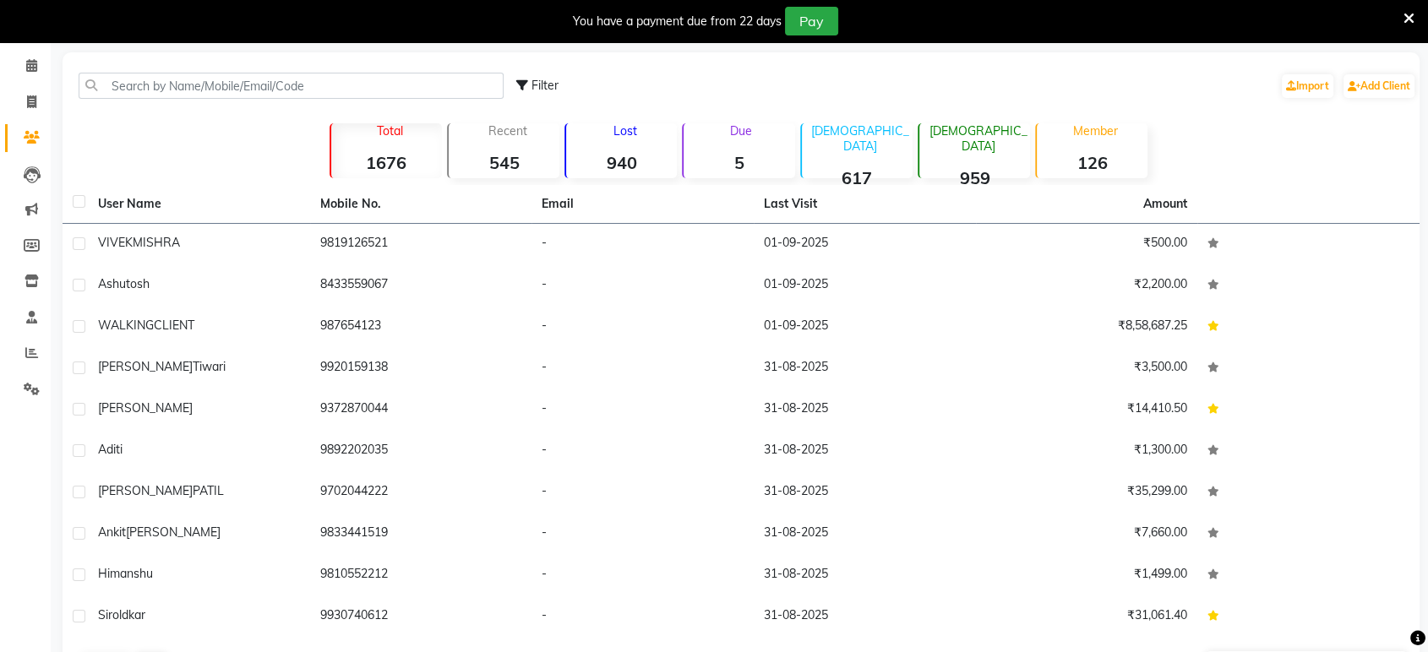
click at [405, 159] on strong "1676" at bounding box center [386, 162] width 111 height 21
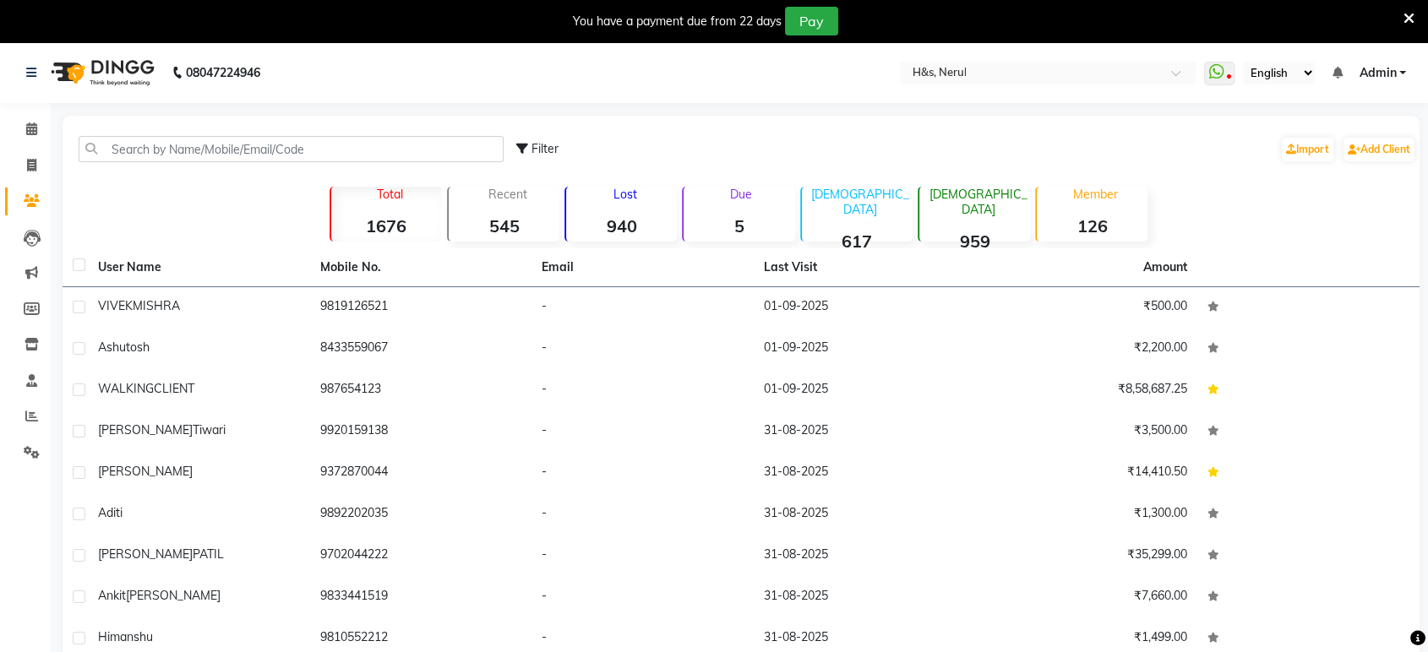
click at [542, 153] on span "Filter" at bounding box center [544, 148] width 27 height 15
select select "1000000"
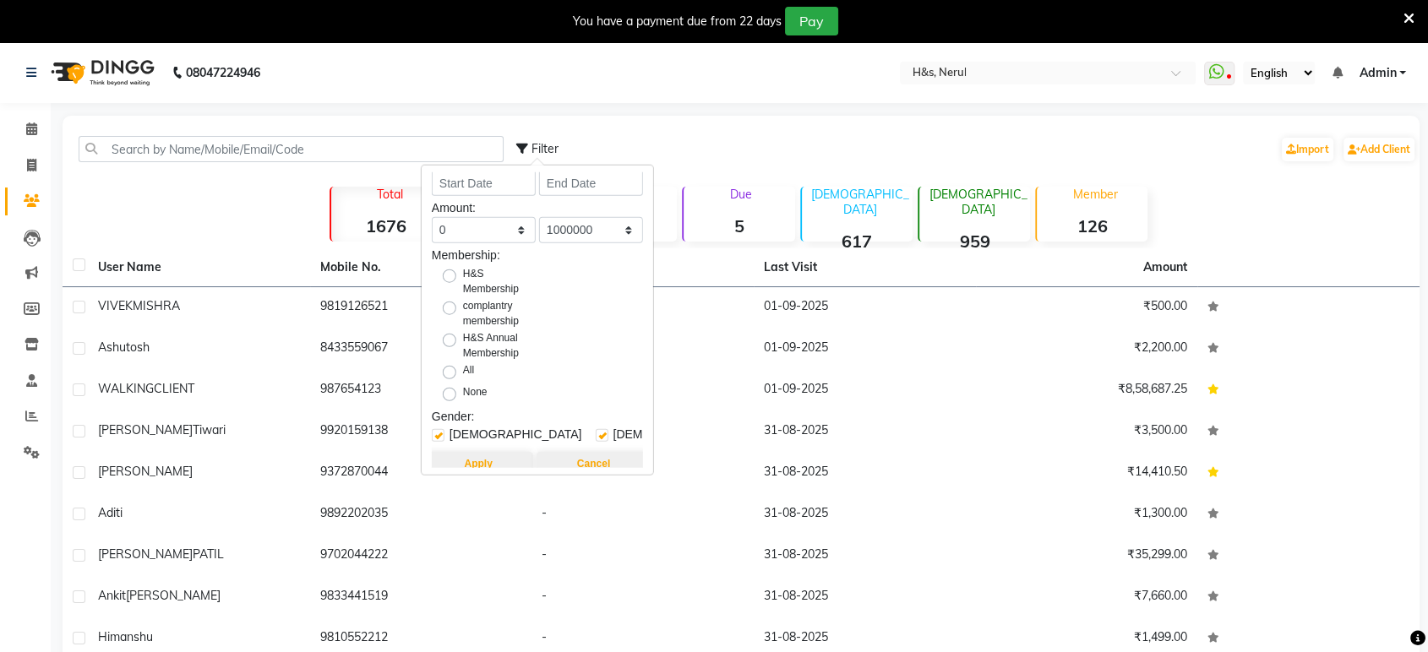
scroll to position [46, 0]
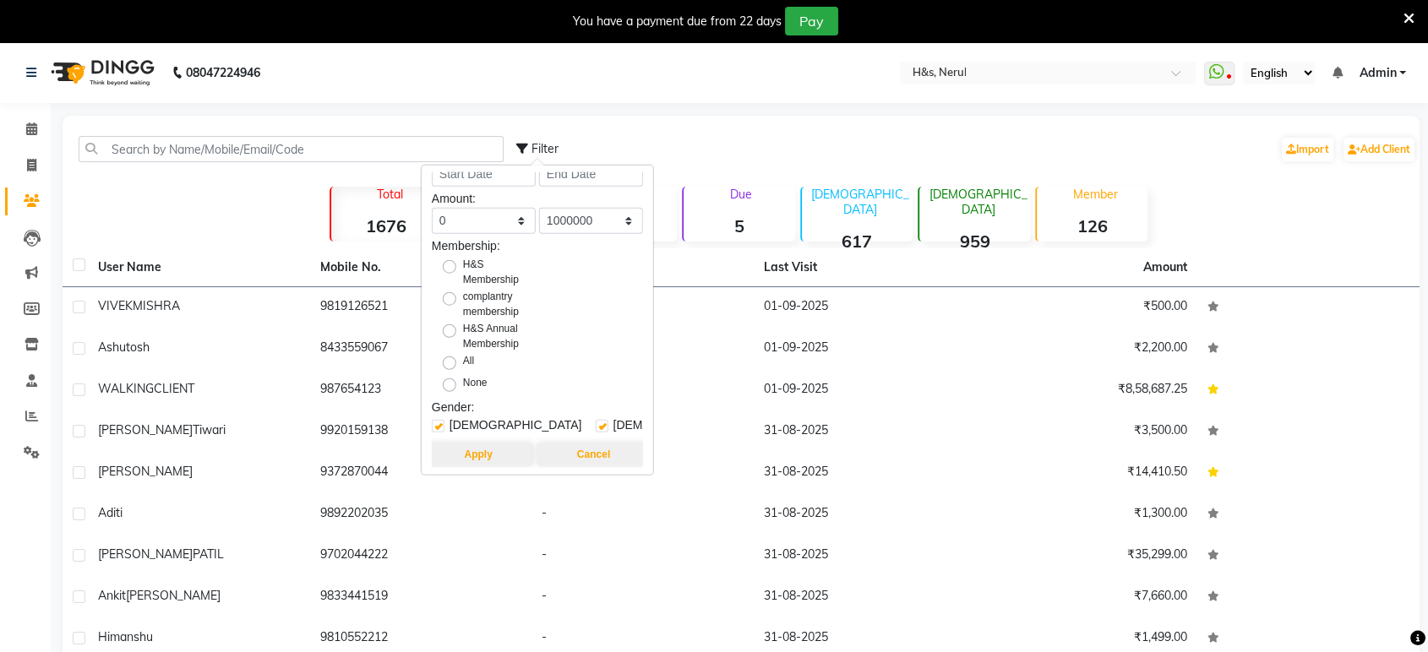
click at [463, 353] on label "All" at bounding box center [468, 363] width 11 height 20
click at [449, 357] on input "All" at bounding box center [454, 362] width 11 height 11
radio input "true"
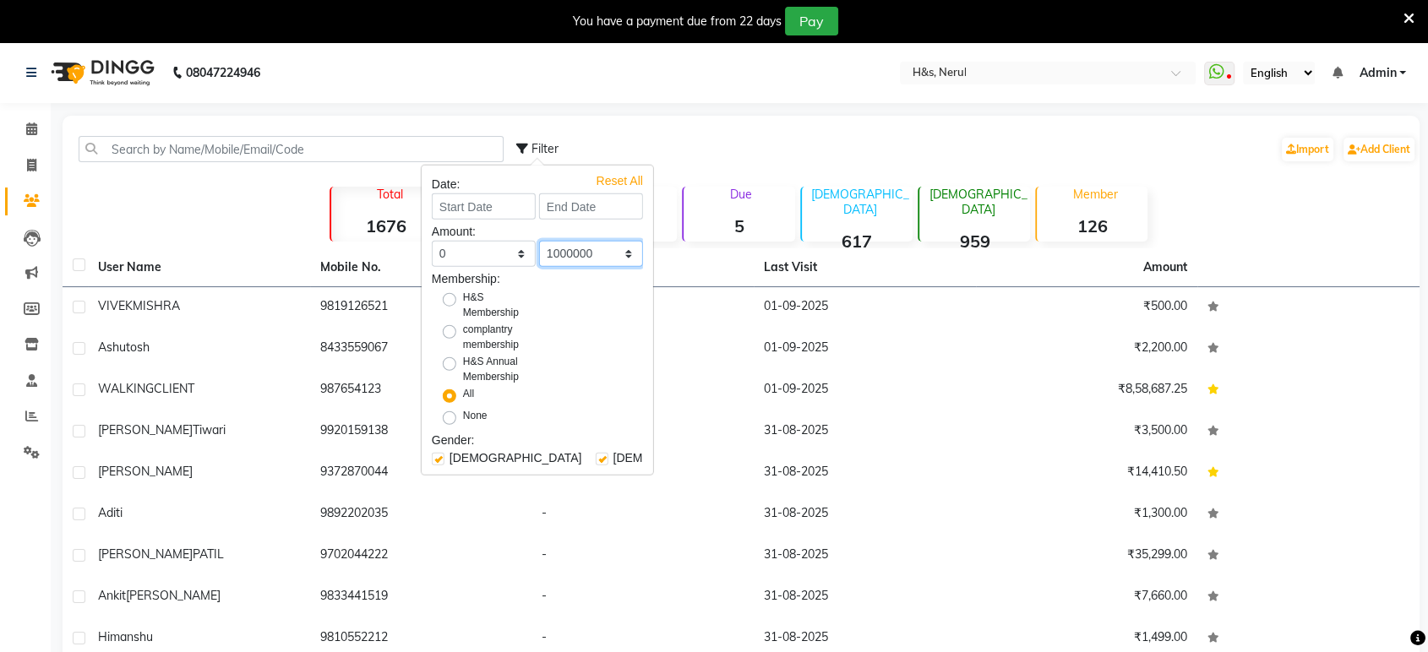
click at [612, 252] on select "0 500 1000 1500 2000 3000 4000 5000 10000 100000 1000000" at bounding box center [591, 254] width 104 height 26
click at [607, 226] on div "Amount:" at bounding box center [537, 232] width 211 height 18
click at [504, 215] on input at bounding box center [484, 206] width 104 height 26
select select "9"
select select "2025"
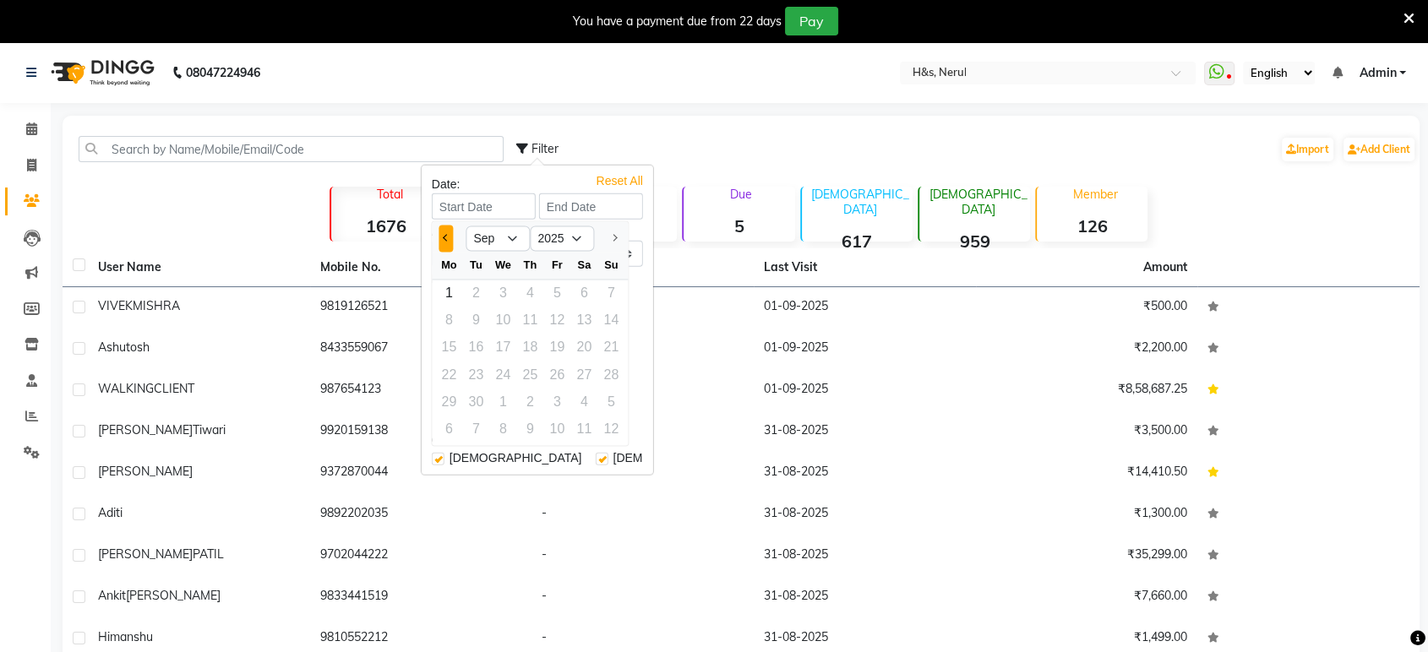
click at [446, 243] on button "Previous month" at bounding box center [445, 238] width 14 height 27
click at [445, 243] on button "Previous month" at bounding box center [445, 238] width 14 height 27
click at [445, 244] on button "Previous month" at bounding box center [445, 238] width 14 height 27
click at [445, 246] on button "Previous month" at bounding box center [445, 238] width 14 height 27
click at [446, 246] on button "Previous month" at bounding box center [445, 238] width 14 height 27
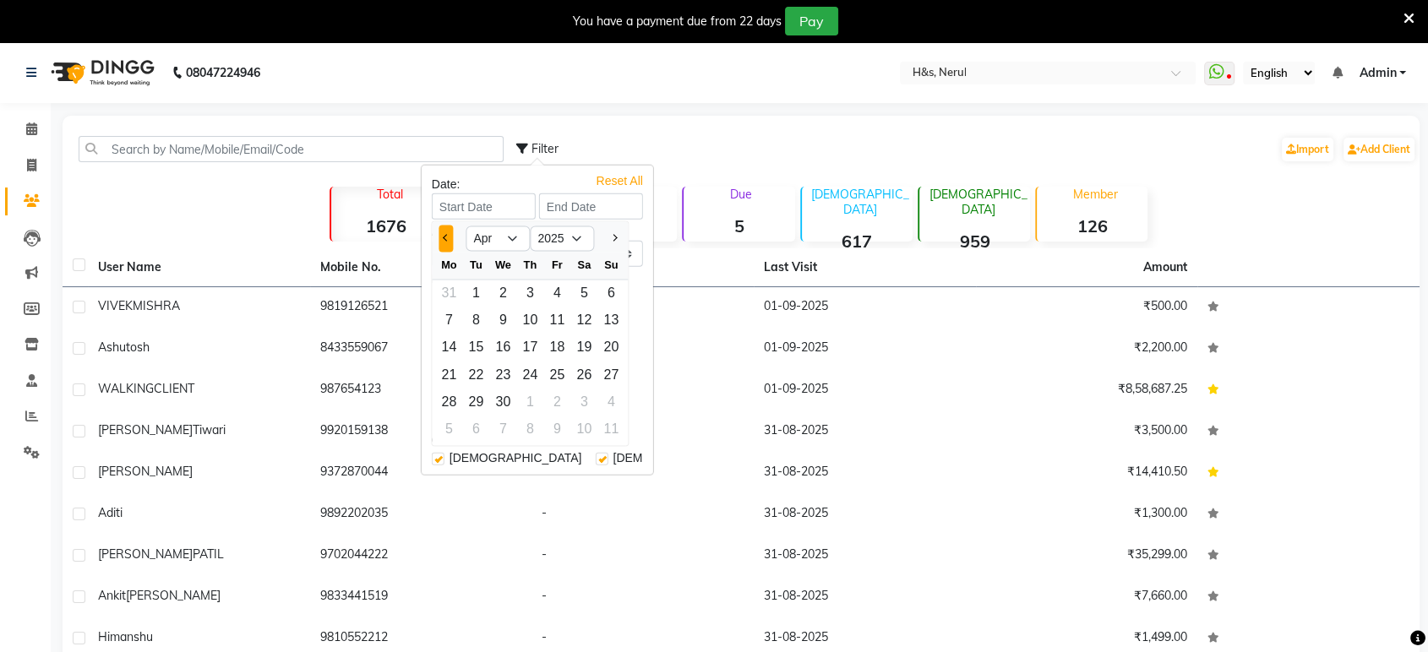
click at [446, 246] on button "Previous month" at bounding box center [445, 238] width 14 height 27
select select "3"
click at [583, 288] on div "1" at bounding box center [583, 293] width 27 height 27
type input "01-03-2025"
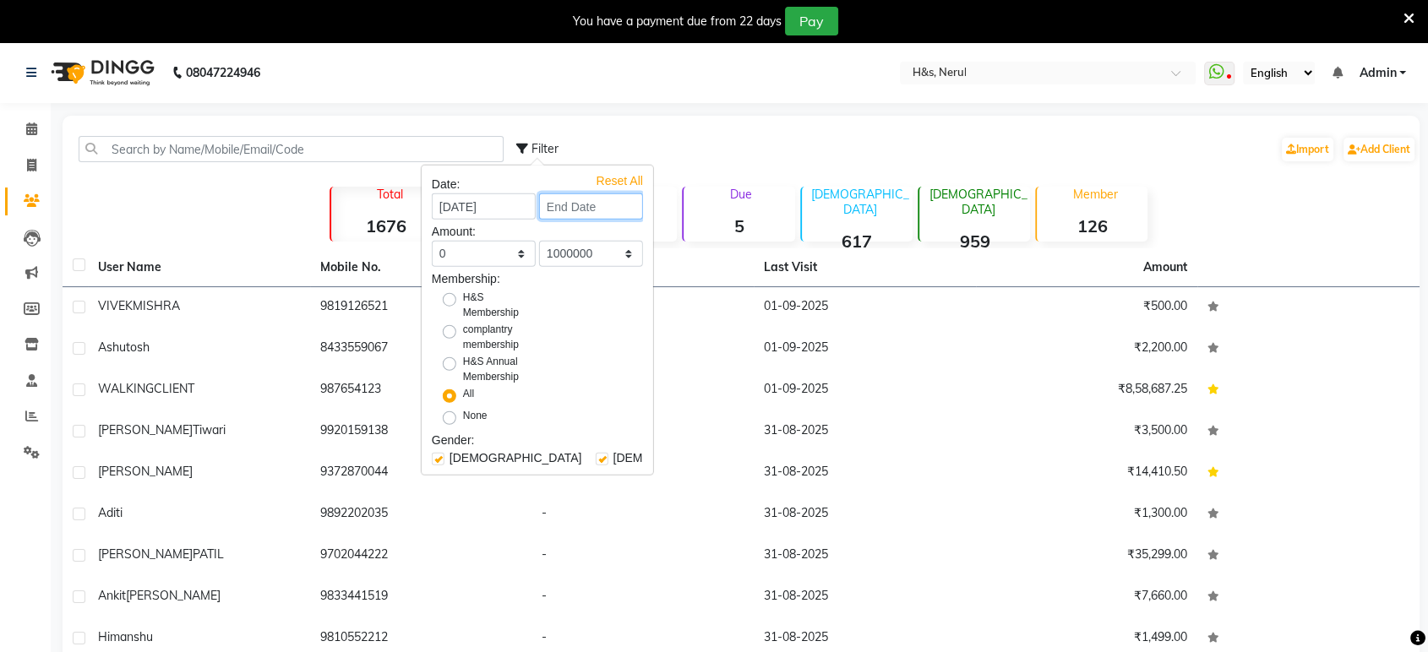
click at [553, 209] on input at bounding box center [591, 206] width 104 height 26
select select "3"
click at [490, 197] on input "01-03-2025" at bounding box center [484, 206] width 104 height 26
select select "3"
select select "2025"
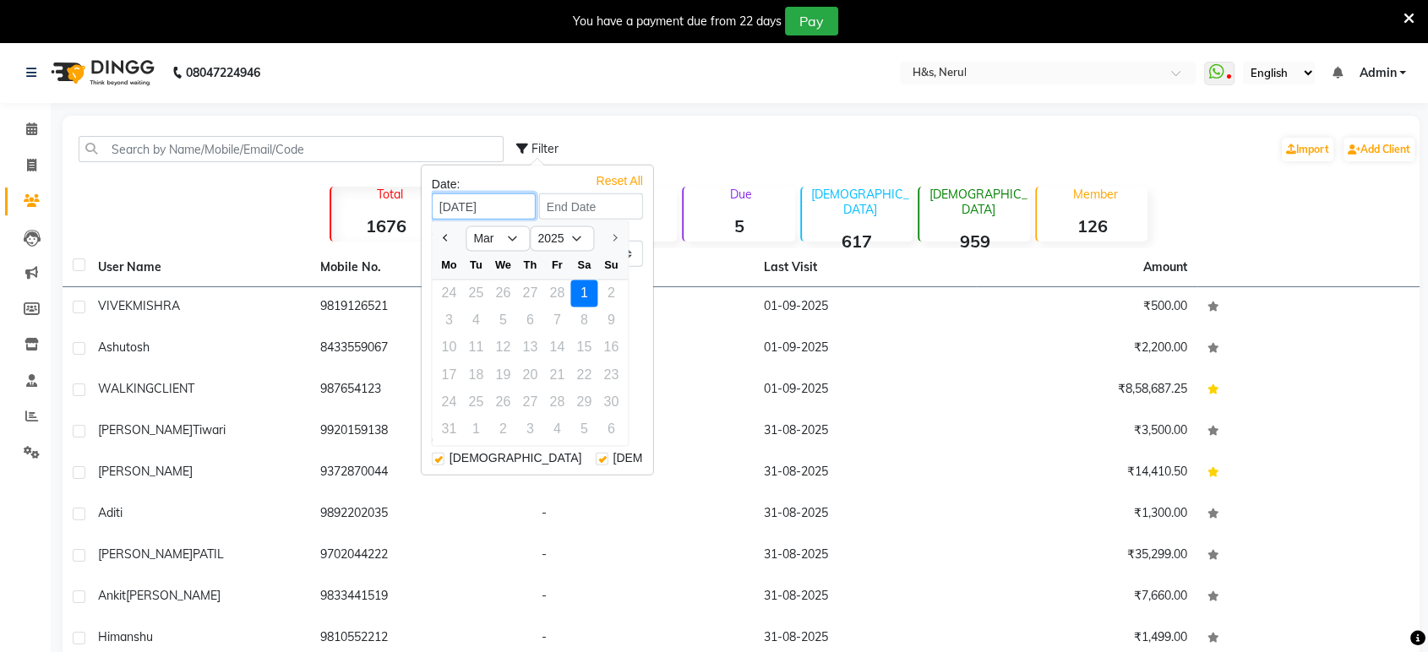
click at [490, 197] on input "01-03-2025" at bounding box center [484, 206] width 104 height 26
click at [507, 204] on input "01-03-2025" at bounding box center [484, 206] width 104 height 26
click at [446, 243] on button "Previous month" at bounding box center [445, 238] width 14 height 27
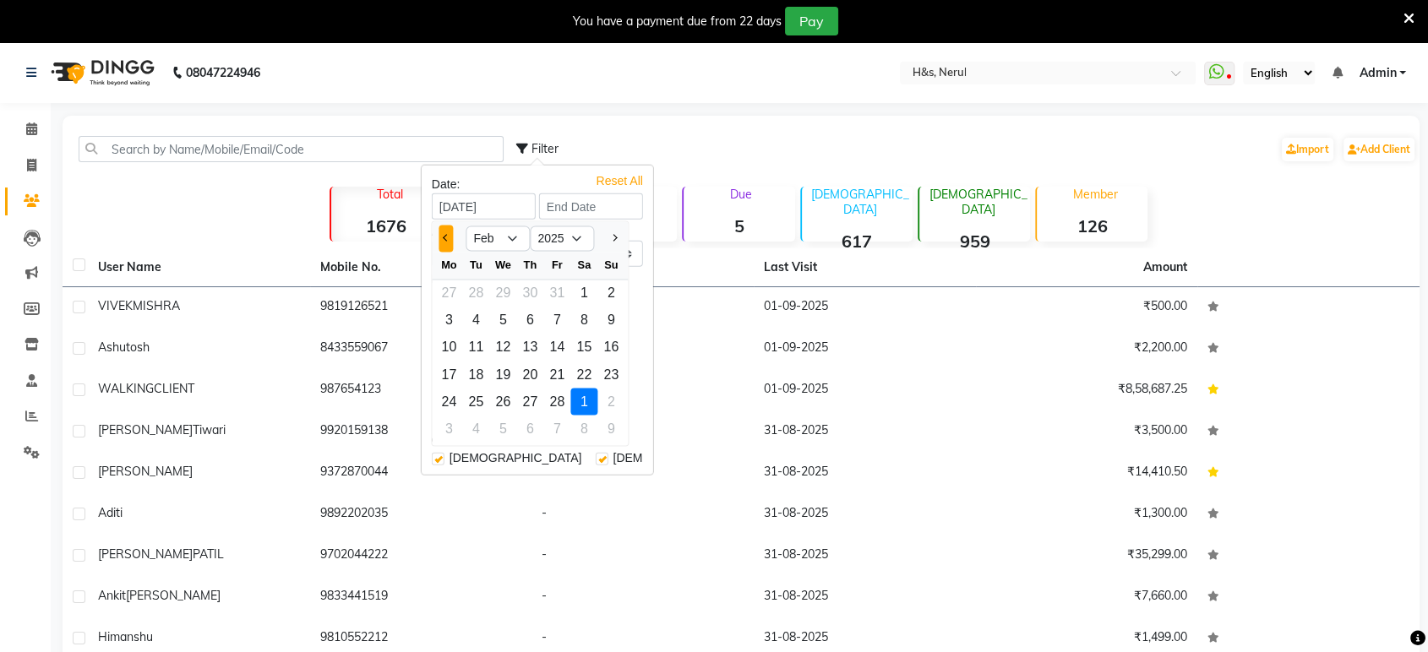
click at [445, 243] on button "Previous month" at bounding box center [445, 238] width 14 height 27
click at [607, 228] on button "Next month" at bounding box center [614, 238] width 14 height 27
select select "3"
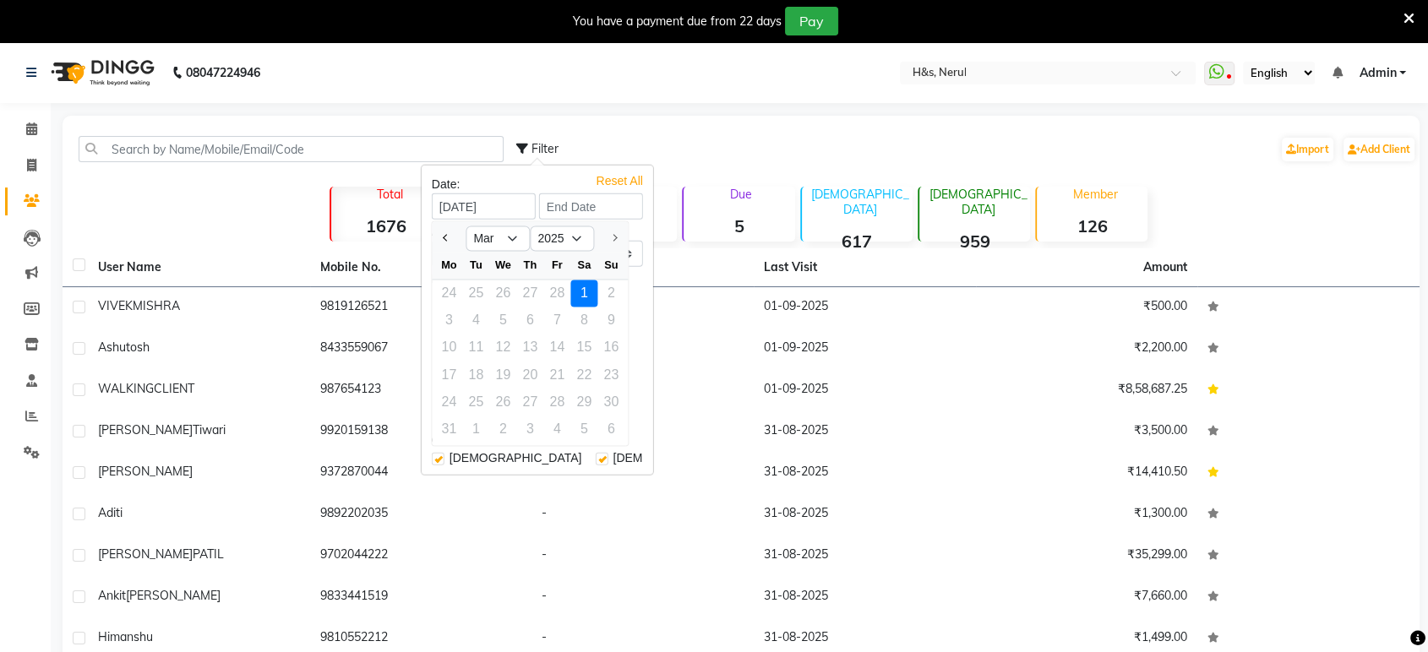
click at [606, 228] on div at bounding box center [611, 238] width 34 height 27
drag, startPoint x: 602, startPoint y: 144, endPoint x: 605, endPoint y: 134, distance: 10.7
click at [605, 134] on div "Filter Import Add Client" at bounding box center [966, 148] width 900 height 53
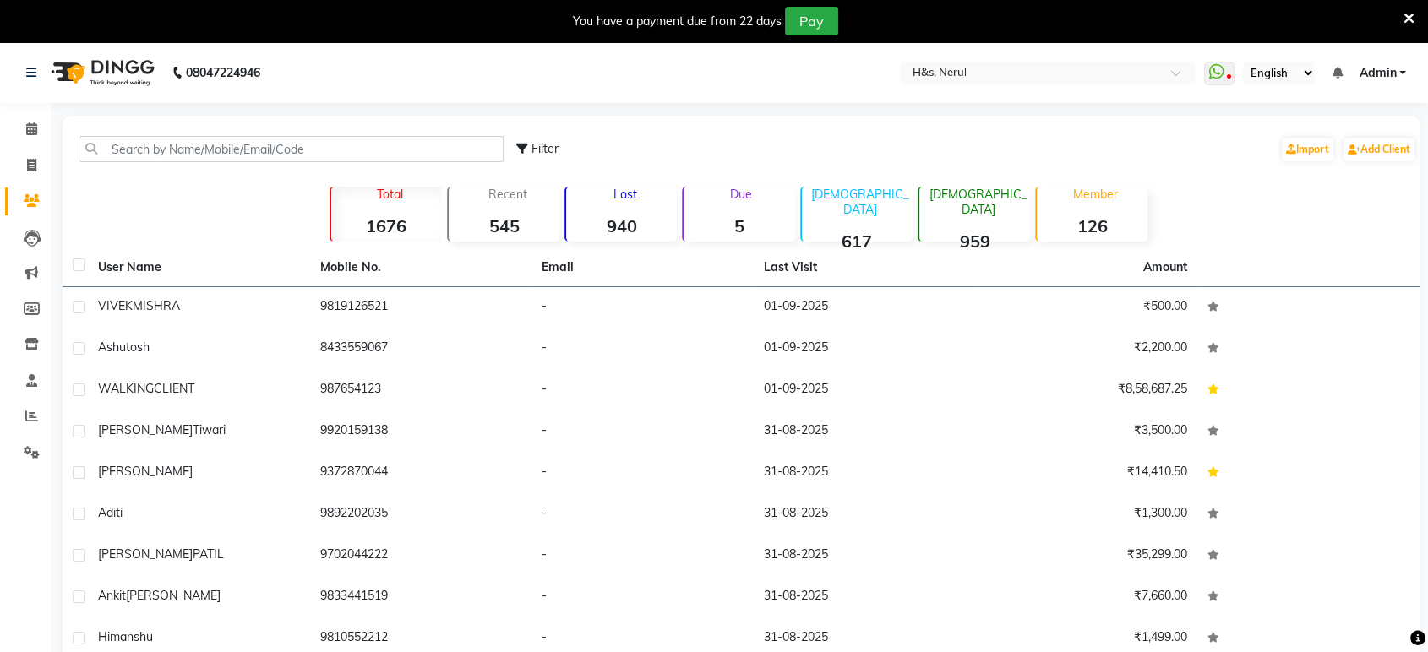
click at [552, 144] on span "Filter" at bounding box center [544, 148] width 27 height 15
select select "1000000"
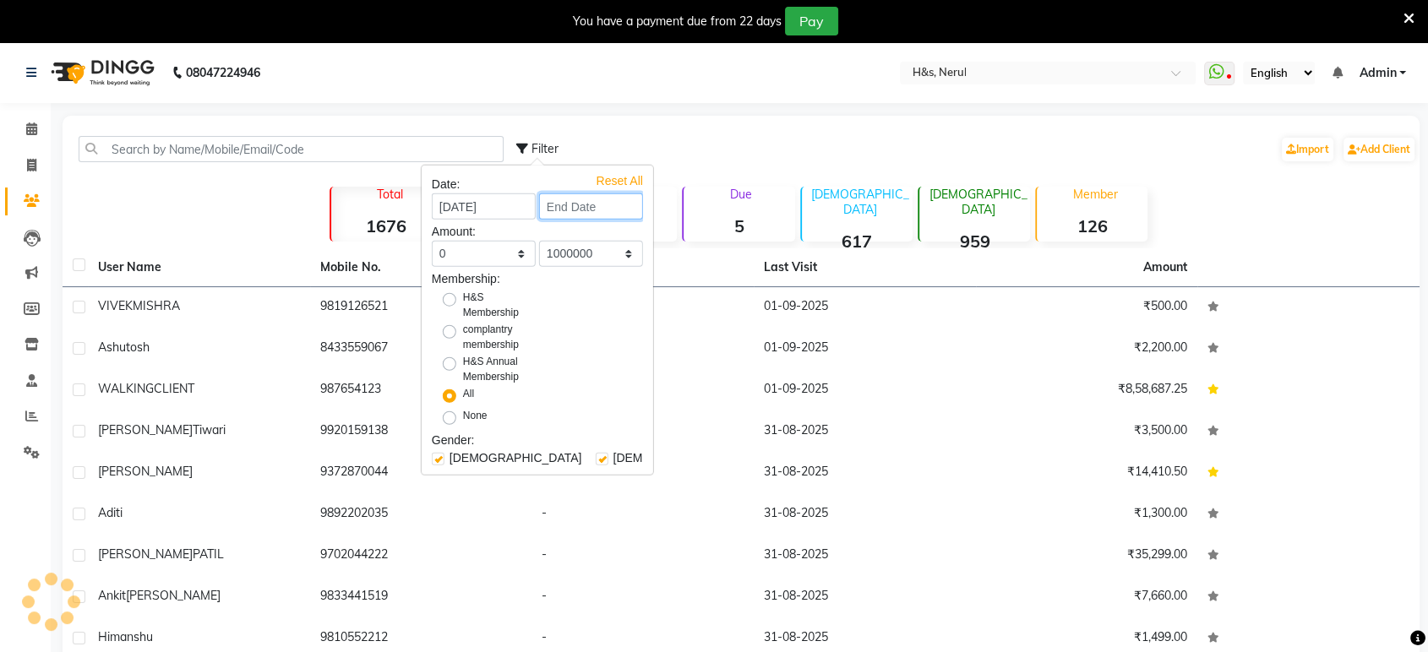
click at [581, 207] on input at bounding box center [591, 206] width 104 height 26
select select "3"
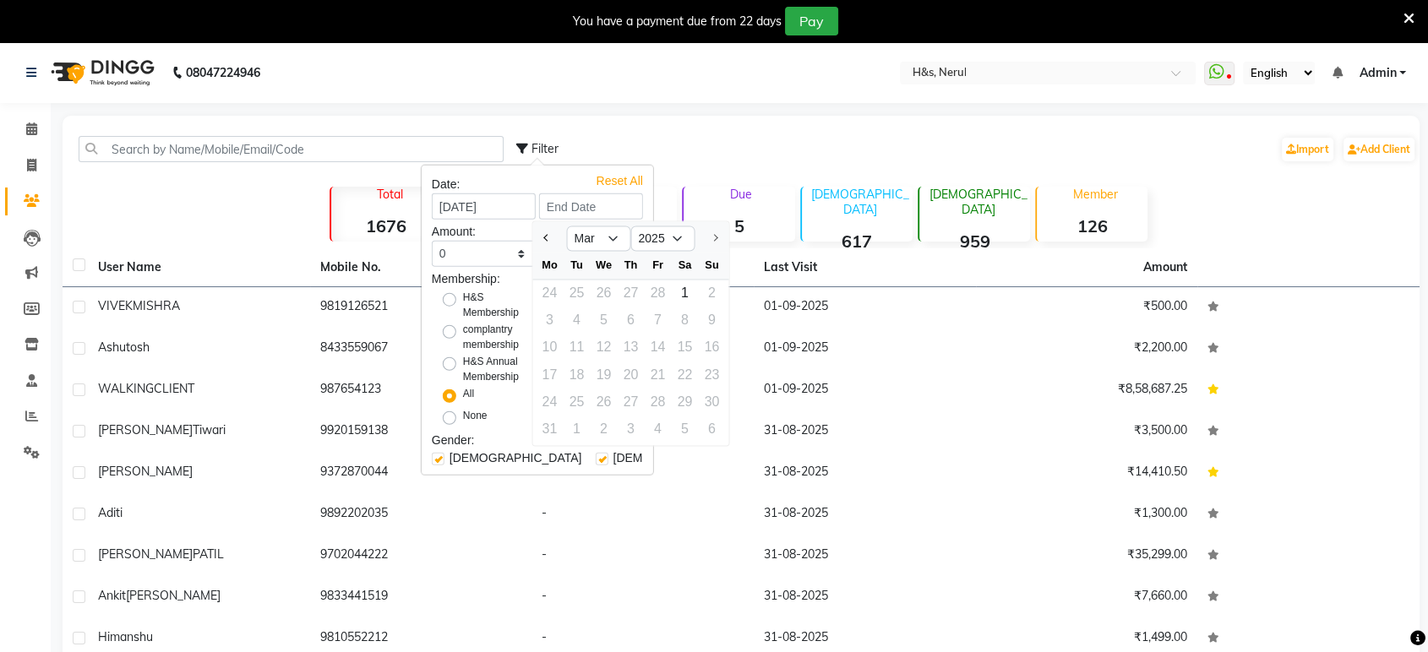
click at [719, 233] on div at bounding box center [711, 238] width 34 height 27
click at [612, 237] on select "Feb Mar" at bounding box center [598, 238] width 64 height 25
click at [750, 139] on div "Filter Import Add Client" at bounding box center [966, 148] width 900 height 53
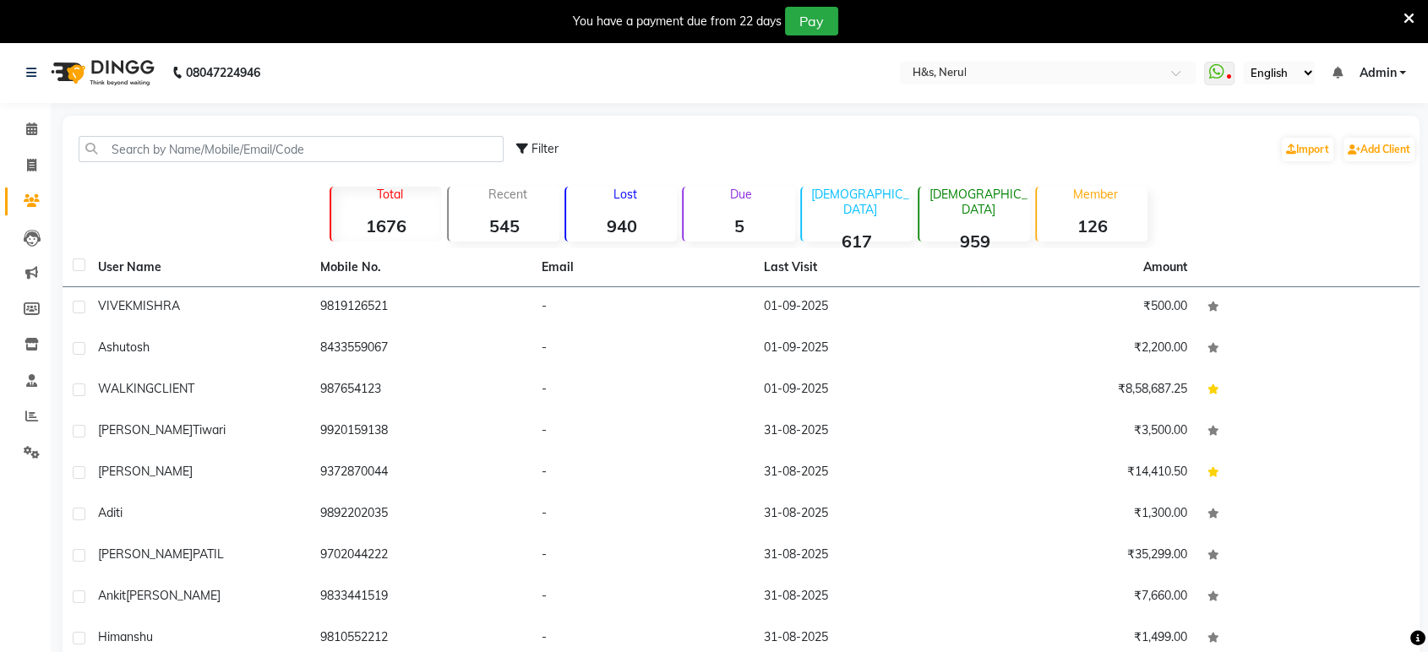
click at [523, 140] on div "Filter" at bounding box center [537, 149] width 42 height 18
select select "1000000"
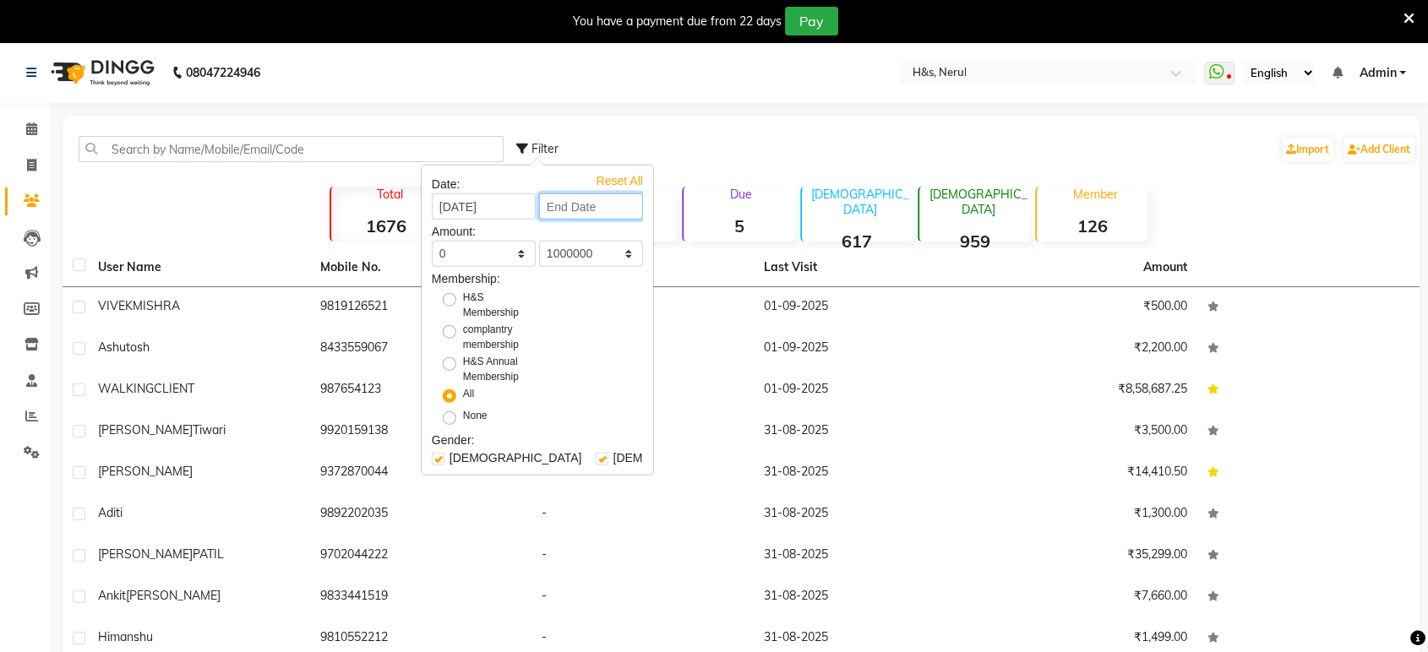
click at [570, 214] on input at bounding box center [591, 206] width 104 height 26
select select "3"
click at [508, 201] on input "01-03-2025" at bounding box center [484, 206] width 104 height 26
select select "3"
select select "2025"
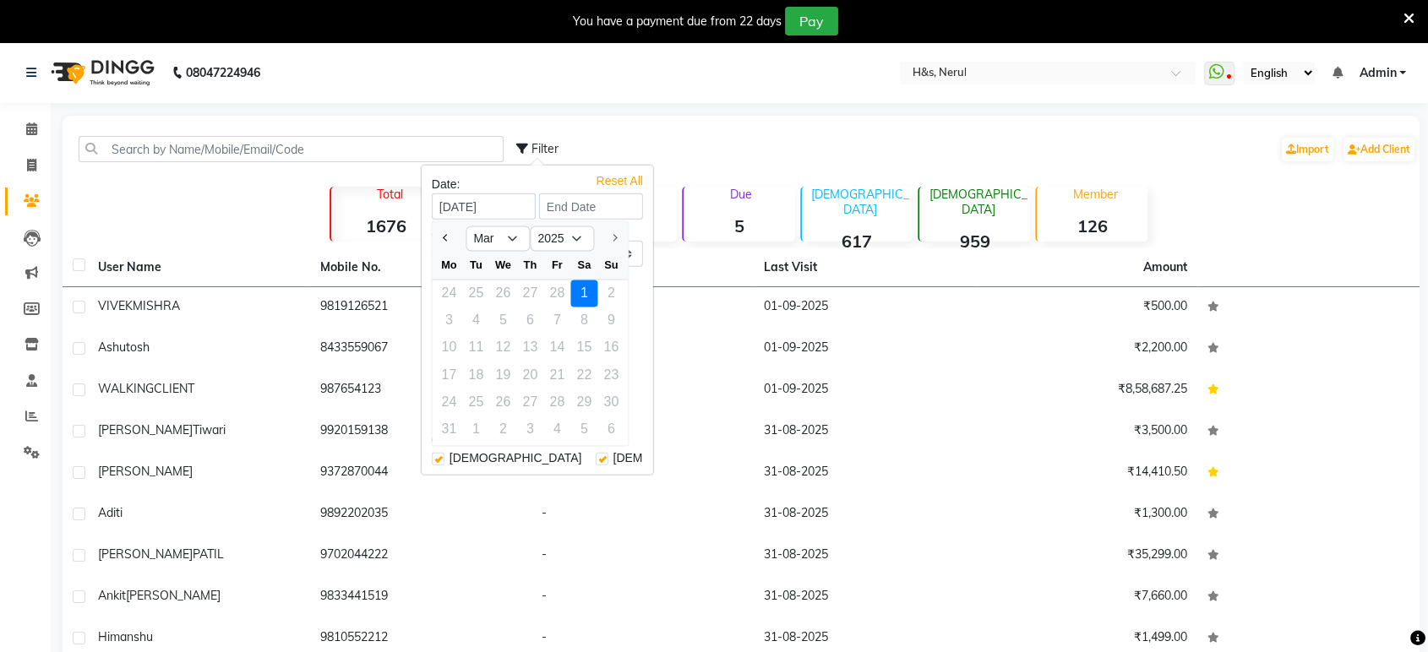
click at [612, 238] on div at bounding box center [611, 238] width 34 height 27
click at [523, 237] on select "Jan Feb Mar" at bounding box center [497, 238] width 64 height 25
click at [580, 199] on input at bounding box center [591, 206] width 104 height 26
select select "3"
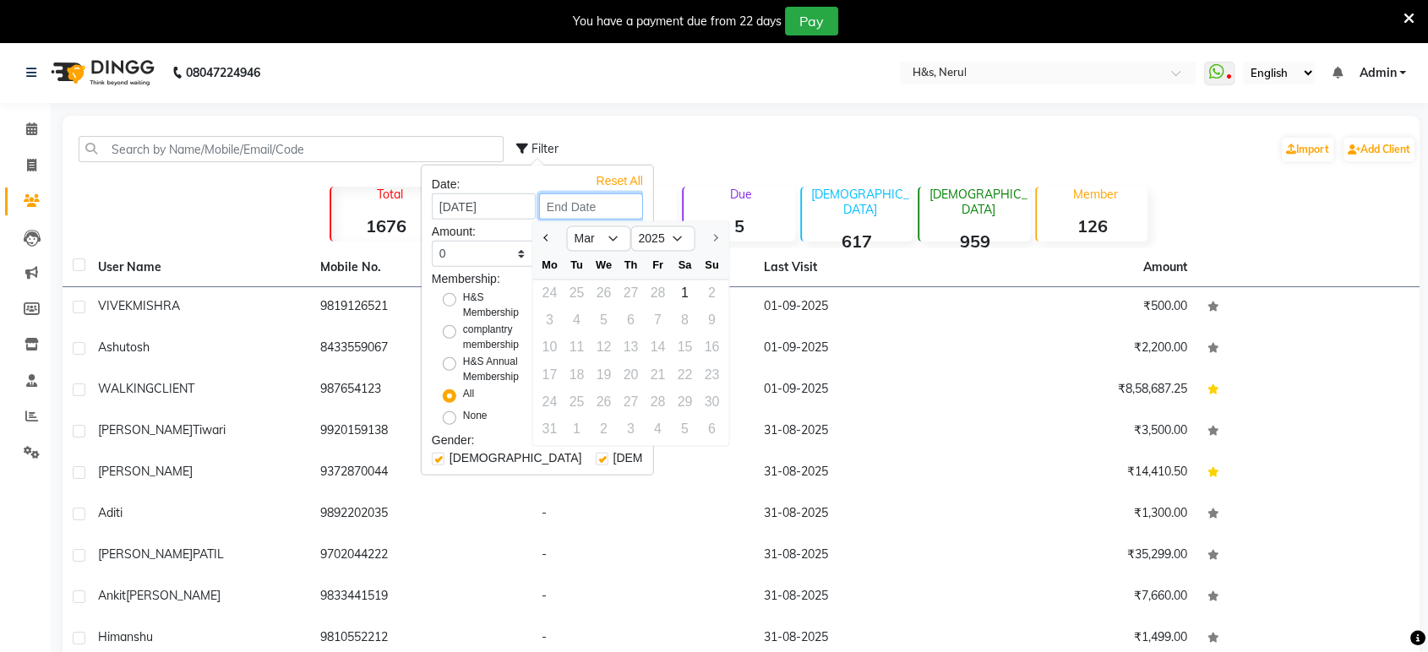
click at [580, 199] on input at bounding box center [591, 206] width 104 height 26
click at [581, 231] on select "Feb Mar" at bounding box center [598, 238] width 64 height 25
click at [646, 140] on div "Filter Import Add Client" at bounding box center [966, 148] width 900 height 53
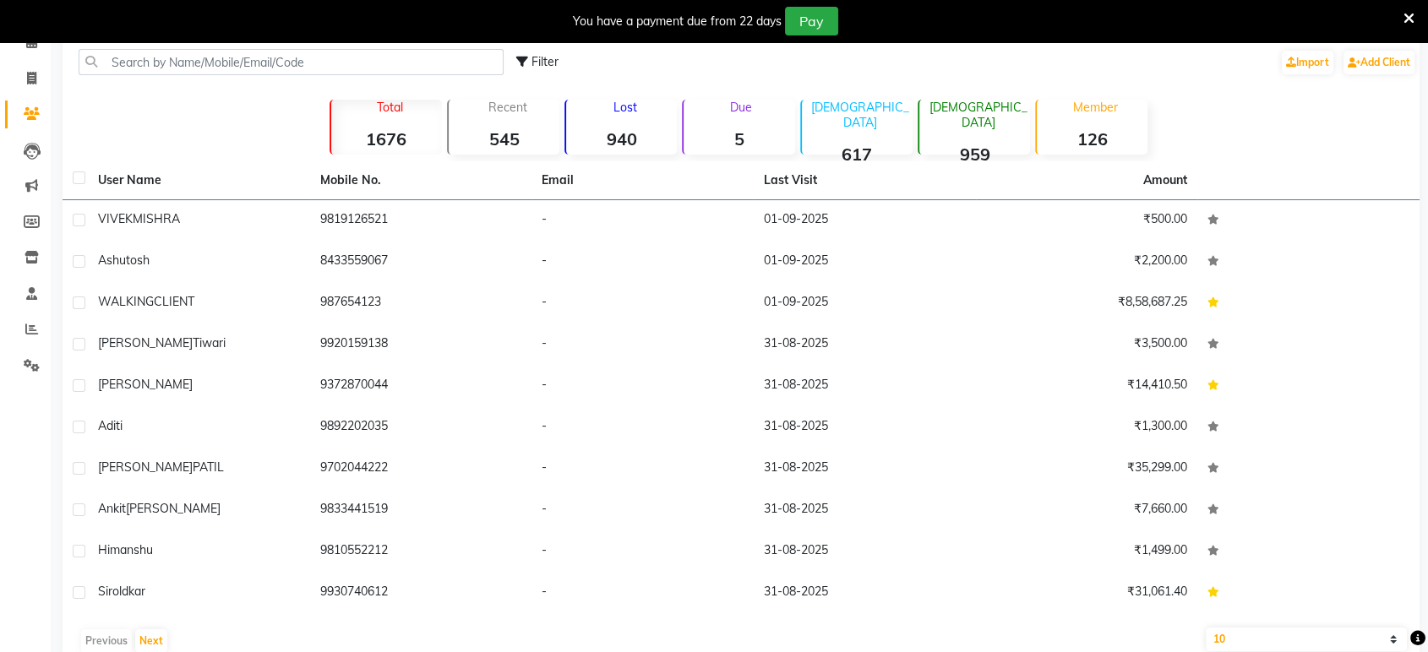
scroll to position [121, 0]
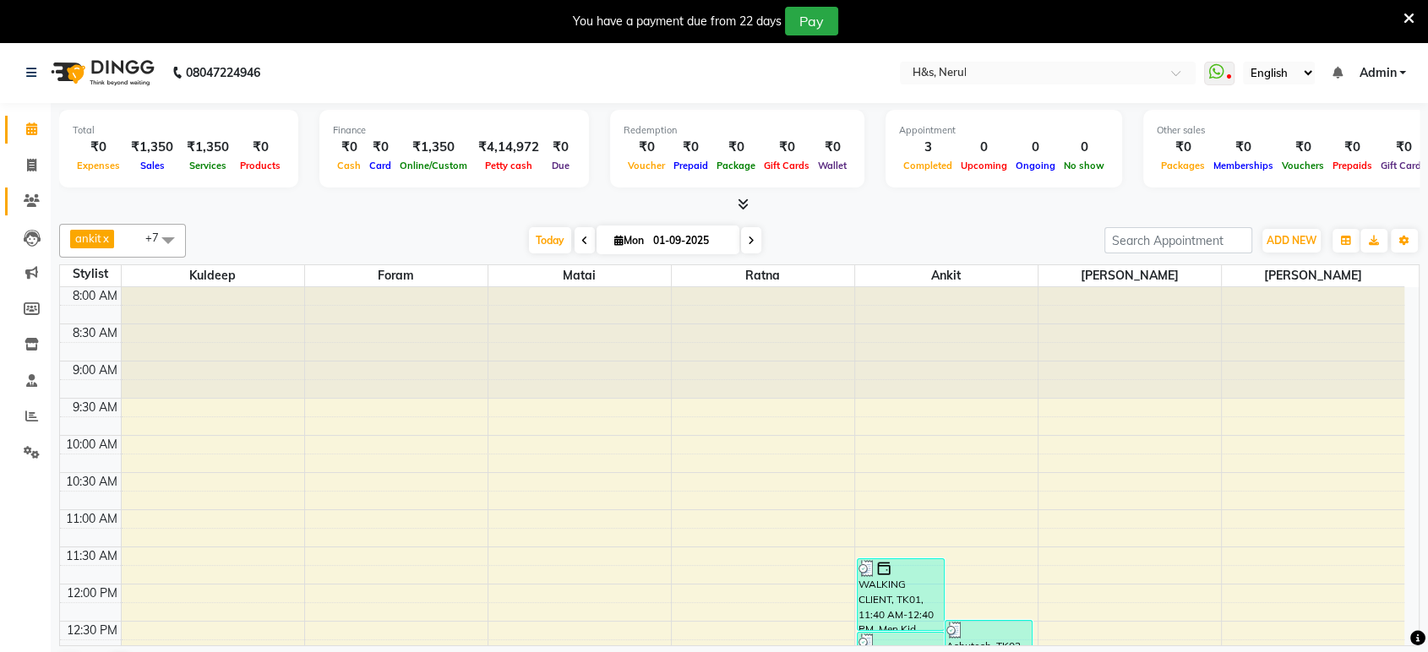
click at [27, 210] on link "Clients" at bounding box center [25, 202] width 41 height 28
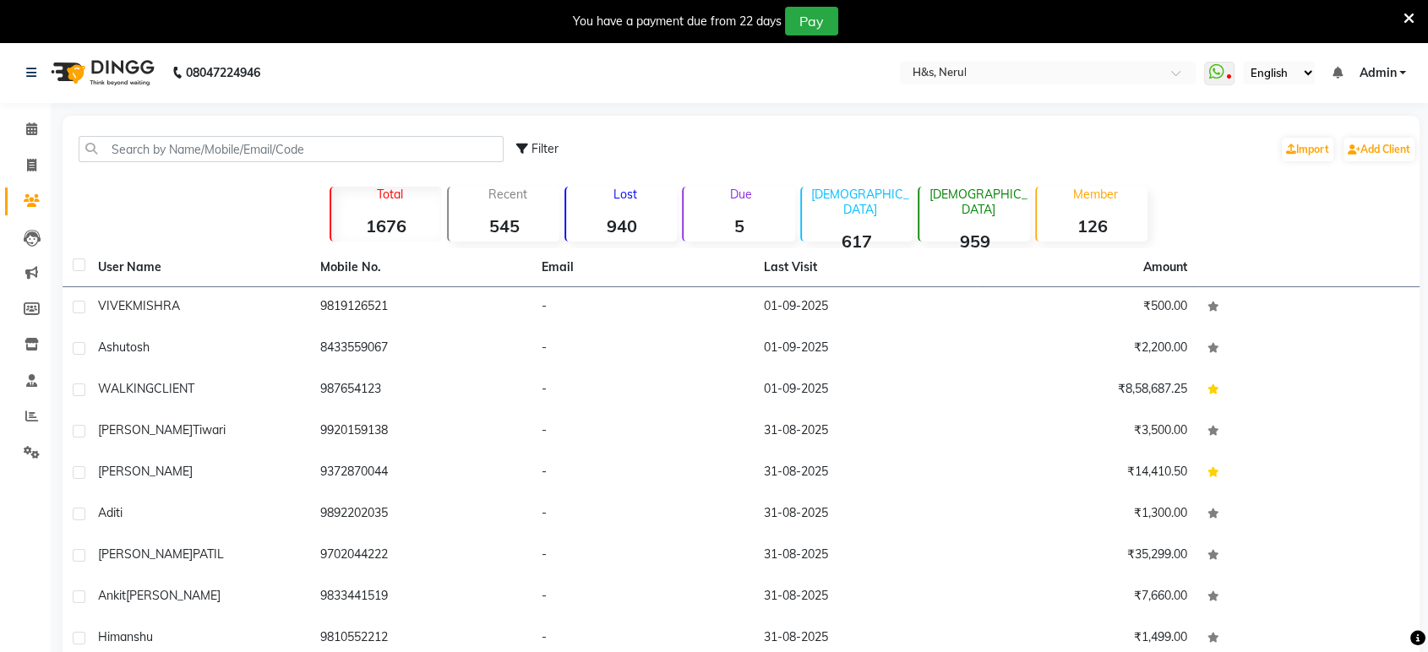
click at [372, 215] on strong "1676" at bounding box center [386, 225] width 111 height 21
click at [506, 215] on strong "545" at bounding box center [504, 225] width 111 height 21
click at [422, 242] on div "Filter Import Add Client Total 1676 Recent 545 Lost 940 Due 5 [DEMOGRAPHIC_DATA…" at bounding box center [741, 432] width 1357 height 633
click at [416, 231] on strong "1676" at bounding box center [386, 225] width 111 height 21
click at [1310, 149] on link "Import" at bounding box center [1308, 150] width 52 height 24
